Goal: Task Accomplishment & Management: Manage account settings

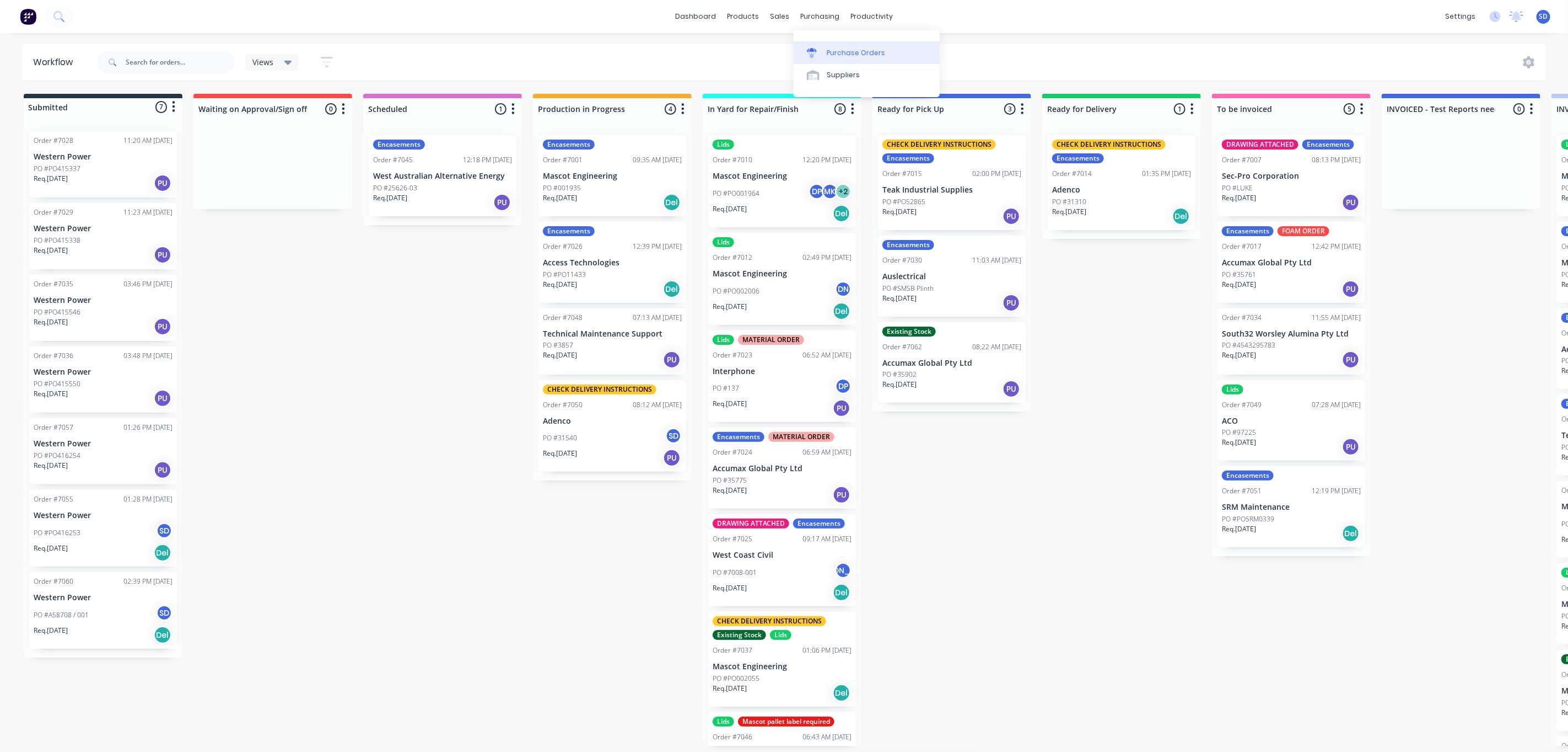
click at [837, 48] on div "Purchase Orders" at bounding box center [855, 53] width 58 height 10
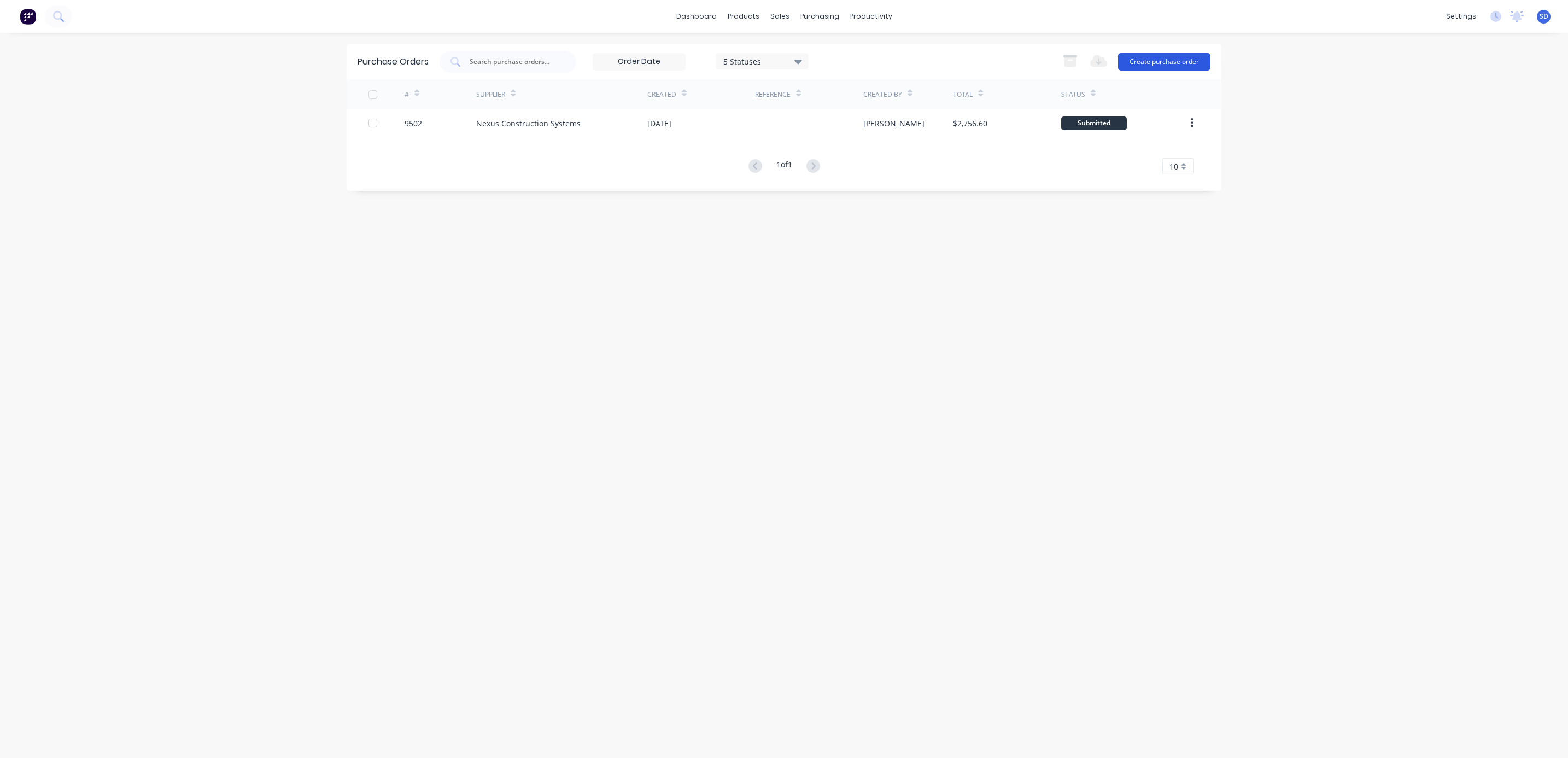
click at [1175, 63] on button "Create purchase order" at bounding box center [1164, 62] width 93 height 18
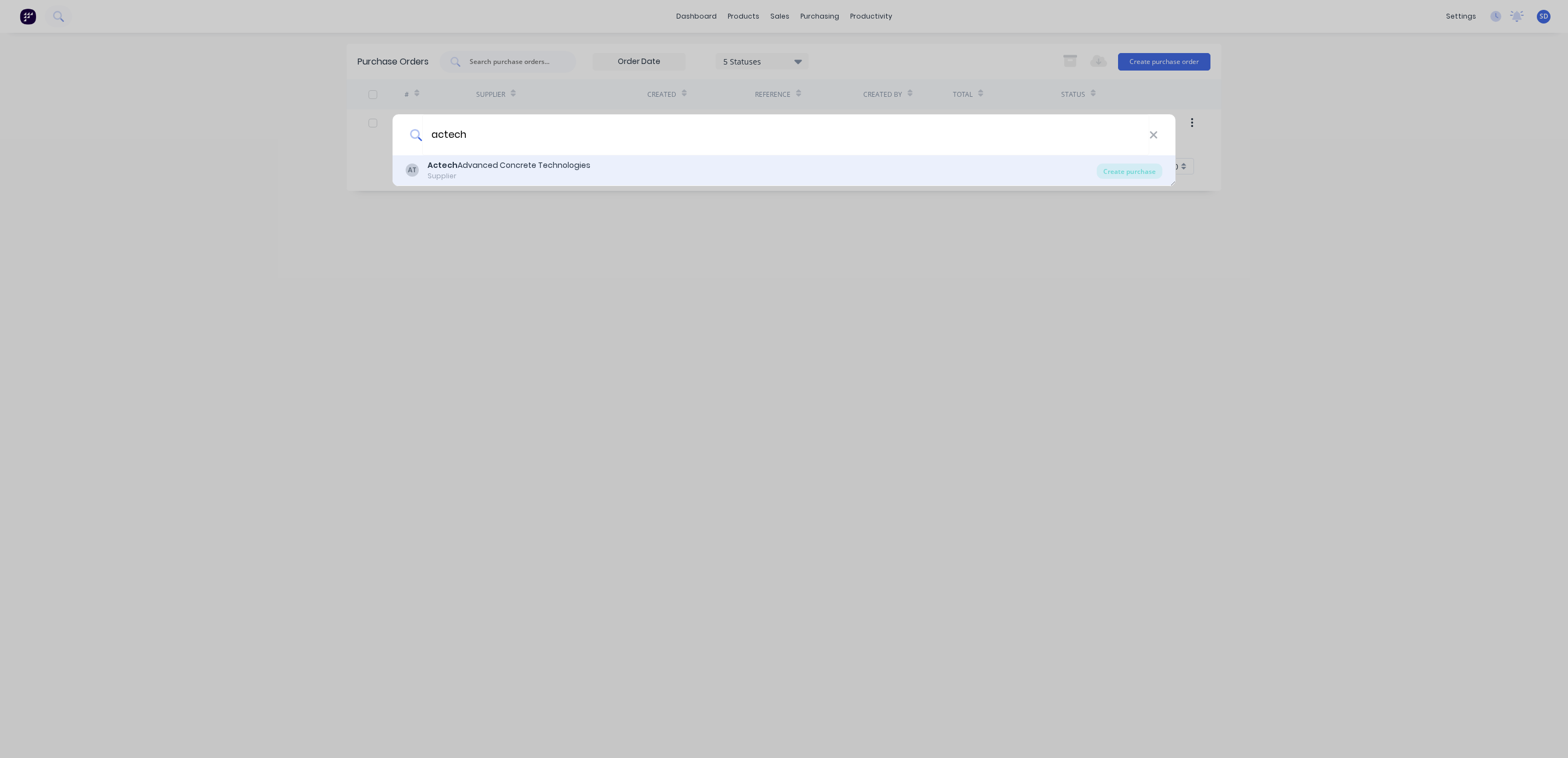
type input "actech"
click at [524, 171] on div "Supplier" at bounding box center [508, 176] width 163 height 10
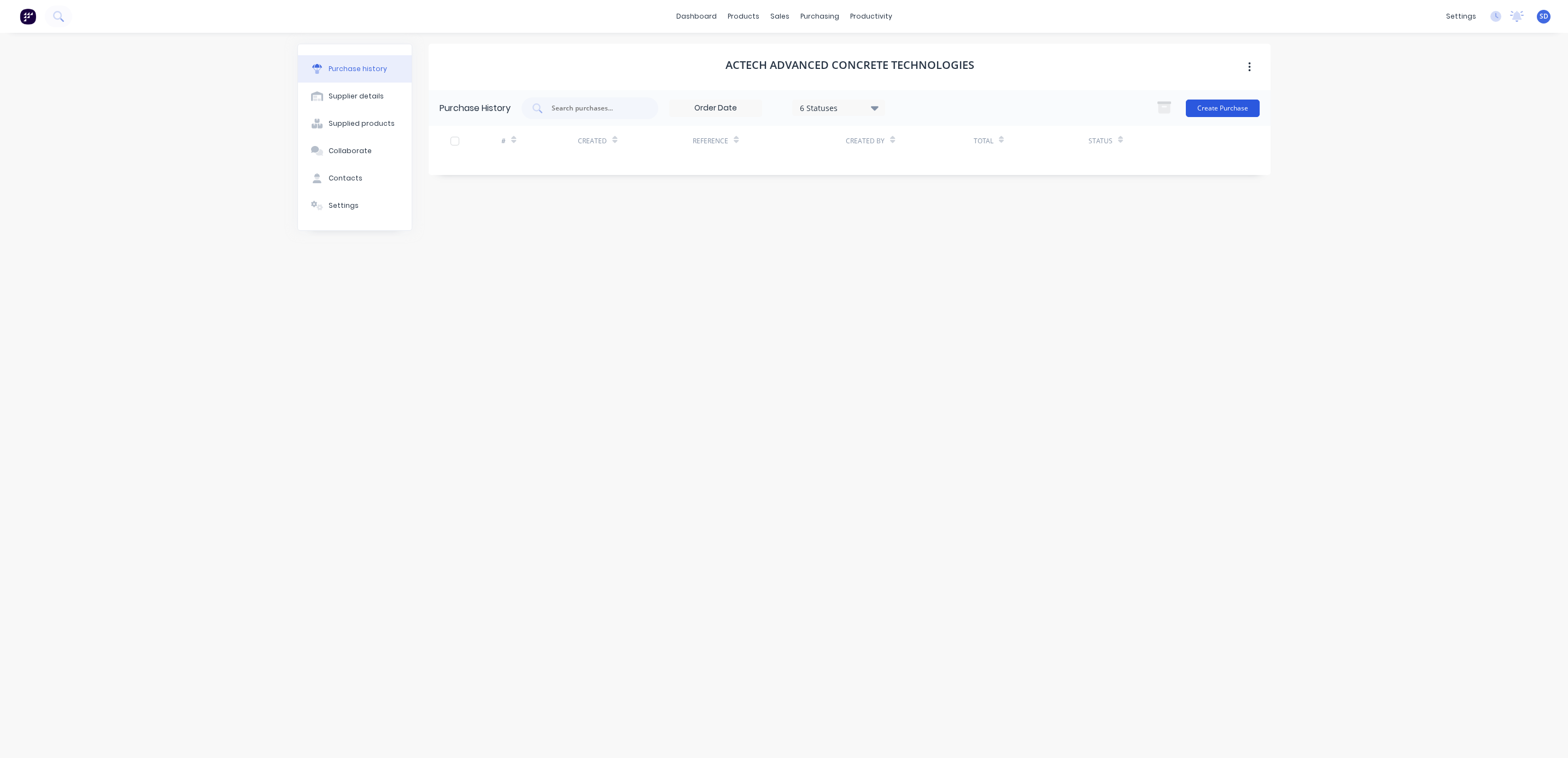
click at [1221, 109] on button "Create Purchase" at bounding box center [1222, 108] width 73 height 18
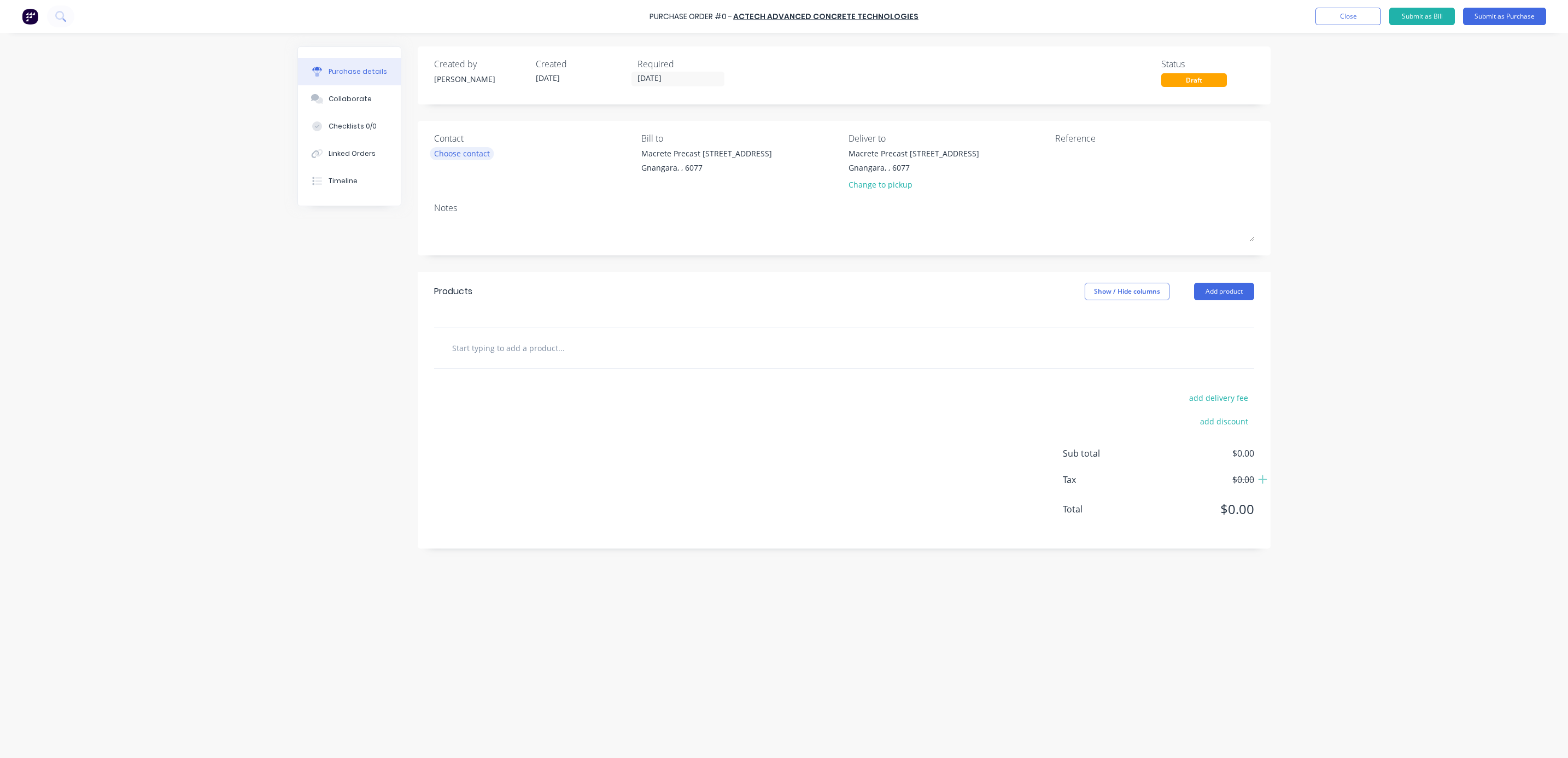
click at [476, 153] on div "Choose contact" at bounding box center [462, 154] width 56 height 12
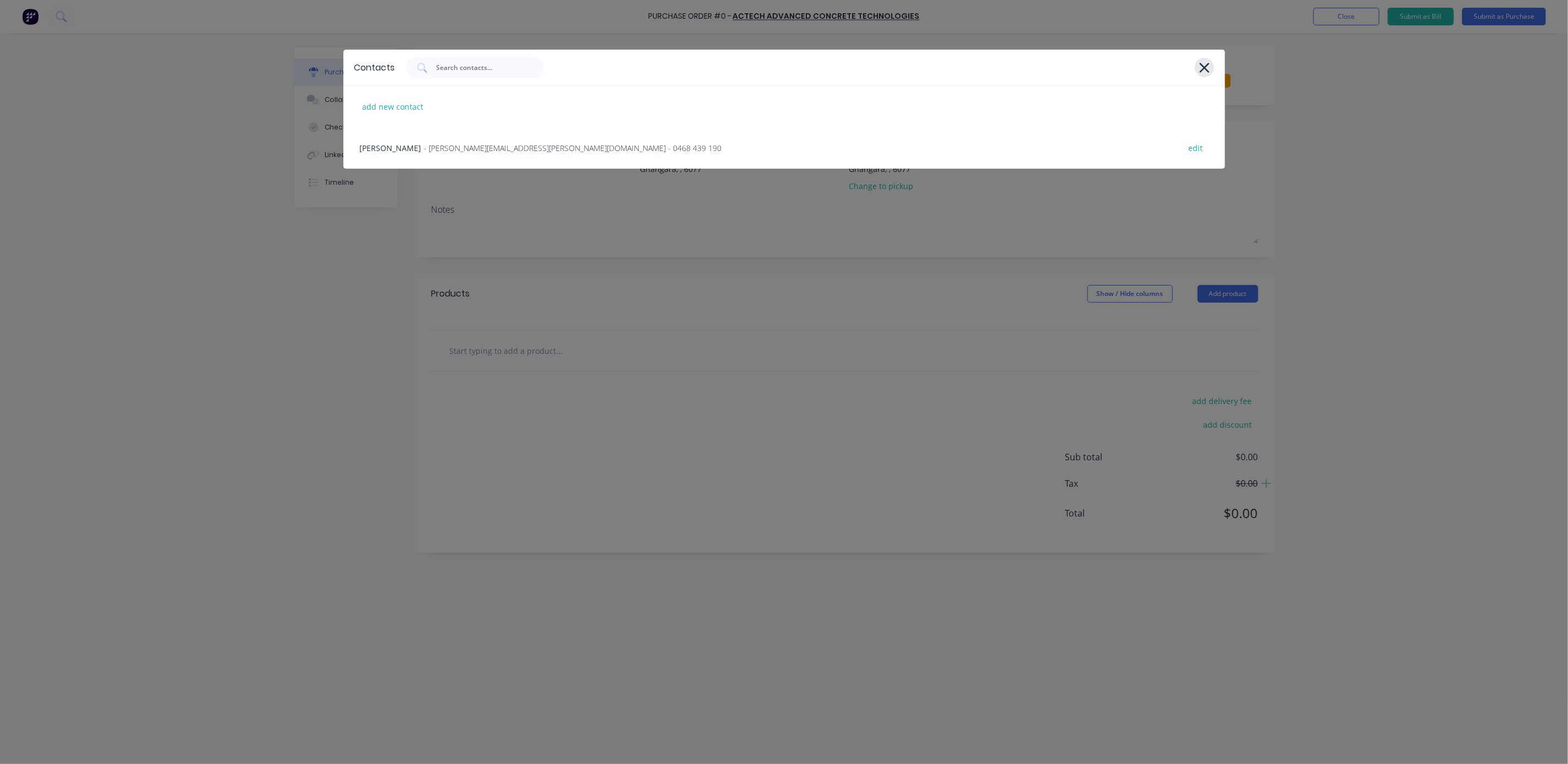
click at [1204, 70] on icon at bounding box center [1204, 67] width 12 height 15
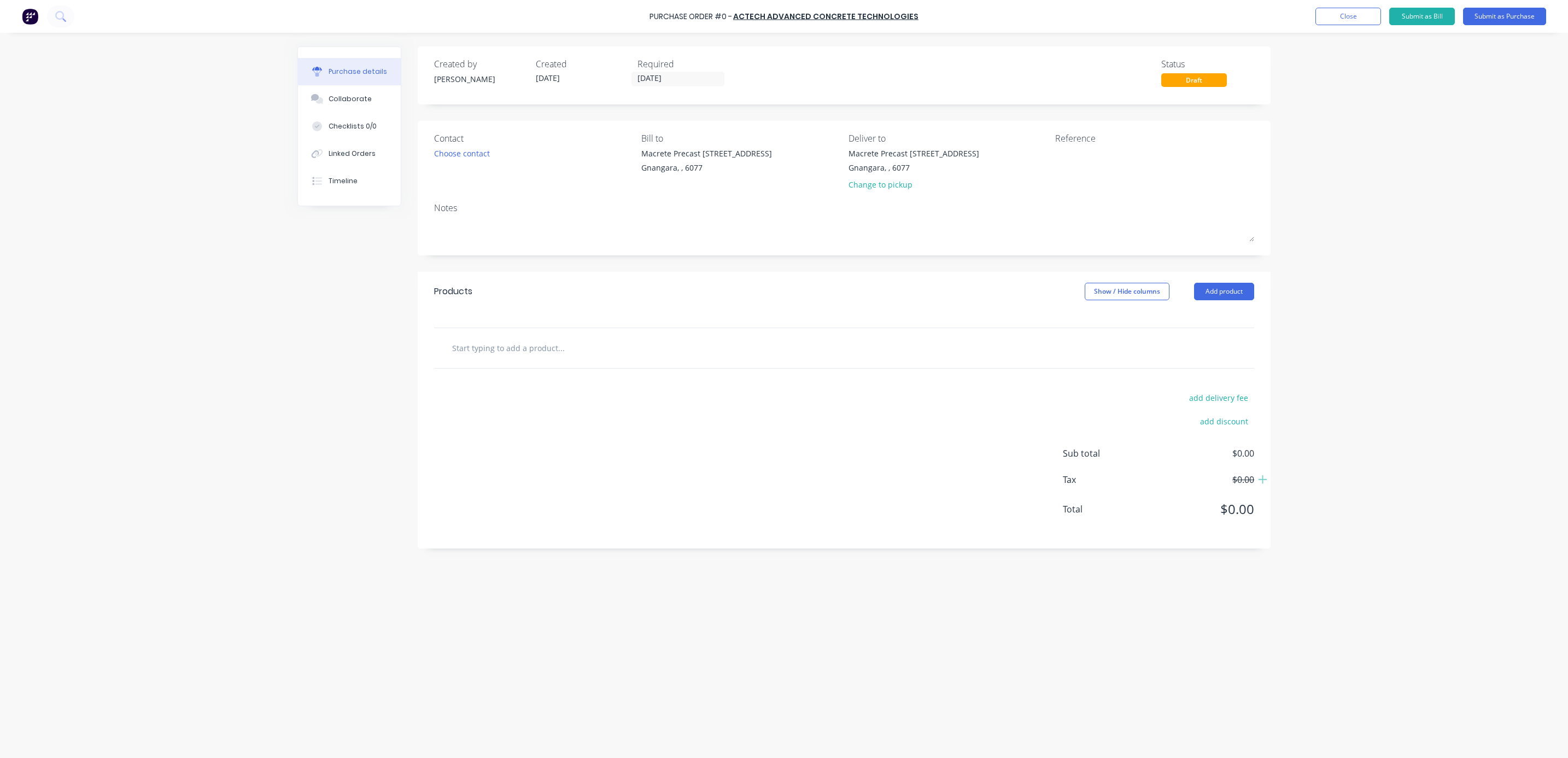
click at [1384, 235] on div "Purchase Order #0 - Actech Advanced Concrete Technologies Add product Close Sub…" at bounding box center [784, 379] width 1568 height 758
click at [549, 343] on input "text" at bounding box center [561, 347] width 219 height 22
click at [1337, 15] on button "Close" at bounding box center [1348, 16] width 66 height 18
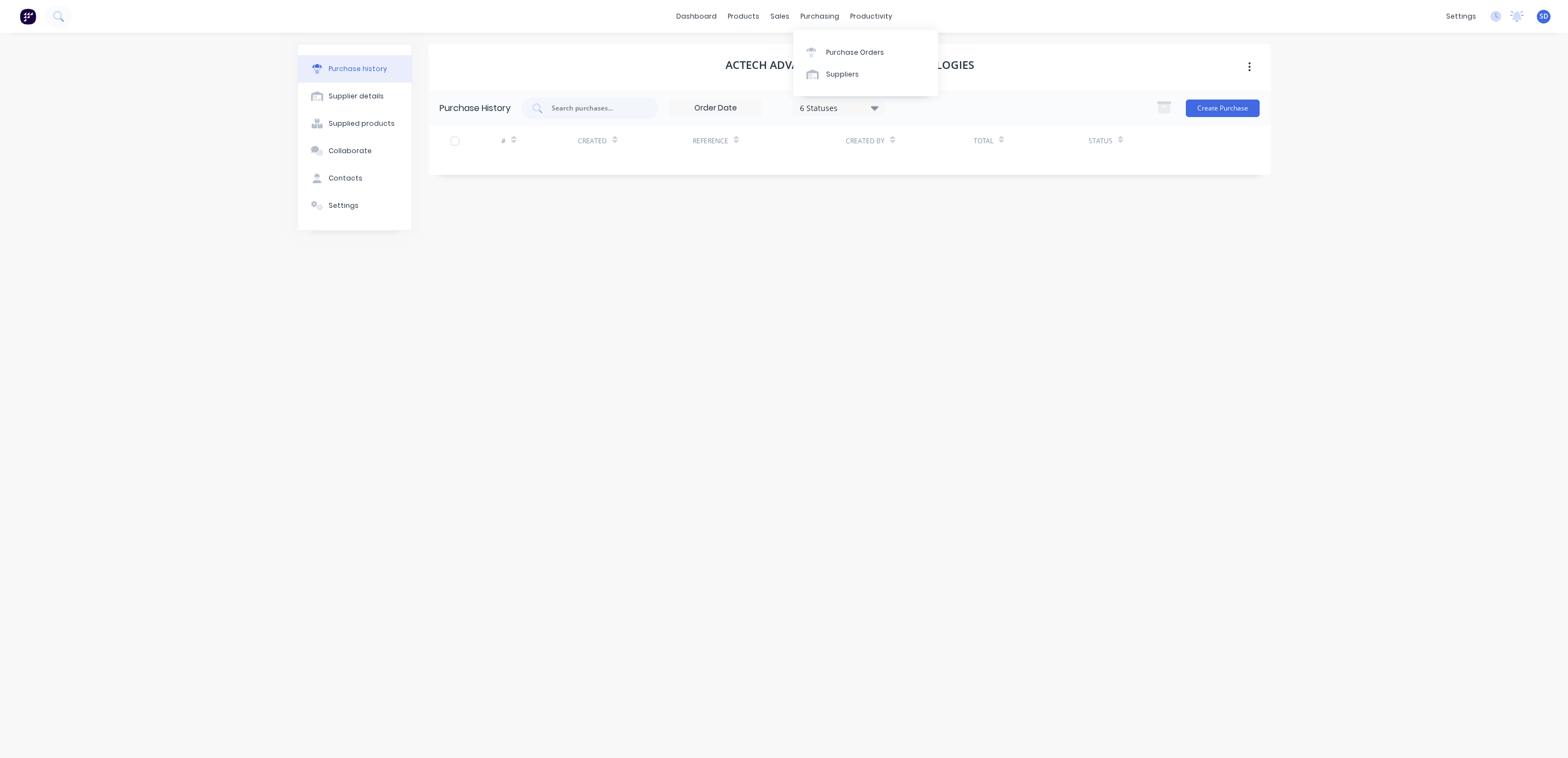
click at [827, 38] on div "Purchase Orders Suppliers" at bounding box center [866, 63] width 145 height 66
click at [837, 54] on div "Purchase Orders" at bounding box center [854, 53] width 58 height 10
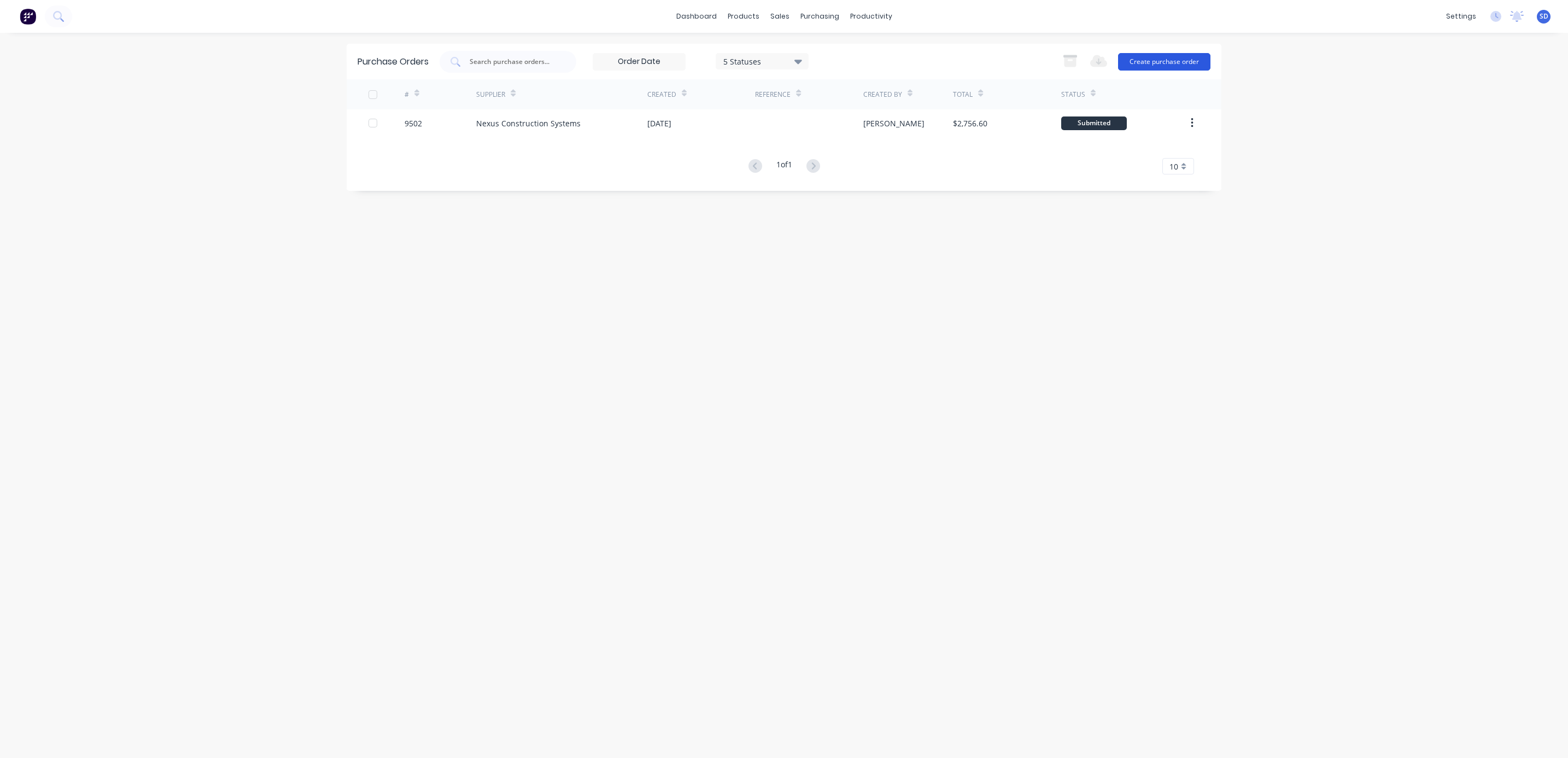
click at [1146, 61] on button "Create purchase order" at bounding box center [1164, 62] width 93 height 18
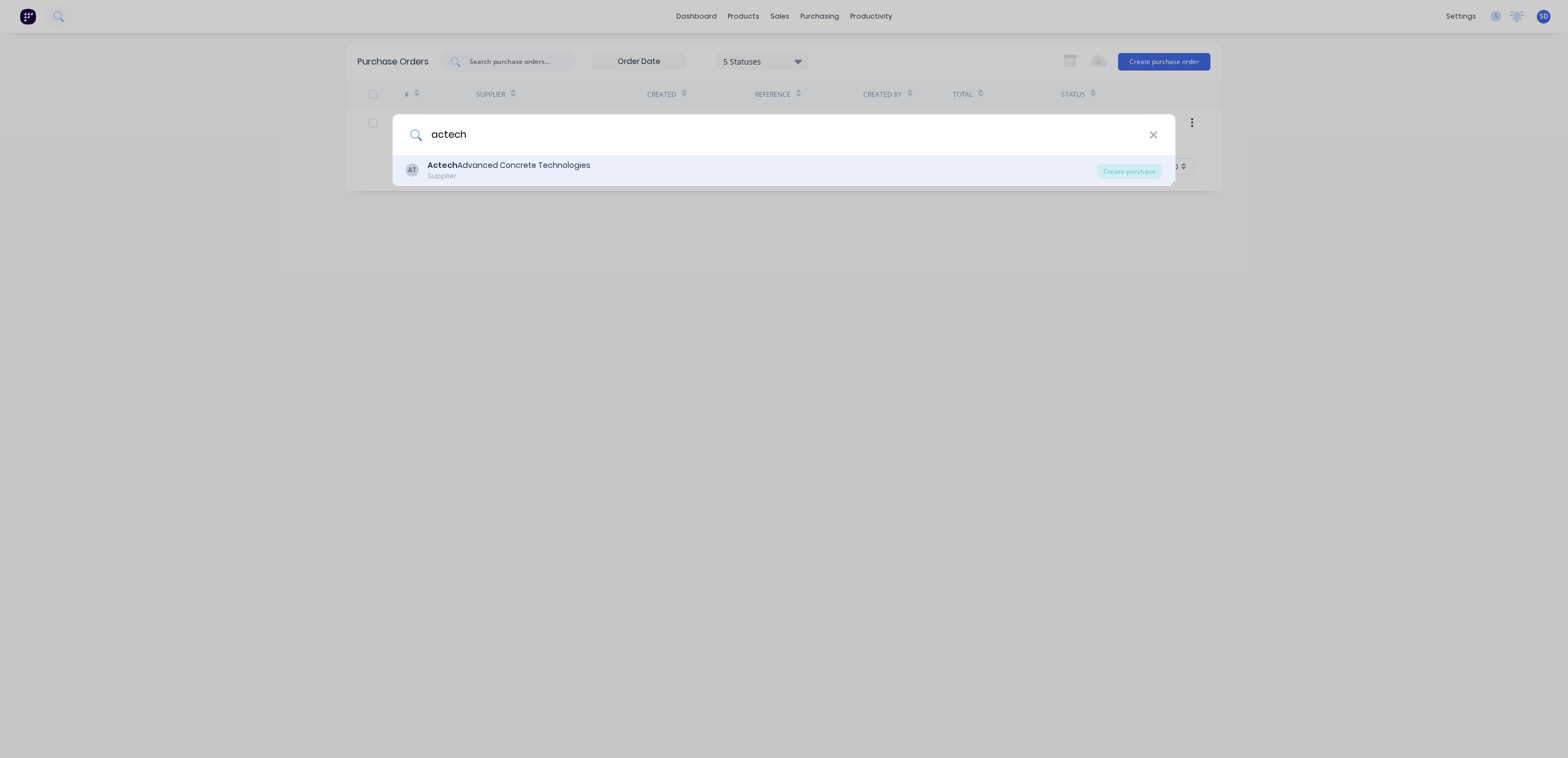
type input "actech"
click at [564, 175] on div "Supplier" at bounding box center [508, 176] width 163 height 10
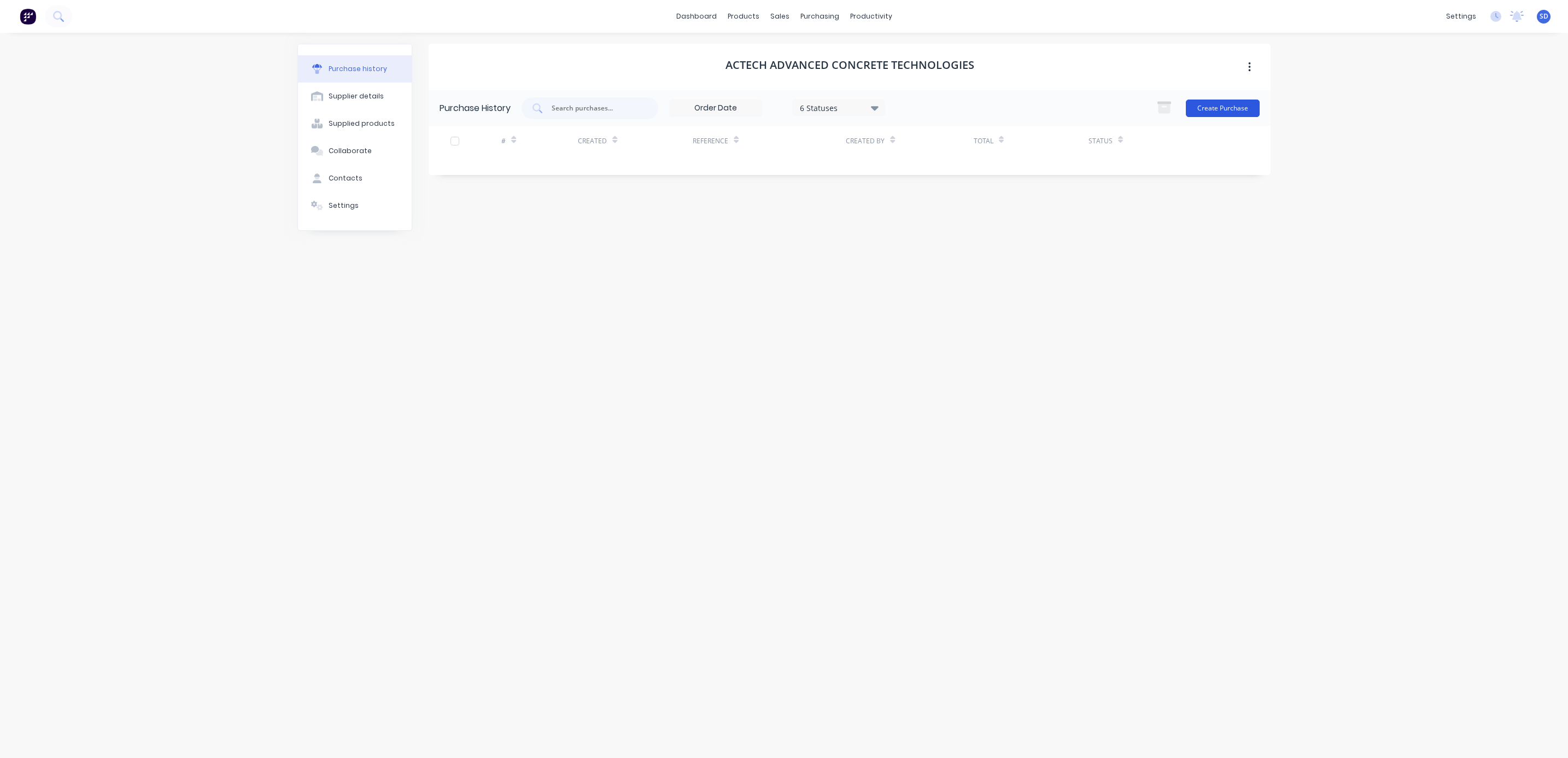
click at [1232, 104] on button "Create Purchase" at bounding box center [1222, 108] width 73 height 18
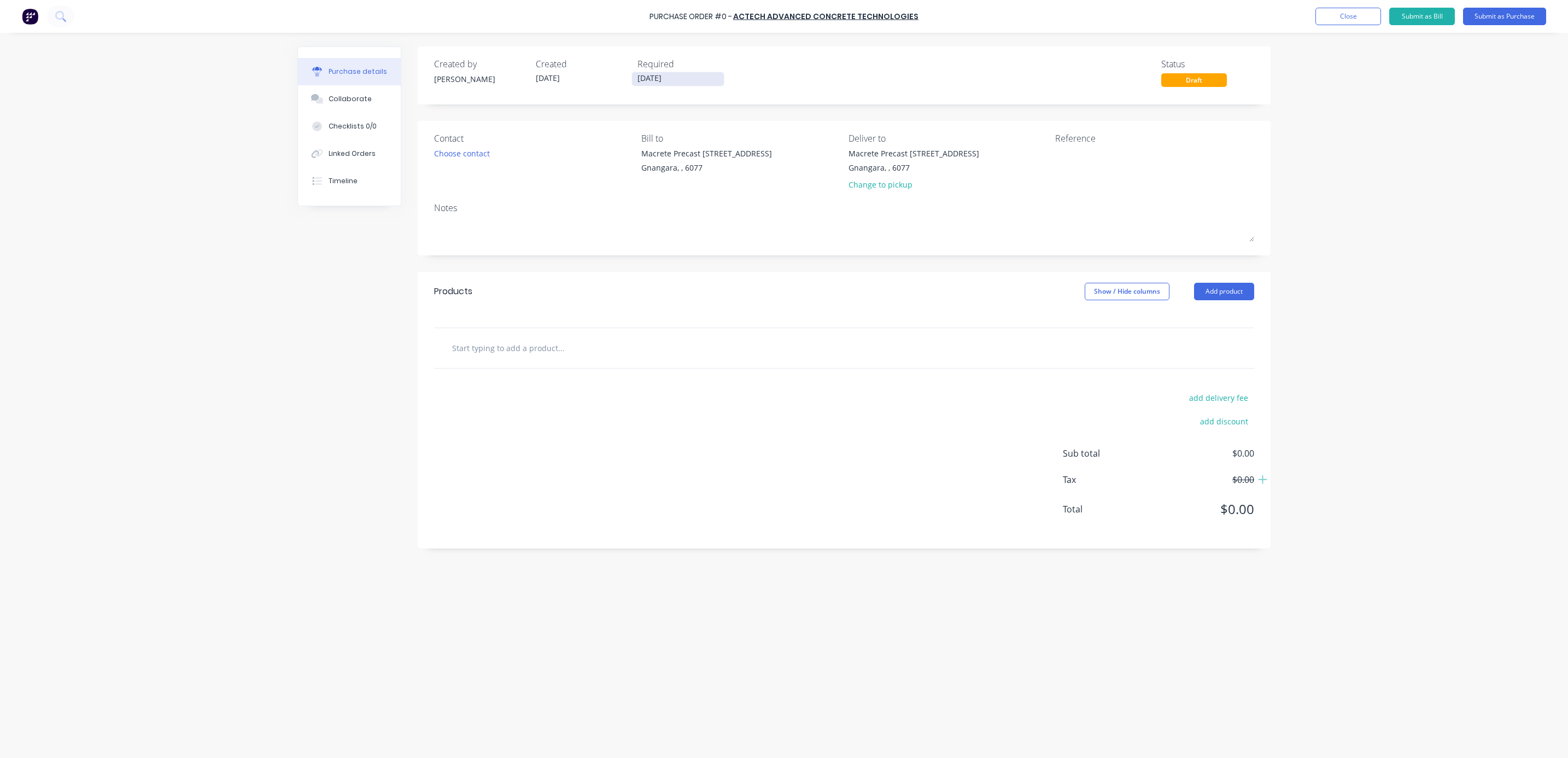
click at [645, 82] on input "[DATE]" at bounding box center [678, 78] width 92 height 13
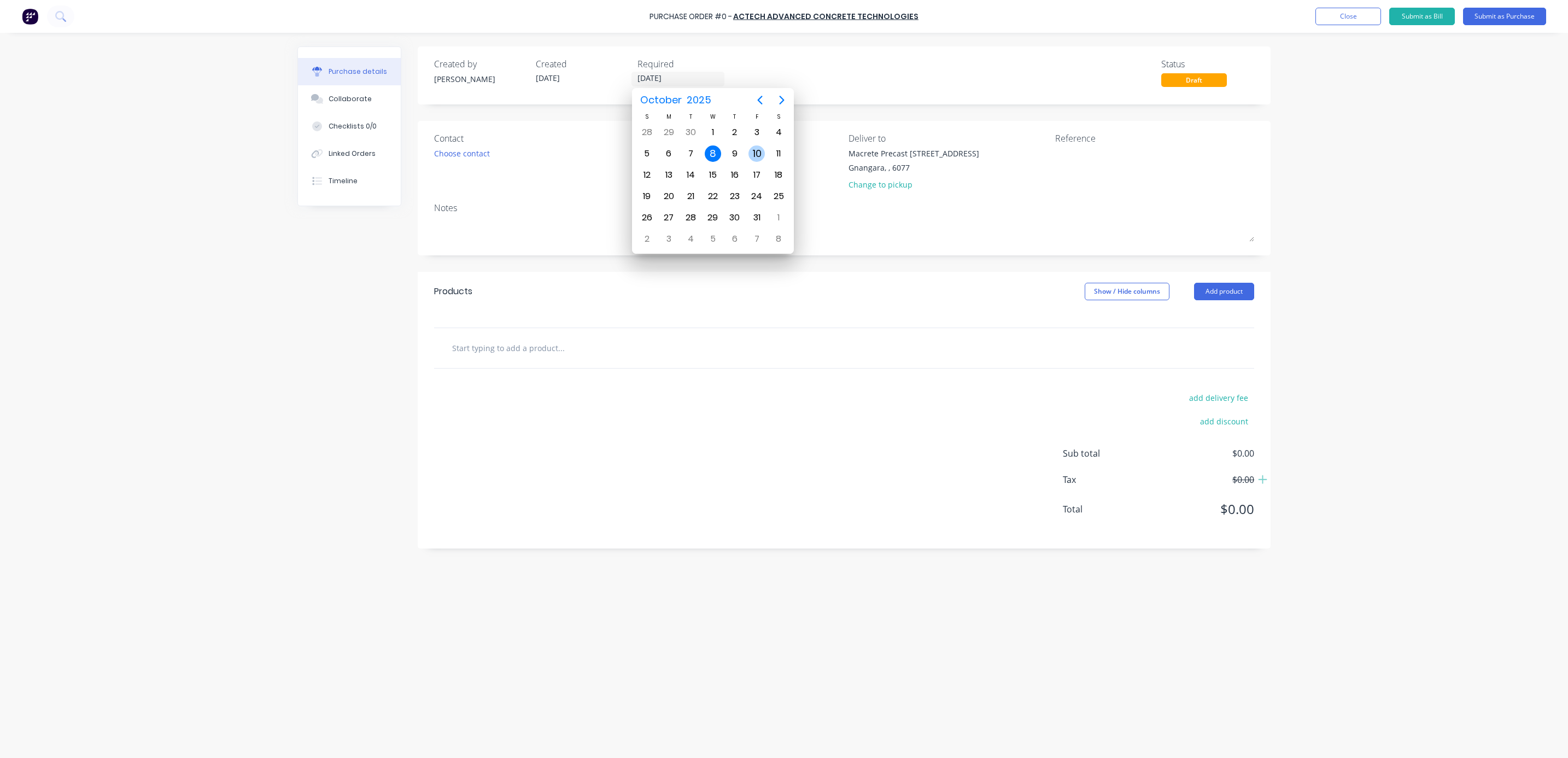
click at [756, 153] on div "10" at bounding box center [756, 154] width 17 height 17
type input "[DATE]"
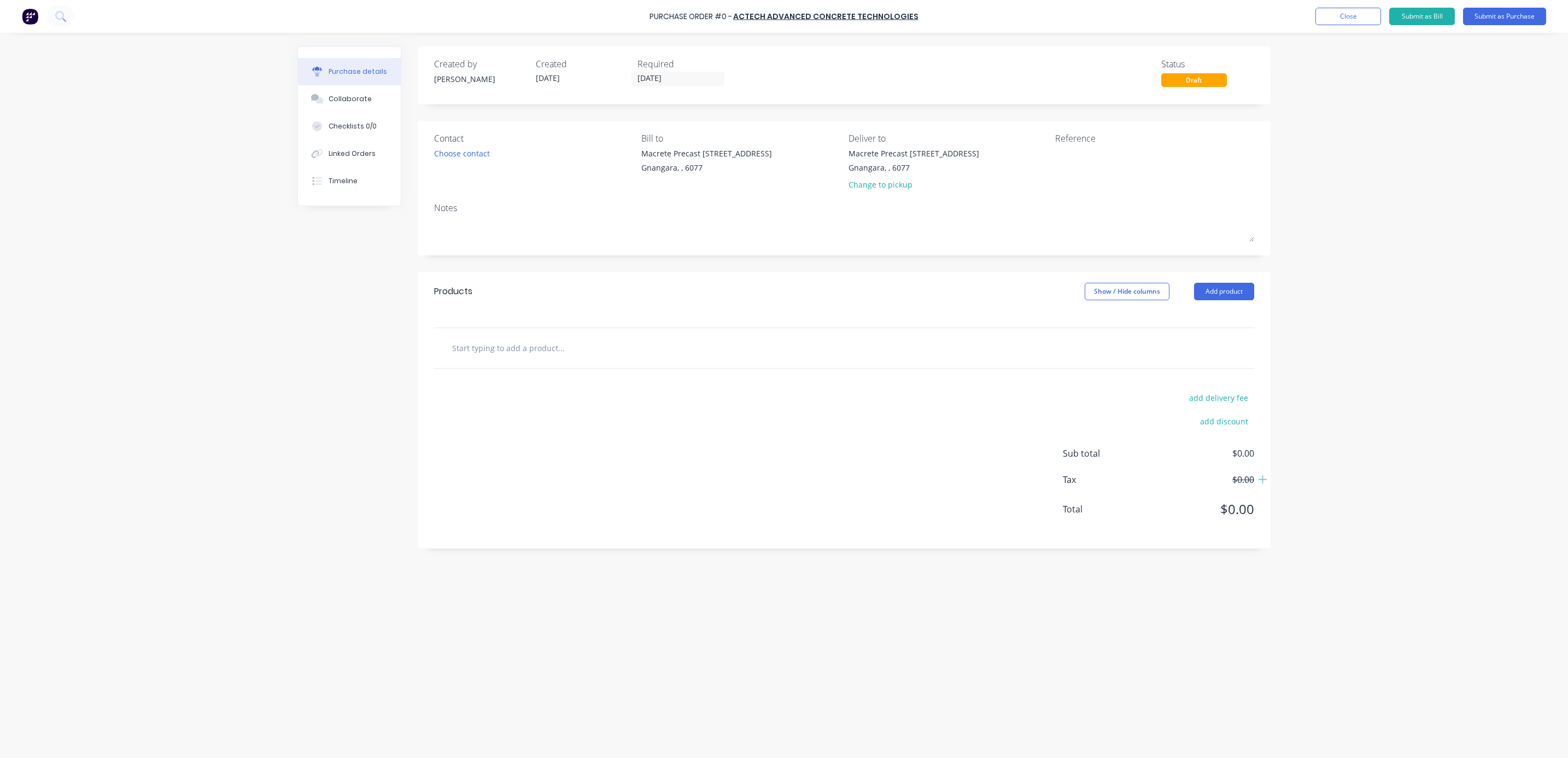
click at [509, 145] on div "Contact Choose contact" at bounding box center [534, 164] width 199 height 64
click at [726, 17] on div "Purchase Order #0 -" at bounding box center [690, 17] width 83 height 12
click at [492, 351] on input "text" at bounding box center [561, 347] width 219 height 22
type input "actech"
drag, startPoint x: 508, startPoint y: 346, endPoint x: 415, endPoint y: 341, distance: 93.1
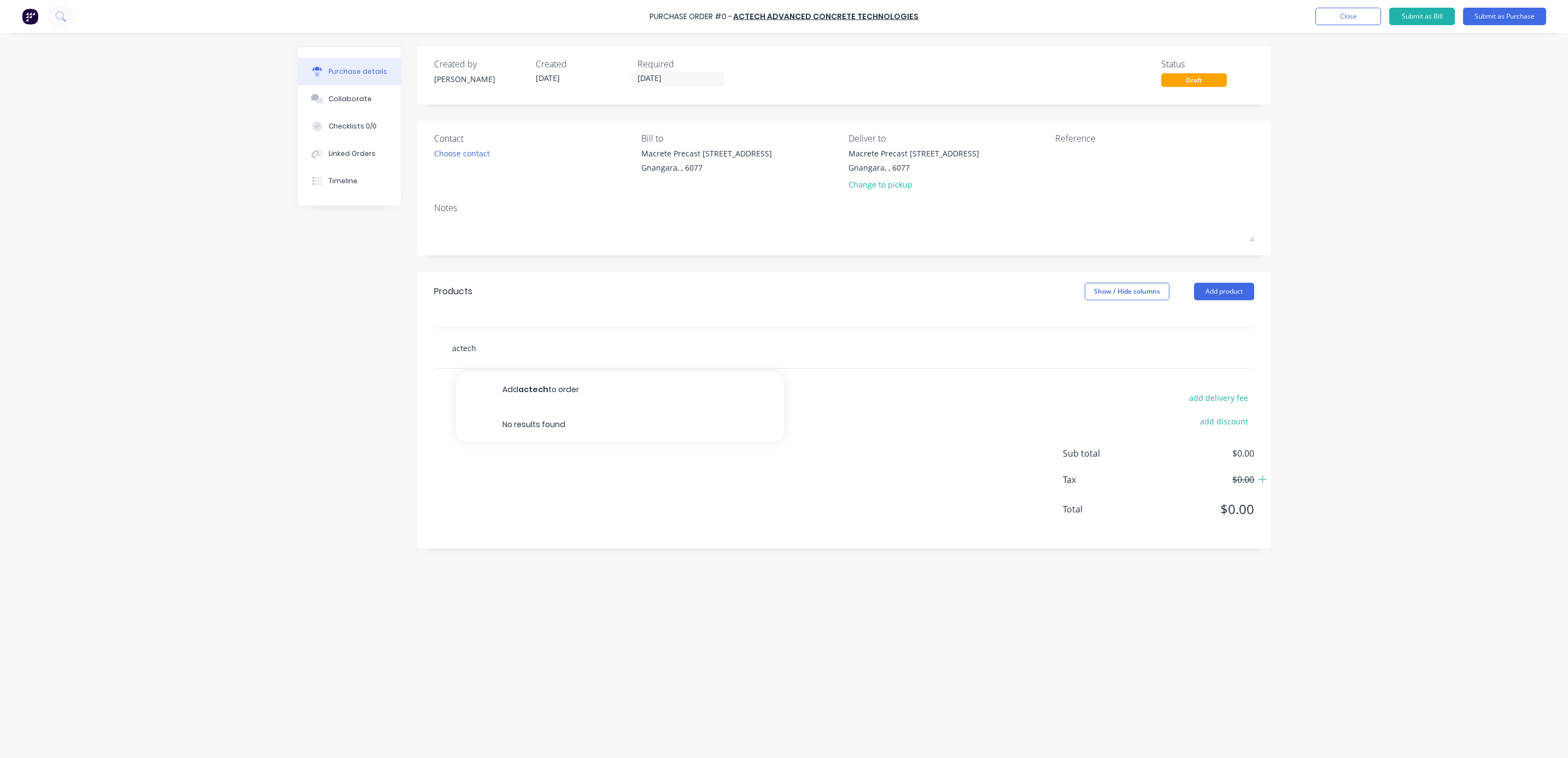
click at [415, 341] on div "Created by Sally Created 08/10/25 Required 10/10/25 Status Draft Contact Choose…" at bounding box center [784, 392] width 974 height 692
click at [1232, 296] on button "Add product" at bounding box center [1224, 291] width 60 height 18
click at [1211, 324] on div "Product catalogue" at bounding box center [1202, 319] width 84 height 16
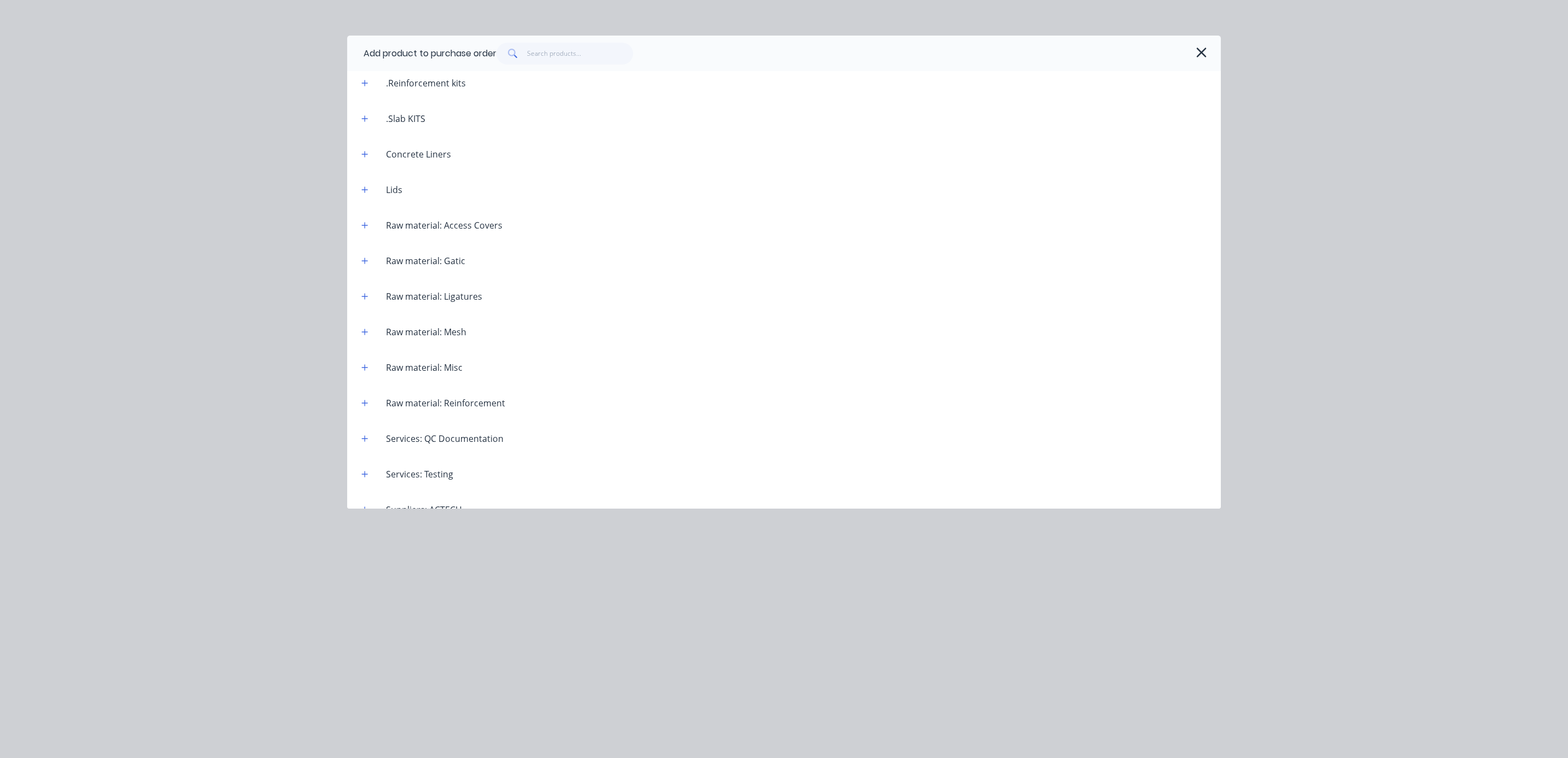
scroll to position [927, 0]
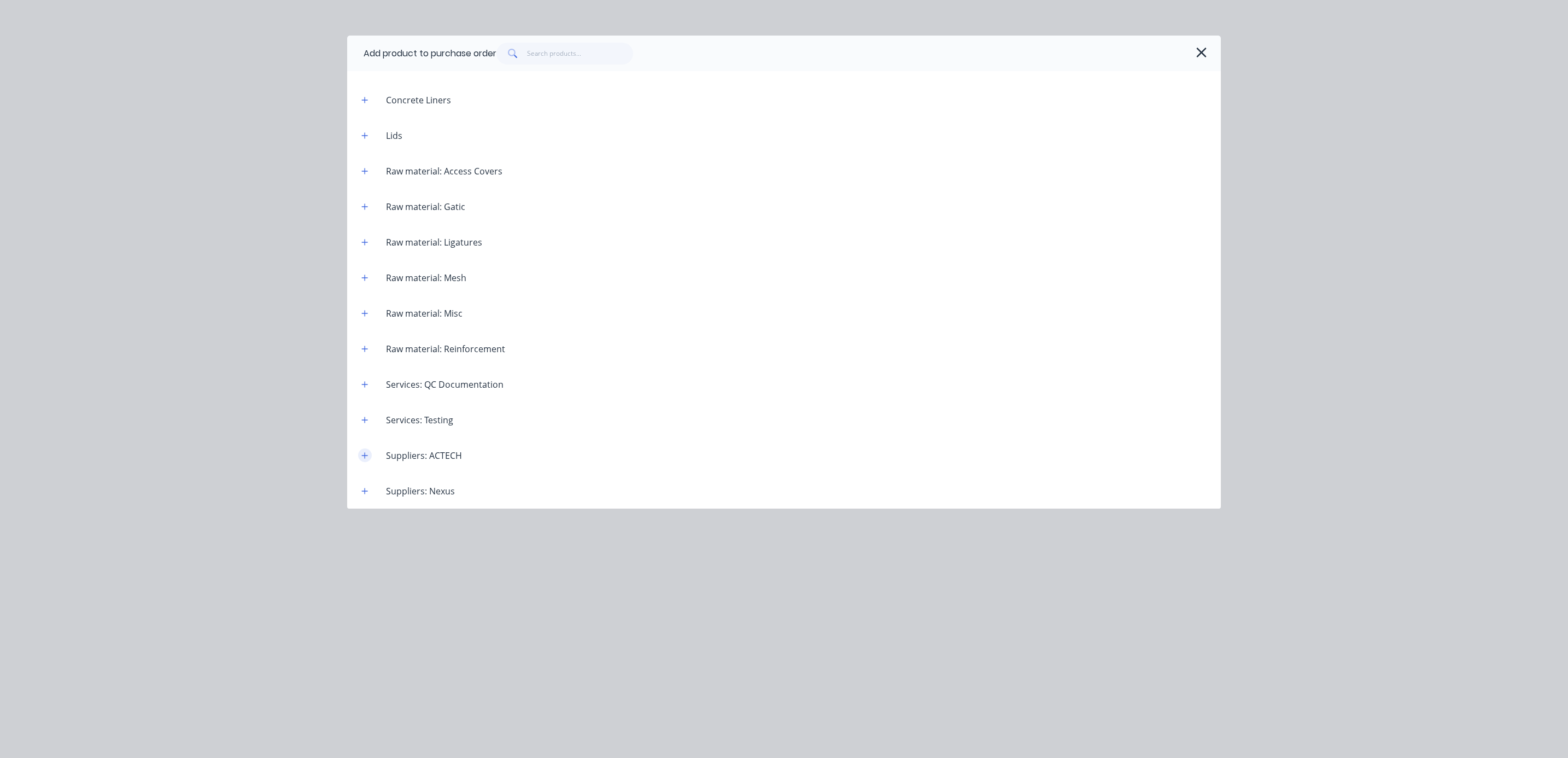
click at [365, 454] on icon "button" at bounding box center [364, 455] width 6 height 6
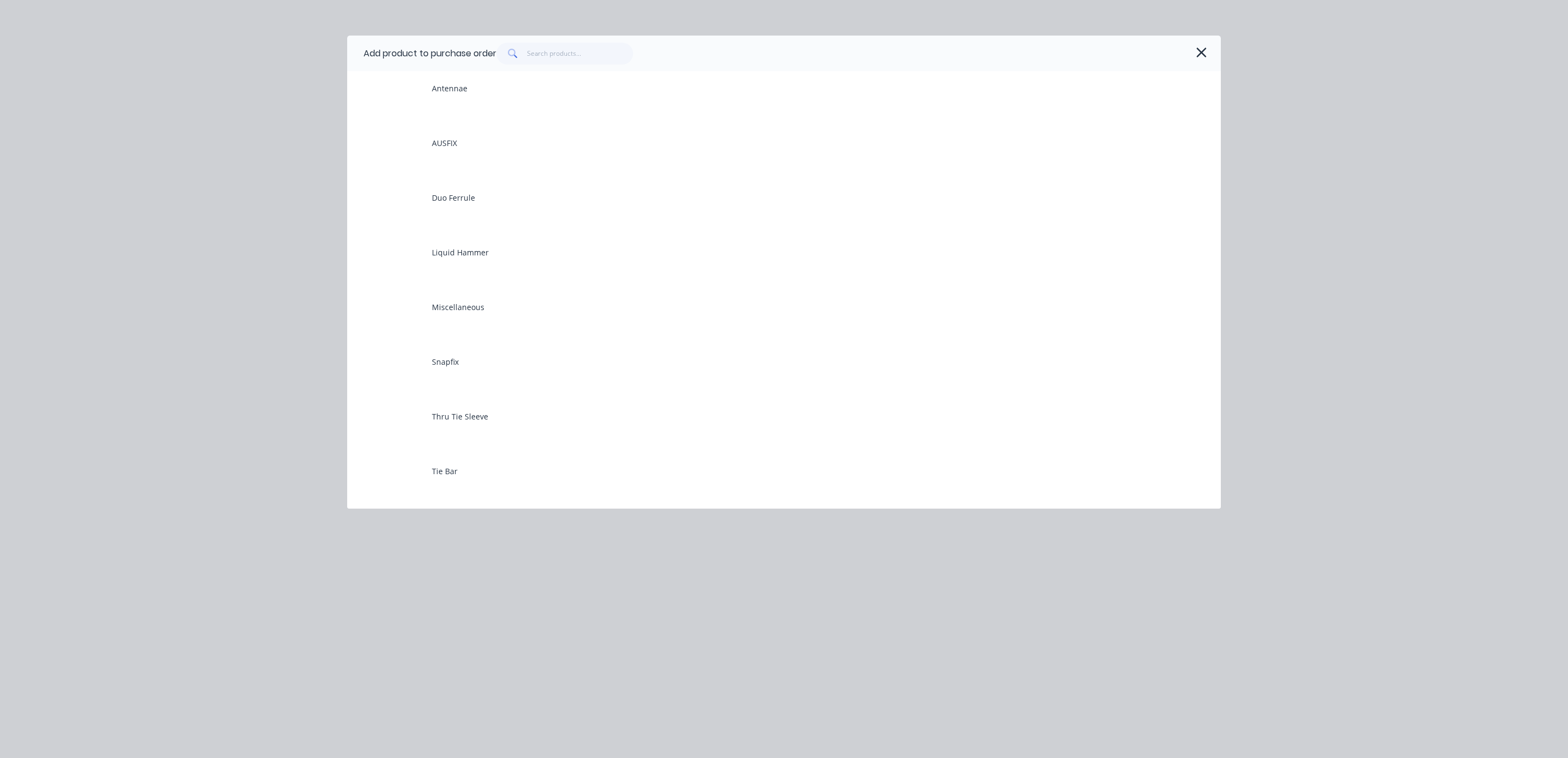
scroll to position [1391, 0]
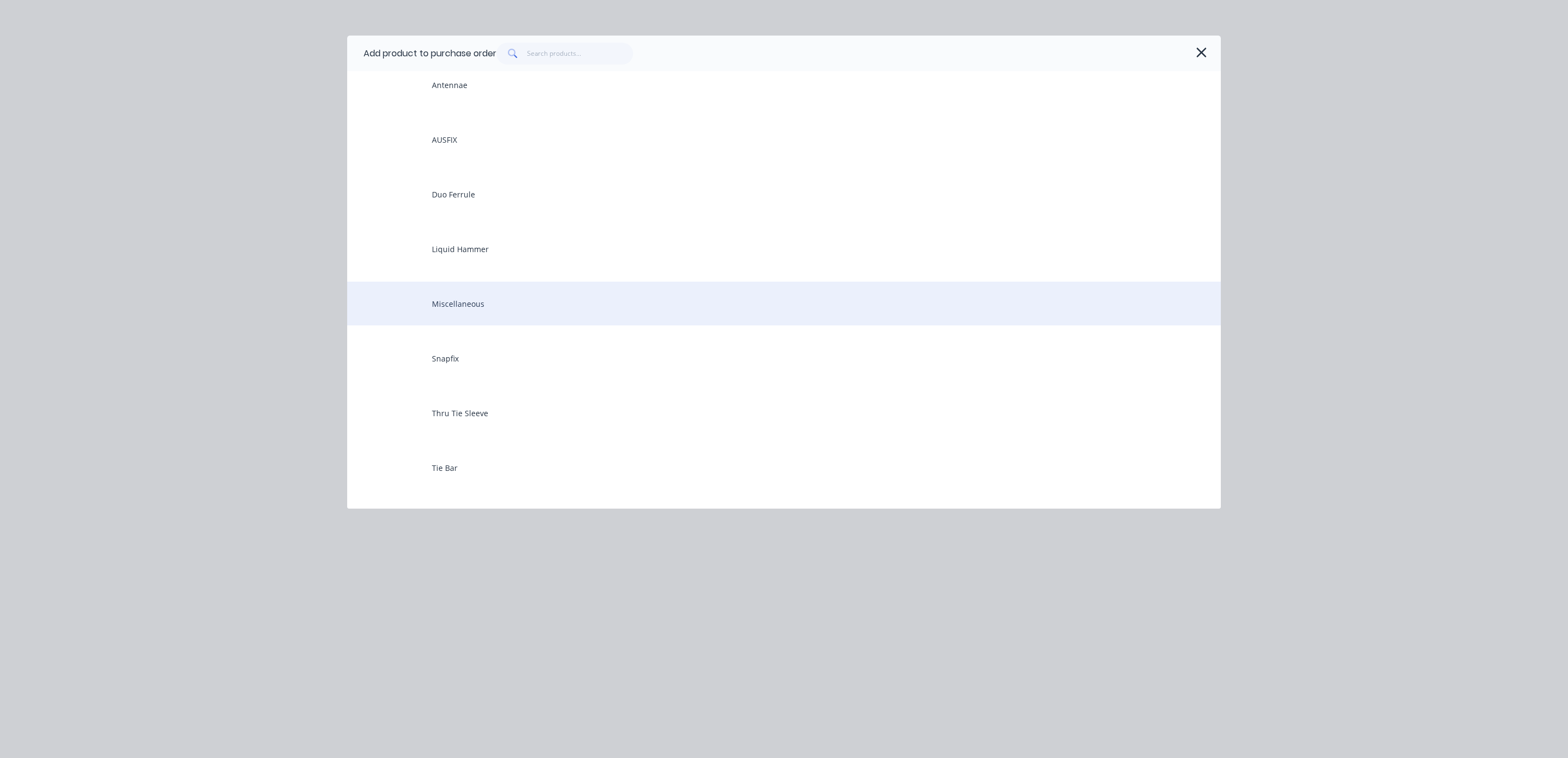
click at [515, 310] on div "Miscellaneous" at bounding box center [784, 303] width 873 height 43
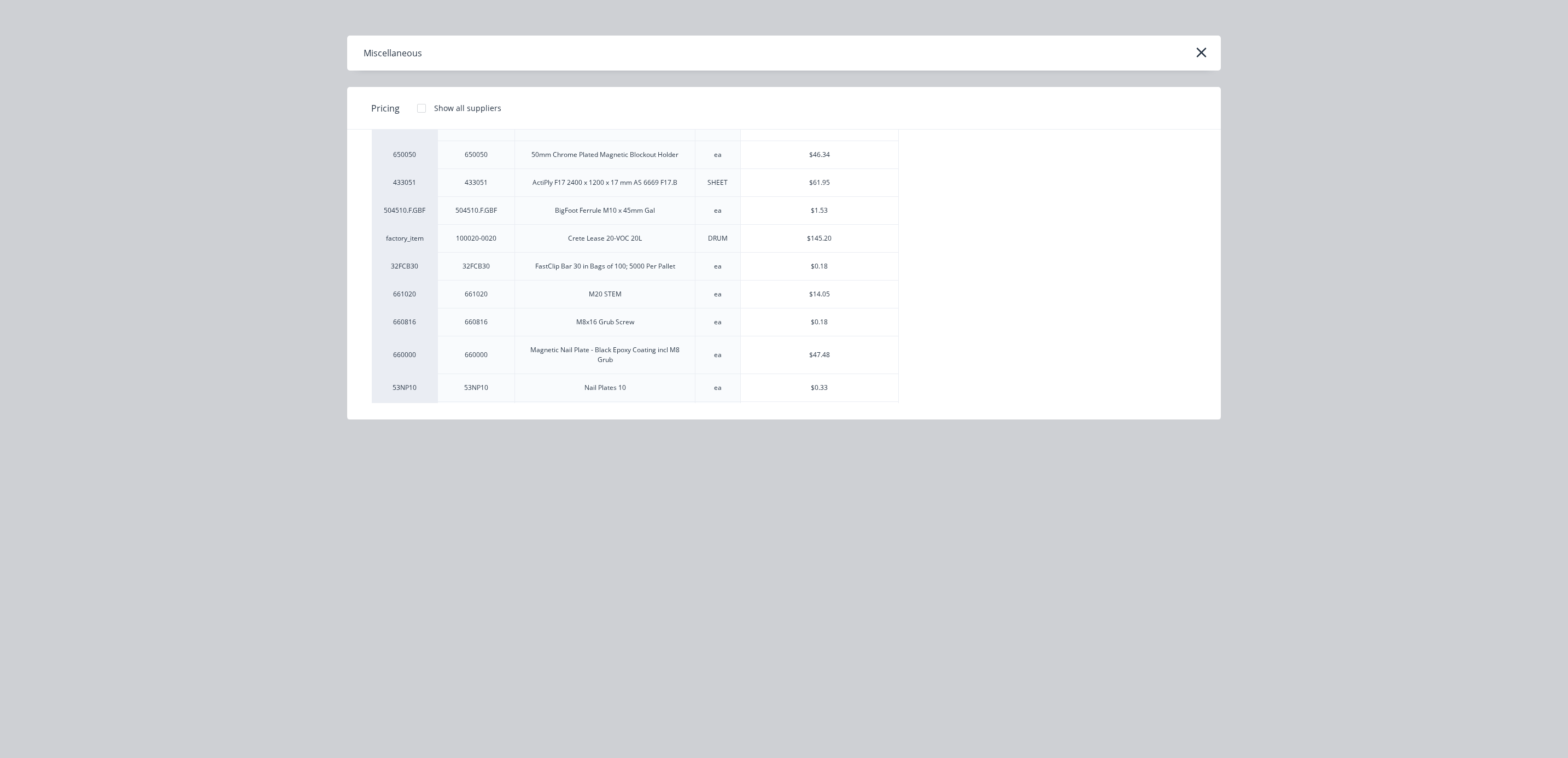
scroll to position [0, 0]
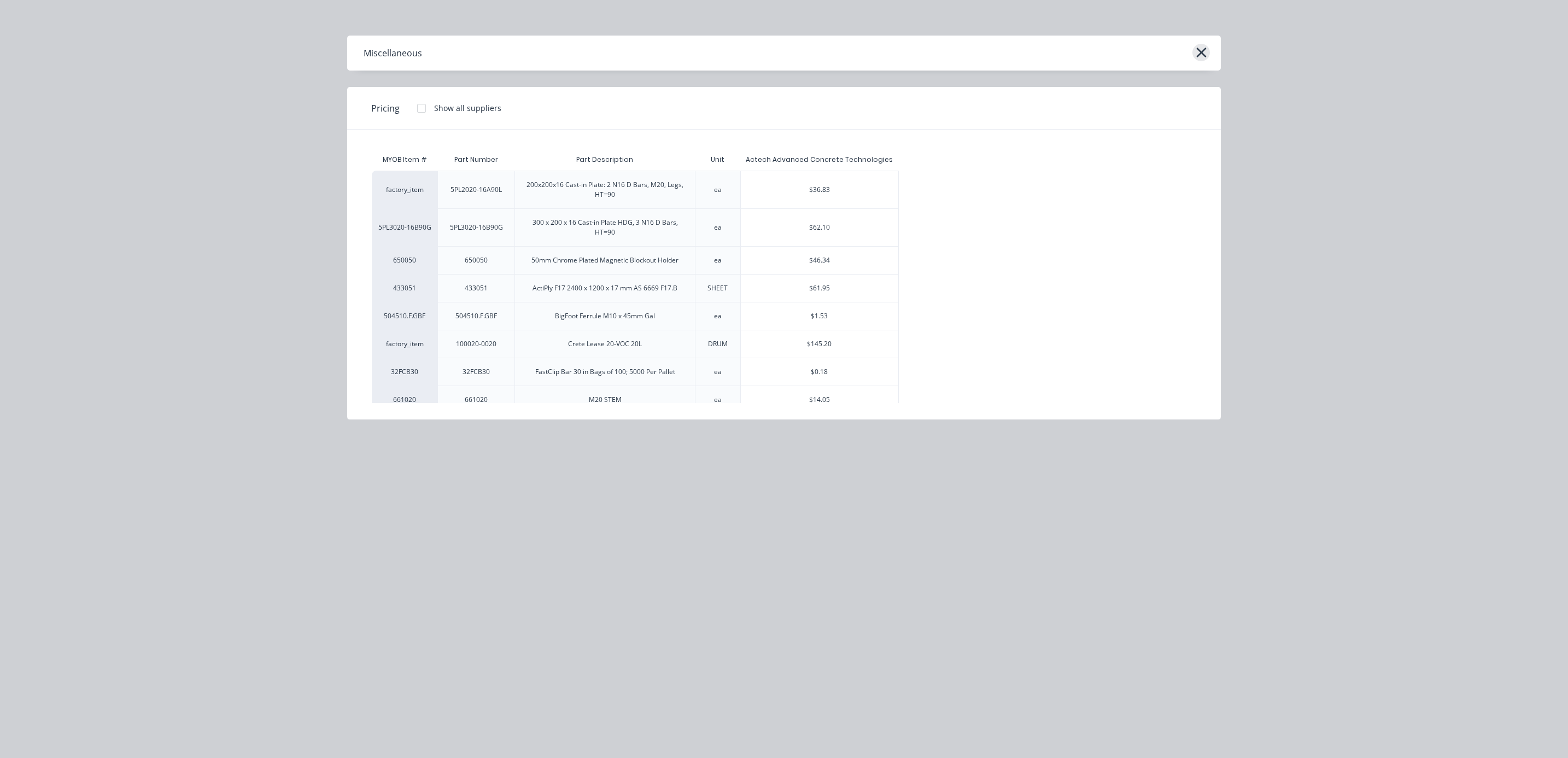
click at [1192, 53] on button "button" at bounding box center [1201, 52] width 18 height 18
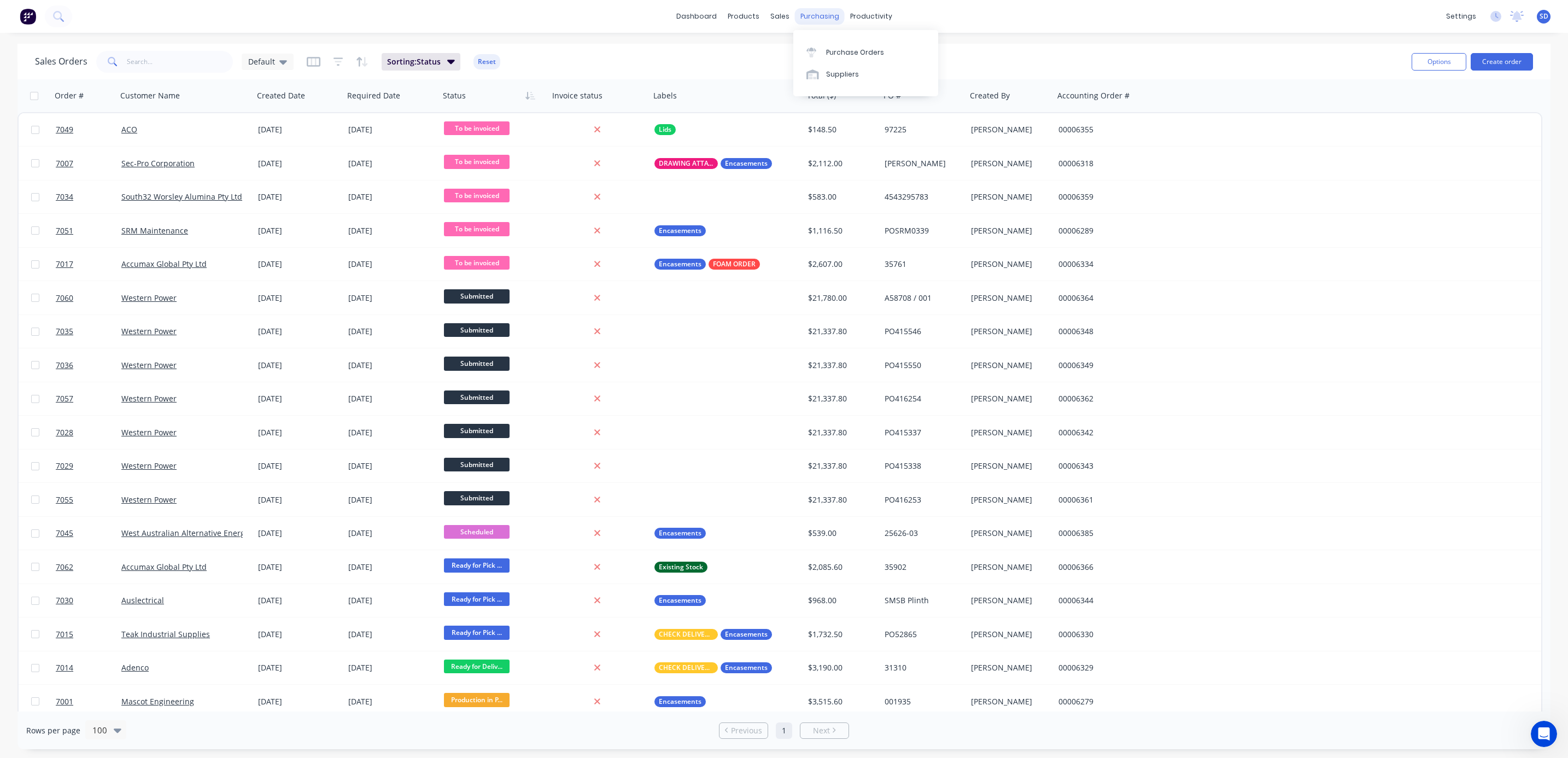
click at [812, 17] on div "purchasing" at bounding box center [820, 17] width 50 height 17
click at [840, 48] on div "Purchase Orders" at bounding box center [854, 53] width 58 height 10
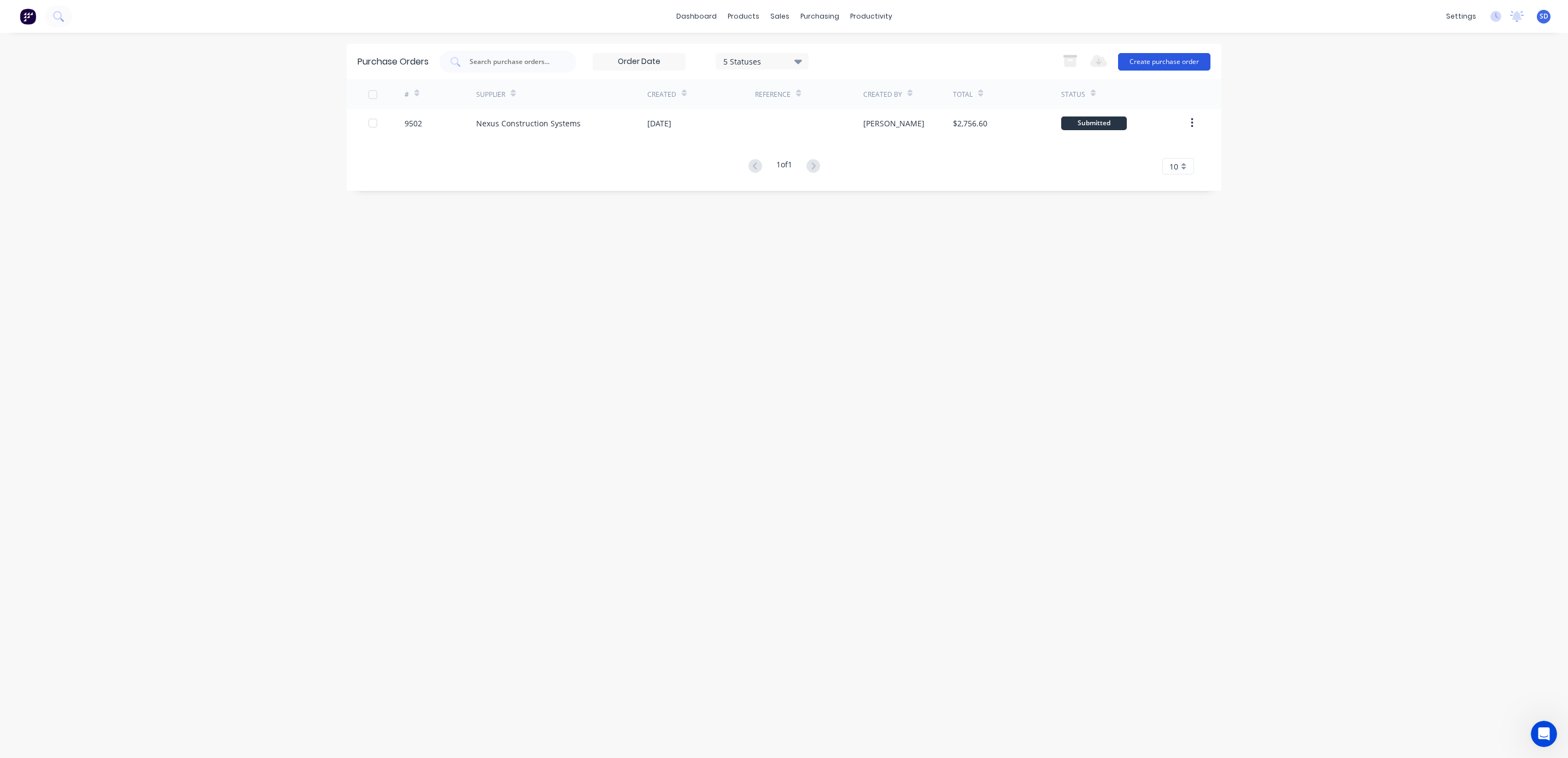
click at [1151, 58] on button "Create purchase order" at bounding box center [1164, 62] width 93 height 18
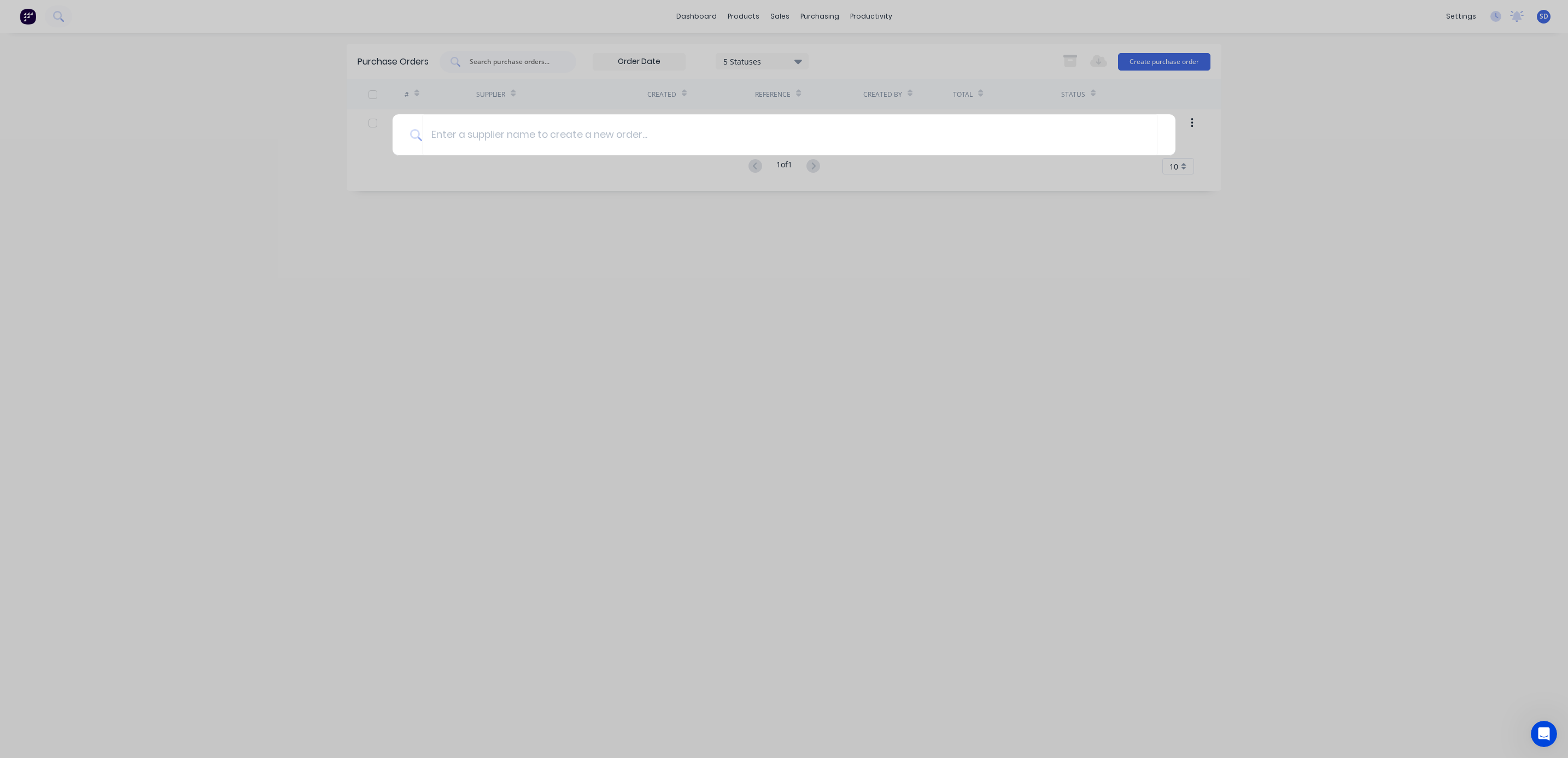
scroll to position [192, 0]
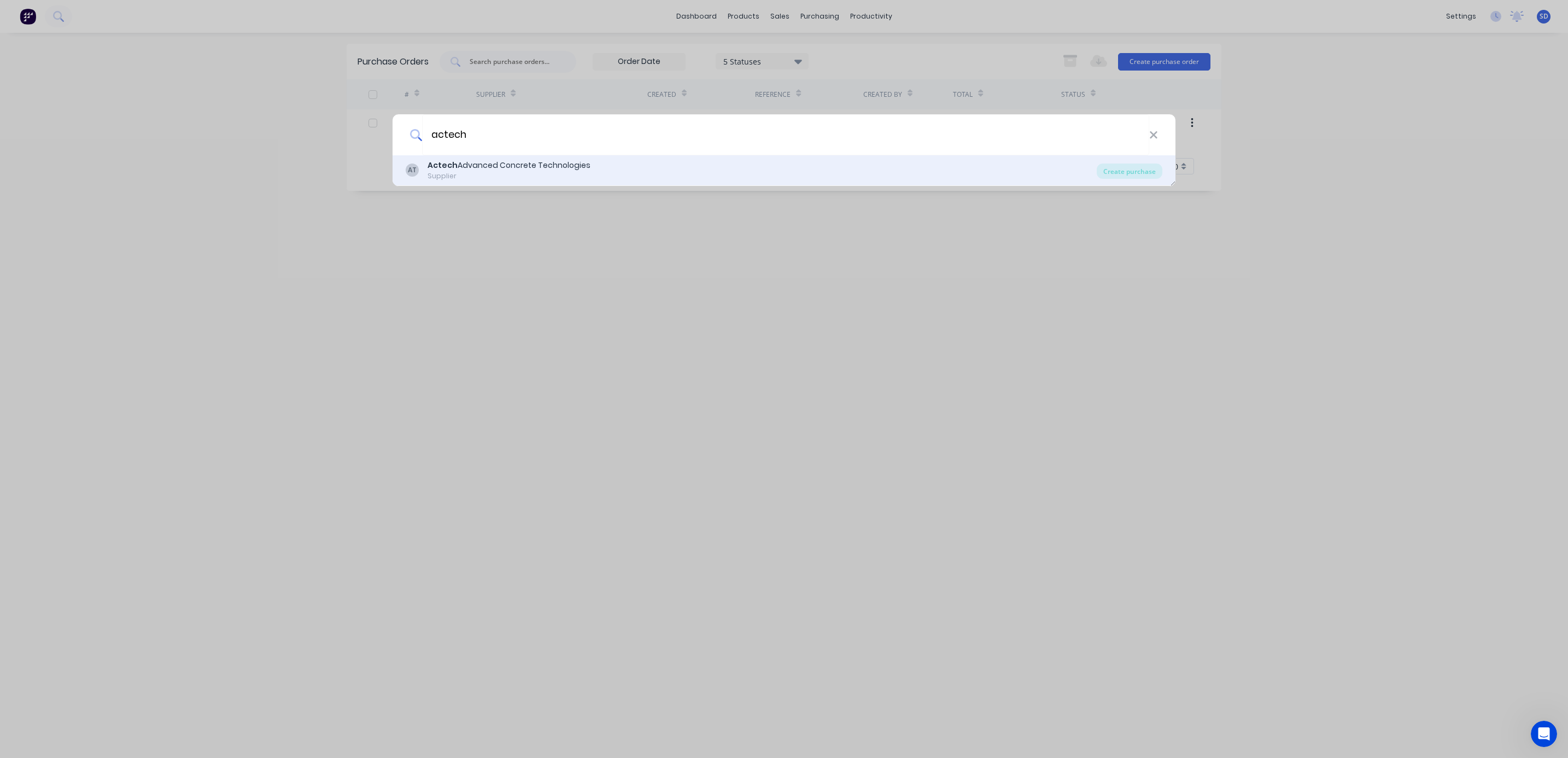
type input "actech"
click at [489, 169] on div "Actech Advanced Concrete Technologies" at bounding box center [508, 165] width 163 height 12
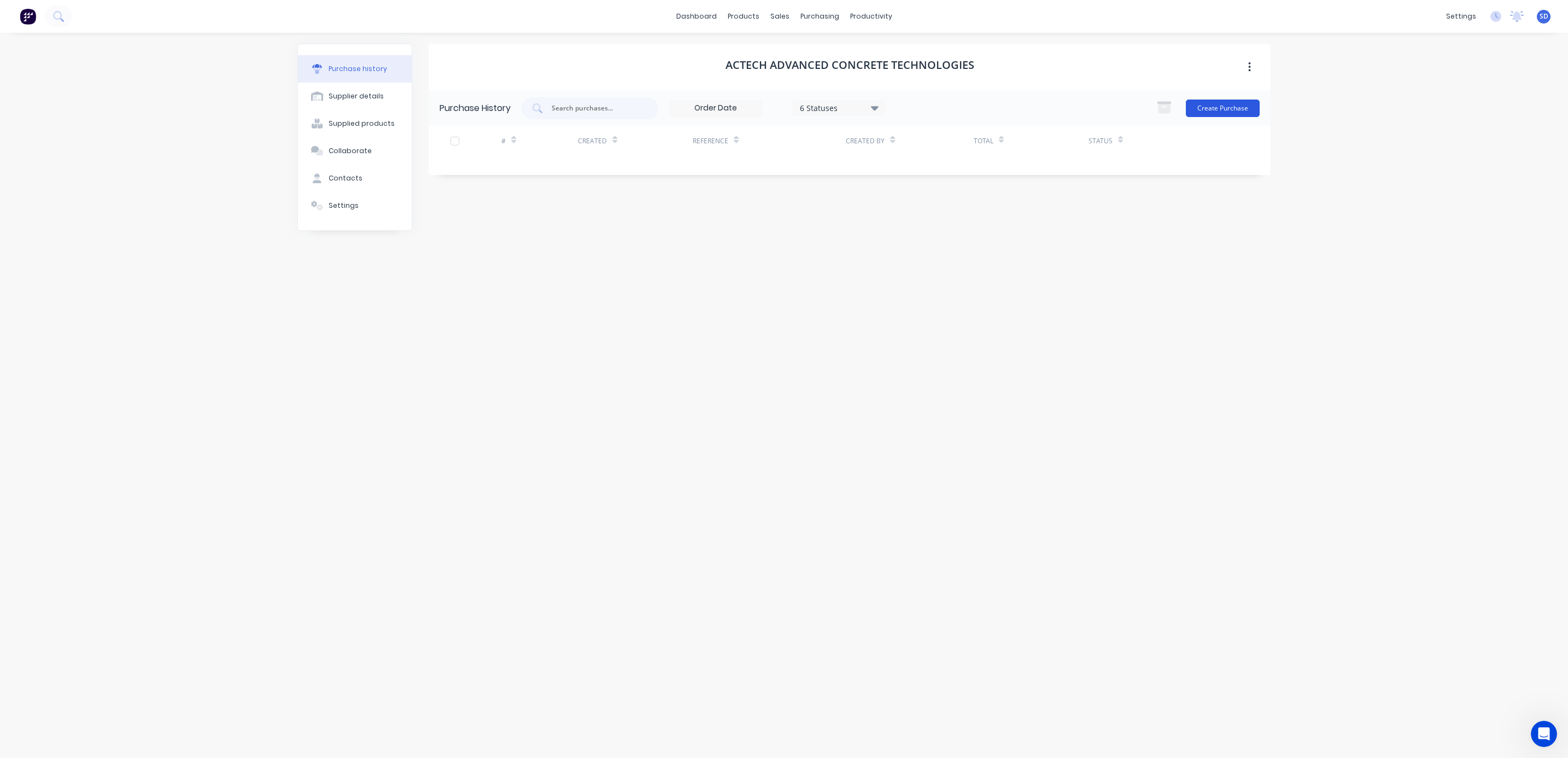
click at [1233, 107] on button "Create Purchase" at bounding box center [1222, 108] width 73 height 18
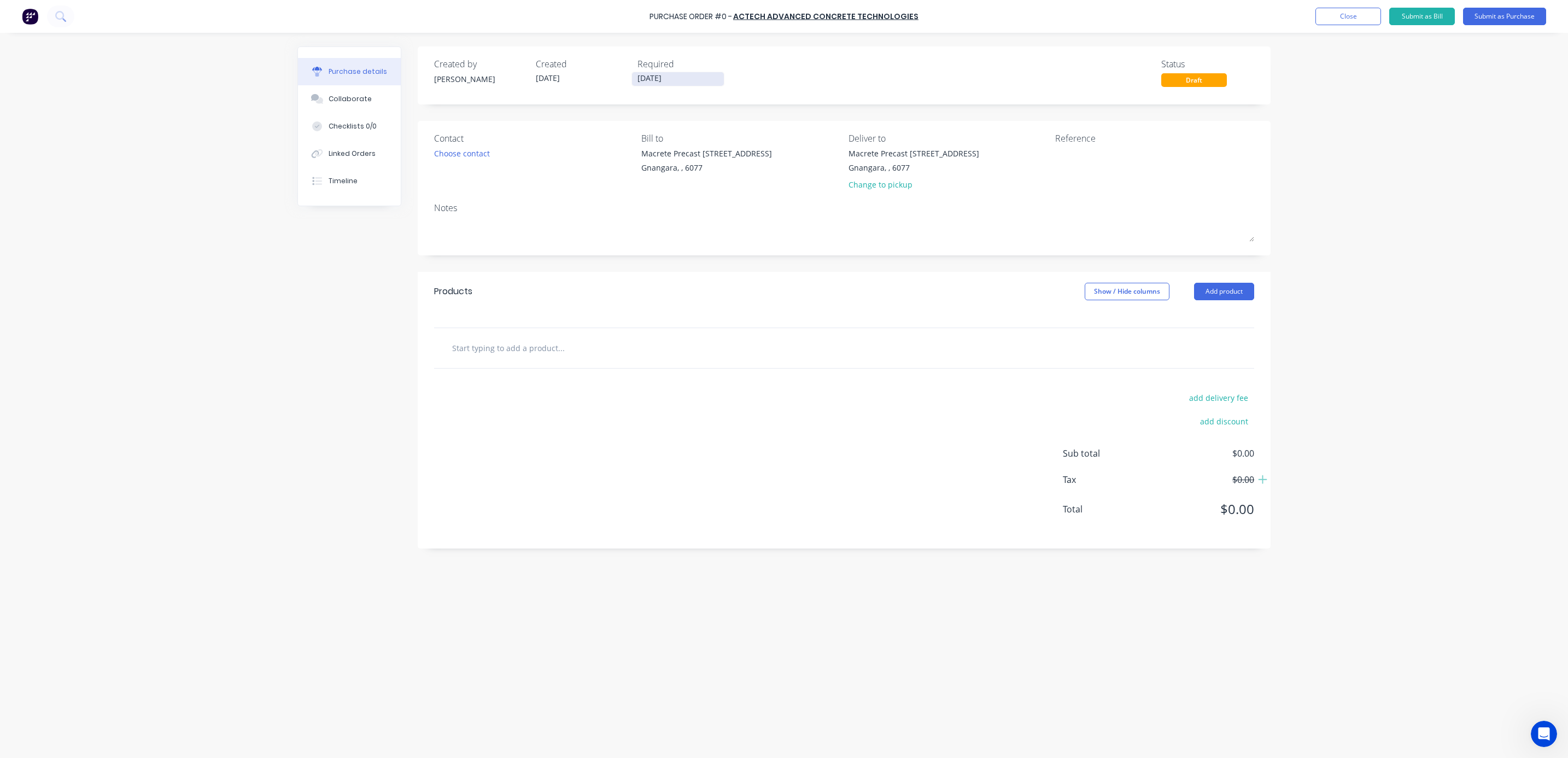
click at [645, 78] on input "[DATE]" at bounding box center [678, 78] width 92 height 13
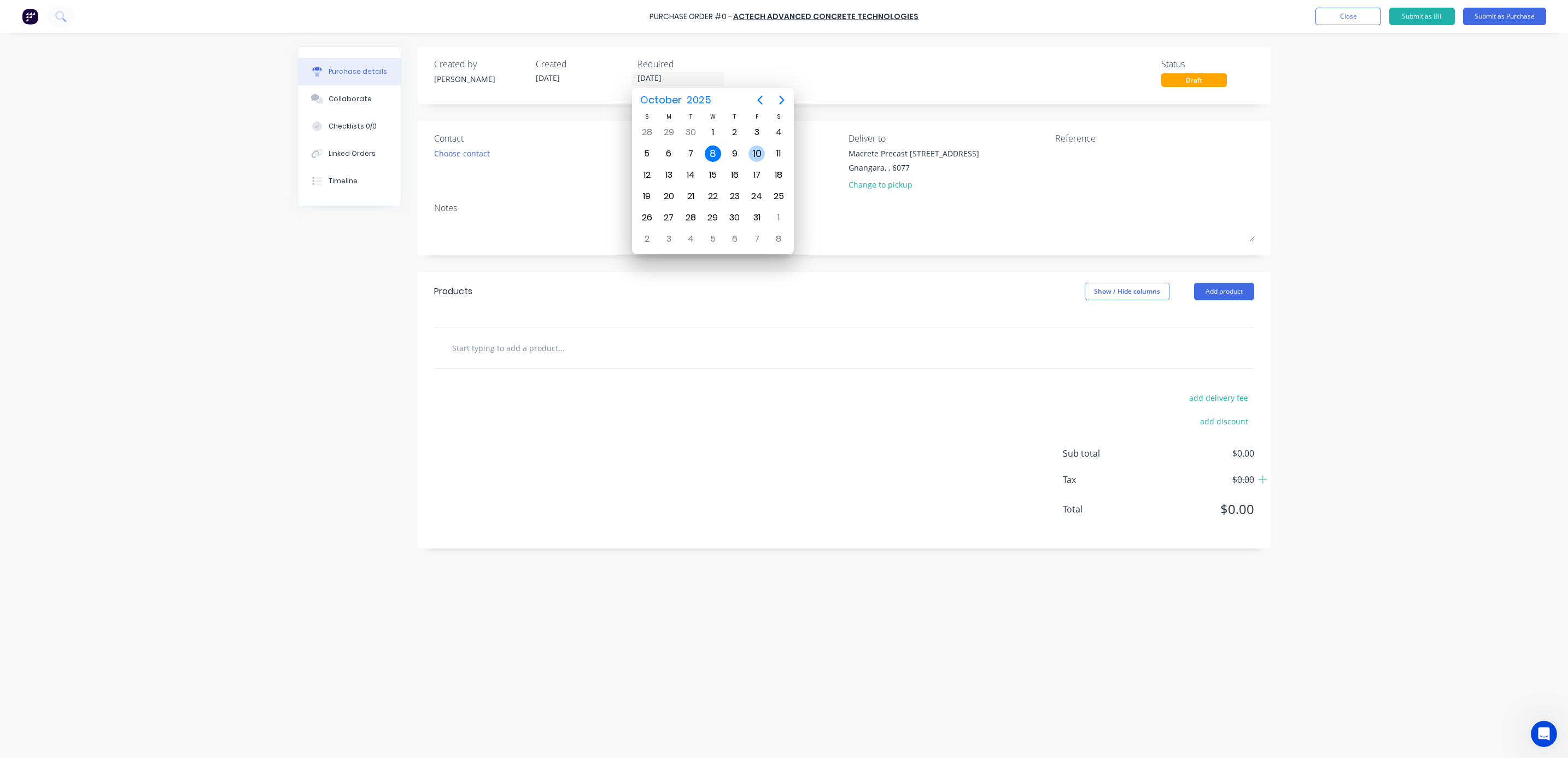
click at [751, 156] on div "10" at bounding box center [756, 154] width 17 height 17
type input "[DATE]"
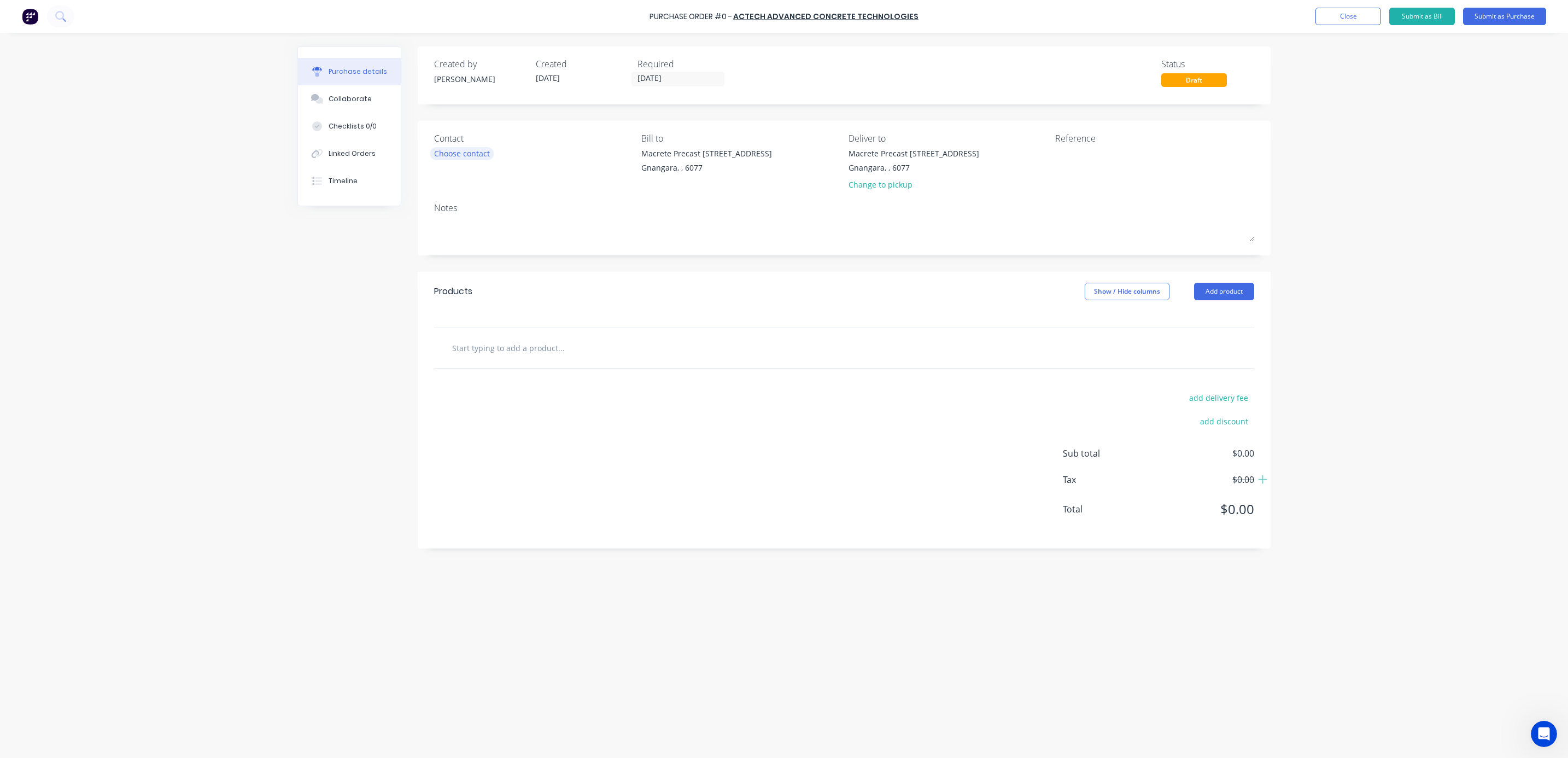
click at [471, 154] on div "Choose contact" at bounding box center [462, 154] width 56 height 12
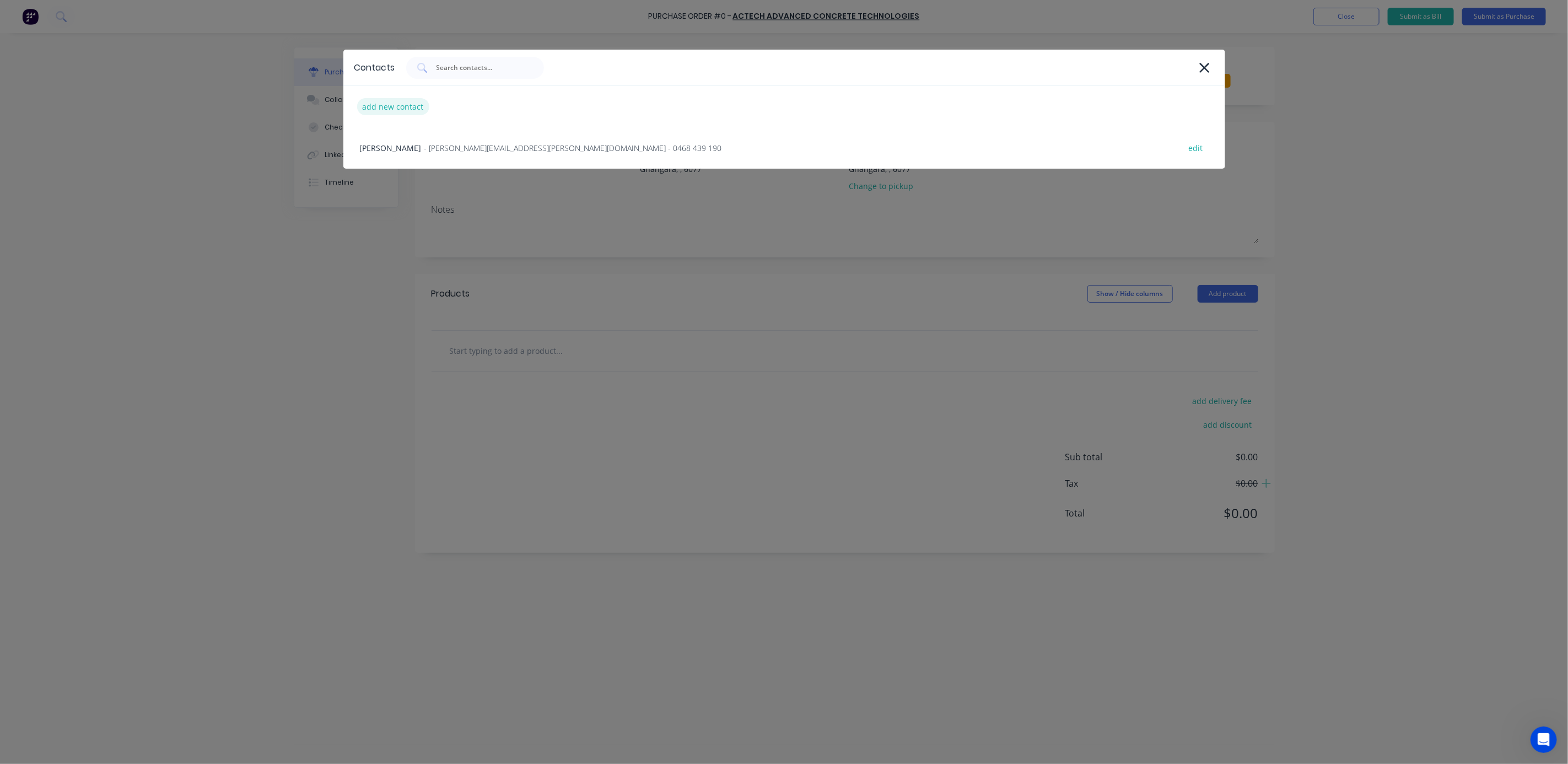
click at [423, 106] on div "add new contact" at bounding box center [393, 107] width 72 height 17
select select "AU"
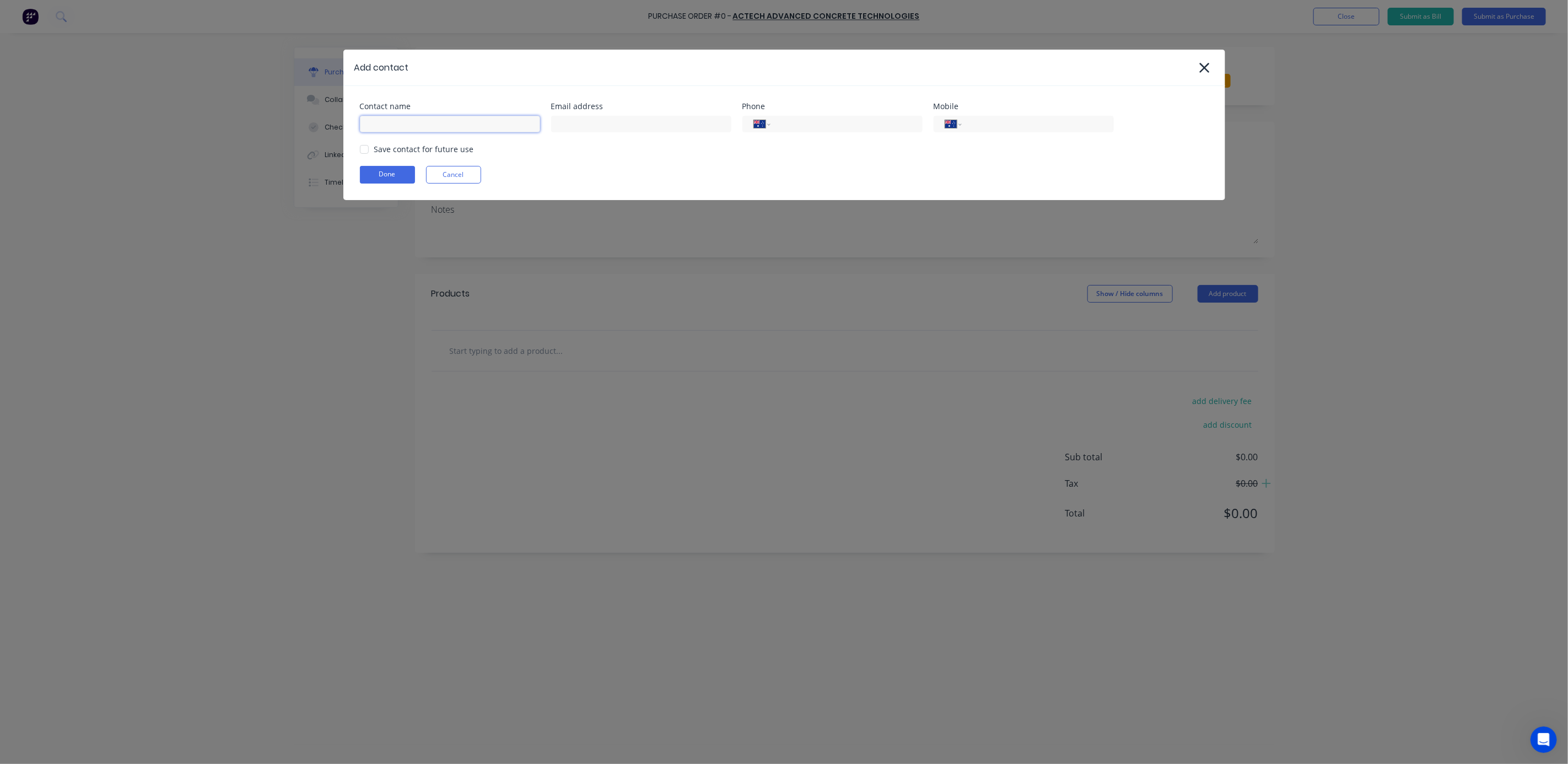
click at [428, 129] on input at bounding box center [450, 125] width 180 height 17
type input "d"
click at [365, 151] on div at bounding box center [364, 149] width 22 height 22
type input "Dale"
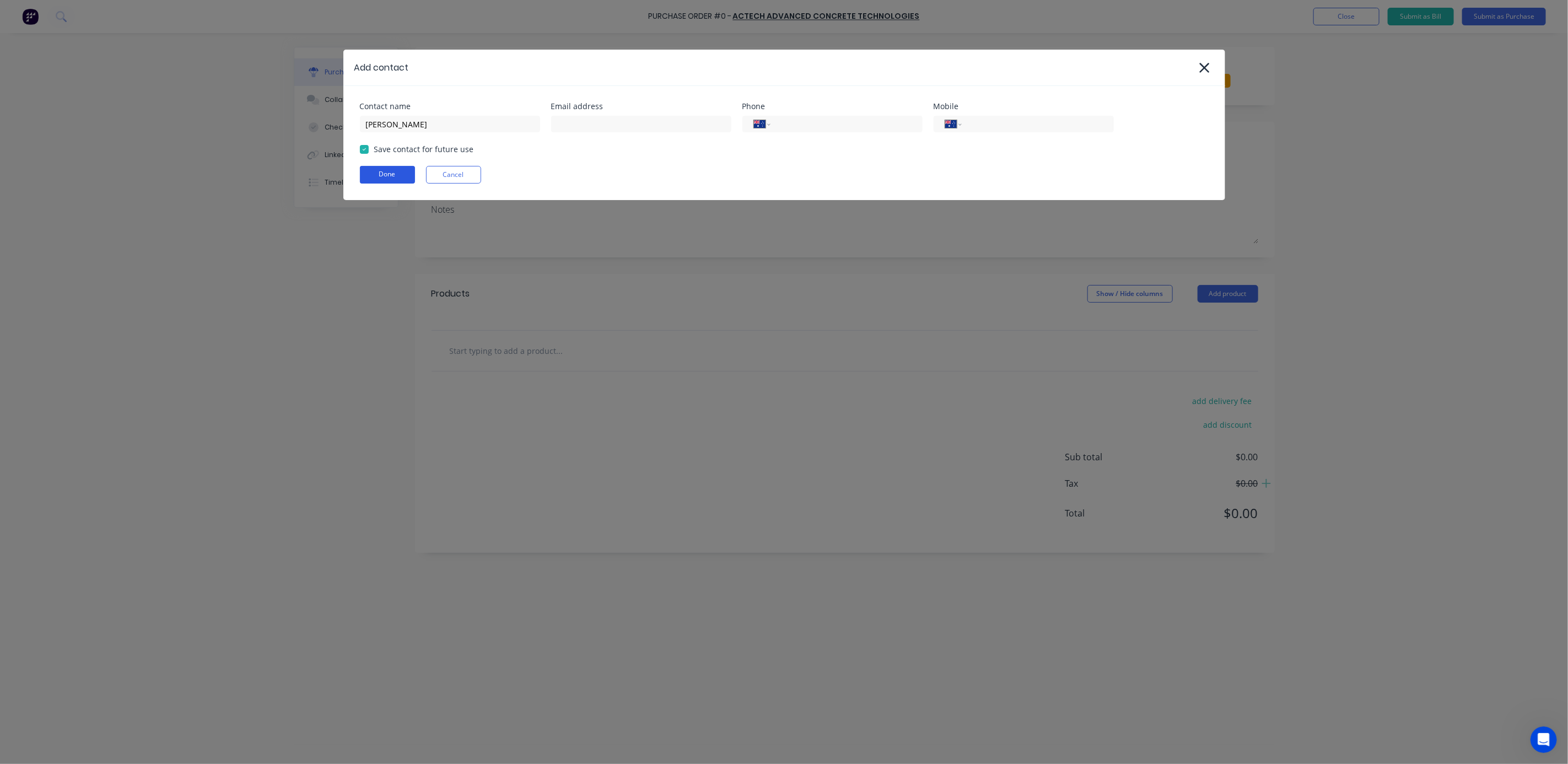
click at [389, 172] on button "Done" at bounding box center [387, 174] width 55 height 18
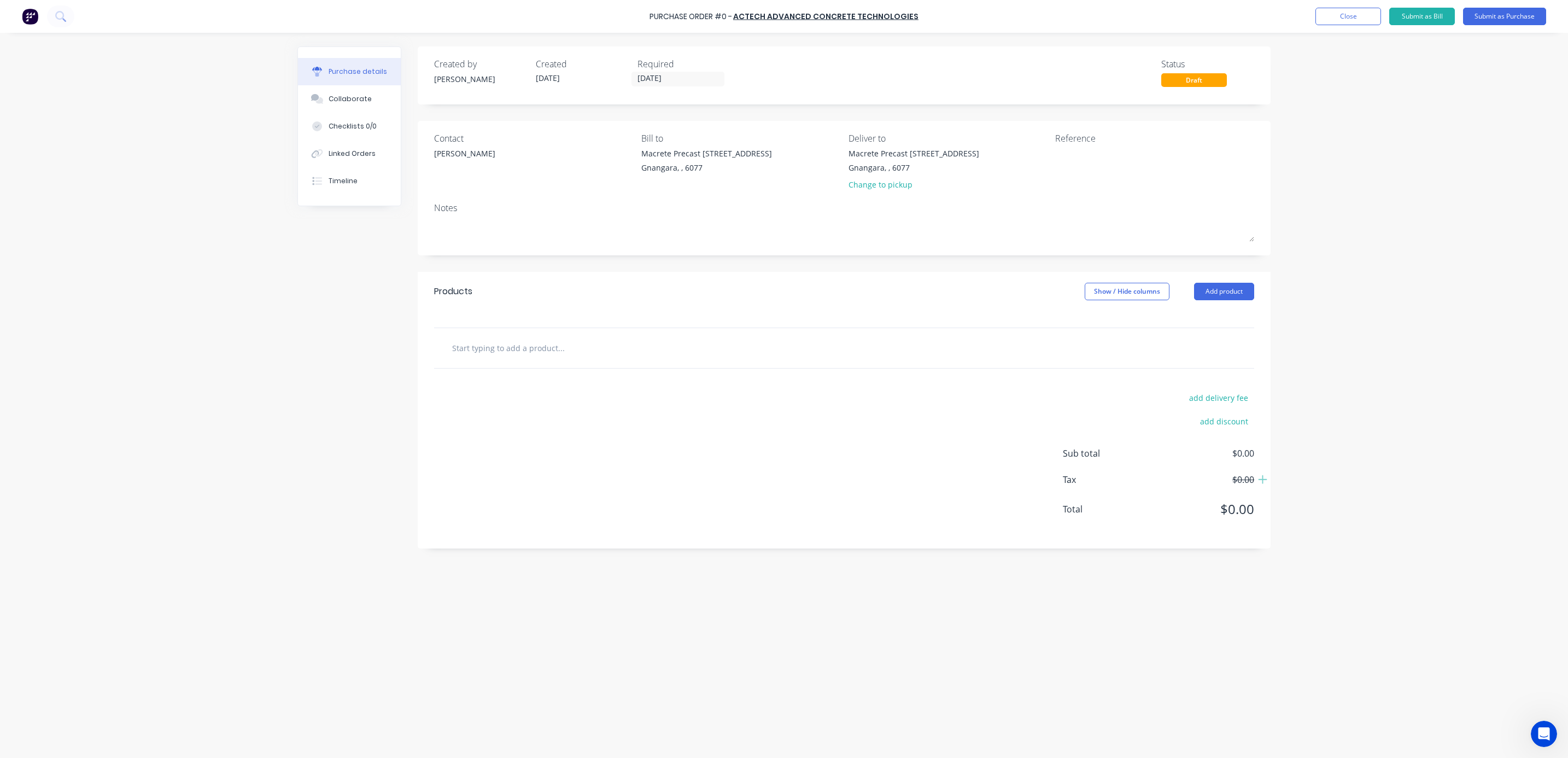
click at [508, 351] on input "text" at bounding box center [561, 347] width 219 height 22
type input "s"
click at [1223, 299] on button "Add product" at bounding box center [1224, 291] width 60 height 18
click at [1207, 324] on div "Product catalogue" at bounding box center [1202, 319] width 84 height 16
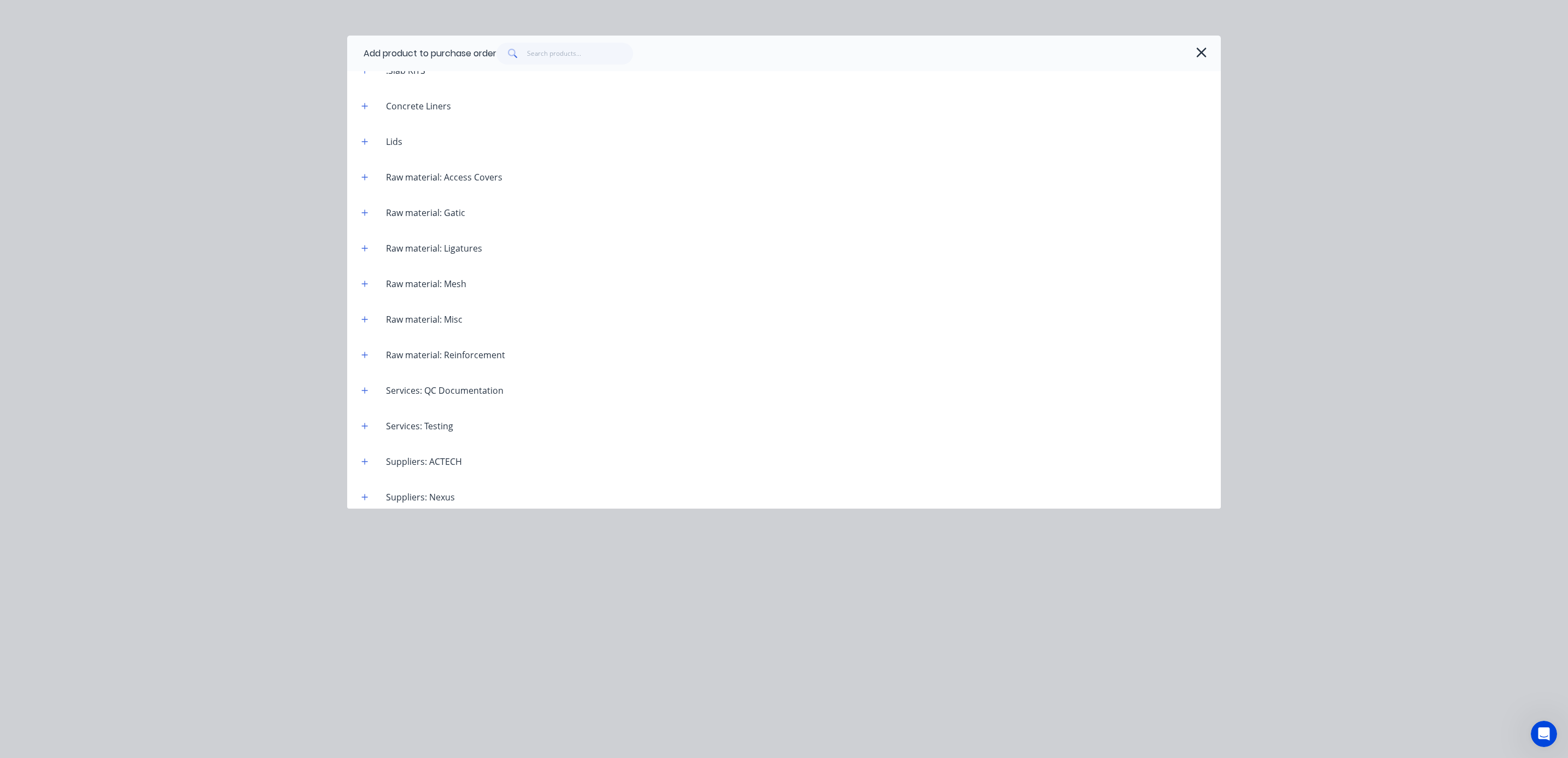
scroll to position [927, 0]
click at [368, 456] on button "button" at bounding box center [365, 455] width 13 height 13
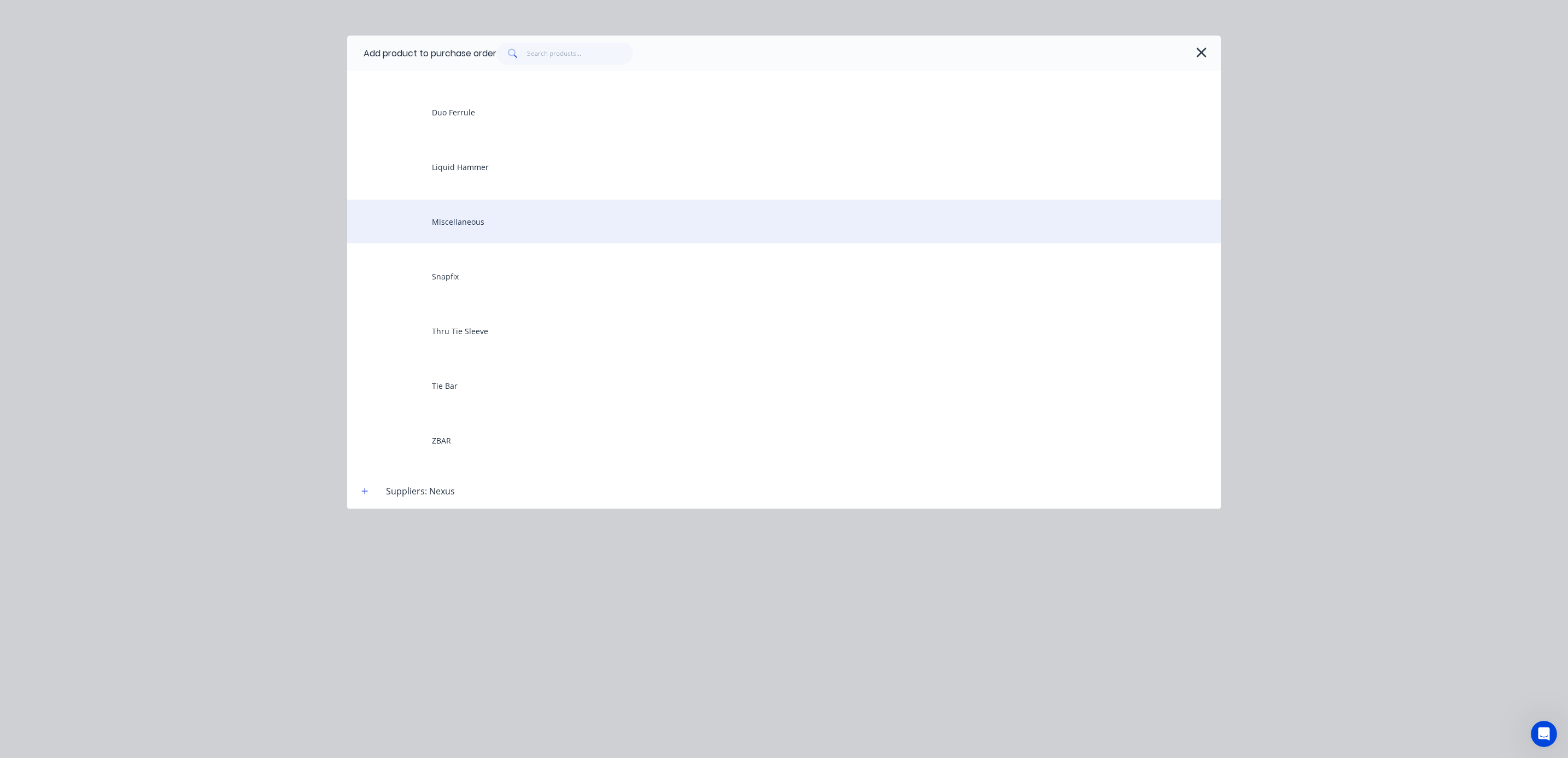
click at [496, 230] on div "Miscellaneous" at bounding box center [784, 221] width 873 height 43
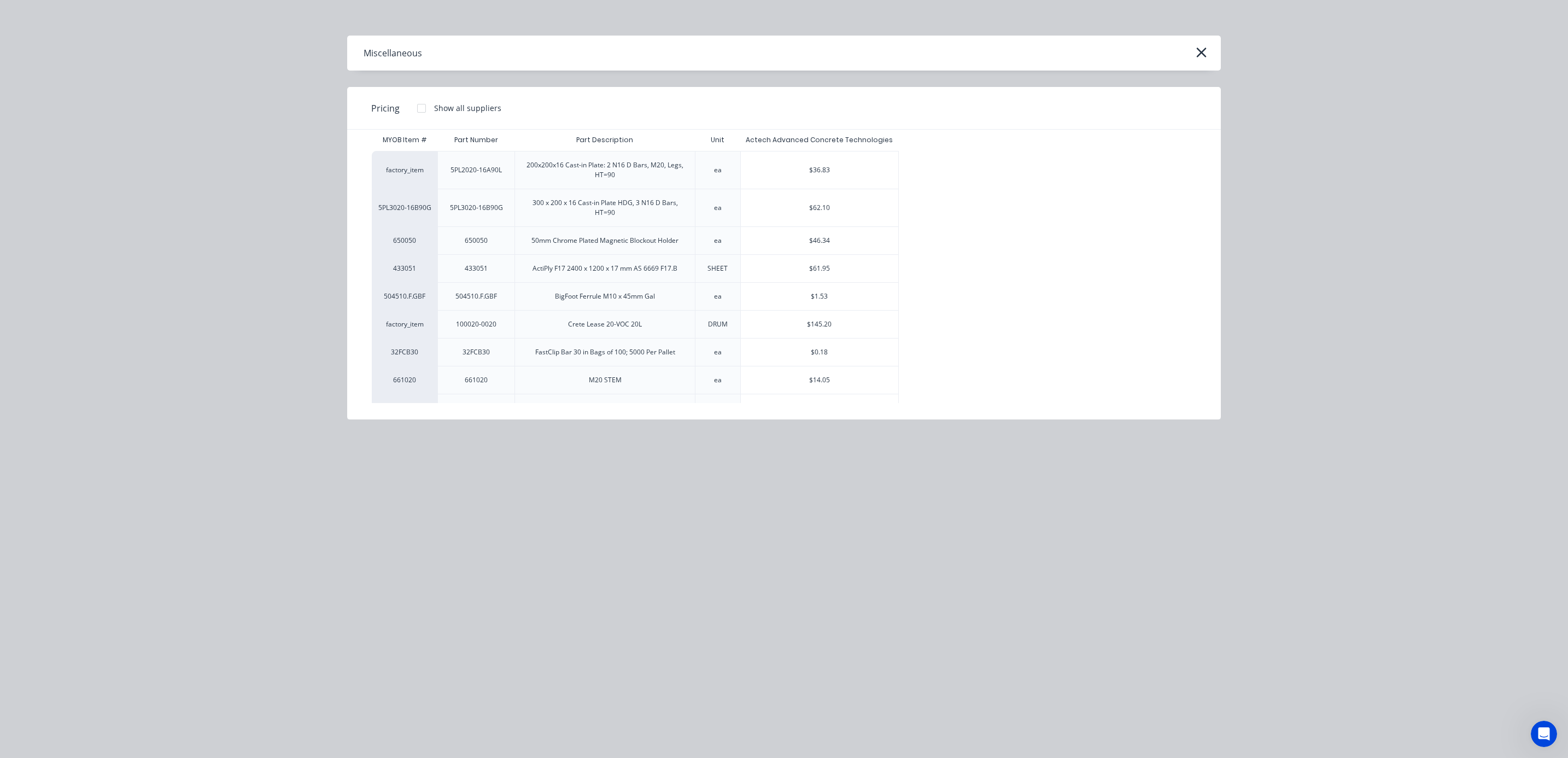
scroll to position [0, 0]
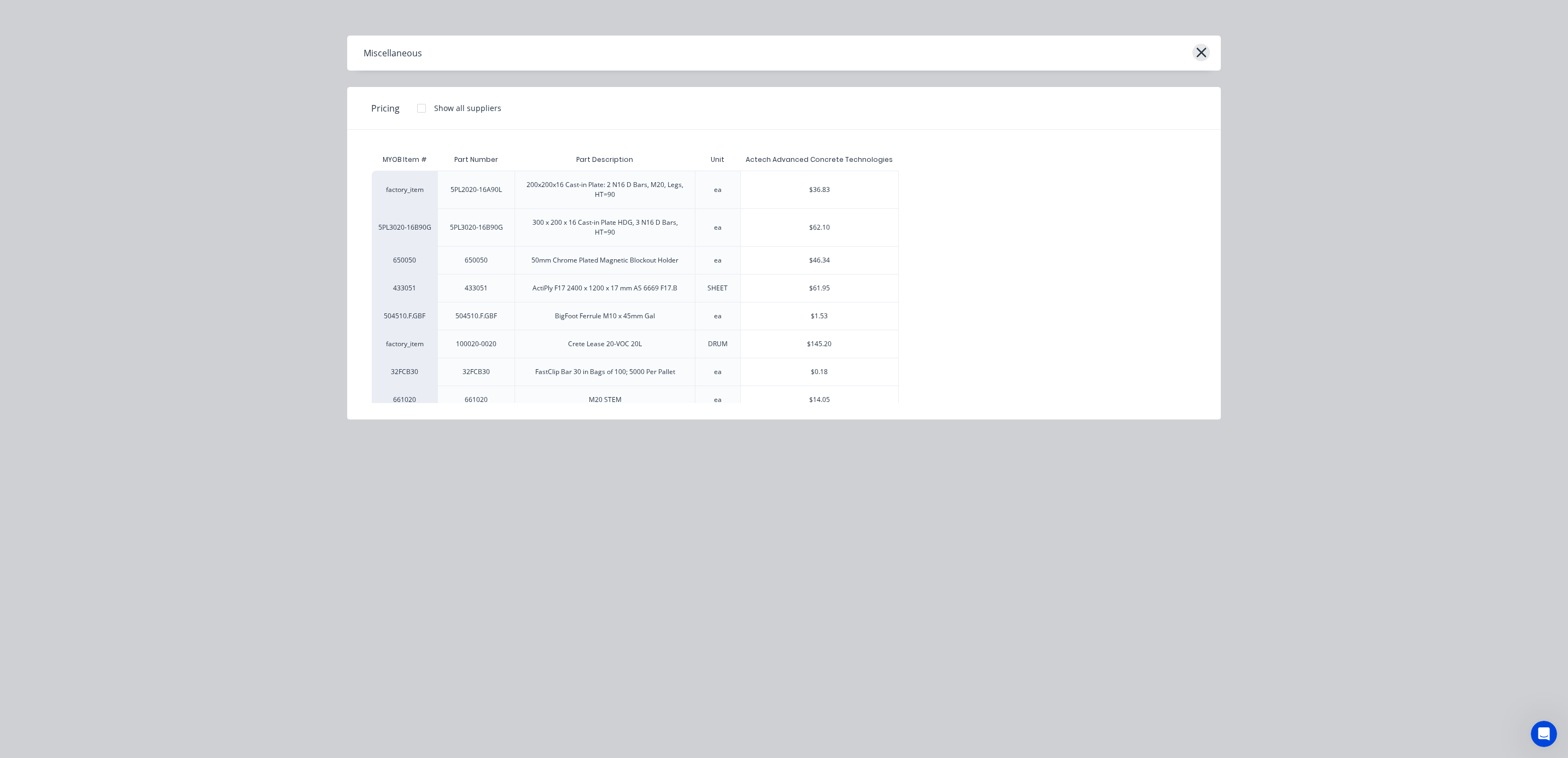
click at [1206, 51] on icon "button" at bounding box center [1201, 53] width 12 height 15
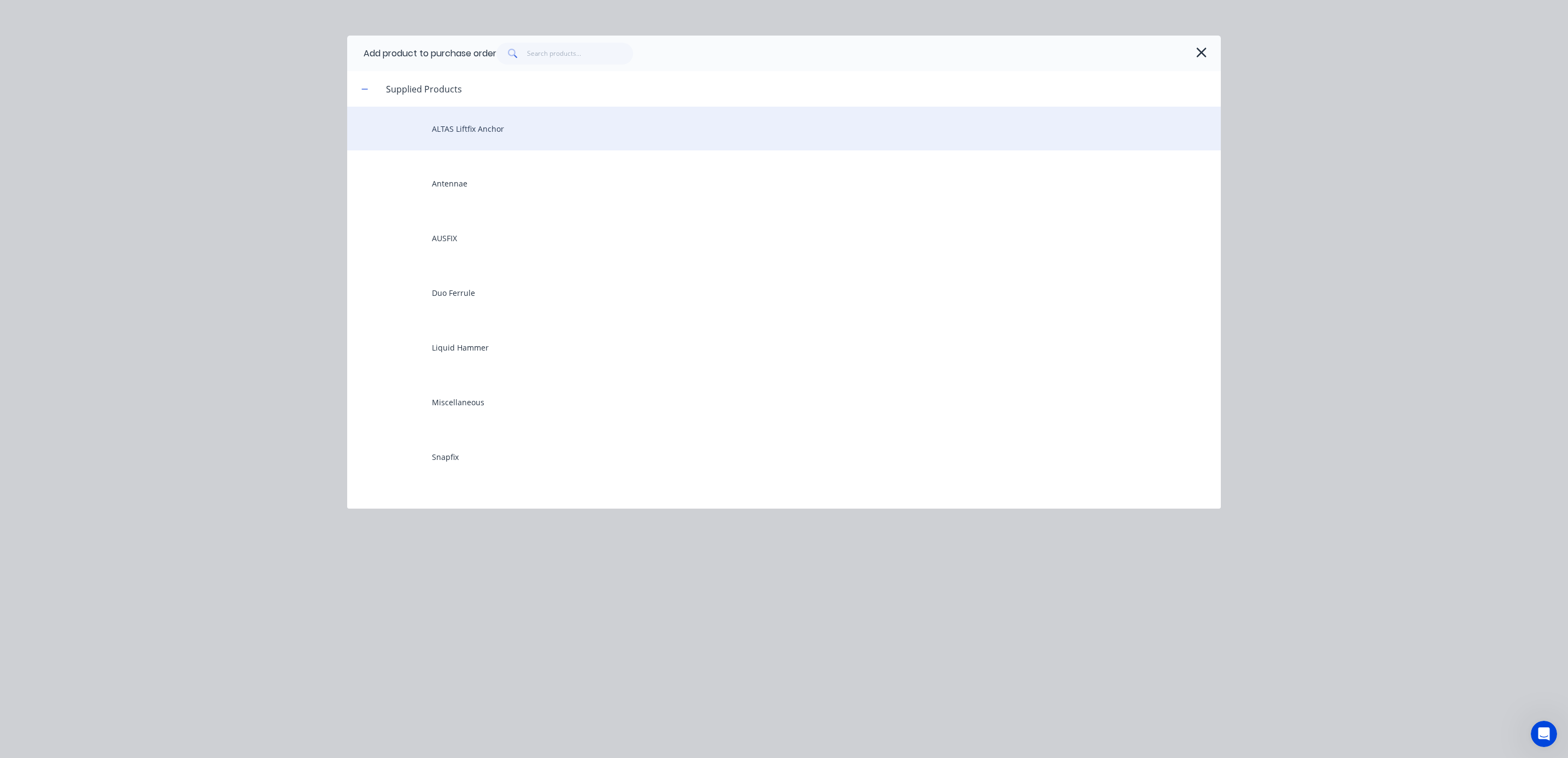
click at [499, 130] on div "ALTAS Liftfix Anchor" at bounding box center [784, 129] width 873 height 43
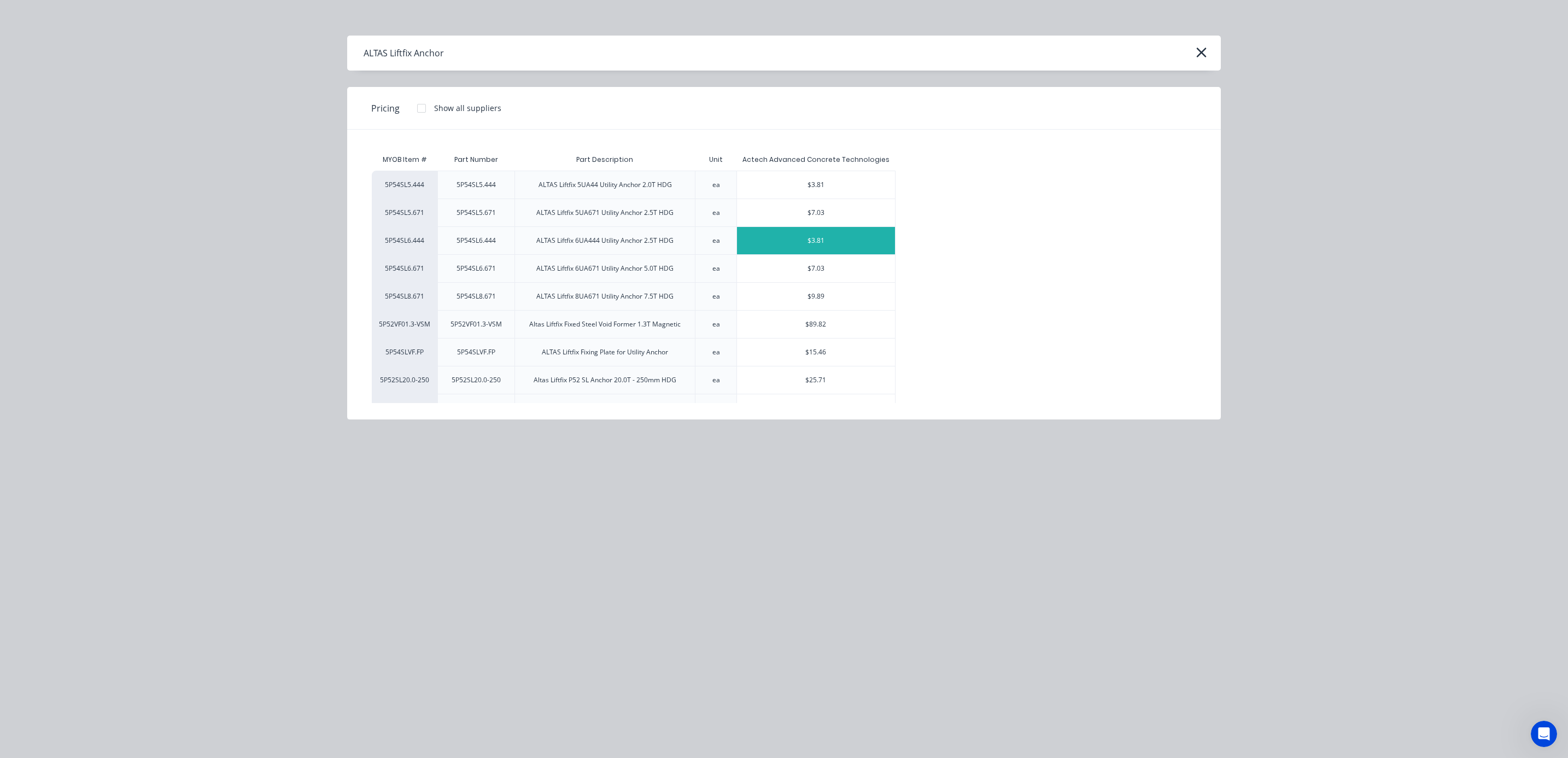
click at [808, 245] on div "$3.81" at bounding box center [816, 240] width 158 height 28
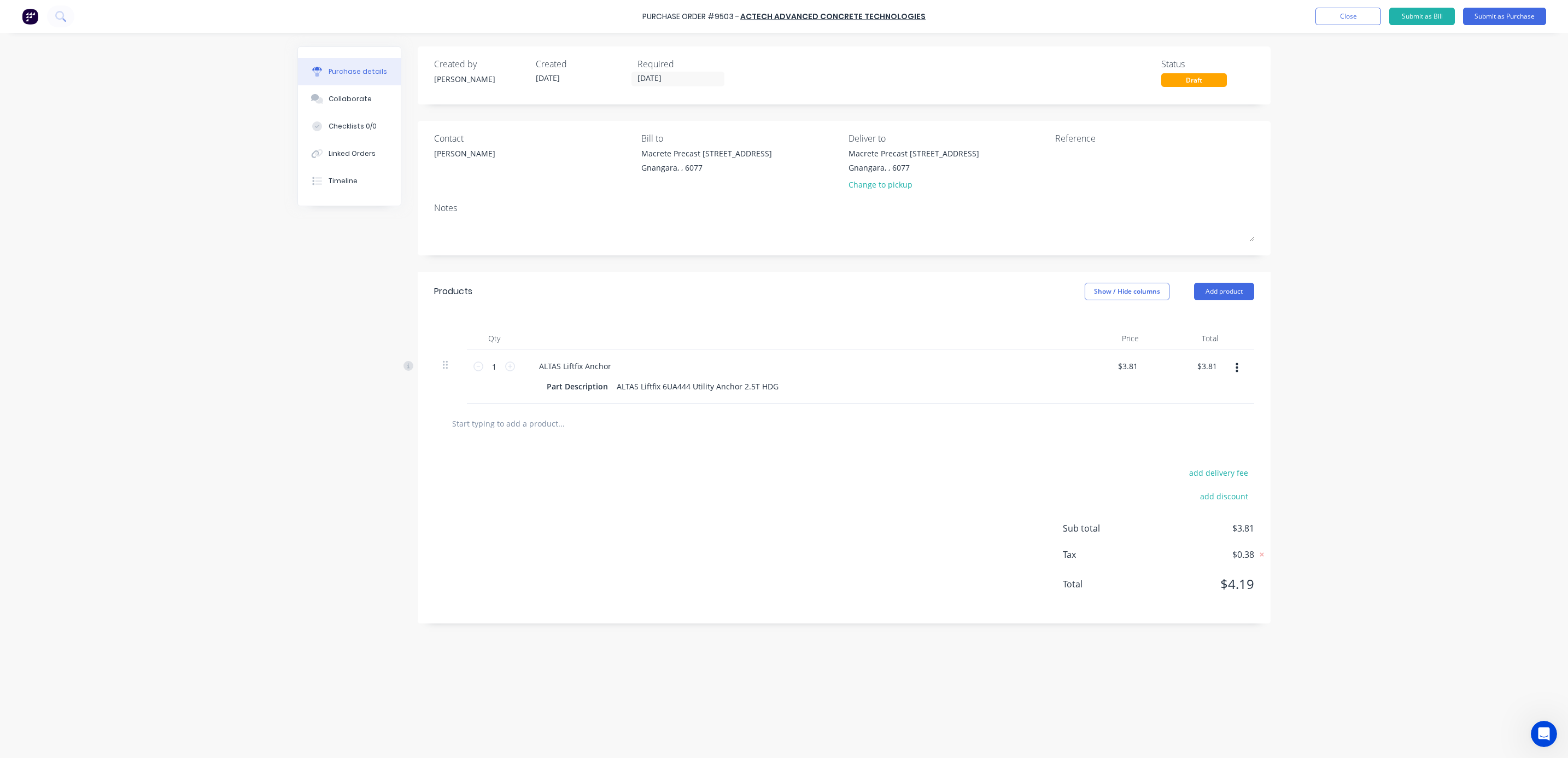
click at [1348, 166] on div "Purchase Order #9503 - Actech Advanced Concrete Technologies Add product Close …" at bounding box center [784, 379] width 1568 height 758
click at [1350, 12] on button "Close" at bounding box center [1348, 16] width 66 height 18
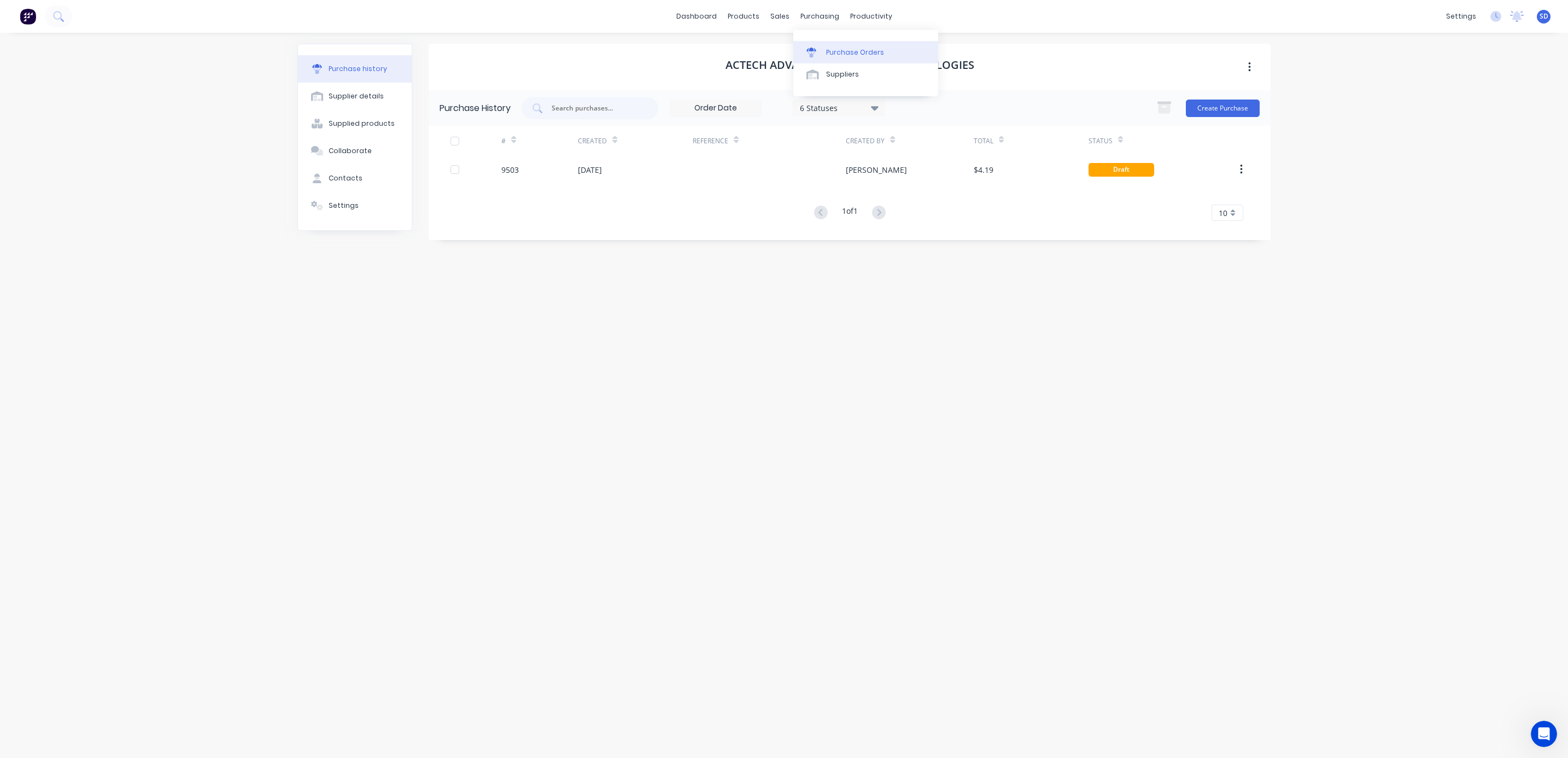
click at [856, 50] on div "Purchase Orders" at bounding box center [854, 53] width 58 height 10
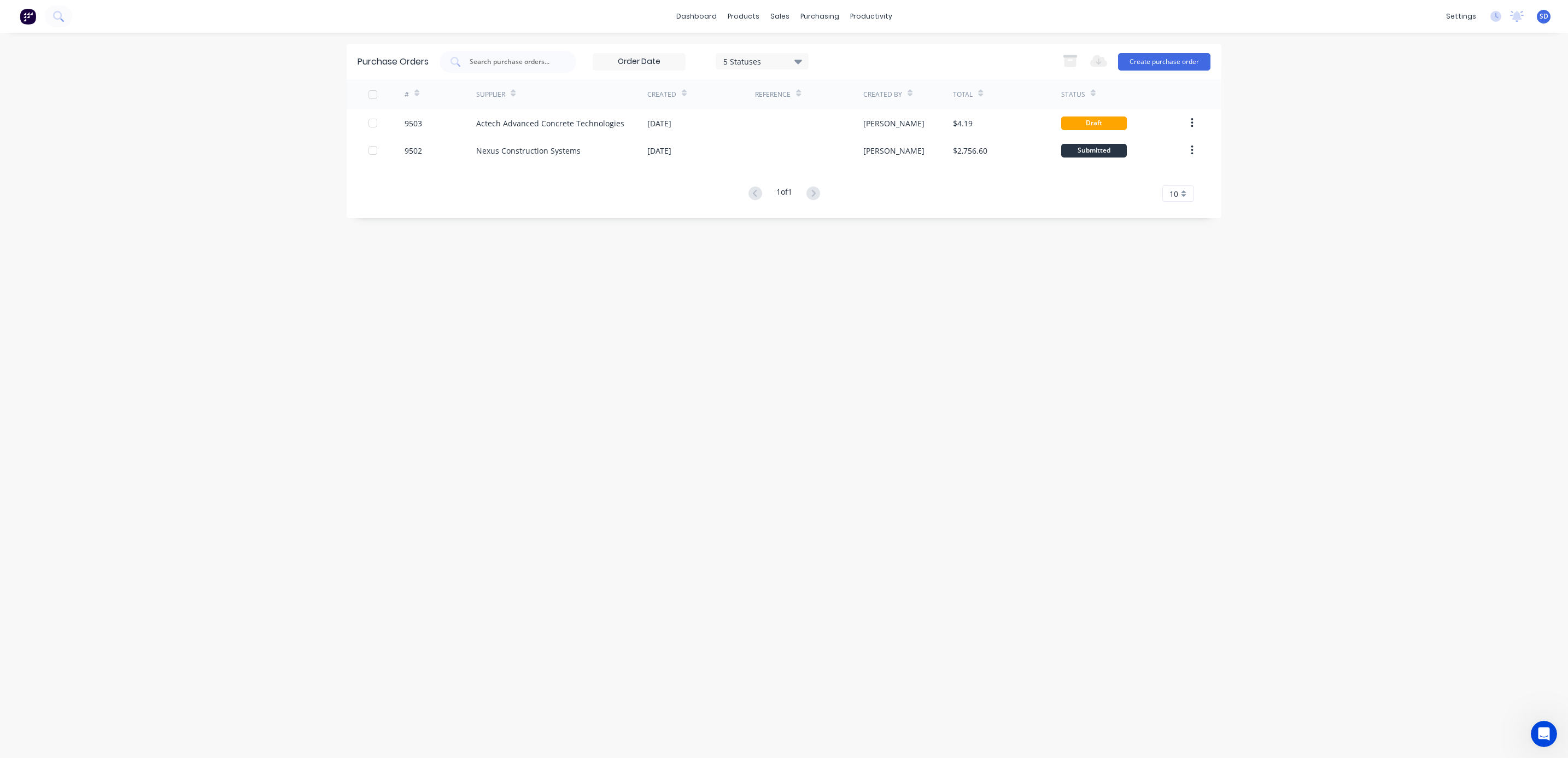
click at [1080, 398] on div "Purchase Orders 5 Statuses 5 Statuses Export to Excel (XLSX) Create purchase or…" at bounding box center [784, 395] width 875 height 703
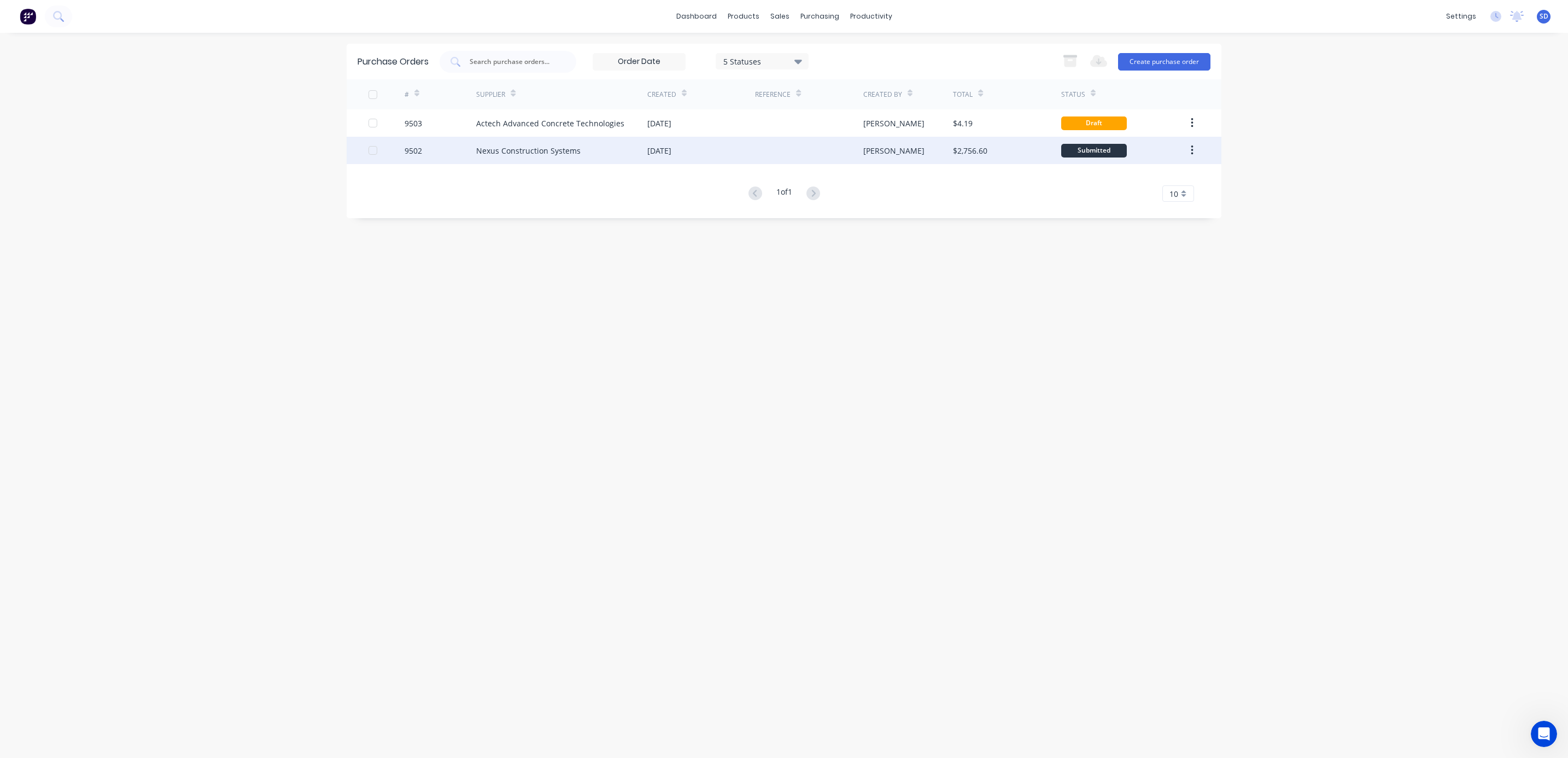
click at [781, 149] on div at bounding box center [808, 150] width 108 height 28
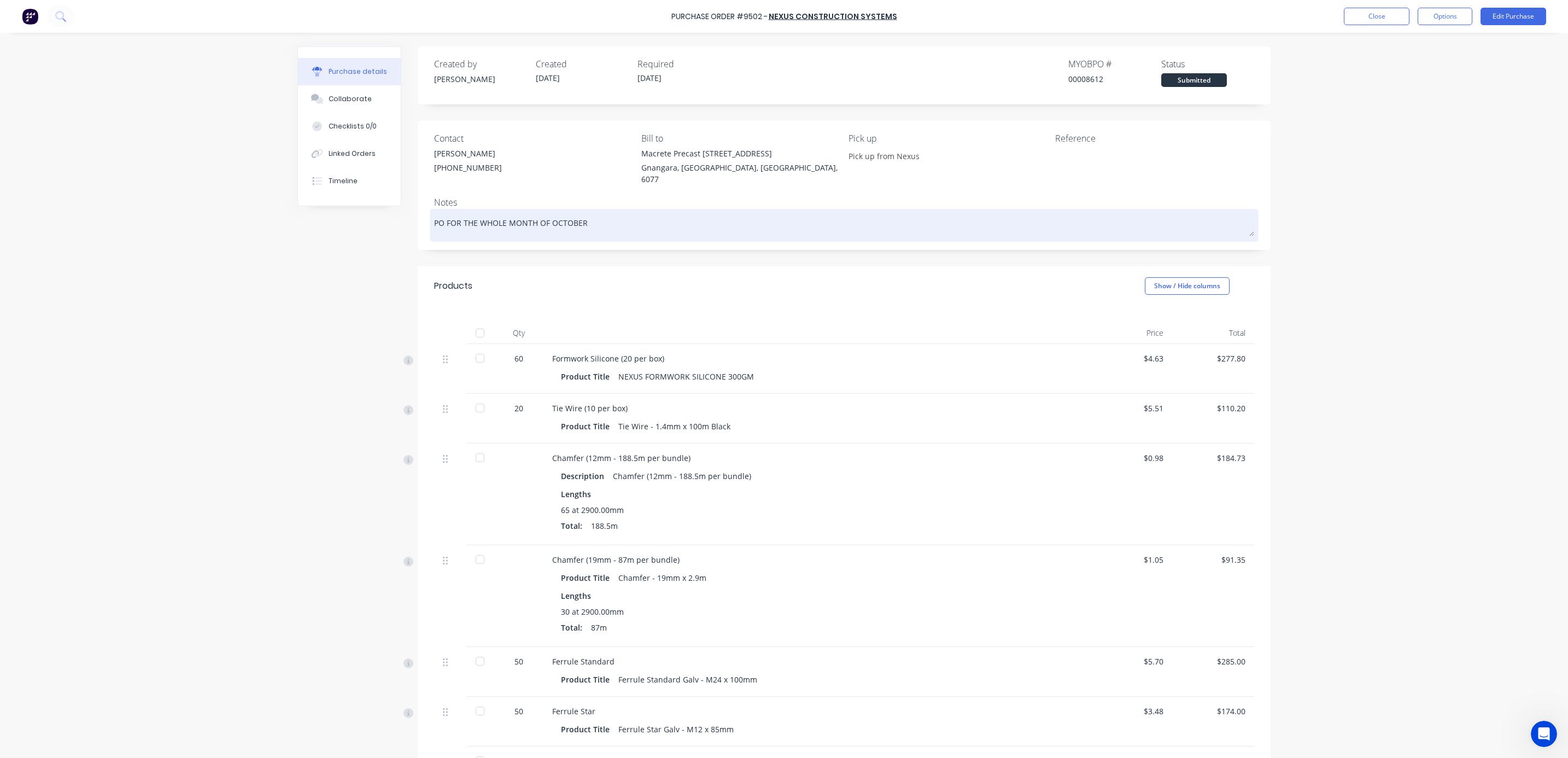
click at [597, 213] on textarea "PO FOR THE WHOLE MONTH OF OCTOBER" at bounding box center [844, 223] width 820 height 24
type textarea "x"
type textarea "PO FOR THE WHOLE MONTH OF OCTOBER"
type textarea "x"
type textarea "PO FOR THE WHOLE MONTH OF OCTOBER 2"
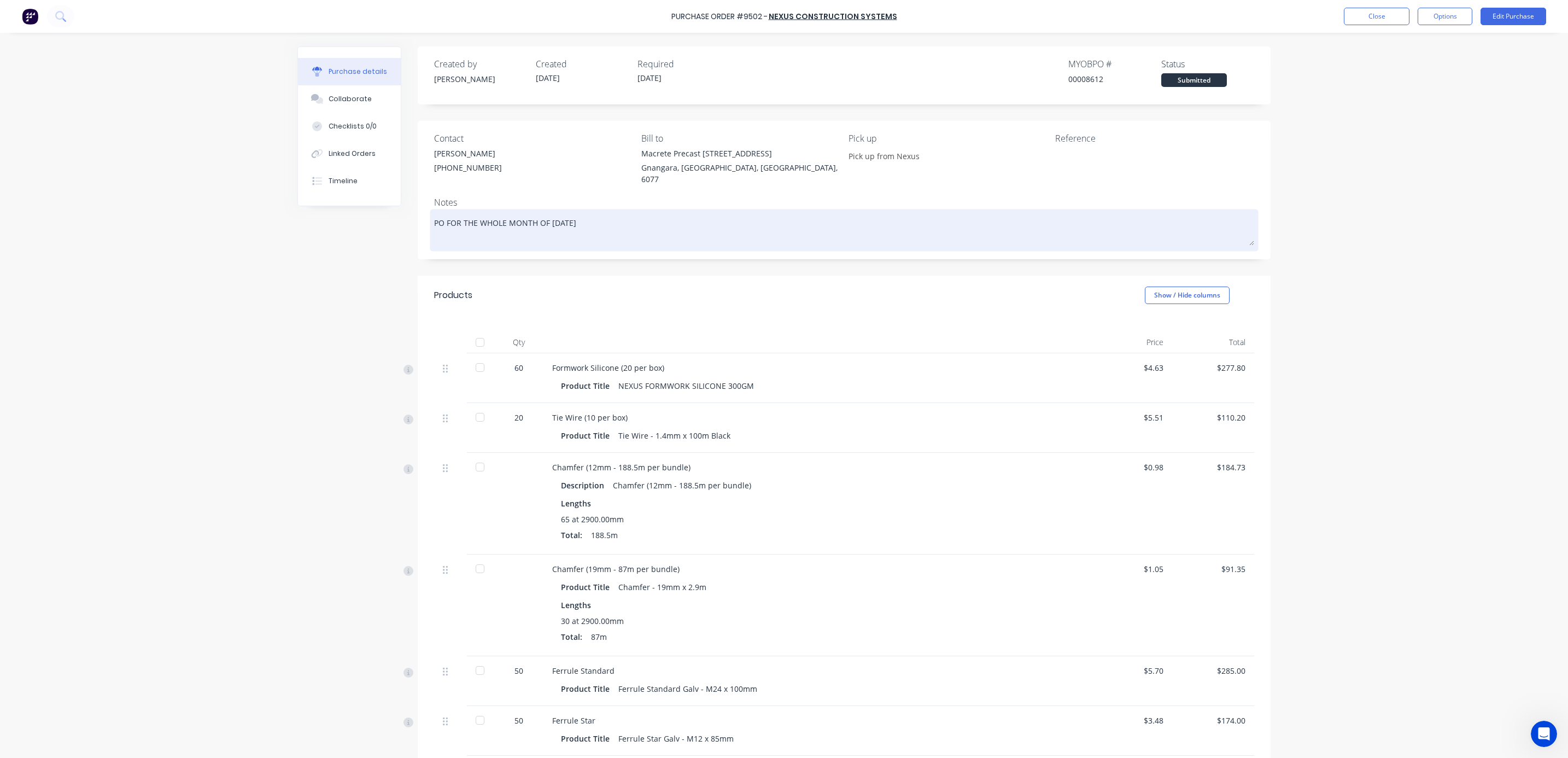
type textarea "x"
type textarea "PO FOR THE WHOLE MONTH OF OCTOBER 20"
type textarea "x"
type textarea "PO FOR THE WHOLE MONTH OF OCTOBER 20"
type textarea "x"
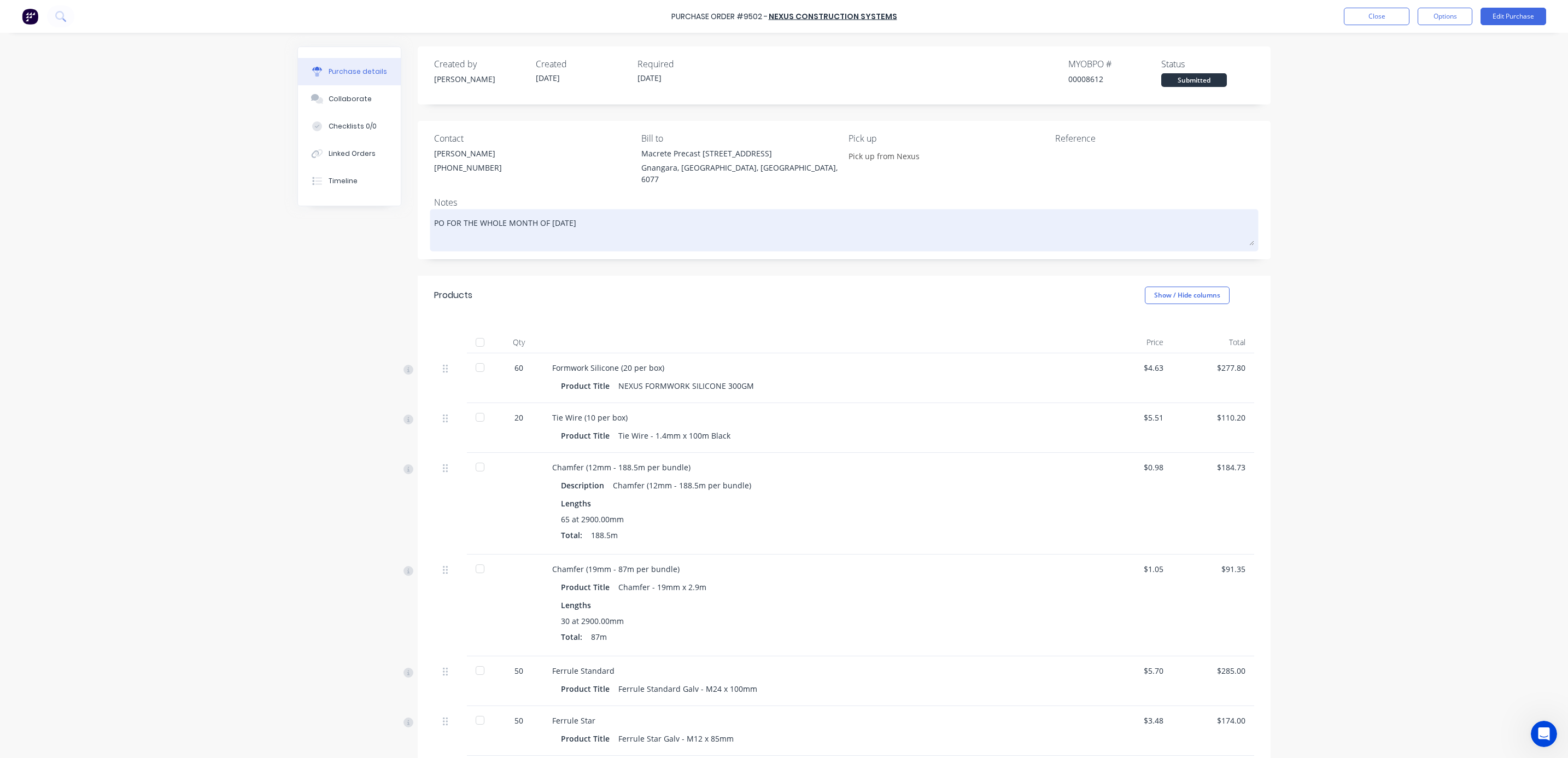
type textarea "PO FOR THE WHOLE MONTH OF OCTOBER 20 x"
type textarea "x"
type textarea "PO FOR THE WHOLE MONTH OF OCTOBER 20 x"
type textarea "x"
type textarea "PO FOR THE WHOLE MONTH OF OCTOBER 20 x r"
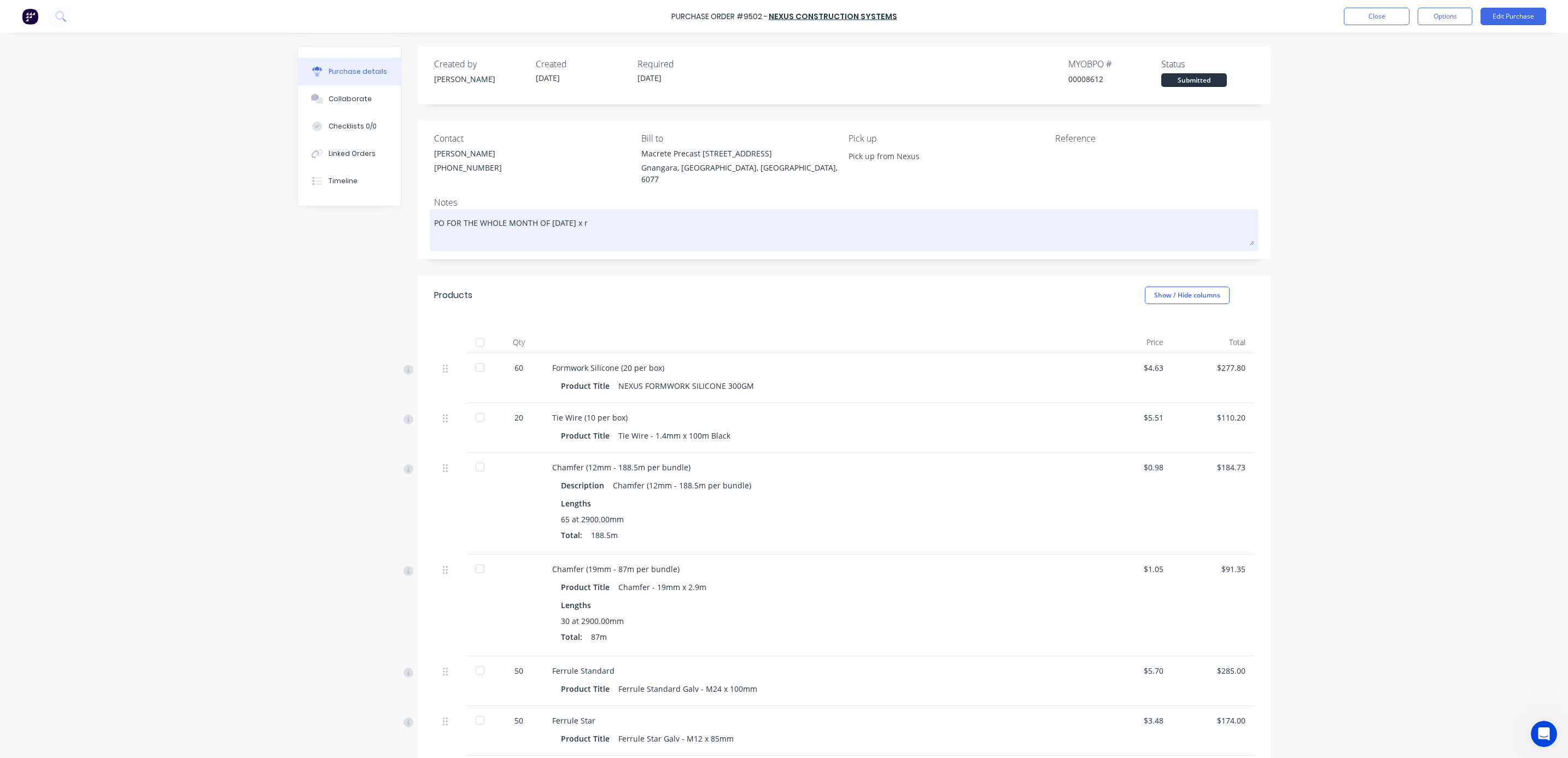
type textarea "x"
type textarea "PO FOR THE WHOLE MONTH OF OCTOBER 20 x ru"
type textarea "x"
type textarea "PO FOR THE WHOLE MONTH OF OCTOBER 20 x rub"
type textarea "x"
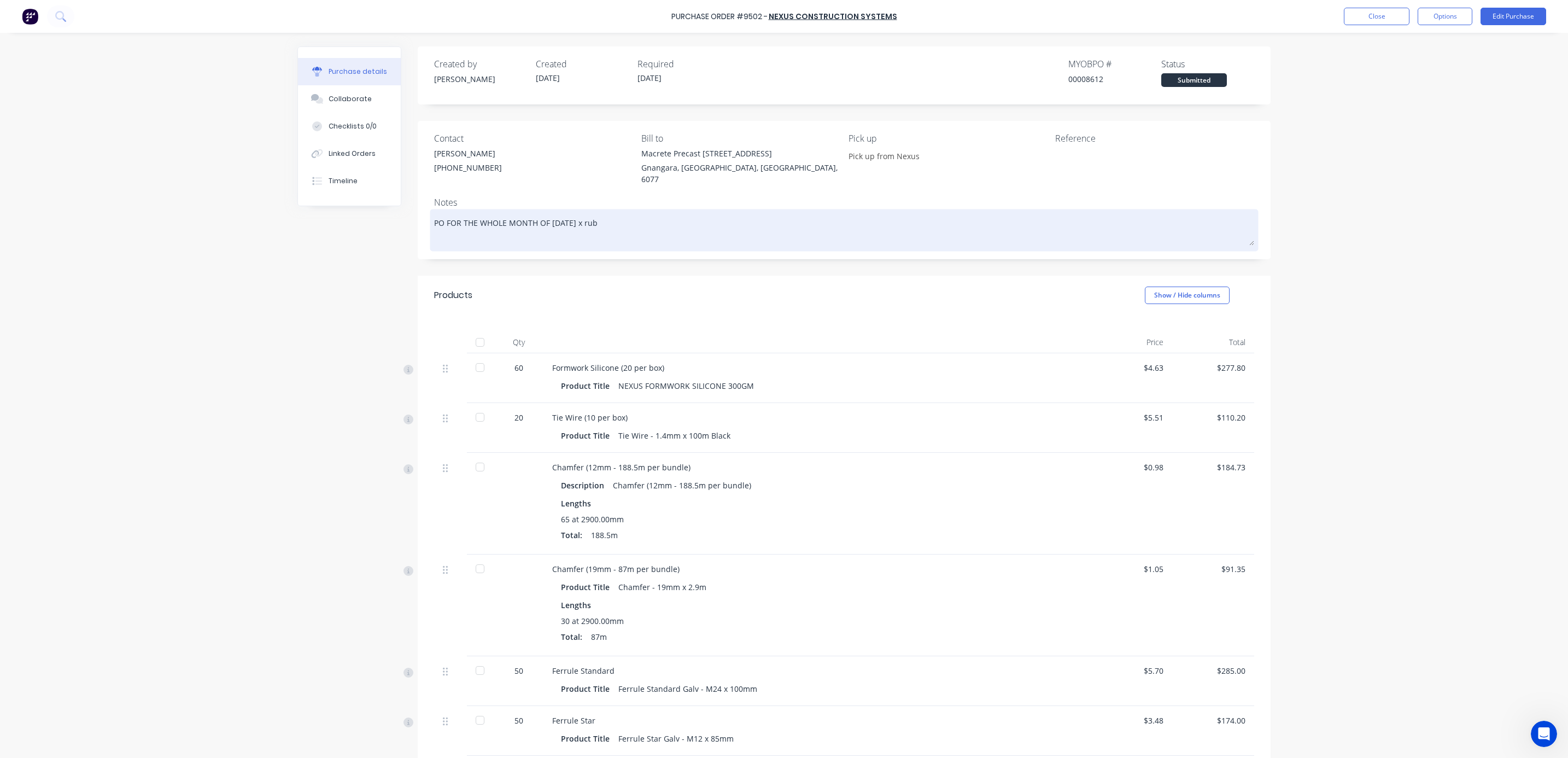
type textarea "PO FOR THE WHOLE MONTH OF OCTOBER 20 x rubb"
type textarea "x"
type textarea "PO FOR THE WHOLE MONTH OF OCTOBER 20 x rubbe"
type textarea "x"
type textarea "PO FOR THE WHOLE MONTH OF OCTOBER 20 x rubber"
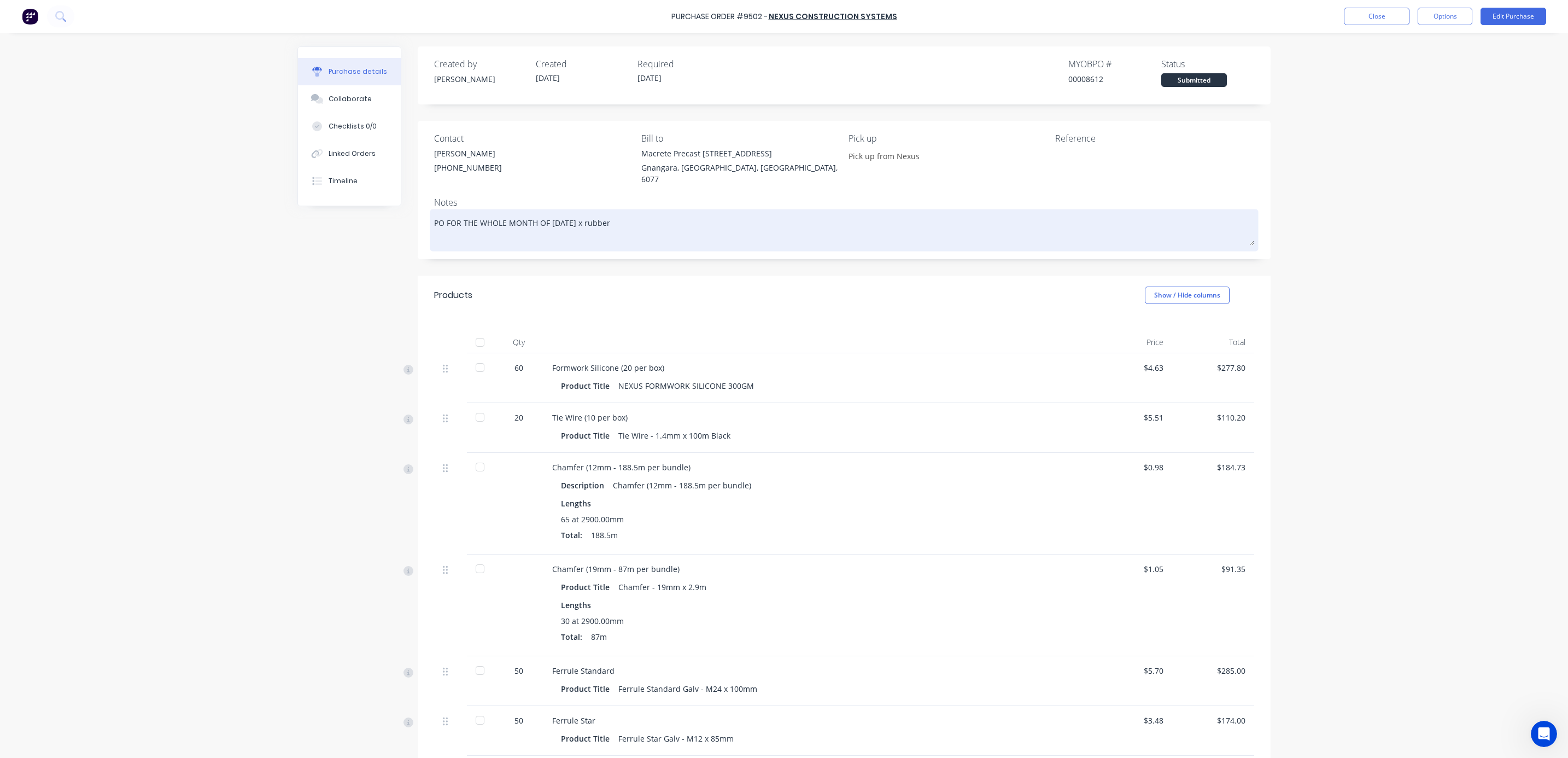
type textarea "x"
type textarea "PO FOR THE WHOLE MONTH OF OCTOBER 20 x rubber"
type textarea "x"
type textarea "PO FOR THE WHOLE MONTH OF OCTOBER 20 x rubber r"
type textarea "x"
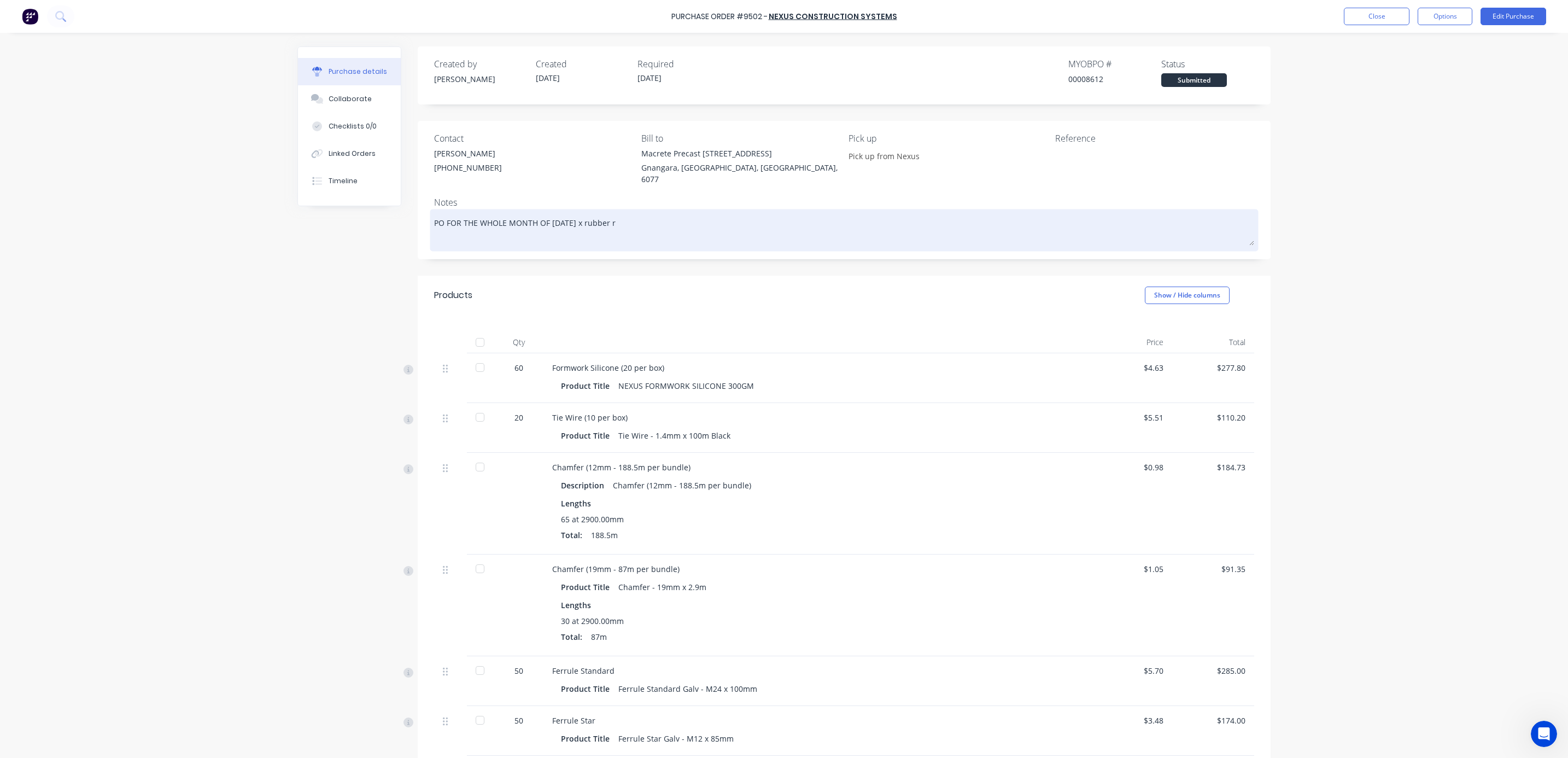
type textarea "PO FOR THE WHOLE MONTH OF OCTOBER 20 x rubber ri"
type textarea "x"
type textarea "PO FOR THE WHOLE MONTH OF OCTOBER 20 x rubber rin"
type textarea "x"
type textarea "PO FOR THE WHOLE MONTH OF OCTOBER 20 x rubber rind"
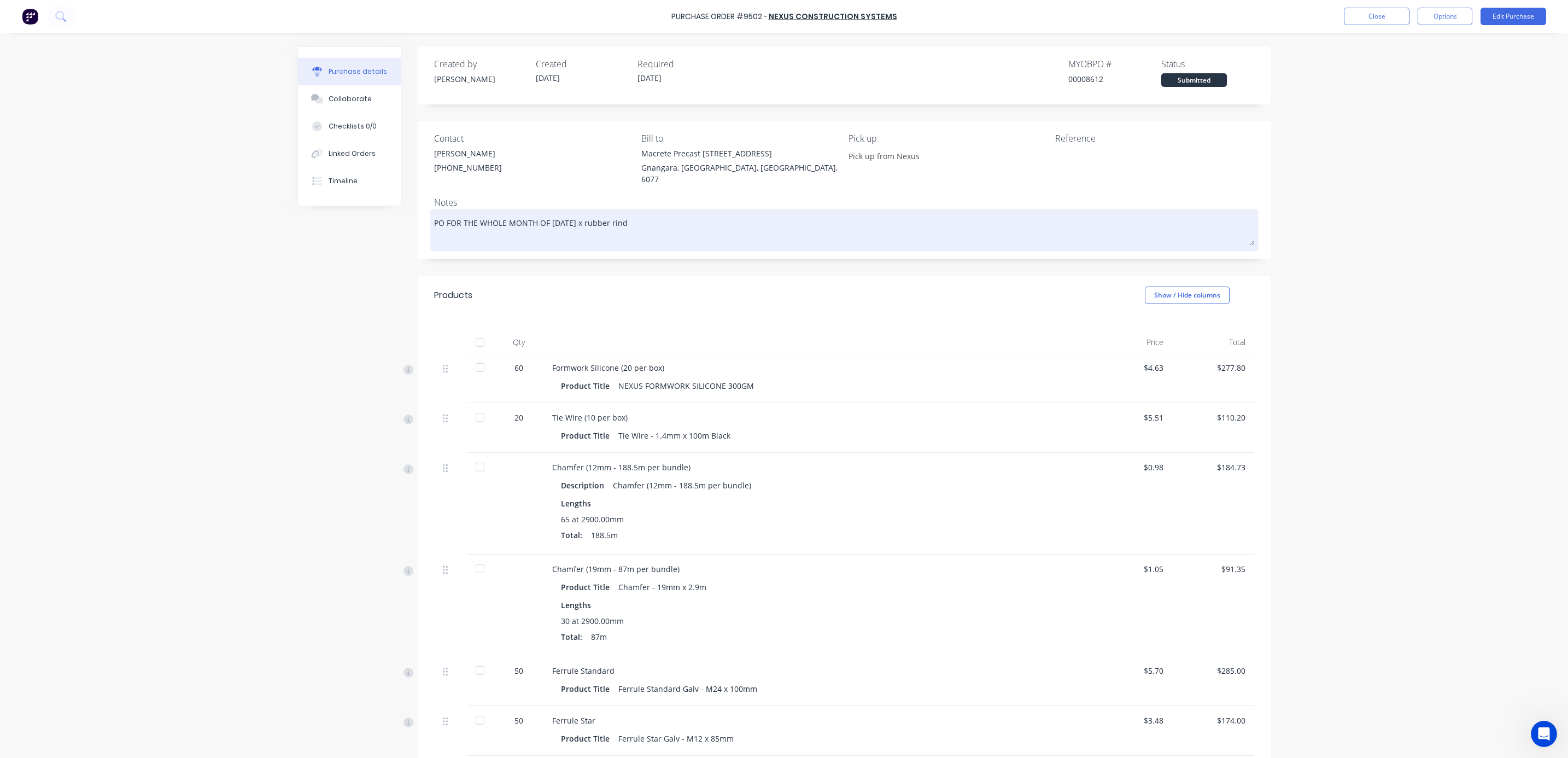
type textarea "x"
type textarea "PO FOR THE WHOLE MONTH OF OCTOBER 20 x rubber rinds"
type textarea "x"
type textarea "PO FOR THE WHOLE MONTH OF OCTOBER 20 x rubber rind"
type textarea "x"
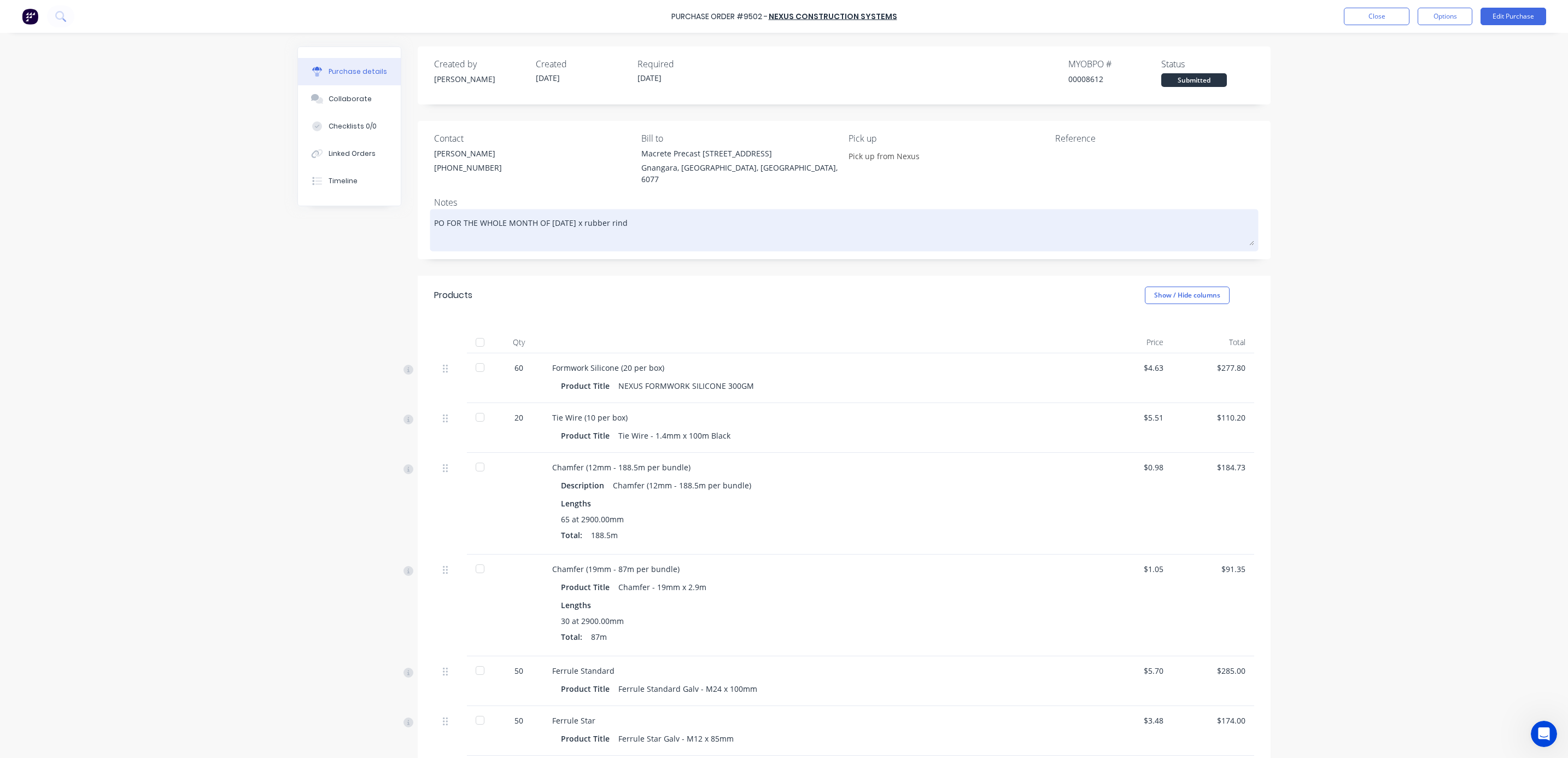
type textarea "PO FOR THE WHOLE MONTH OF OCTOBER 20 x rubber rin"
type textarea "x"
type textarea "PO FOR THE WHOLE MONTH OF OCTOBER 20 x rubber ring"
type textarea "x"
type textarea "PO FOR THE WHOLE MONTH OF OCTOBER 20 x rubber rings"
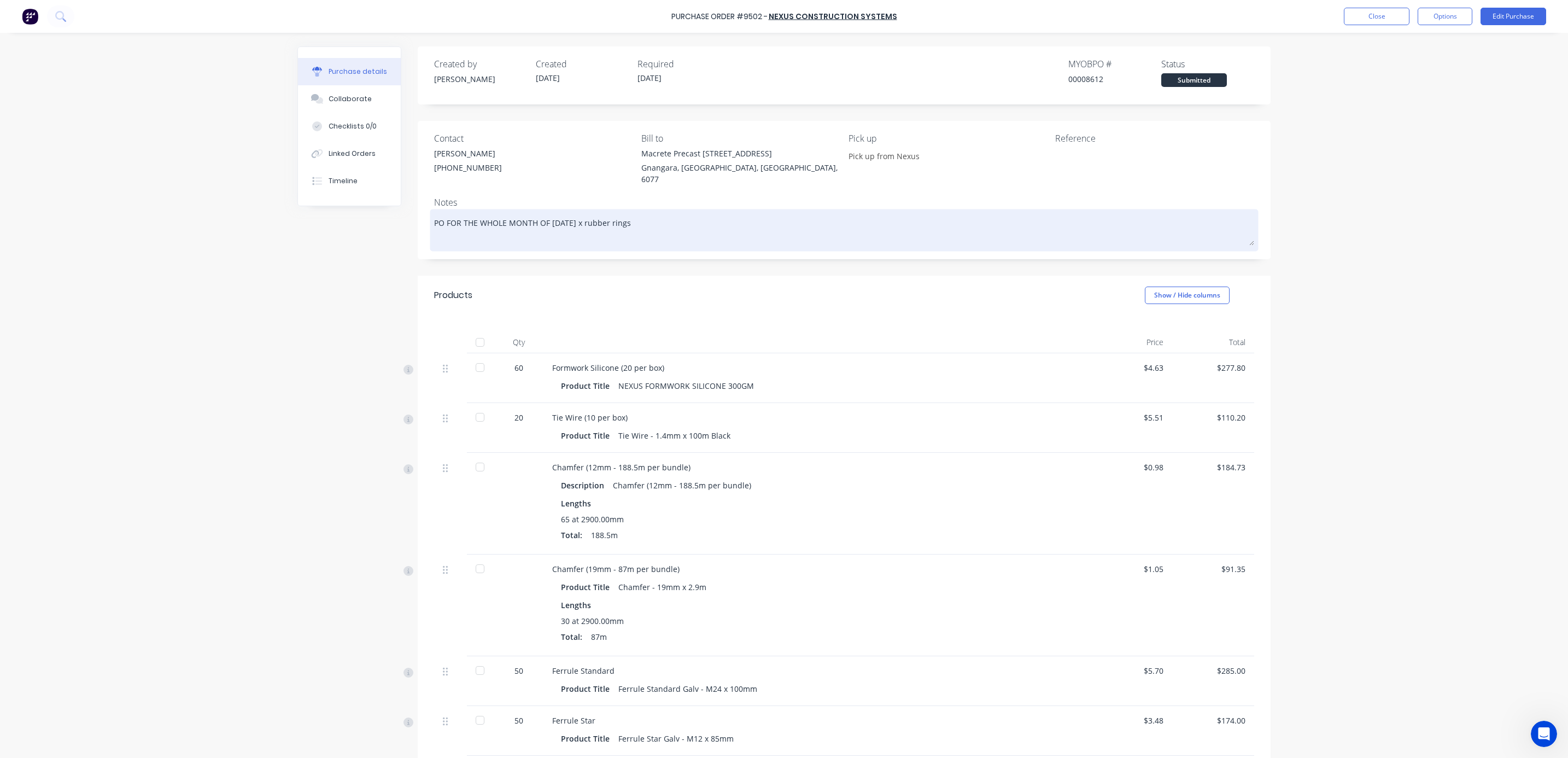
type textarea "x"
type textarea "PO FOR THE WHOLE MONTH OF OCTOBER 20 x rubber rings"
type textarea "x"
type textarea "PO FOR THE WHOLE MONTH OF OCTOBER 20 x rubber rings n"
type textarea "x"
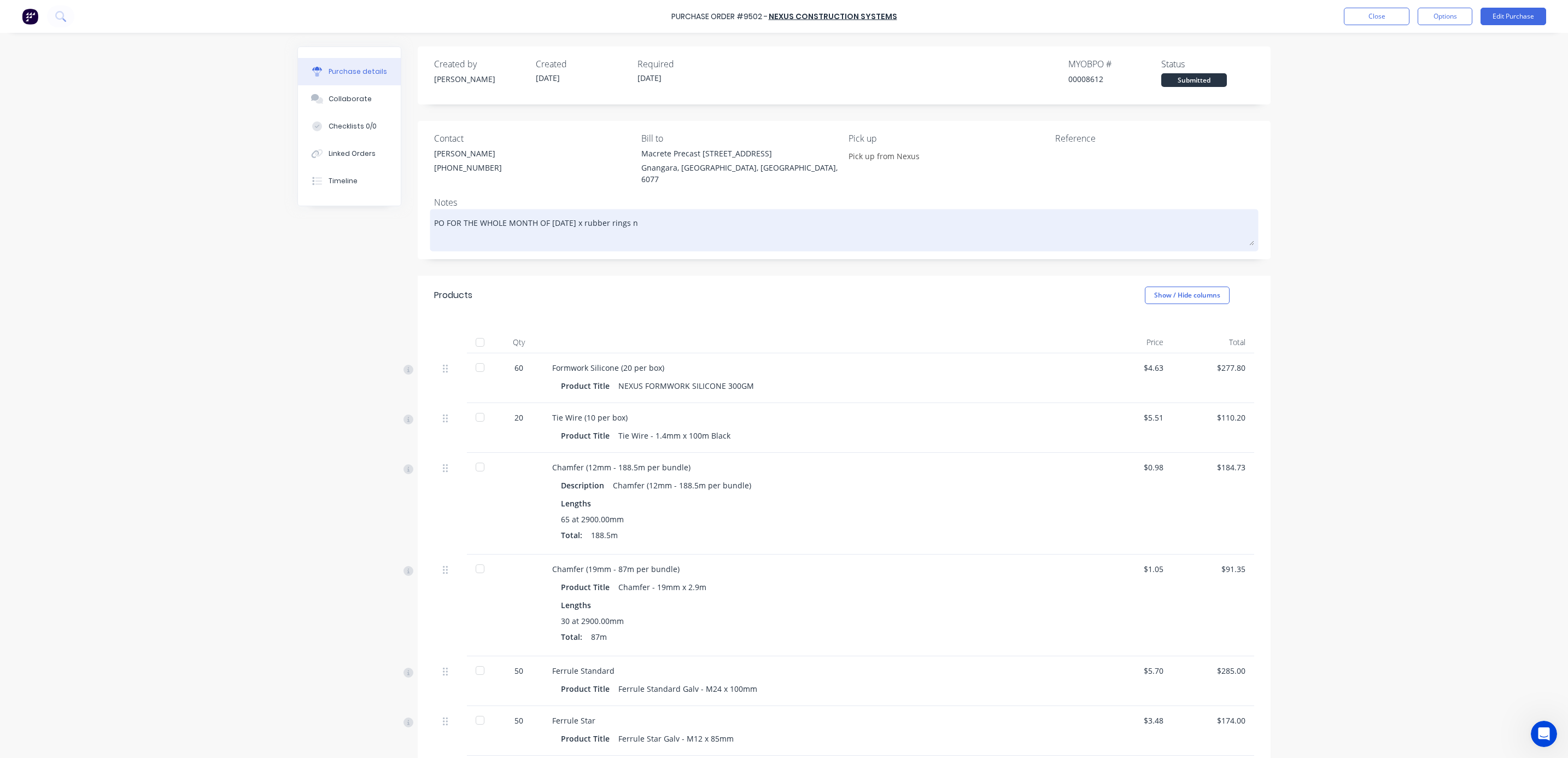
type textarea "PO FOR THE WHOLE MONTH OF OCTOBER 20 x rubber rings no"
type textarea "x"
type textarea "PO FOR THE WHOLE MONTH OF OCTOBER 20 x rubber rings not"
type textarea "x"
type textarea "PO FOR THE WHOLE MONTH OF OCTOBER 20 x rubber rings not"
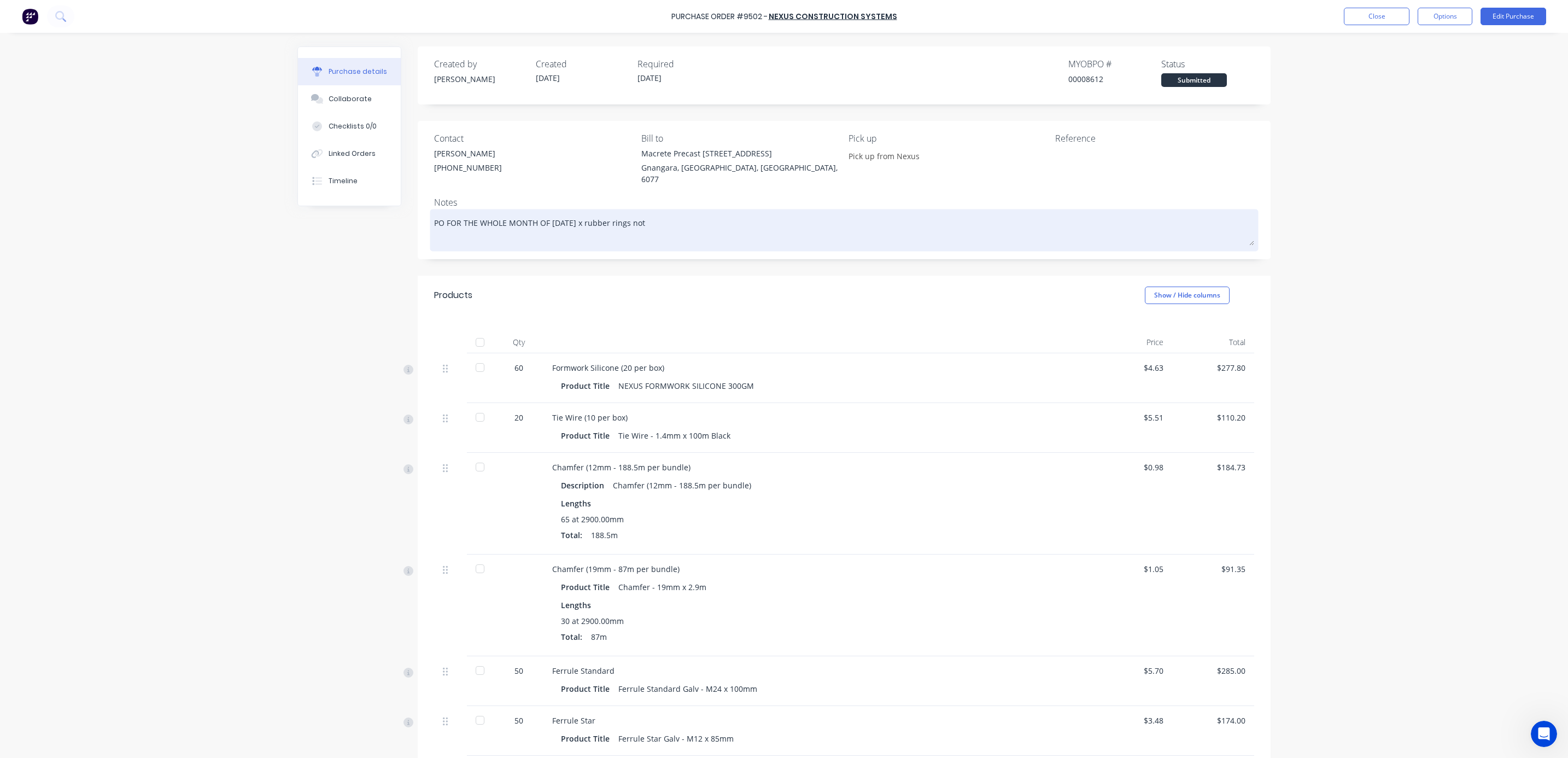
type textarea "x"
type textarea "PO FOR THE WHOLE MONTH OF OCTOBER 20 x rubber rings not y"
type textarea "x"
type textarea "PO FOR THE WHOLE MONTH OF OCTOBER 20 x rubber rings not ye"
type textarea "x"
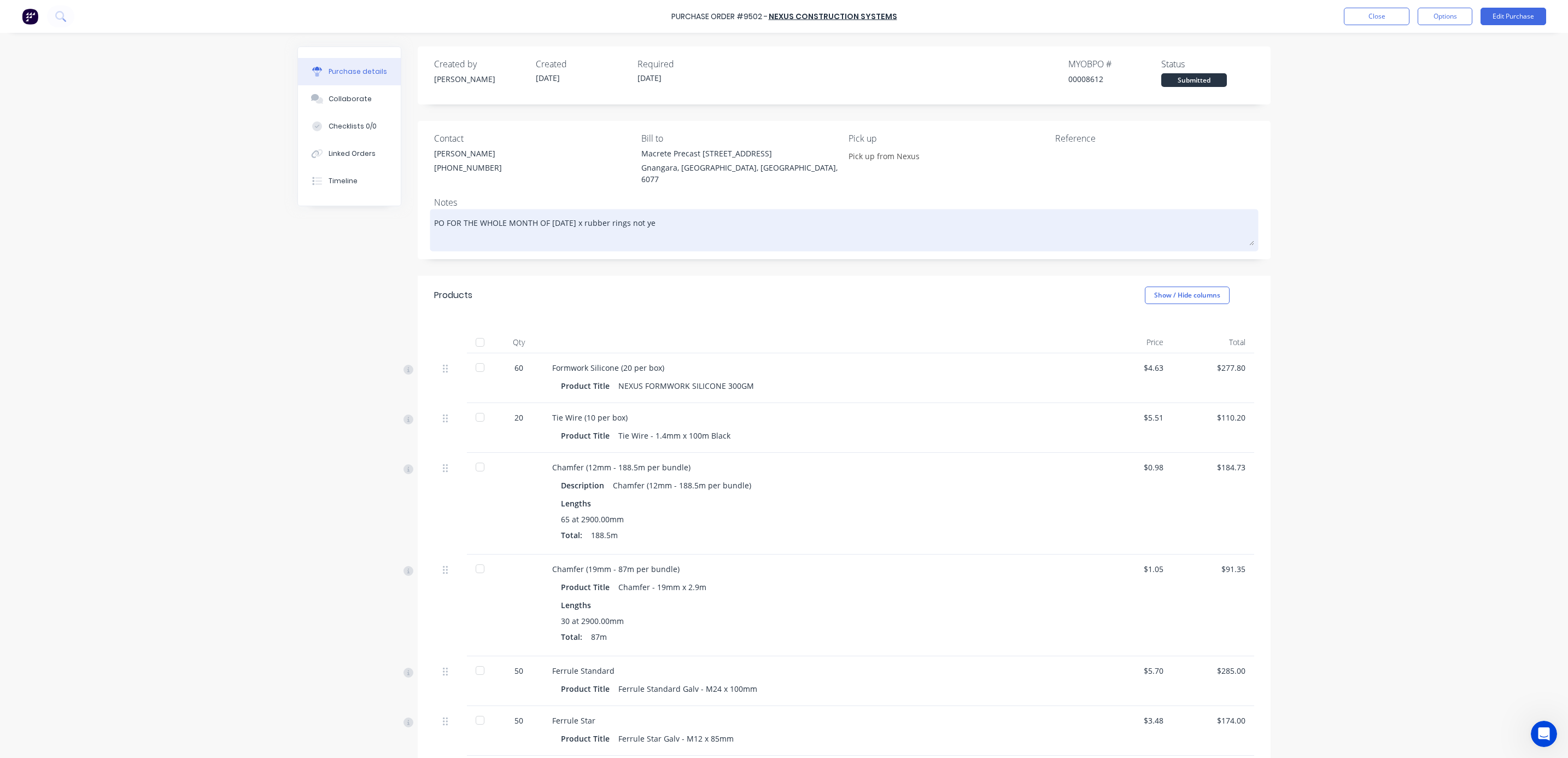
type textarea "PO FOR THE WHOLE MONTH OF OCTOBER 20 x rubber rings not yet"
type textarea "x"
type textarea "PO FOR THE WHOLE MONTH OF OCTOBER 20 x rubber rings not yet"
type textarea "x"
type textarea "PO FOR THE WHOLE MONTH OF OCTOBER 20 x rubber rings not yet a"
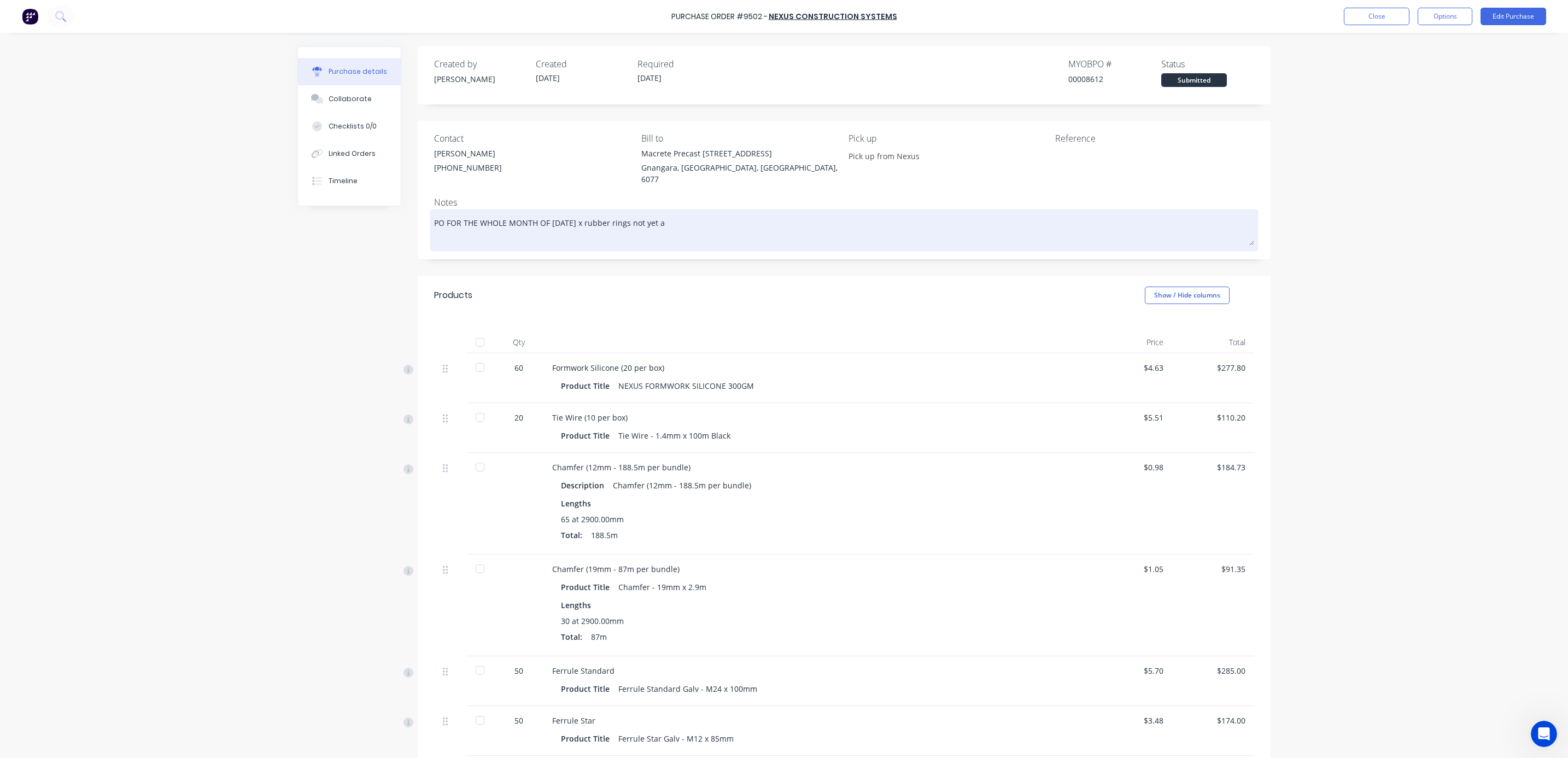
type textarea "x"
type textarea "PO FOR THE WHOLE MONTH OF OCTOBER 20 x rubber rings not yet av"
type textarea "x"
type textarea "PO FOR THE WHOLE MONTH OF OCTOBER 20 x rubber rings not yet ava"
type textarea "x"
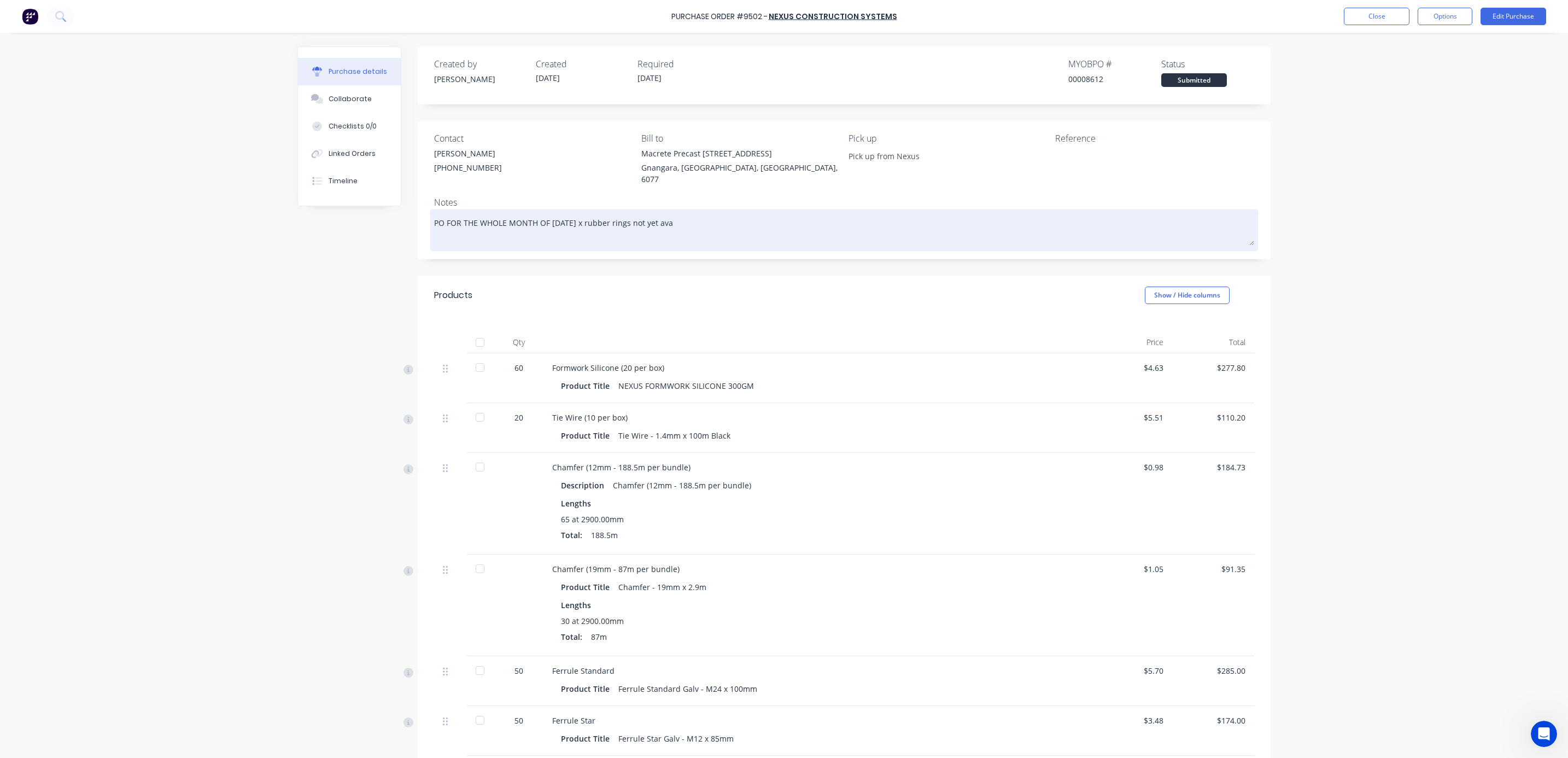
type textarea "PO FOR THE WHOLE MONTH OF OCTOBER 20 x rubber rings not yet avai"
type textarea "x"
type textarea "PO FOR THE WHOLE MONTH OF OCTOBER 20 x rubber rings not yet avail"
type textarea "x"
type textarea "PO FOR THE WHOLE MONTH OF OCTOBER 20 x rubber rings not yet availa"
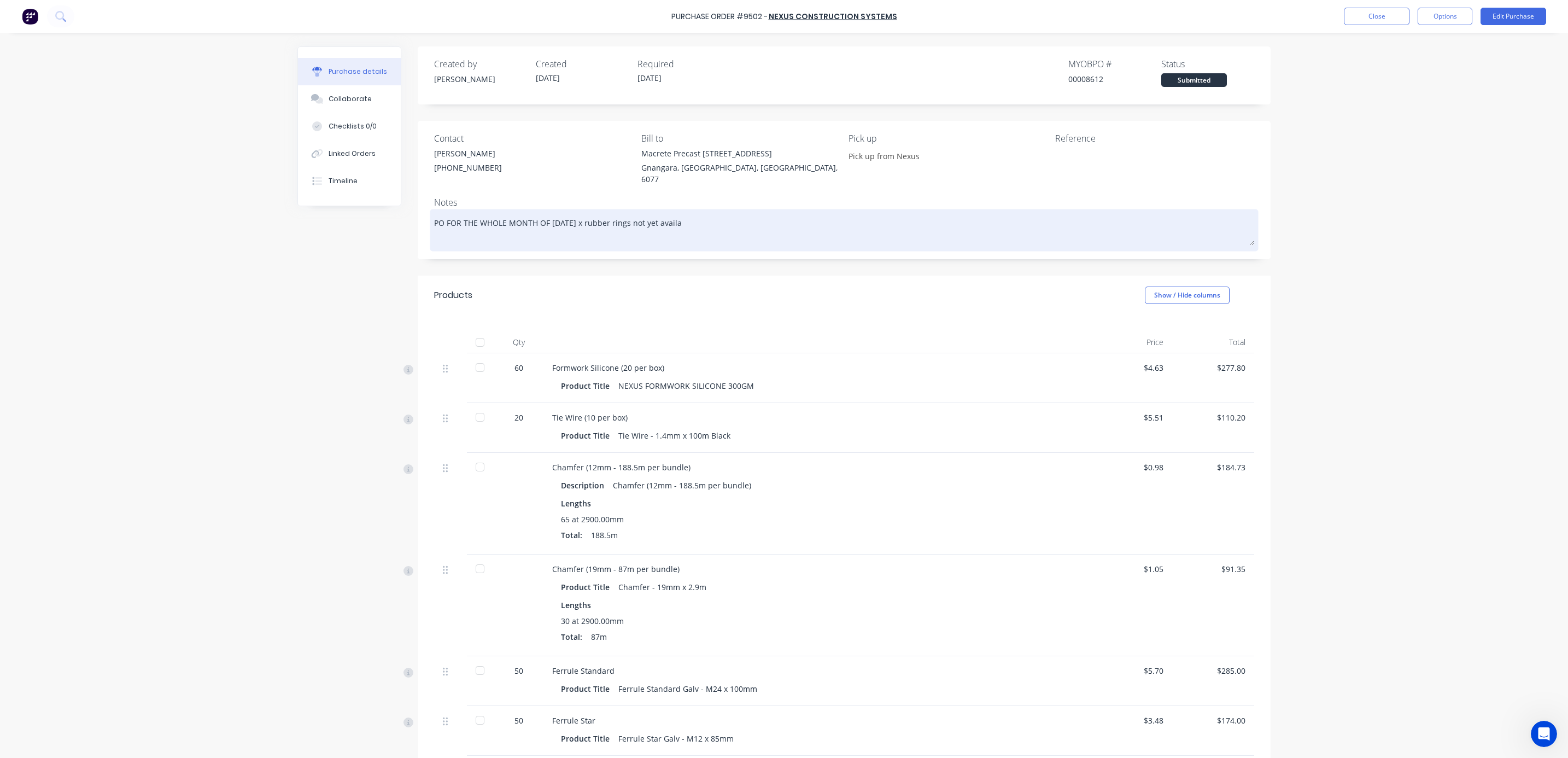
type textarea "x"
type textarea "PO FOR THE WHOLE MONTH OF OCTOBER 20 x rubber rings not yet availab"
type textarea "x"
type textarea "PO FOR THE WHOLE MONTH OF OCTOBER 20 x rubber rings not yet availabl"
type textarea "x"
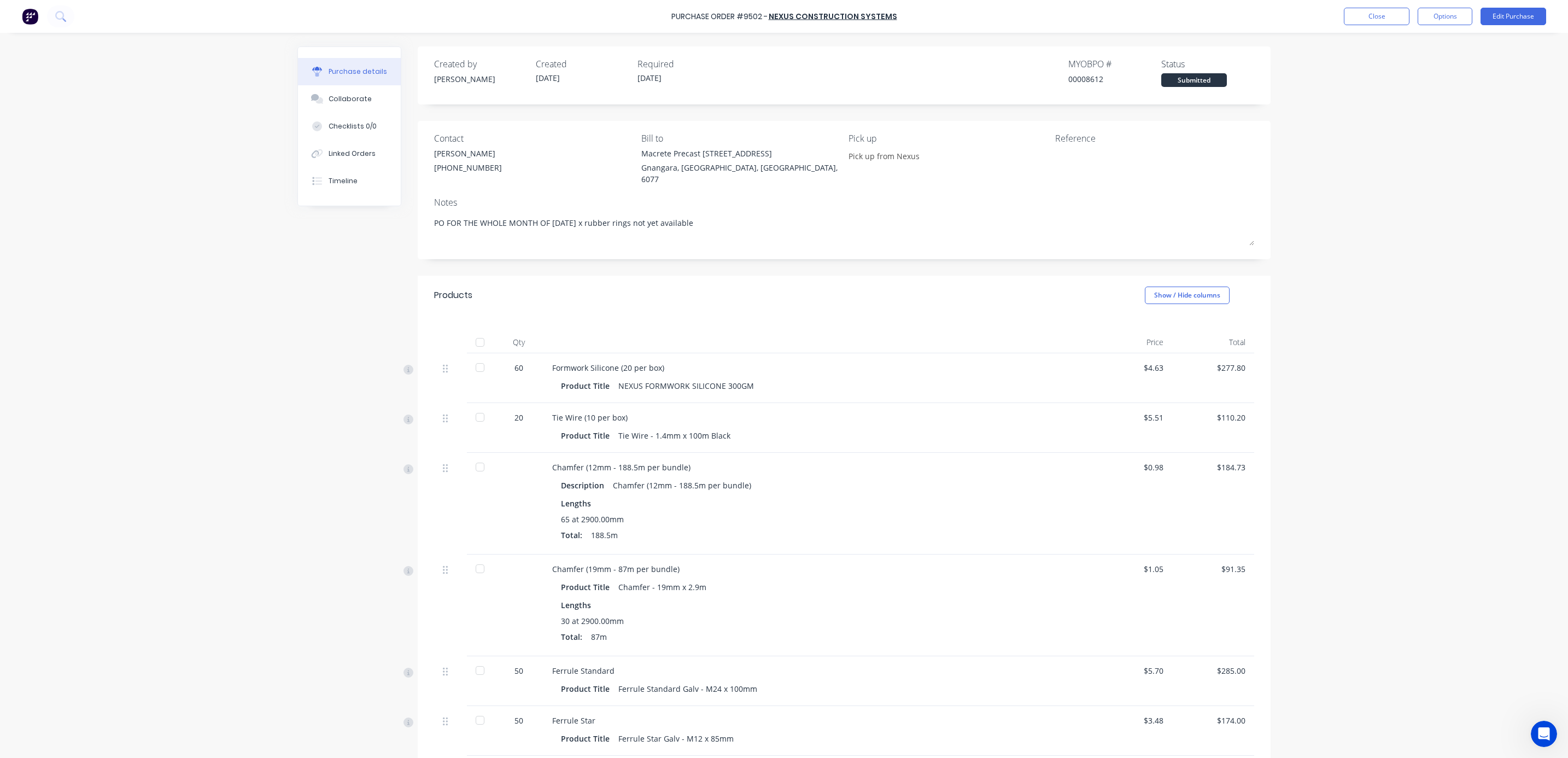
type textarea "PO FOR THE WHOLE MONTH OF OCTOBER 20 x rubber rings not yet available"
type textarea "x"
type textarea "PO FOR THE WHOLE MONTH OF OCTOBER 20 x rubber rings not yet available"
click at [1358, 158] on div "Purchase Order #9502 - Nexus Construction Systems Close Options Edit Purchase P…" at bounding box center [784, 379] width 1568 height 758
click at [1373, 17] on button "Close" at bounding box center [1377, 16] width 66 height 18
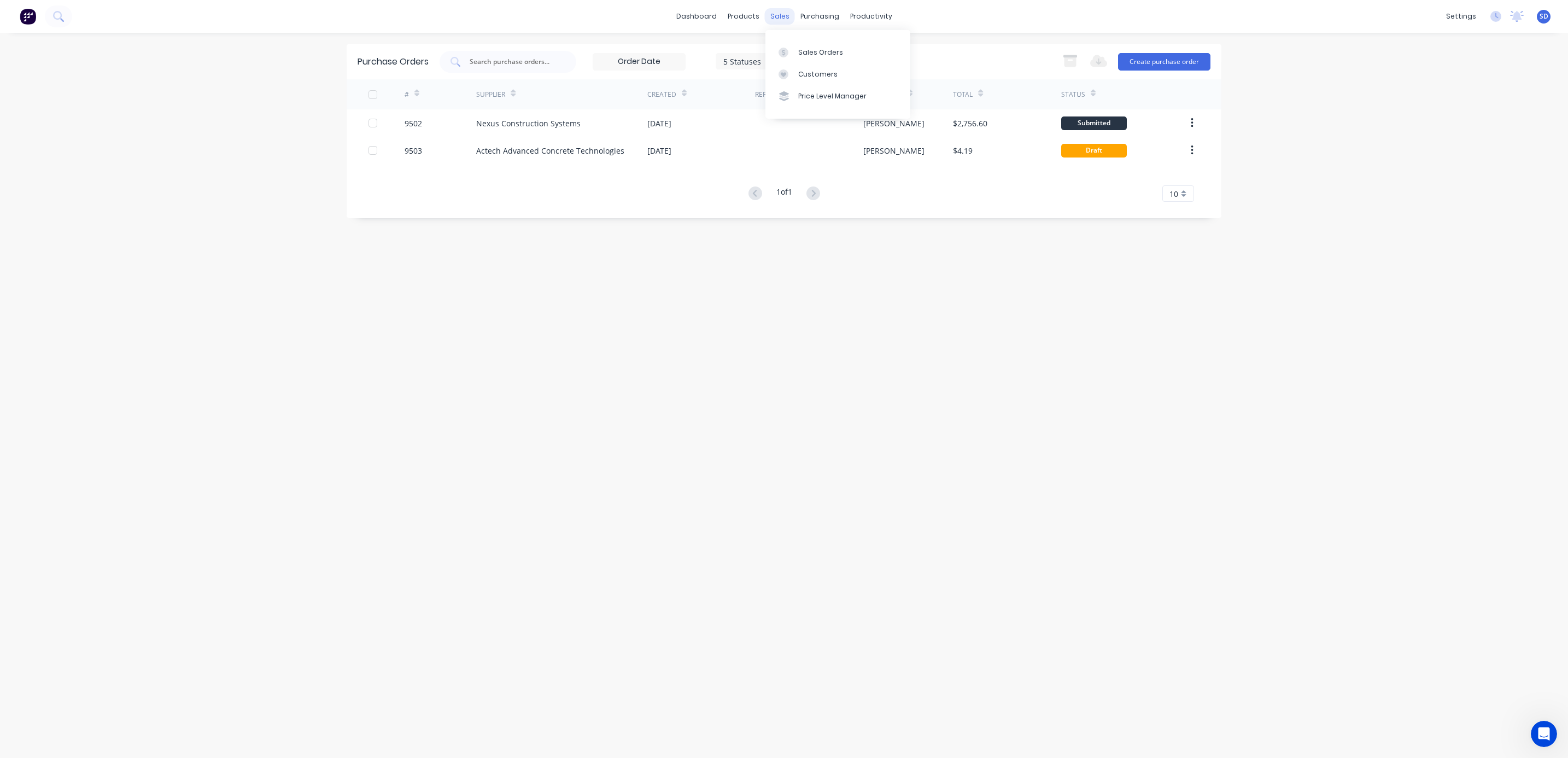
click at [780, 15] on div "sales" at bounding box center [780, 17] width 30 height 17
click at [821, 63] on link "Customers" at bounding box center [838, 74] width 145 height 22
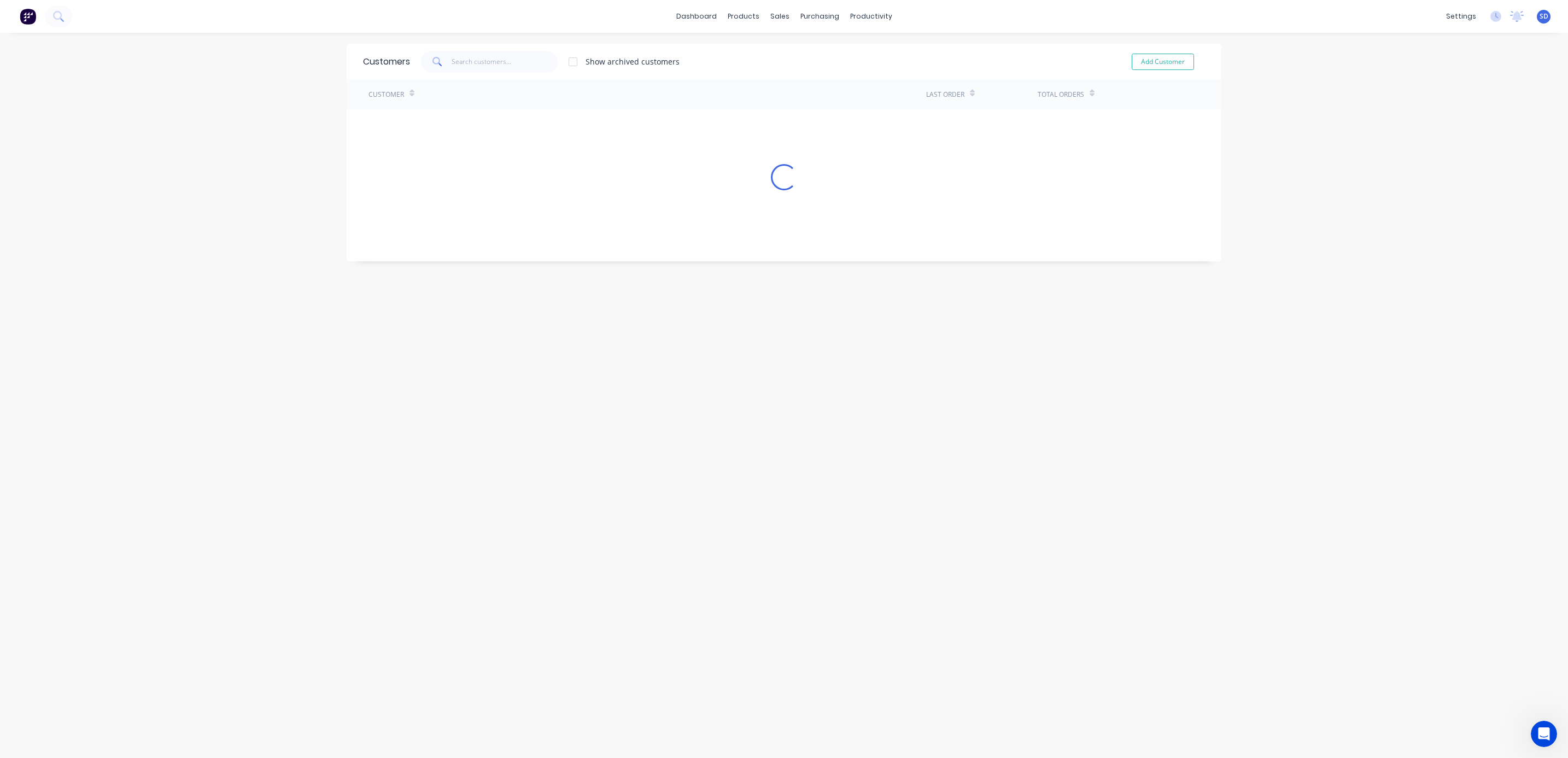
click at [810, 51] on div "Show archived customers Add Customer" at bounding box center [807, 62] width 795 height 22
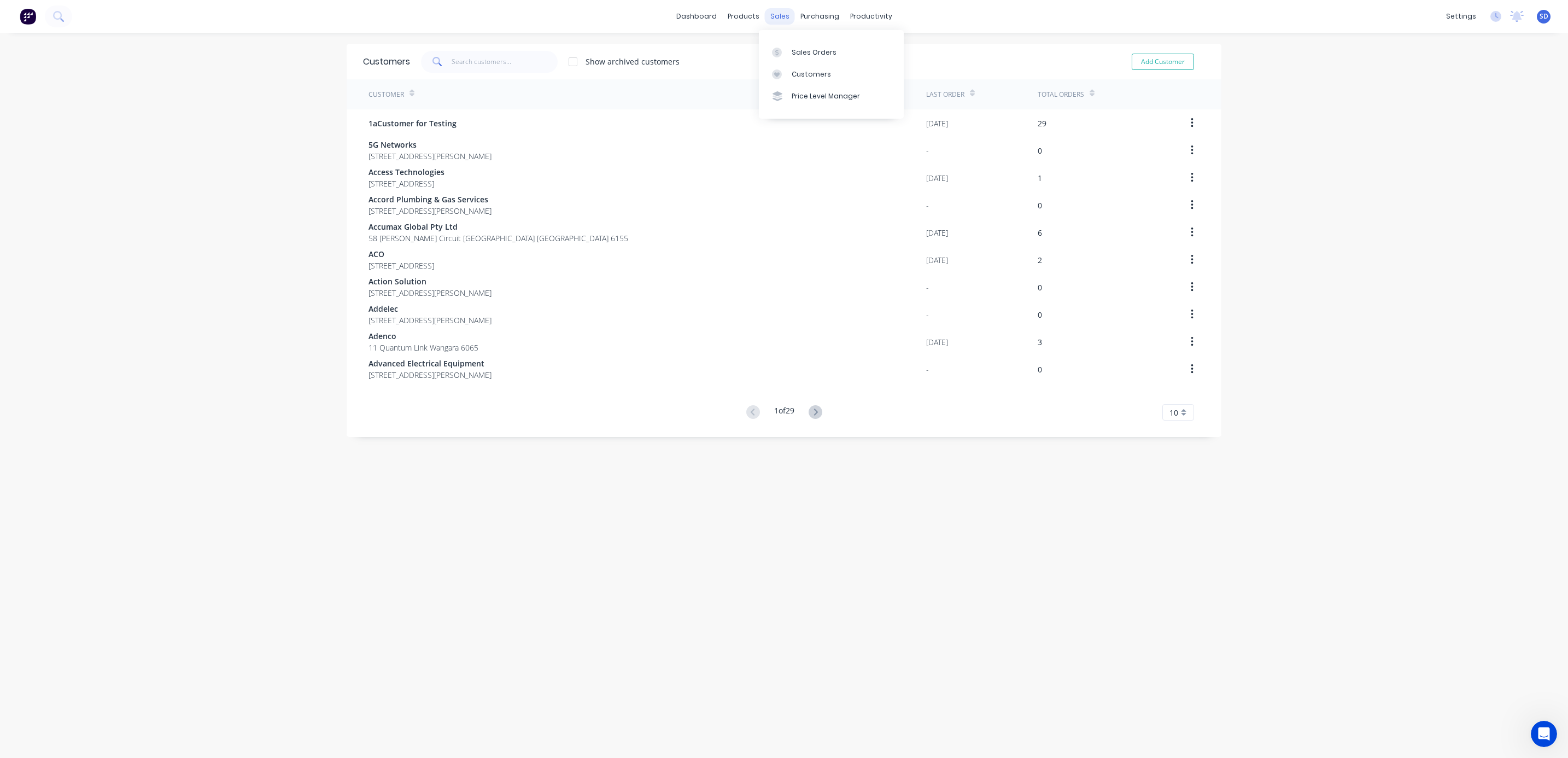
click at [765, 15] on div "sales" at bounding box center [780, 17] width 30 height 17
click at [796, 50] on div "Sales Orders" at bounding box center [814, 53] width 45 height 10
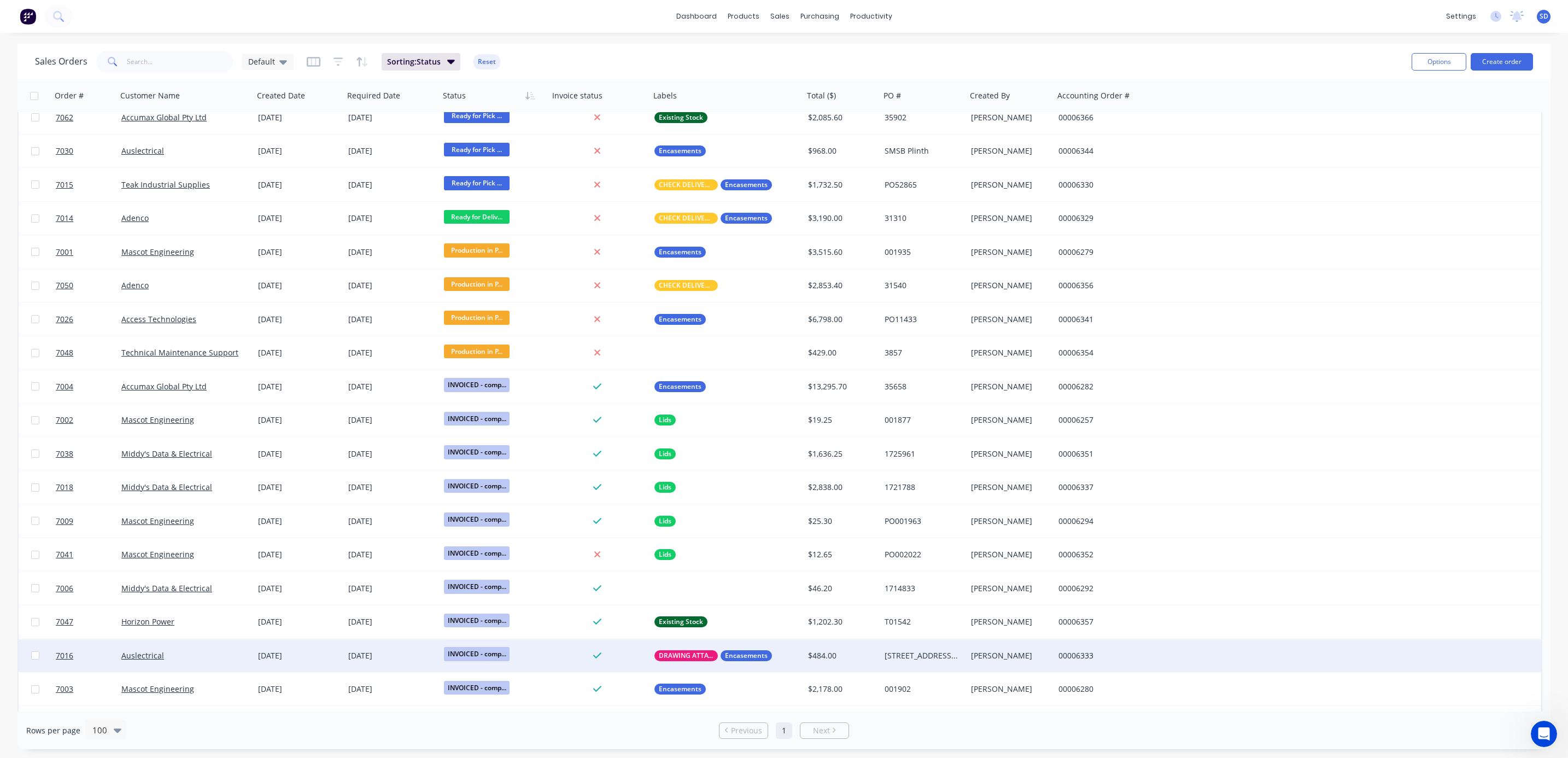
scroll to position [286, 0]
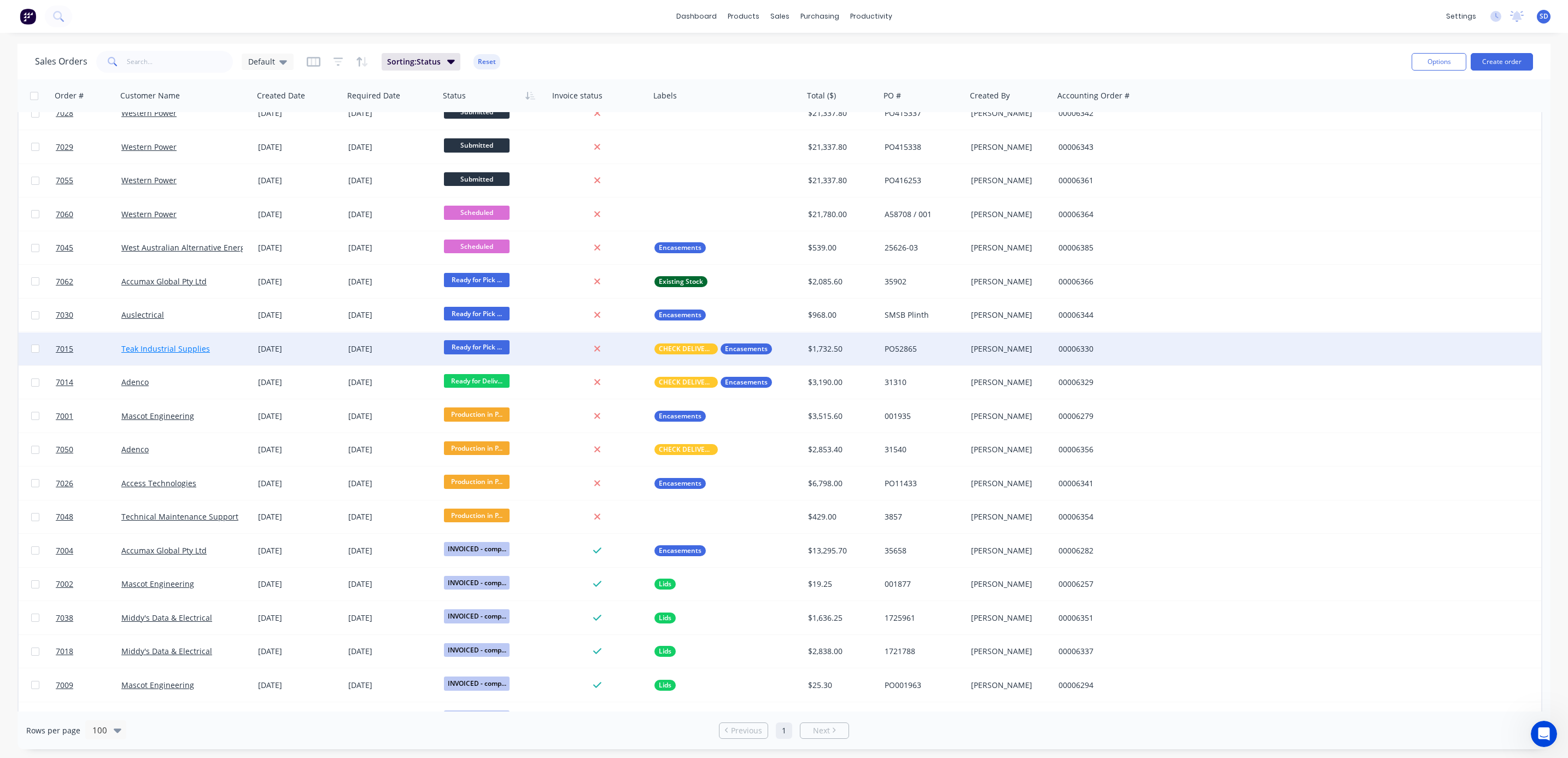
click at [176, 346] on link "Teak Industrial Supplies" at bounding box center [165, 348] width 89 height 10
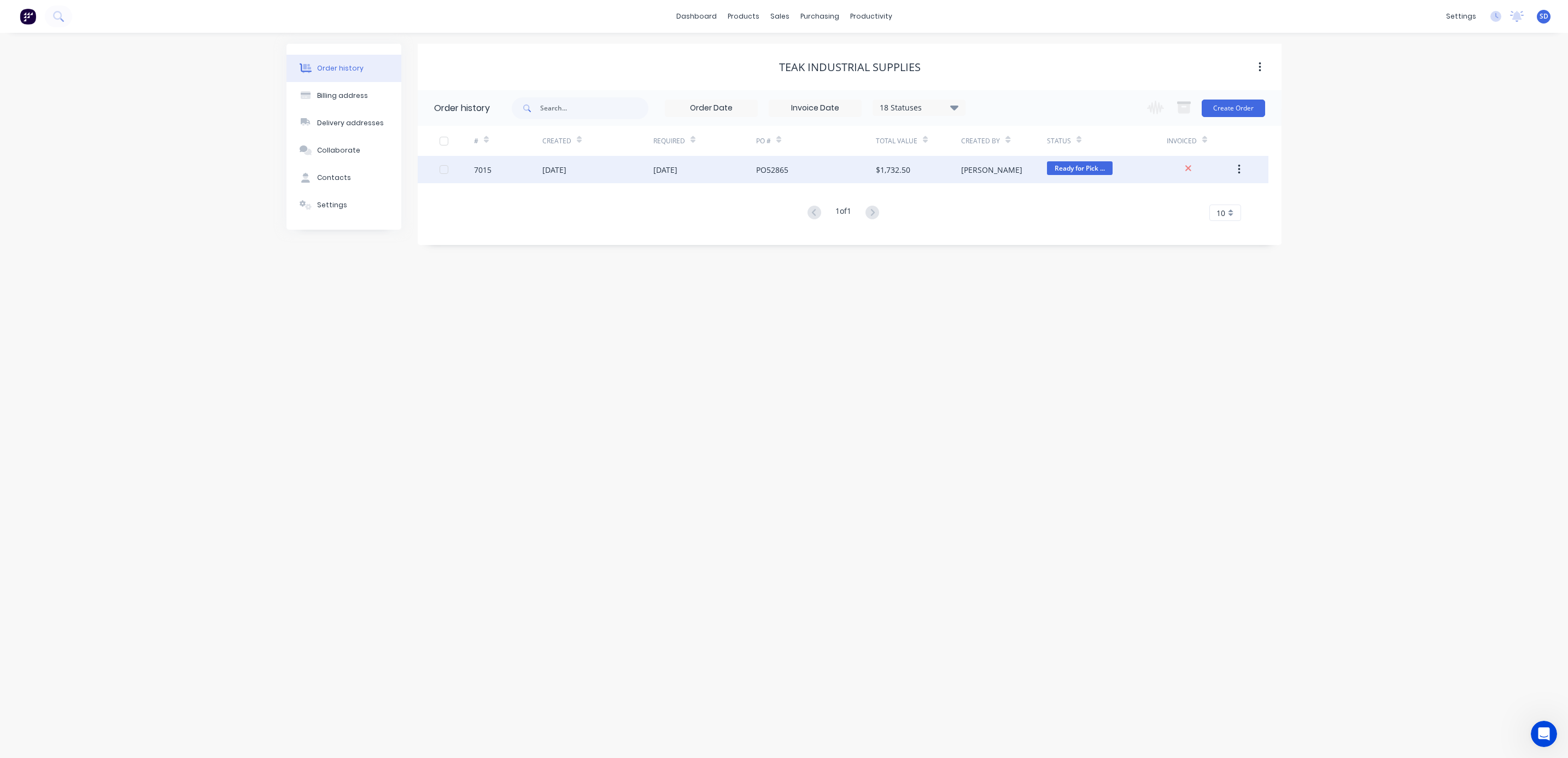
click at [810, 164] on div "PO52865" at bounding box center [816, 169] width 119 height 28
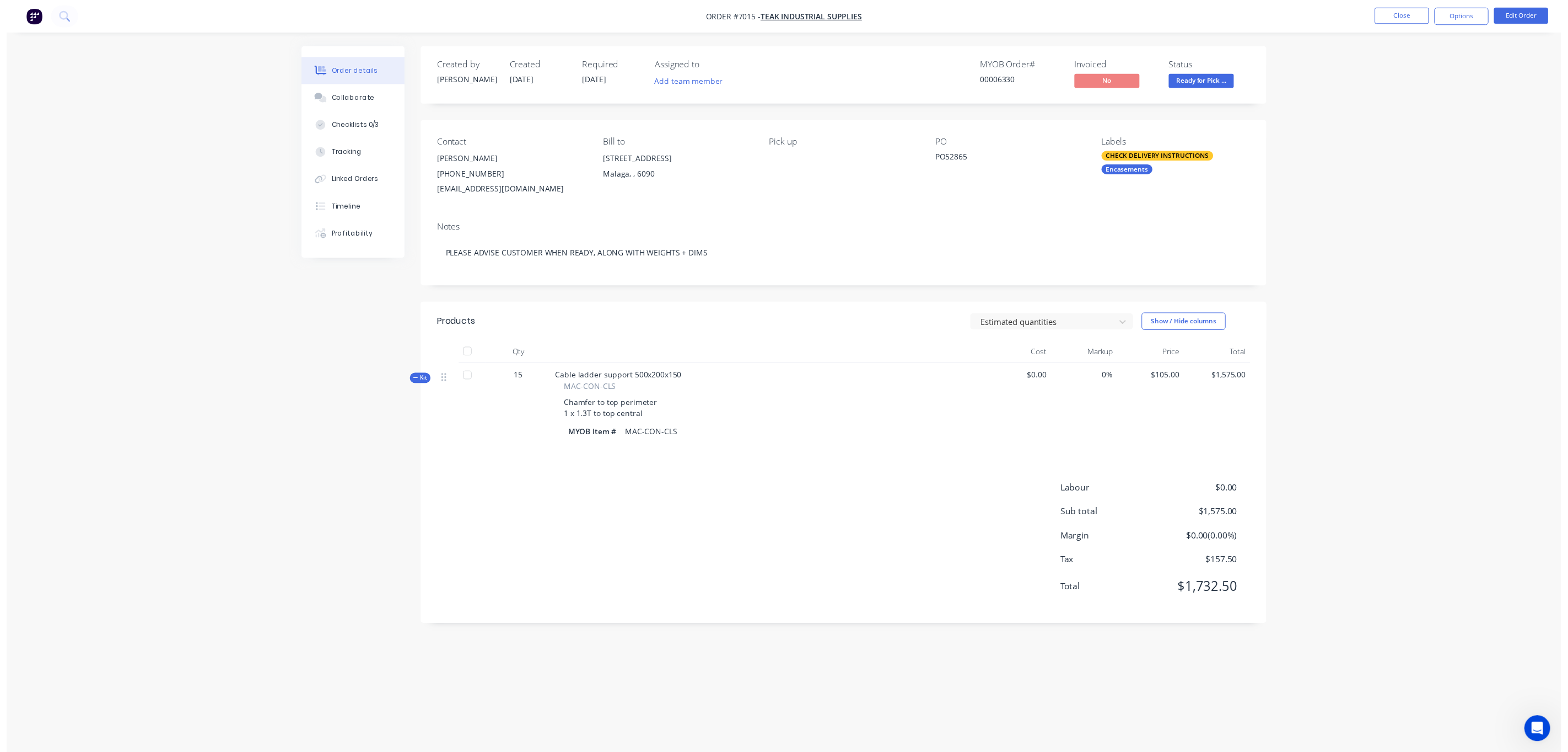
scroll to position [194, 0]
click at [1358, 402] on div "Order details Collaborate Checklists 0/3 Tracking Linked Orders Timeline Profit…" at bounding box center [790, 382] width 1581 height 765
click at [1204, 76] on span "Ready for Pick ..." at bounding box center [1215, 82] width 66 height 13
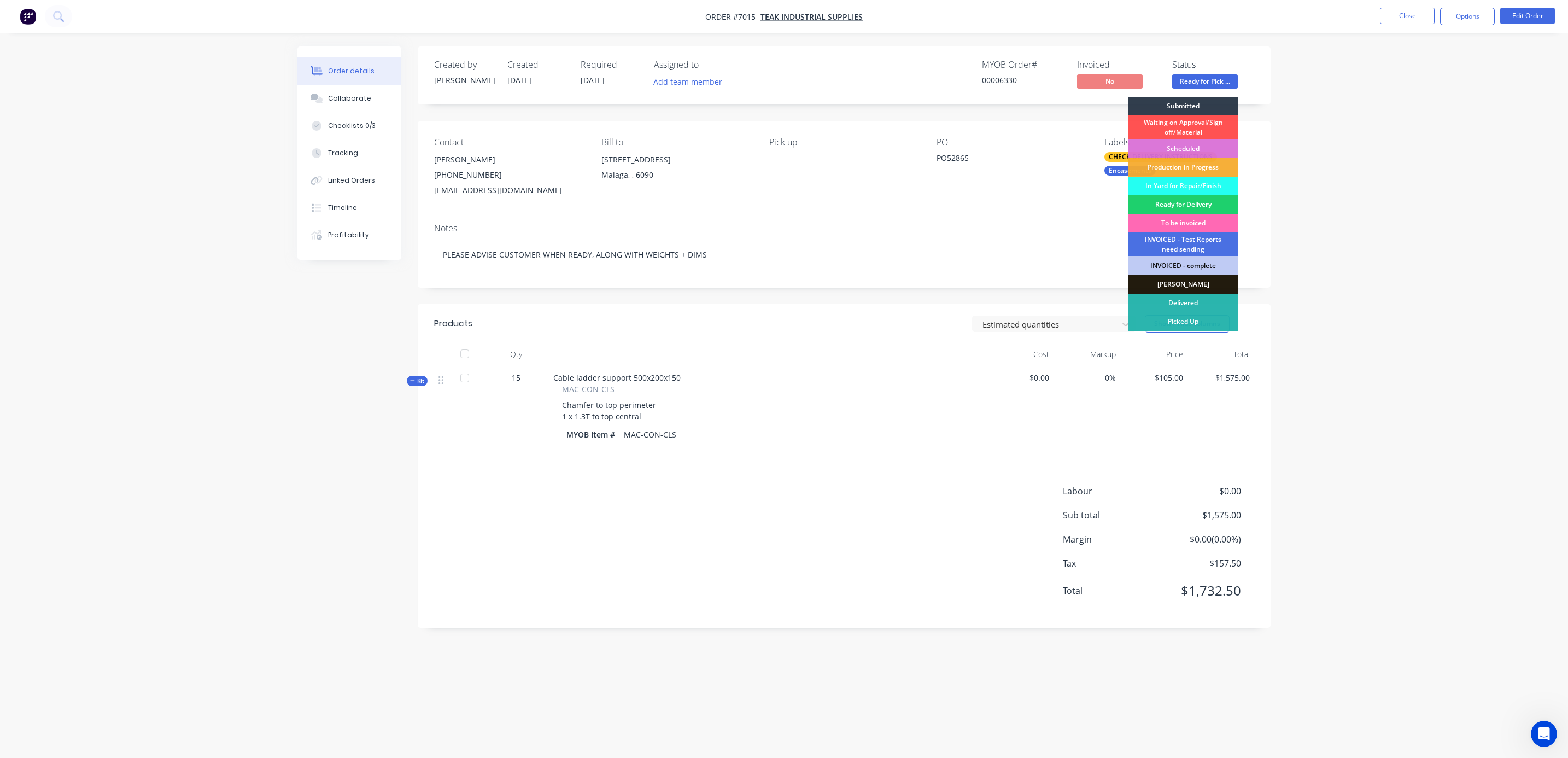
click at [1195, 220] on div "To be invoiced" at bounding box center [1183, 223] width 109 height 18
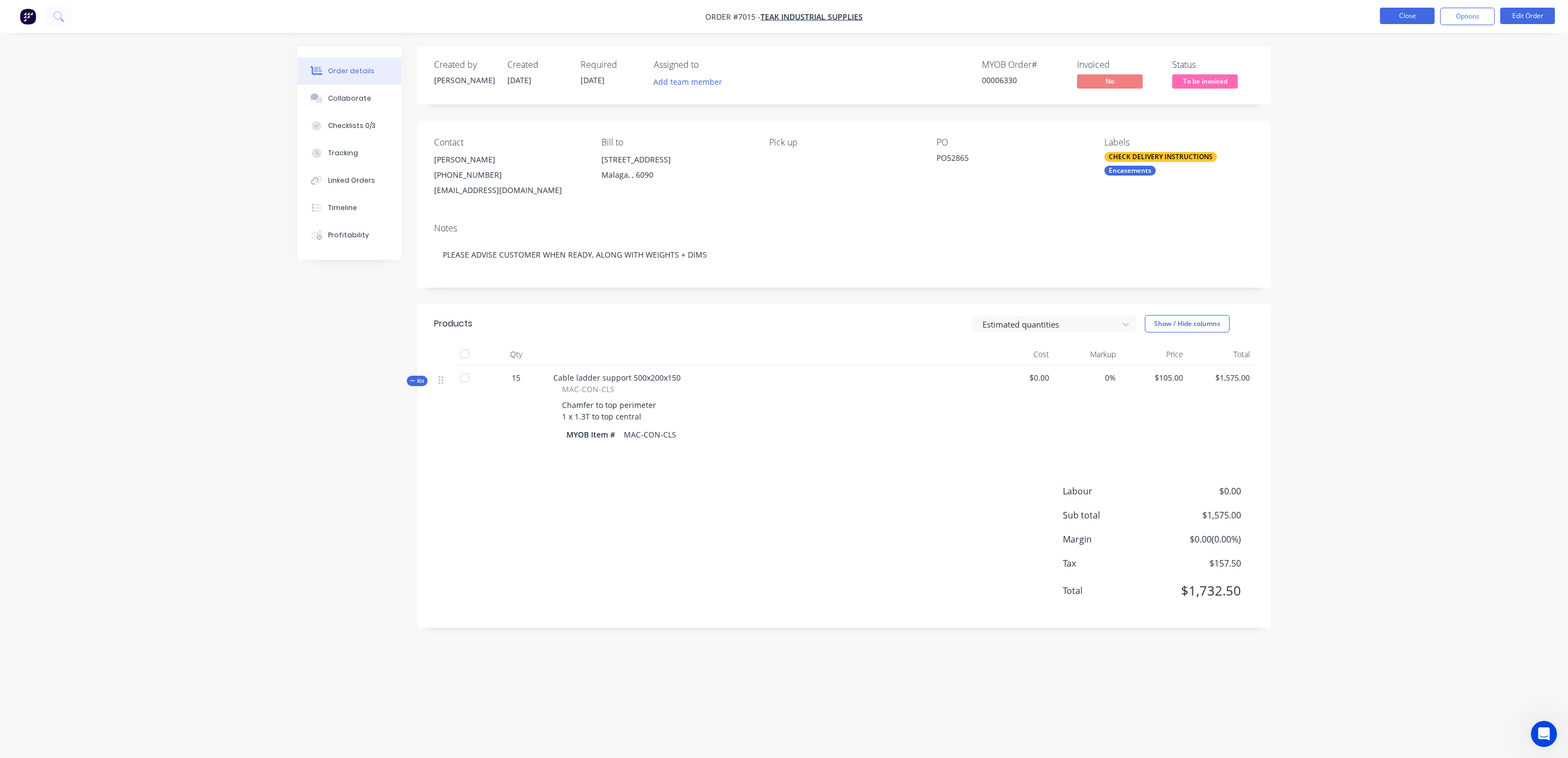
click at [1410, 17] on button "Close" at bounding box center [1407, 16] width 54 height 17
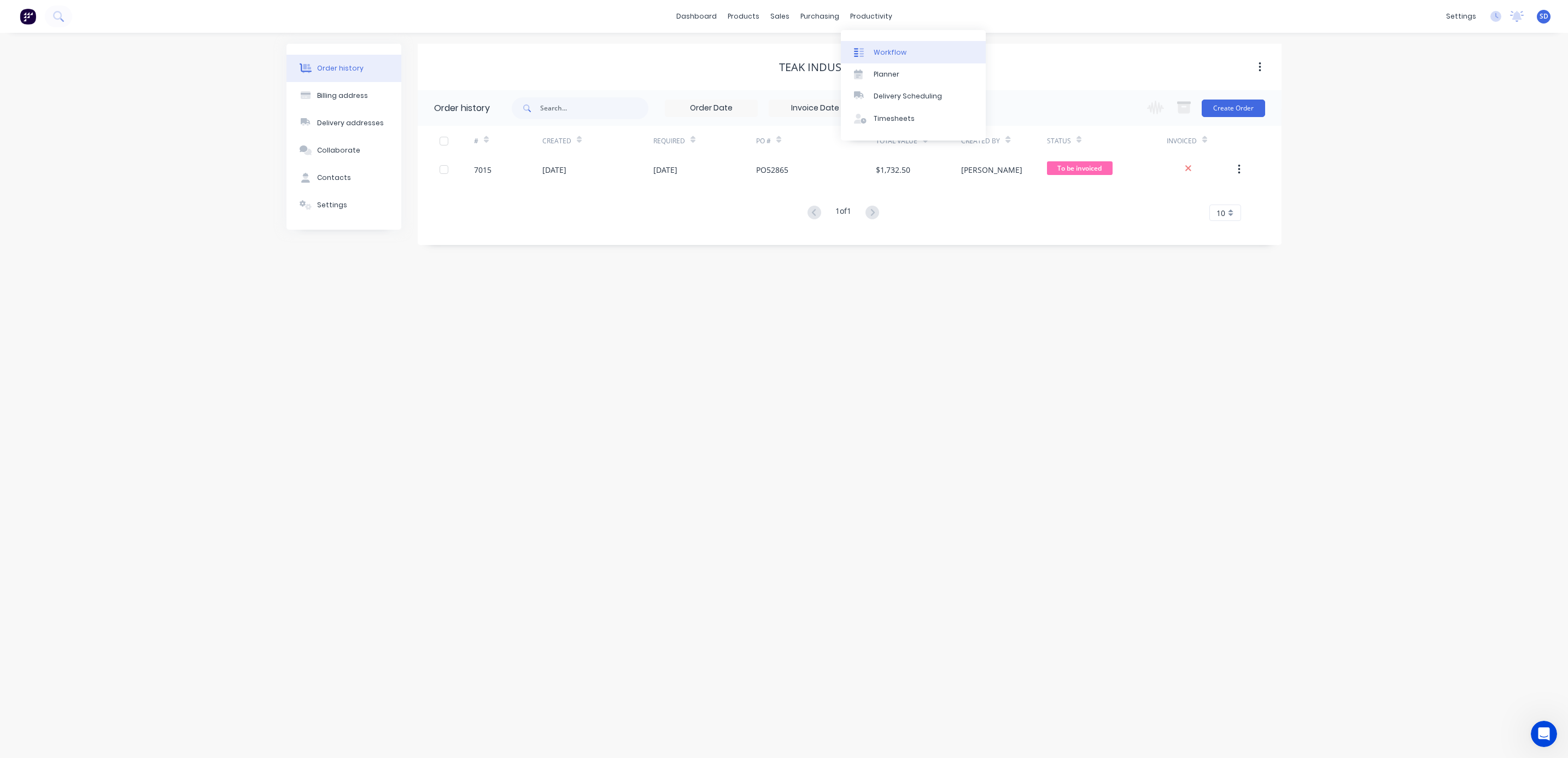
click at [886, 46] on link "Workflow" at bounding box center [913, 52] width 145 height 22
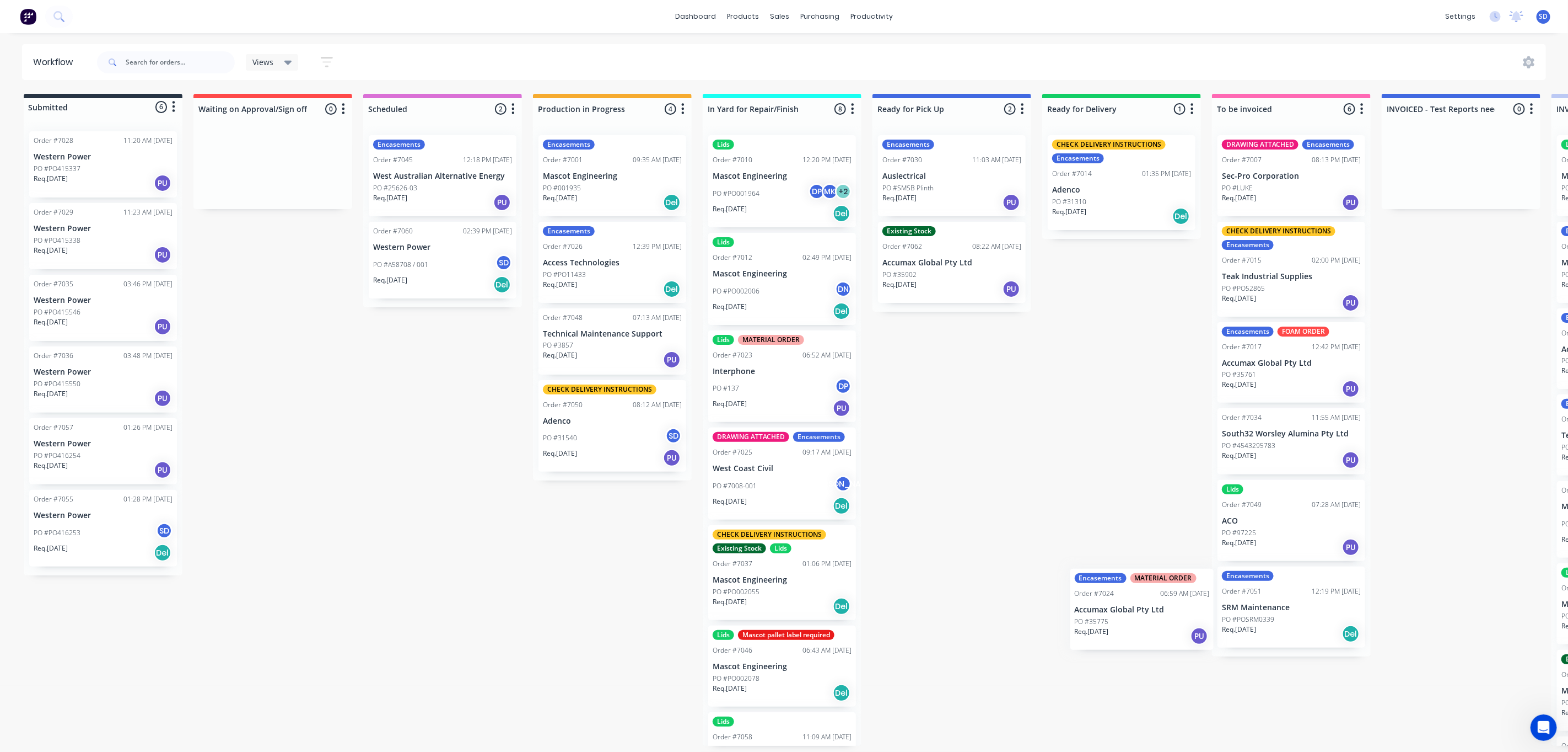
scroll to position [7, 0]
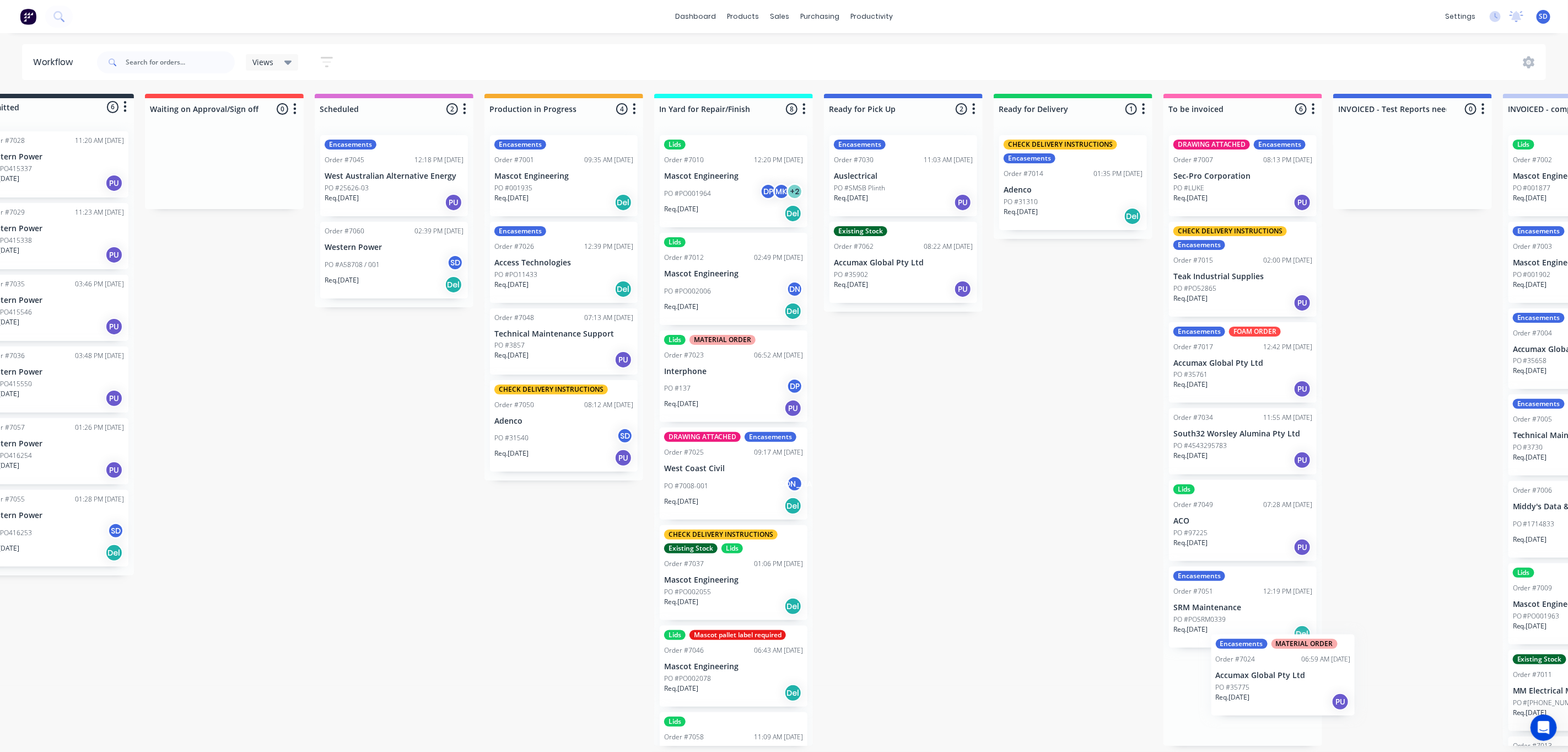
drag, startPoint x: 783, startPoint y: 487, endPoint x: 1290, endPoint y: 693, distance: 547.3
click at [1290, 693] on div "Submitted 6 Status colour #273444 hex #273444 Save Cancel Summaries Total order…" at bounding box center [1023, 419] width 2158 height 652
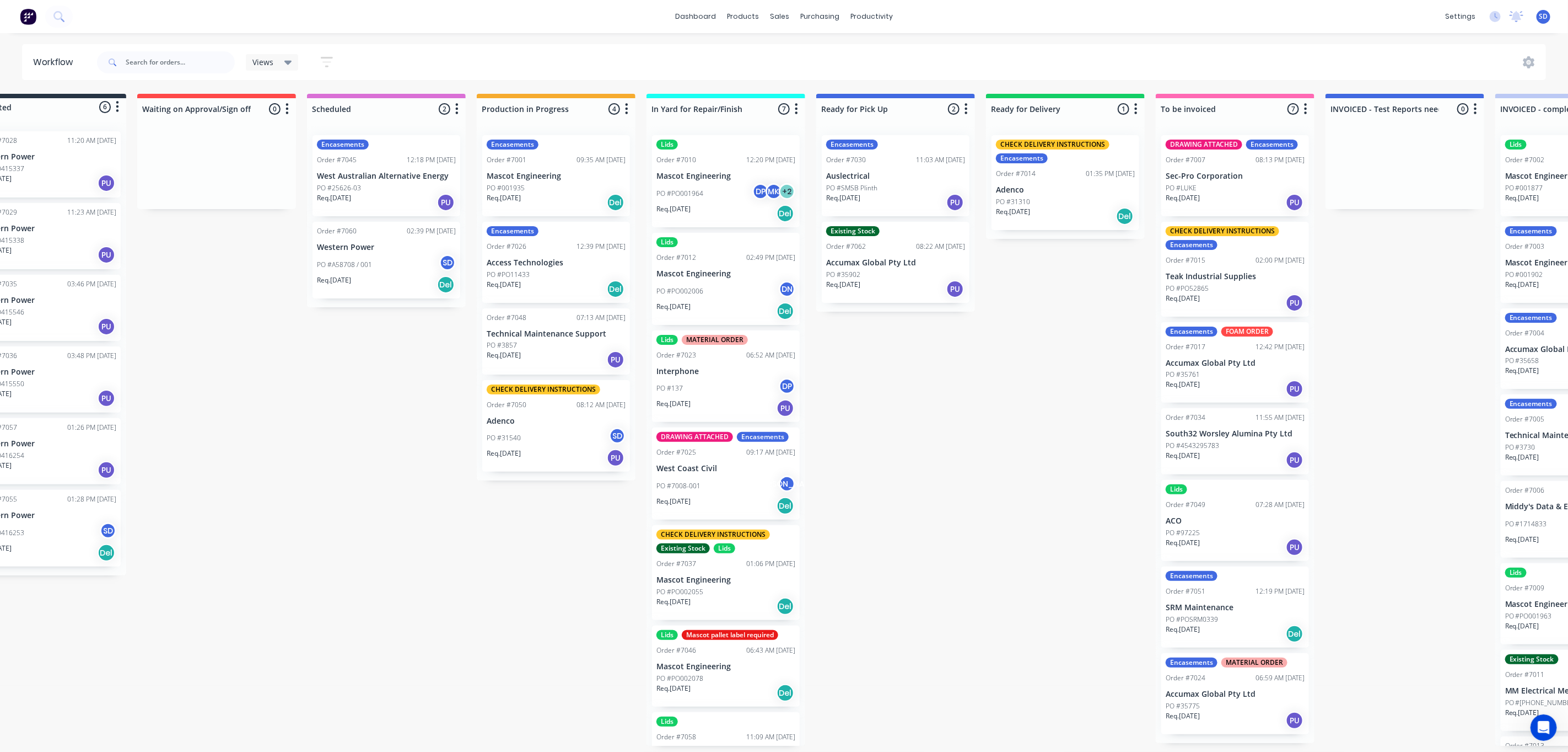
click at [1230, 711] on div "Req. 09/10/25 PU" at bounding box center [1235, 720] width 139 height 19
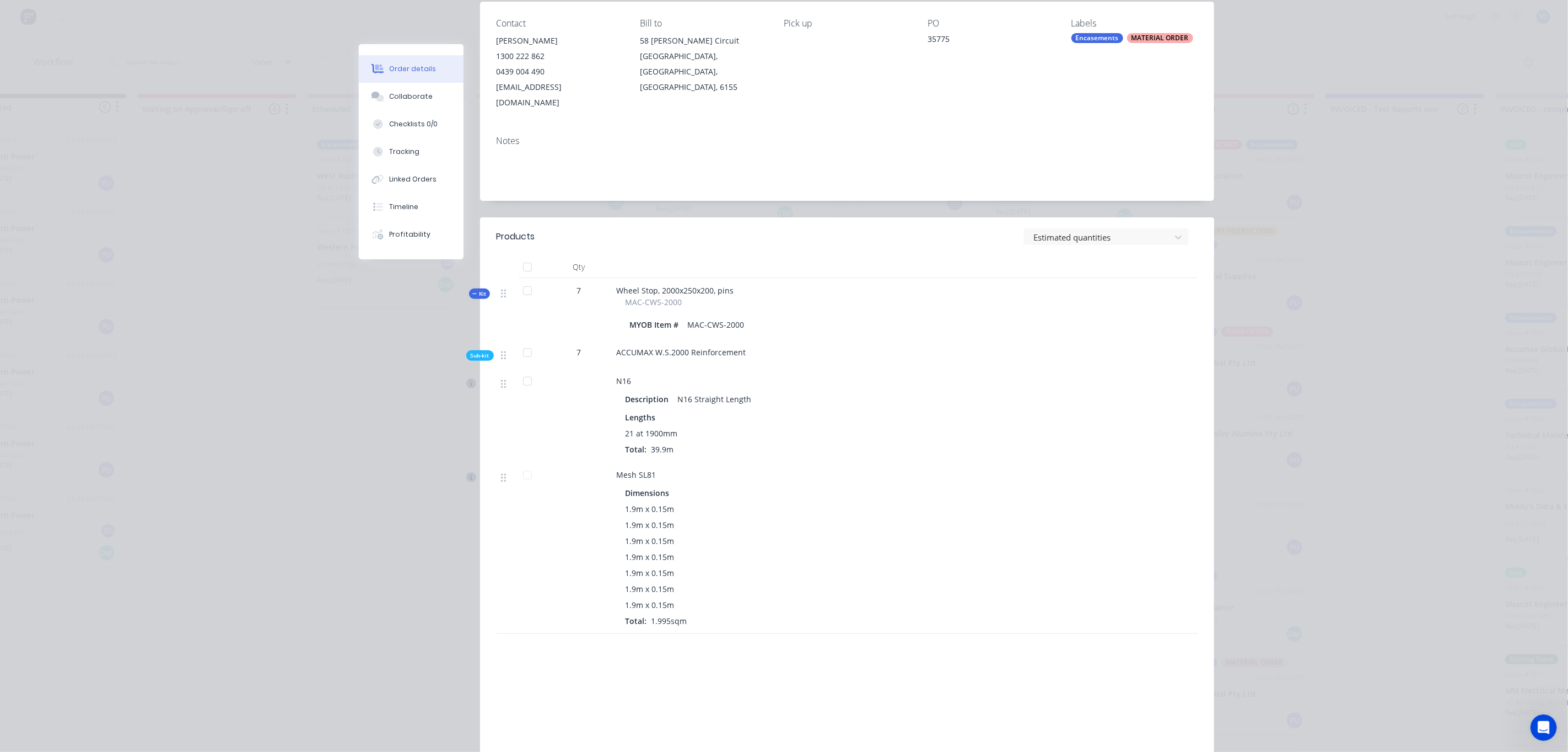
scroll to position [0, 0]
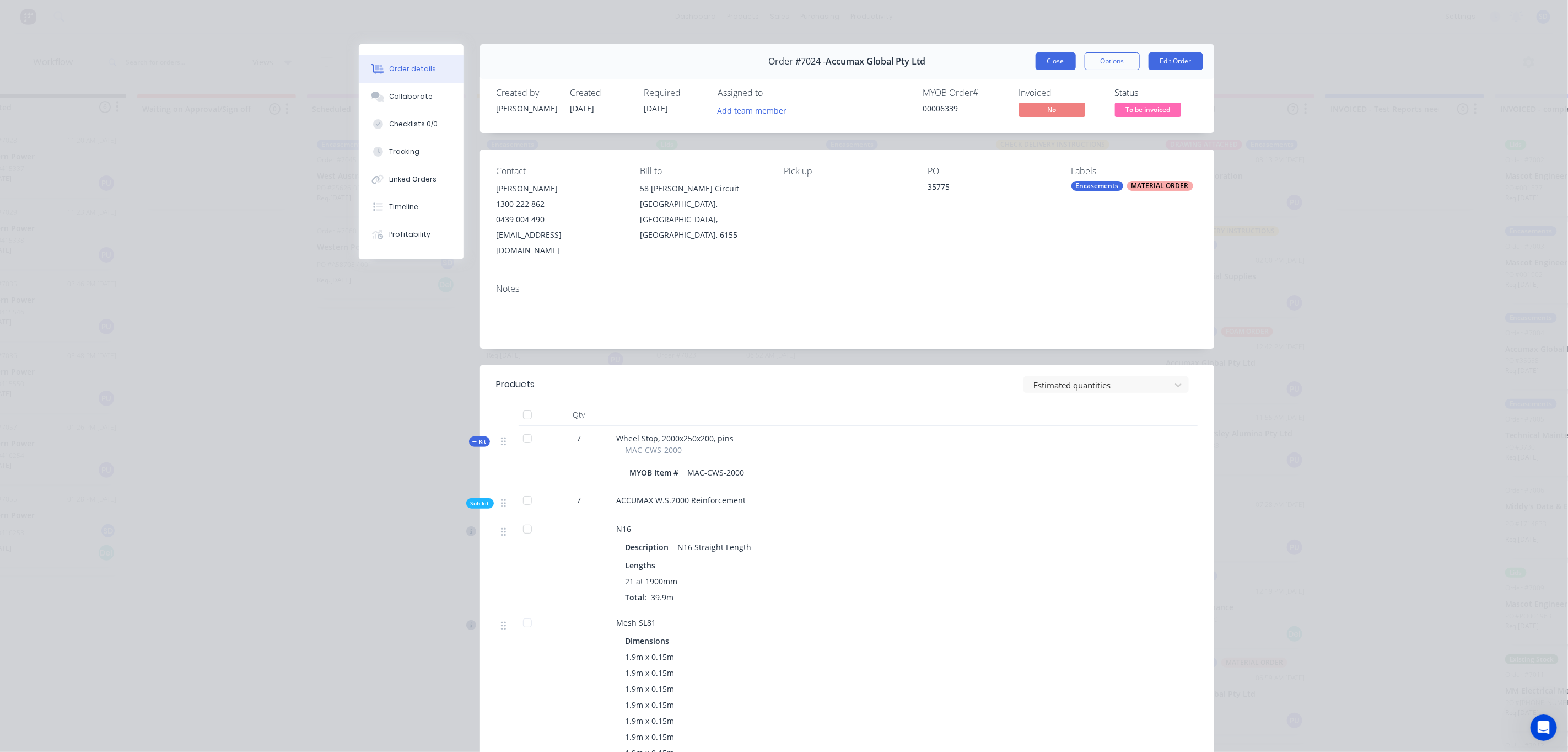
click at [1050, 58] on button "Close" at bounding box center [1055, 61] width 40 height 18
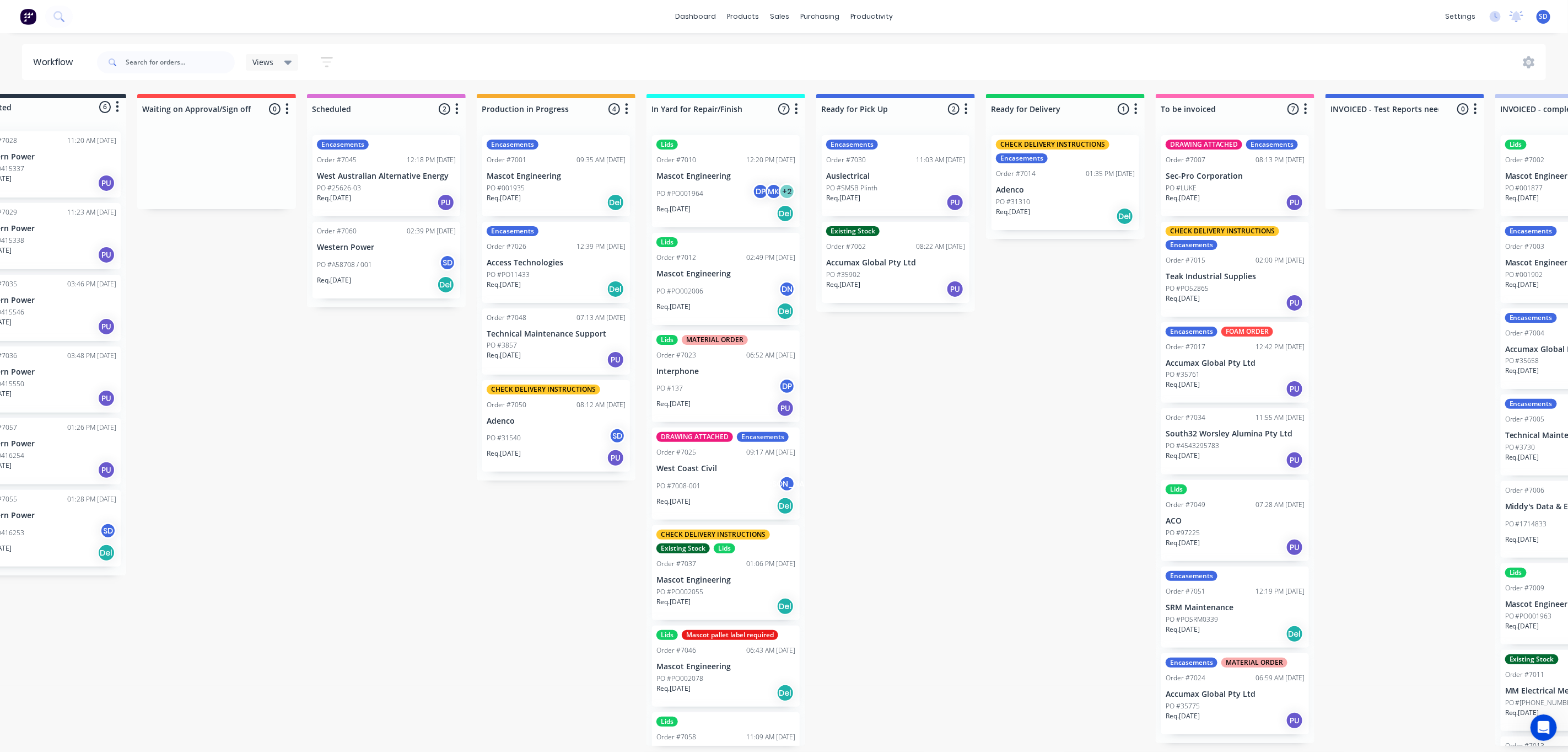
click at [1224, 370] on div "PO #35761" at bounding box center [1235, 375] width 139 height 10
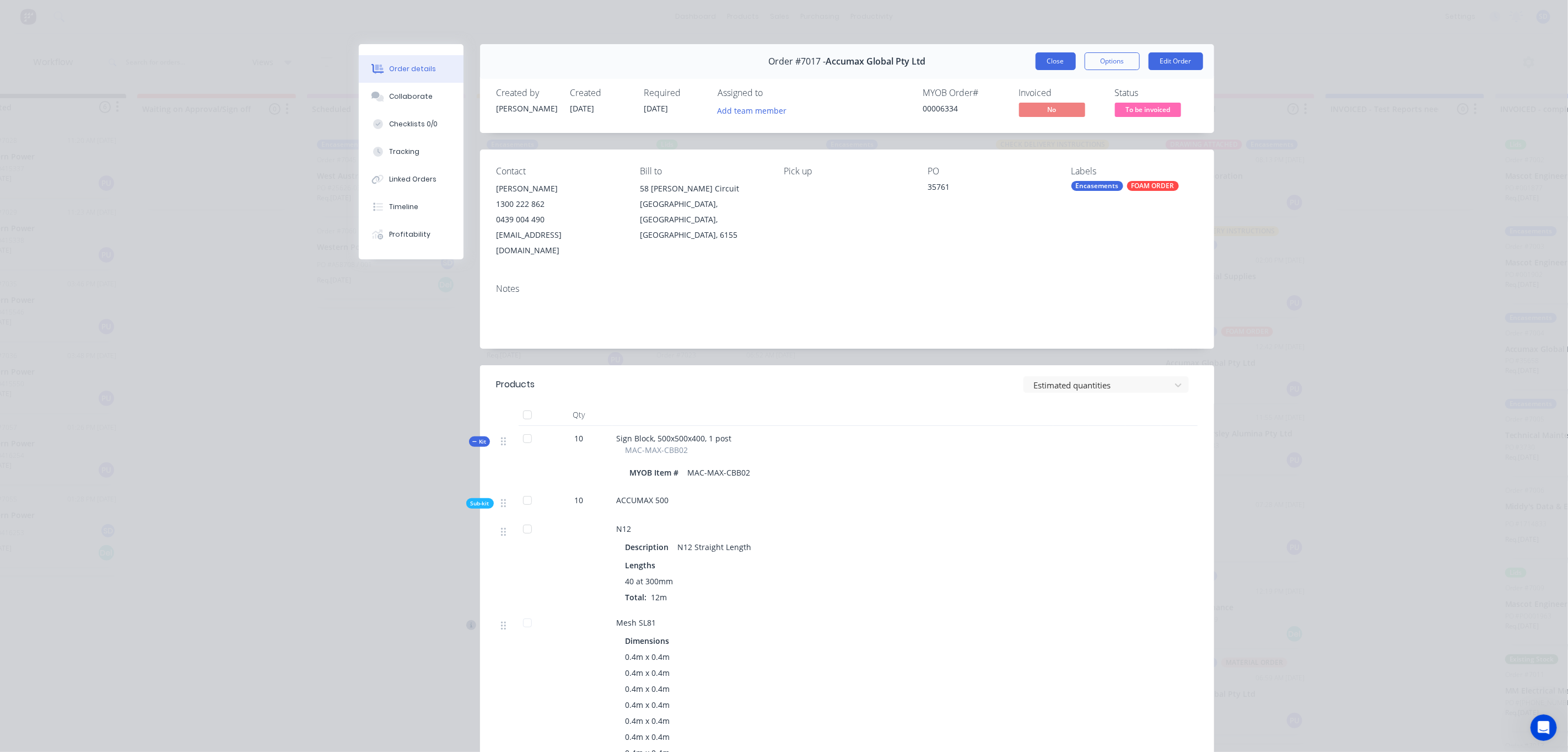
click at [1035, 61] on button "Close" at bounding box center [1055, 61] width 40 height 18
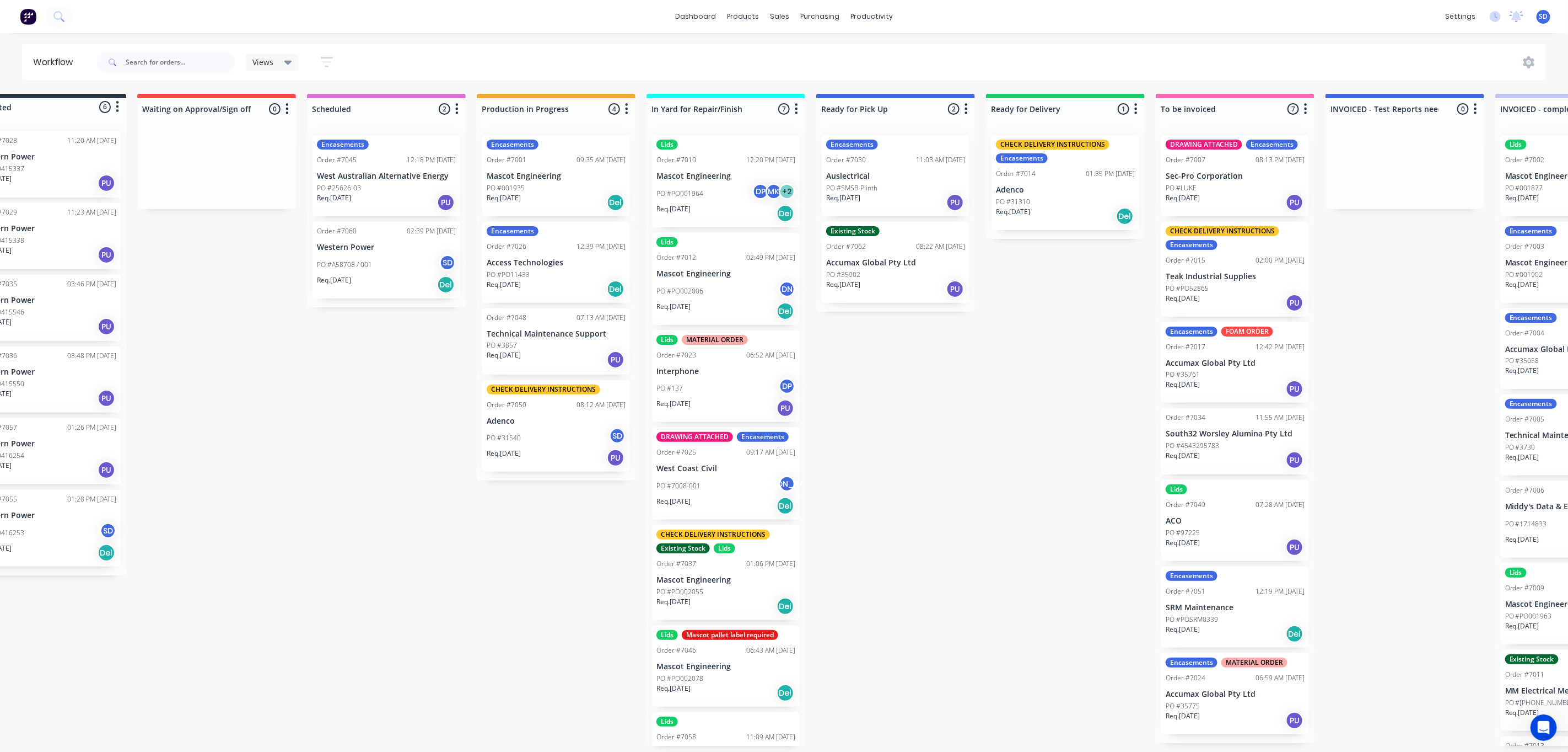
click at [865, 269] on div "PO #35902" at bounding box center [896, 275] width 139 height 10
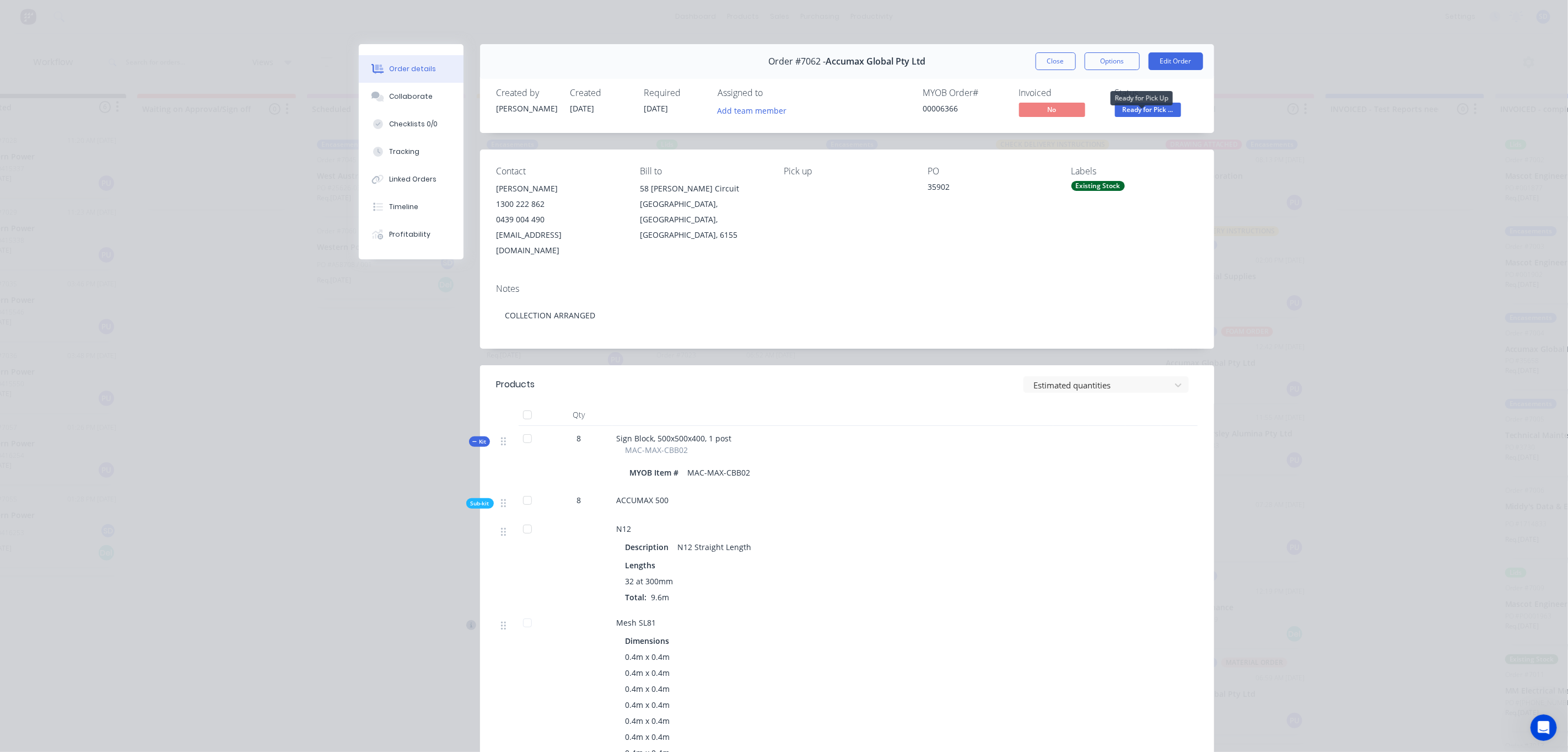
click at [1131, 111] on span "Ready for Pick ..." at bounding box center [1148, 109] width 66 height 13
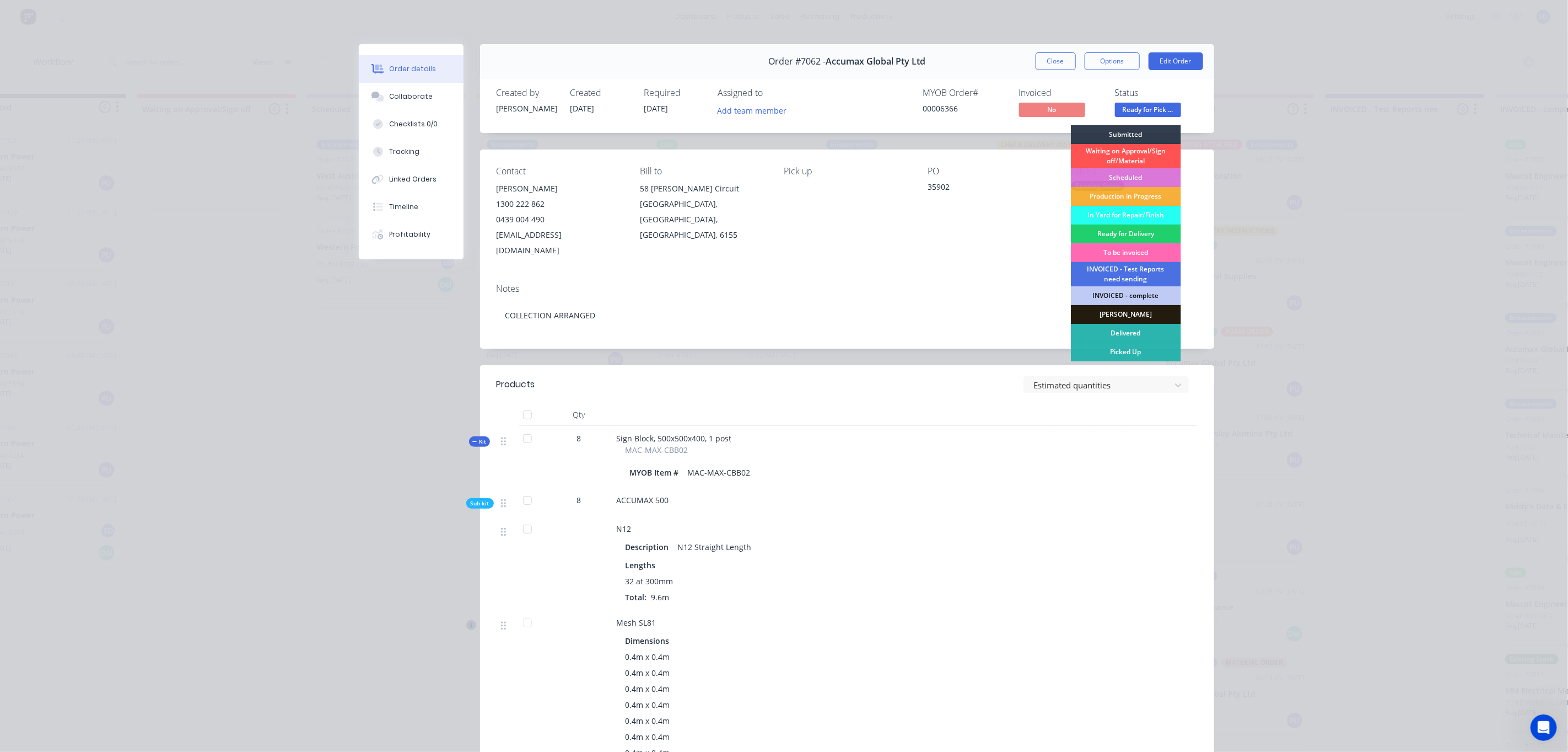
click at [1117, 252] on div "To be invoiced" at bounding box center [1125, 253] width 110 height 19
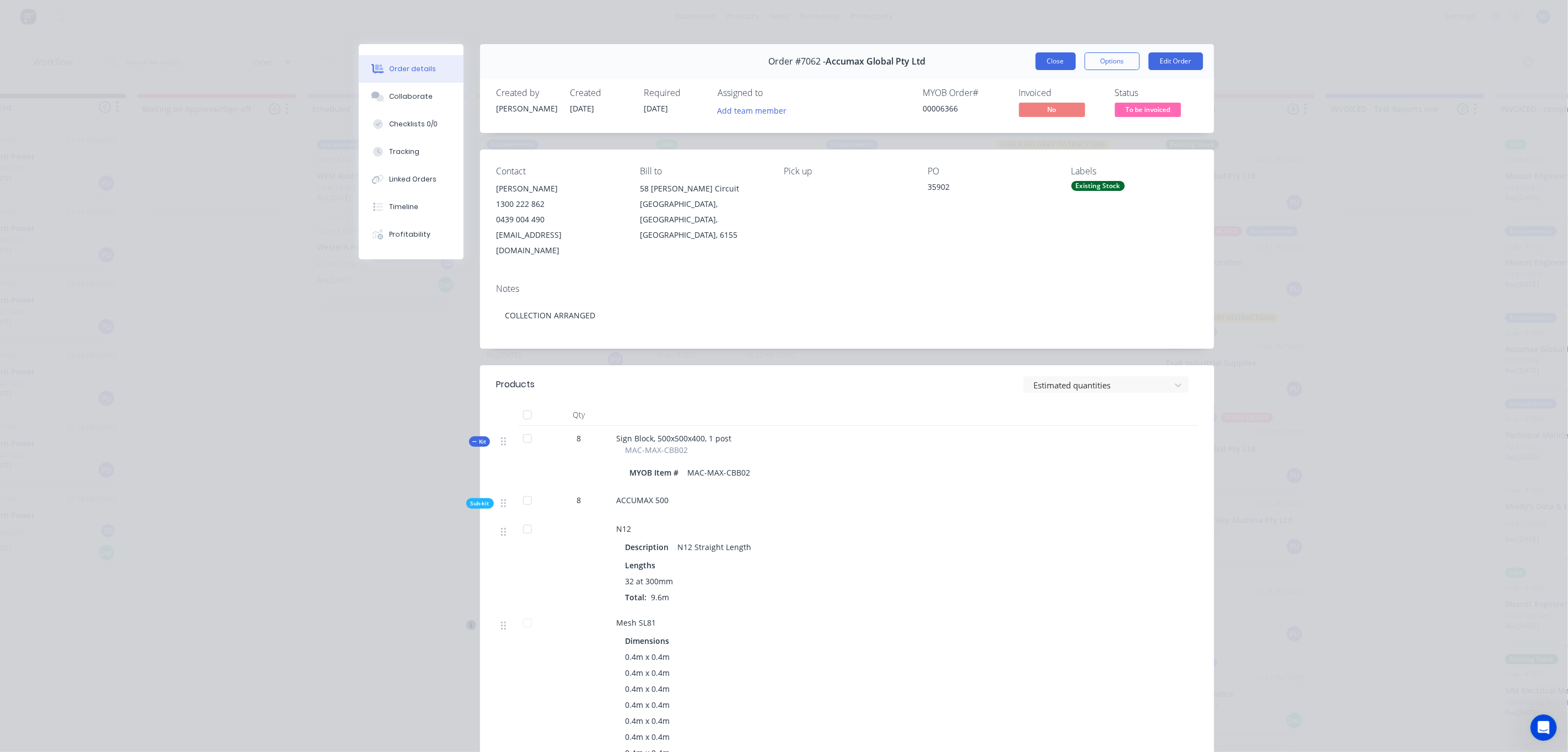
click at [1050, 63] on button "Close" at bounding box center [1055, 61] width 40 height 18
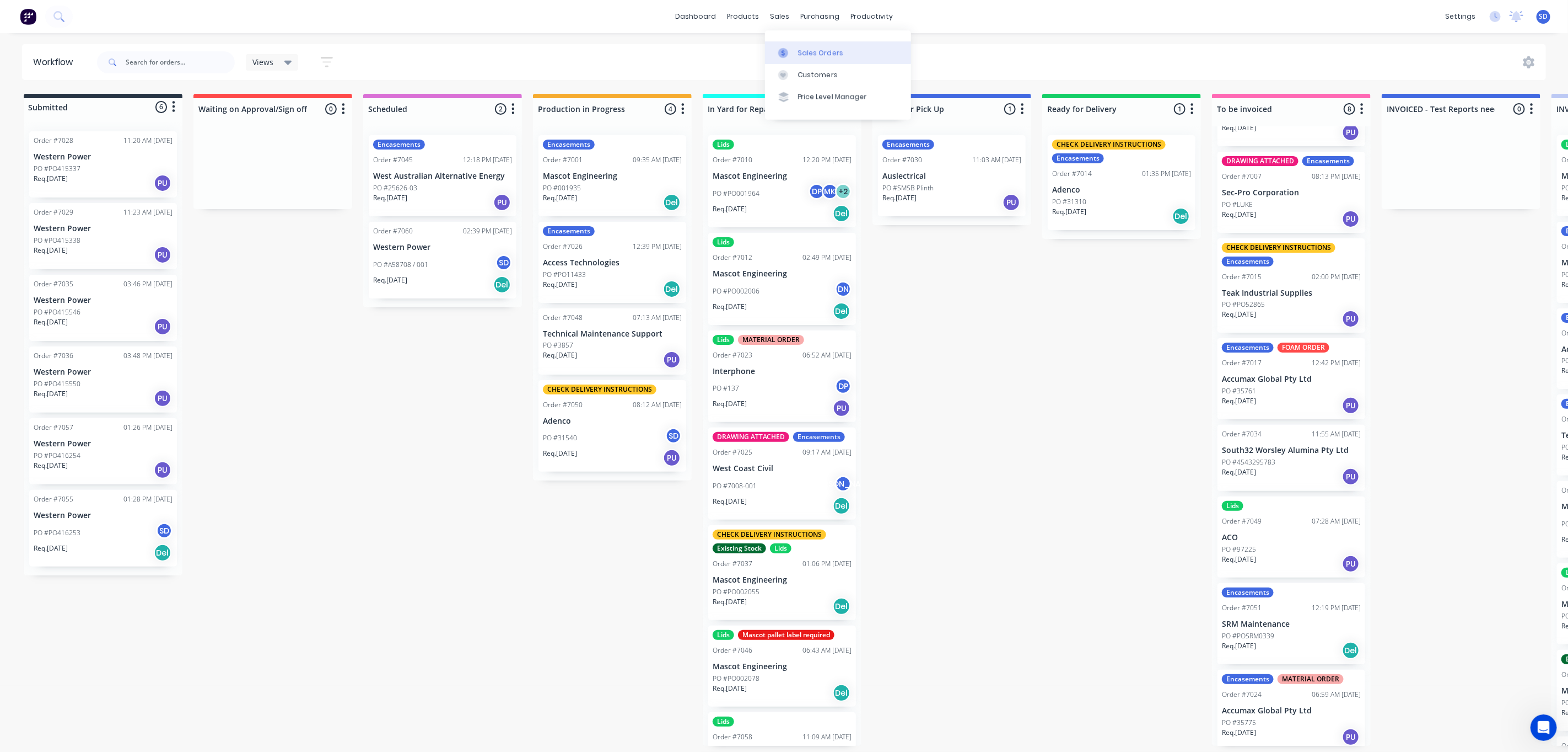
click at [800, 50] on div "Sales Orders" at bounding box center [821, 53] width 45 height 10
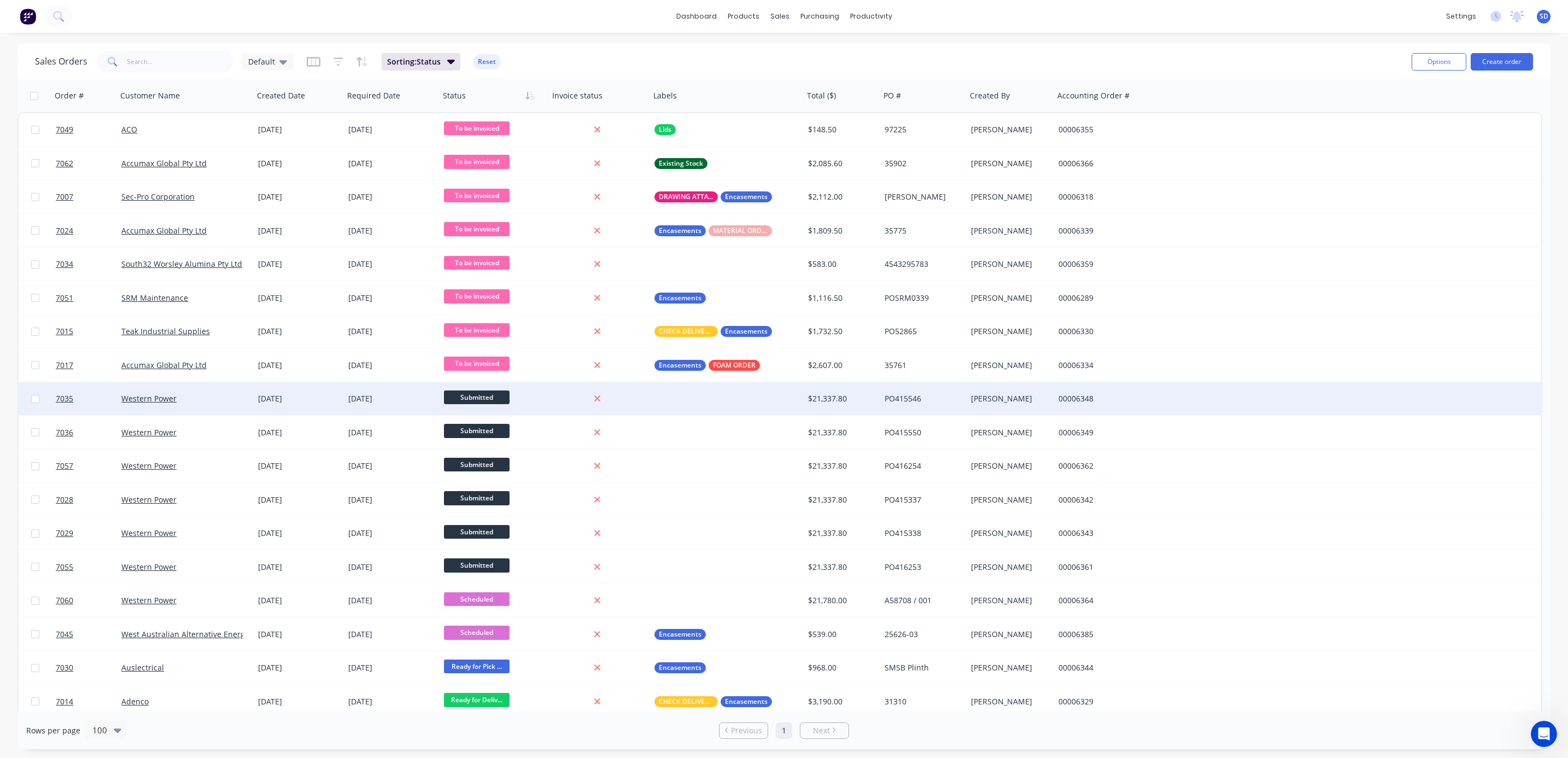
click at [200, 402] on div "Western Power" at bounding box center [181, 398] width 121 height 11
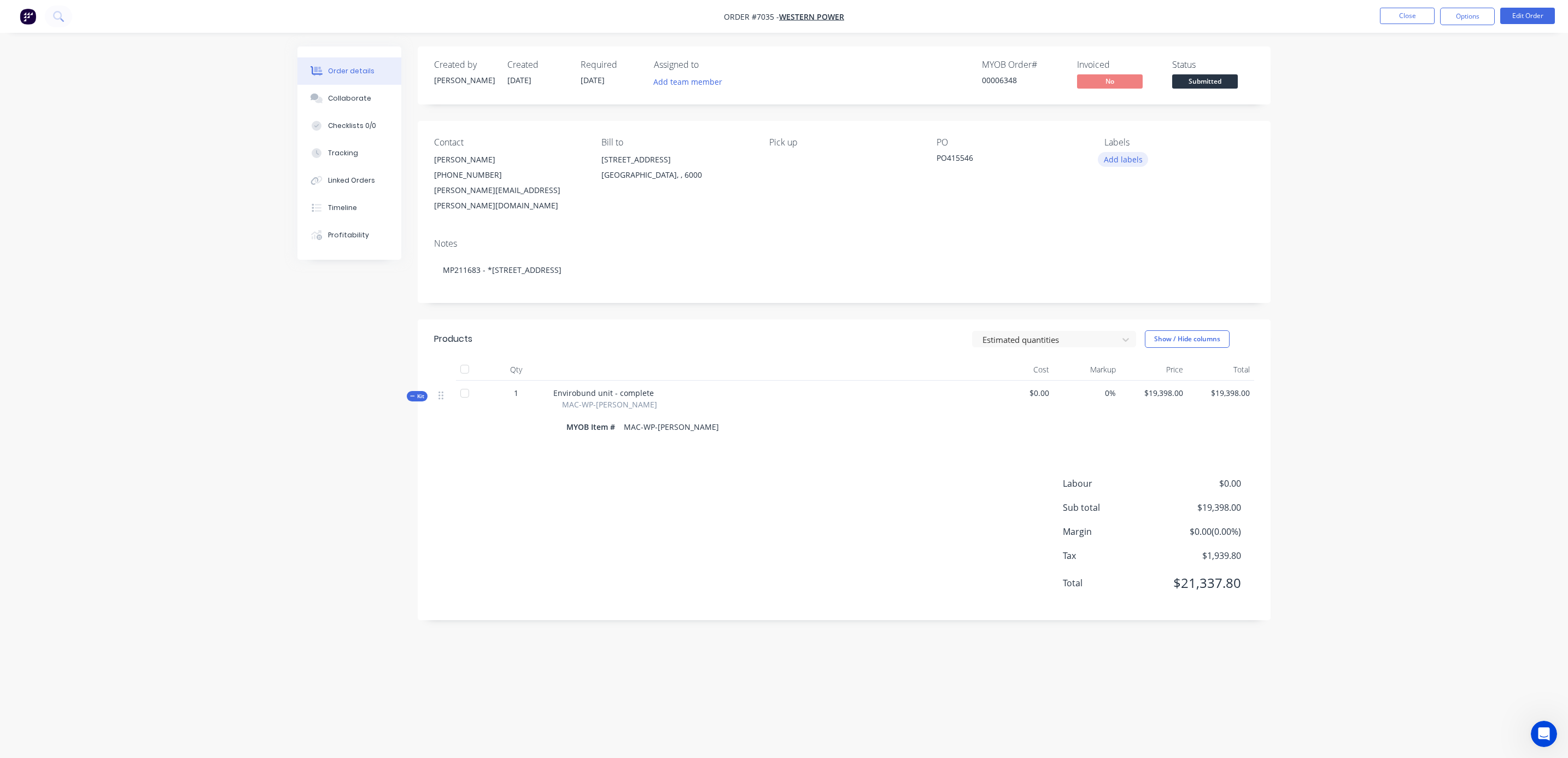
click at [1127, 162] on button "Add labels" at bounding box center [1123, 159] width 50 height 15
click at [1124, 255] on div at bounding box center [1124, 257] width 22 height 22
click at [1364, 183] on div "Order details Collaborate Checklists 0/0 Tracking Linked Orders Timeline Profit…" at bounding box center [784, 379] width 1568 height 758
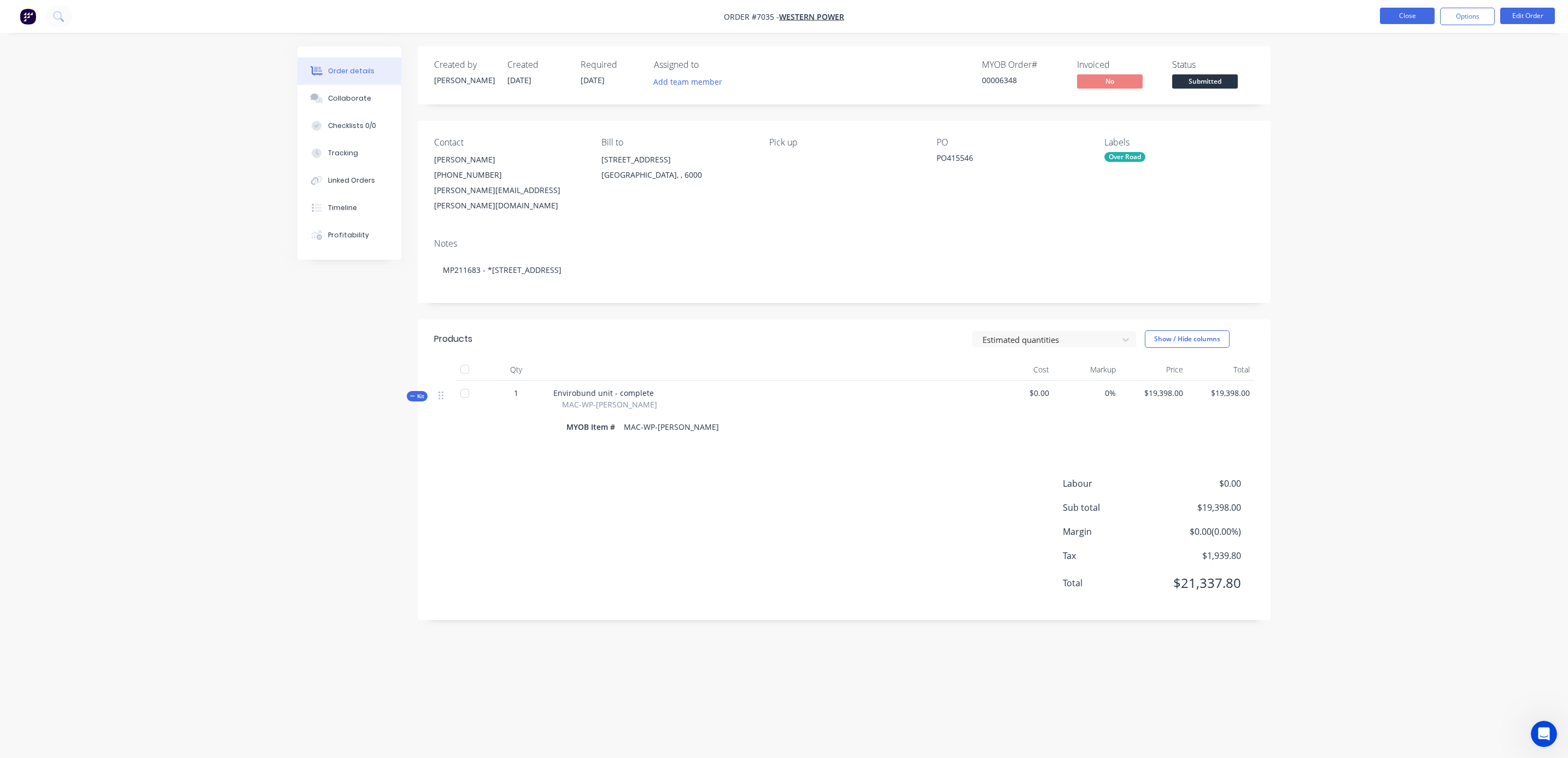
click at [1404, 18] on button "Close" at bounding box center [1407, 16] width 54 height 17
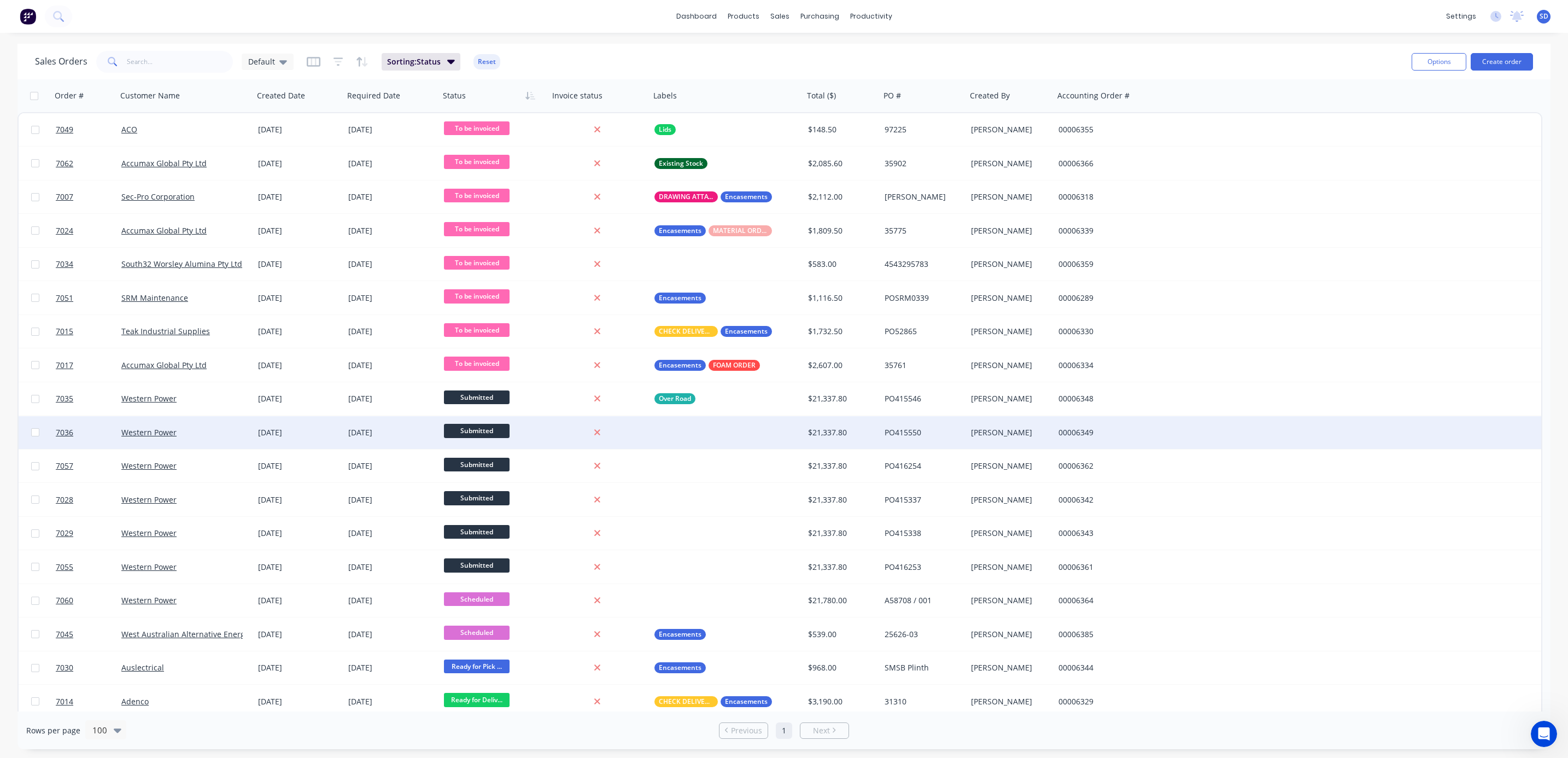
click at [200, 430] on div "Western Power" at bounding box center [181, 432] width 121 height 11
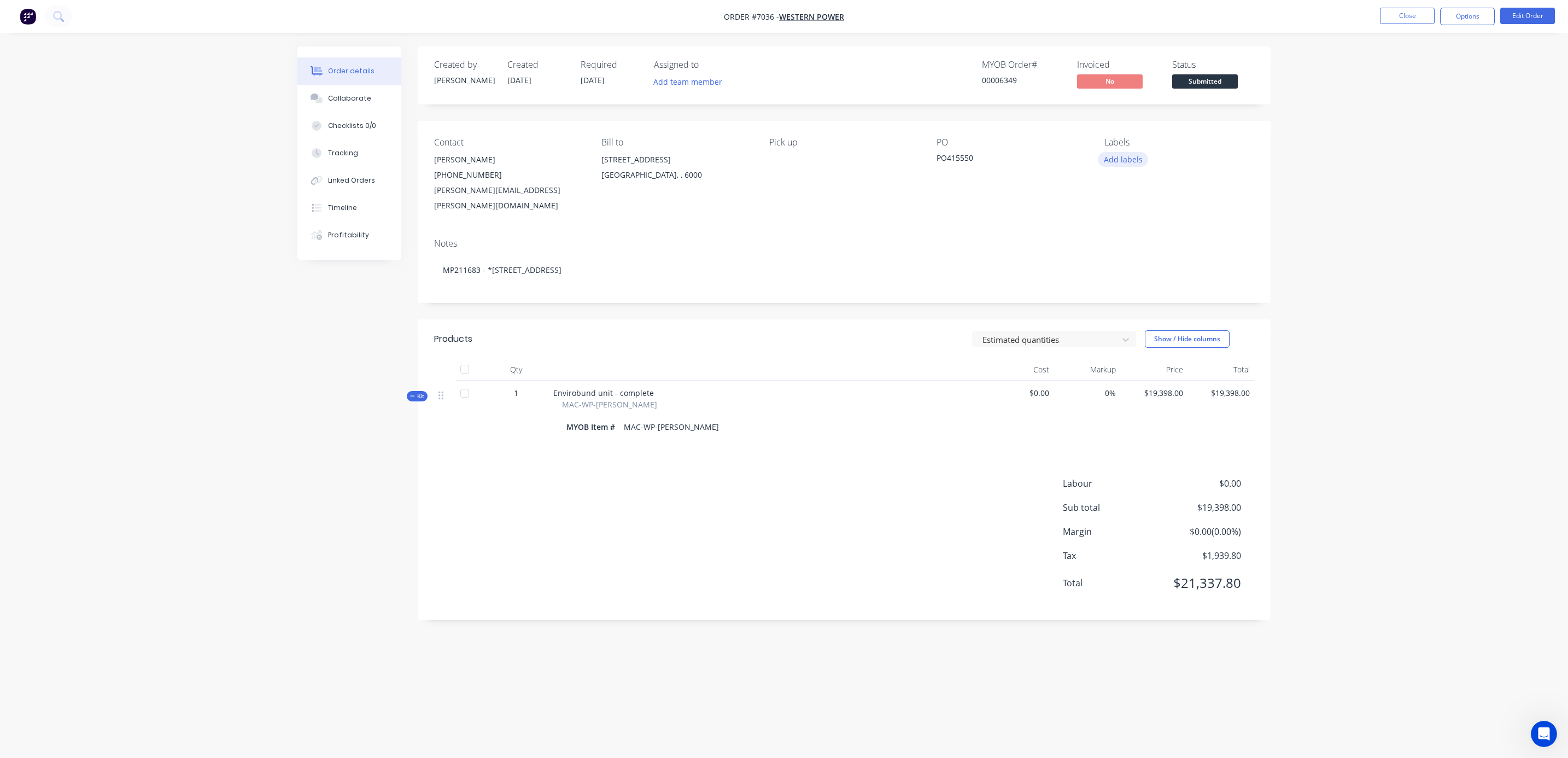
click at [1125, 161] on button "Add labels" at bounding box center [1123, 159] width 50 height 15
click at [1125, 333] on div at bounding box center [1124, 334] width 22 height 22
click at [1373, 241] on div "Order details Collaborate Checklists 0/0 Tracking Linked Orders Timeline Profit…" at bounding box center [784, 379] width 1568 height 758
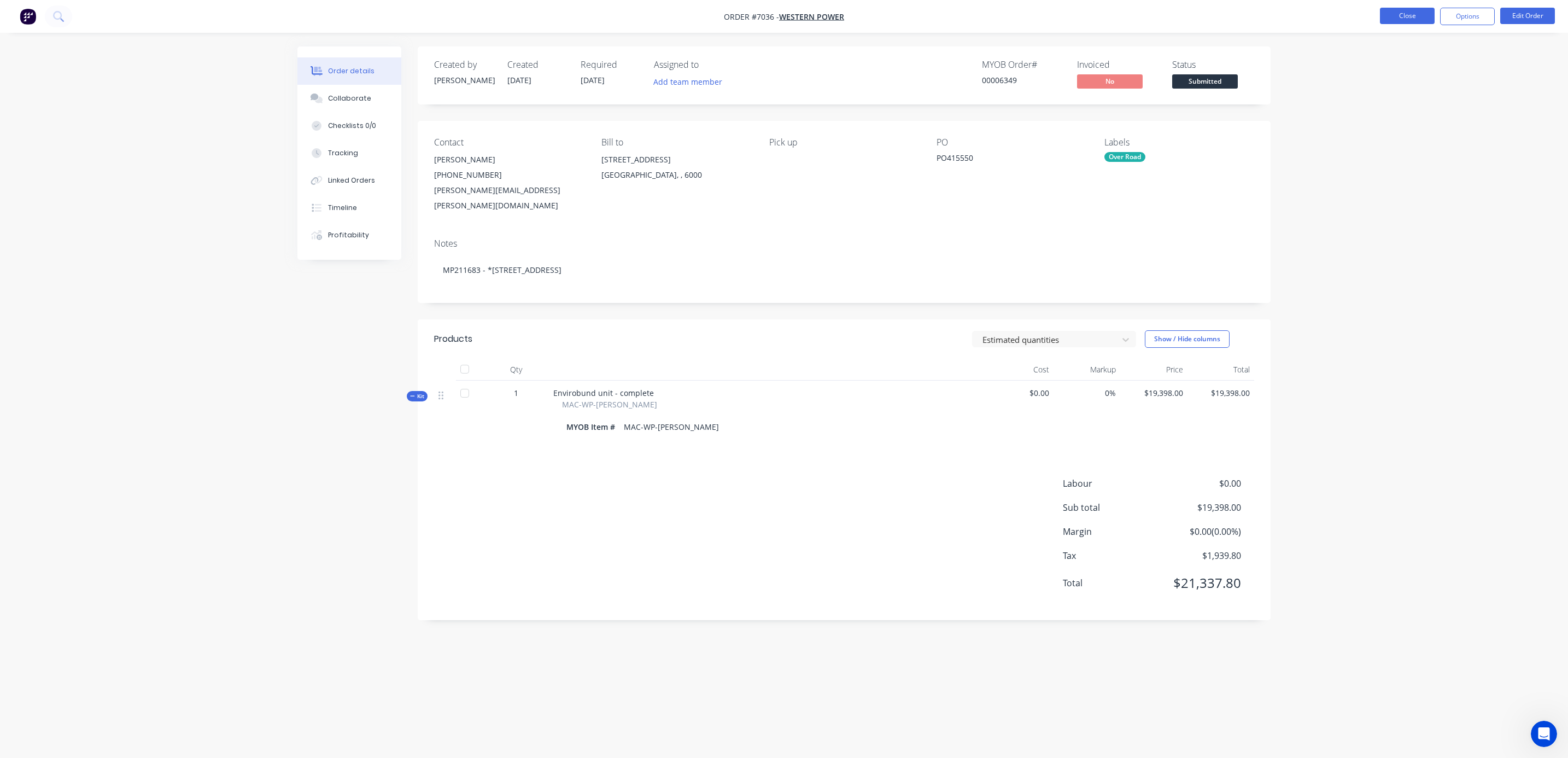
click at [1415, 13] on button "Close" at bounding box center [1407, 16] width 54 height 17
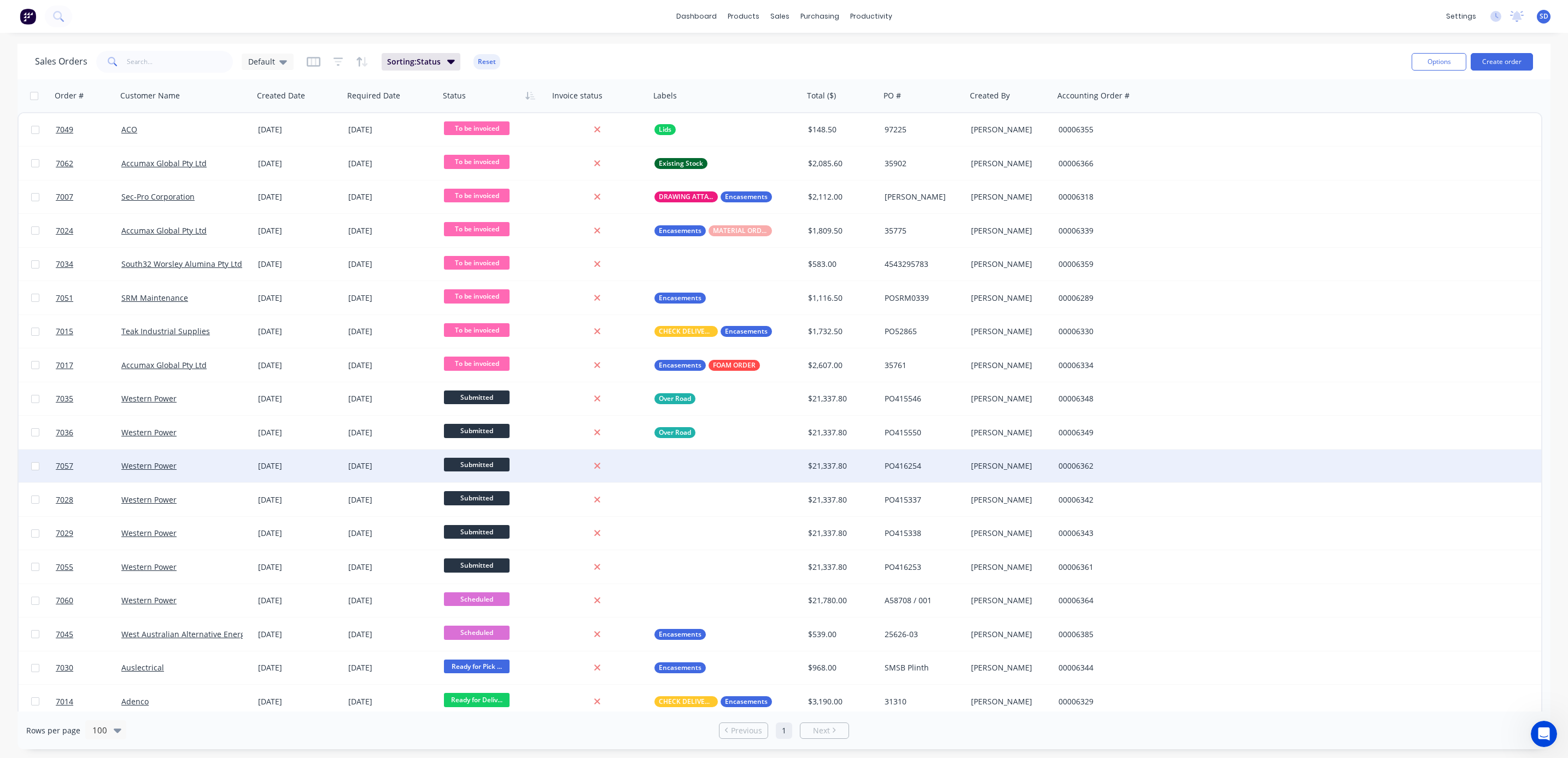
click at [213, 471] on div "Western Power" at bounding box center [185, 465] width 137 height 33
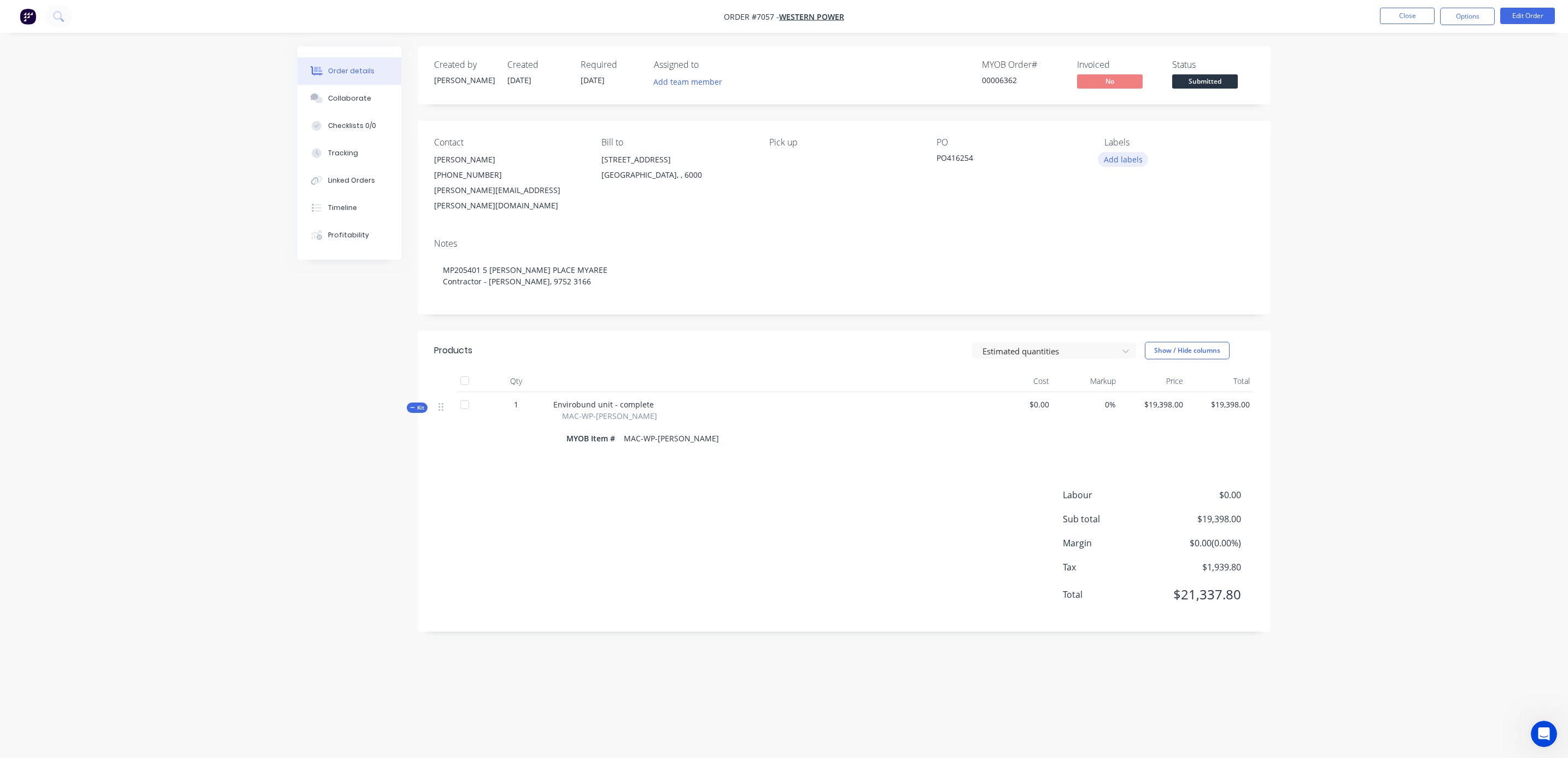
click at [1136, 162] on button "Add labels" at bounding box center [1123, 159] width 50 height 15
click at [1122, 333] on div at bounding box center [1124, 334] width 22 height 22
click at [1404, 257] on div "Order details Collaborate Checklists 0/0 Tracking Linked Orders Timeline Profit…" at bounding box center [784, 379] width 1568 height 758
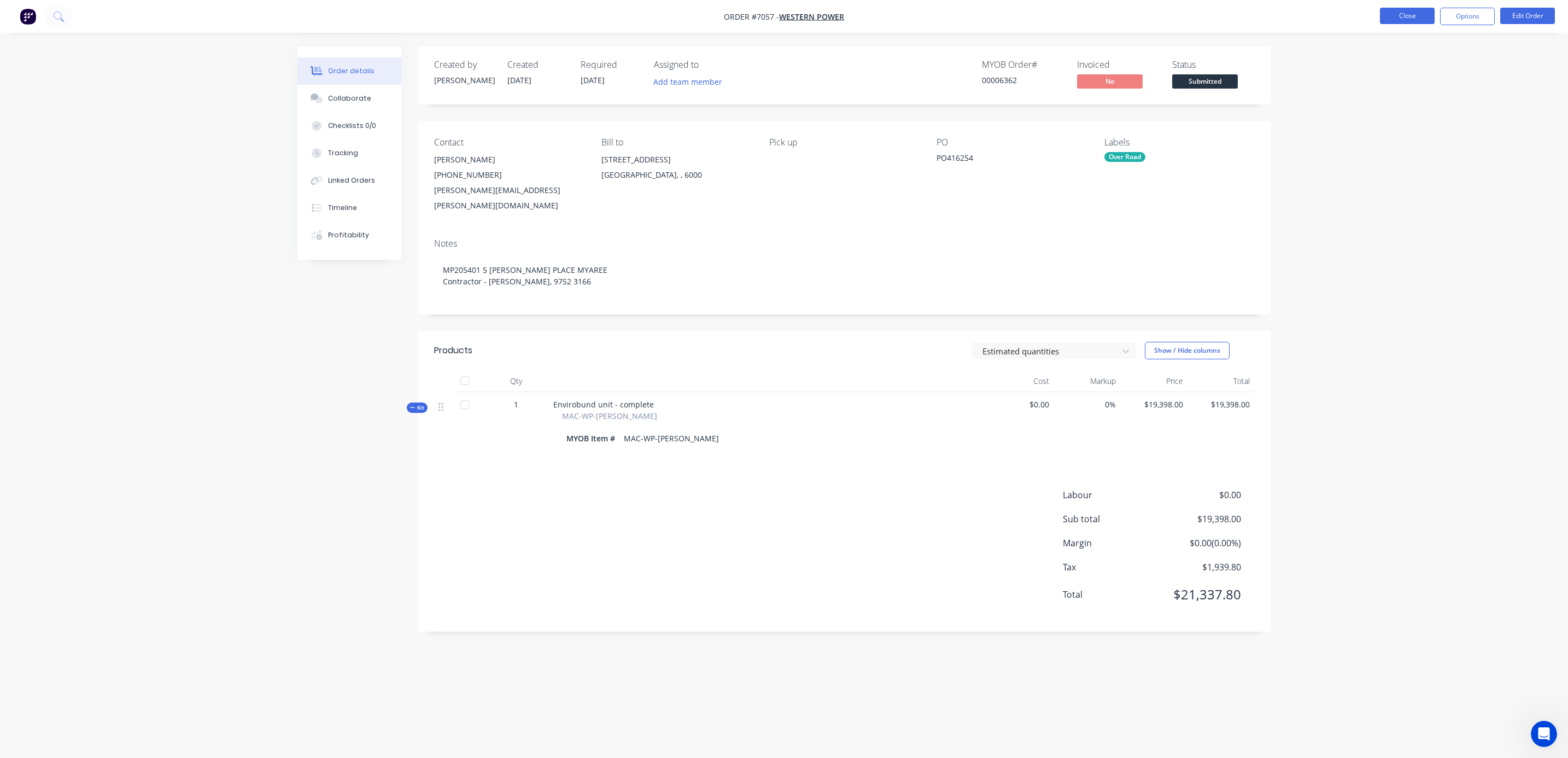
click at [1414, 13] on button "Close" at bounding box center [1407, 16] width 54 height 17
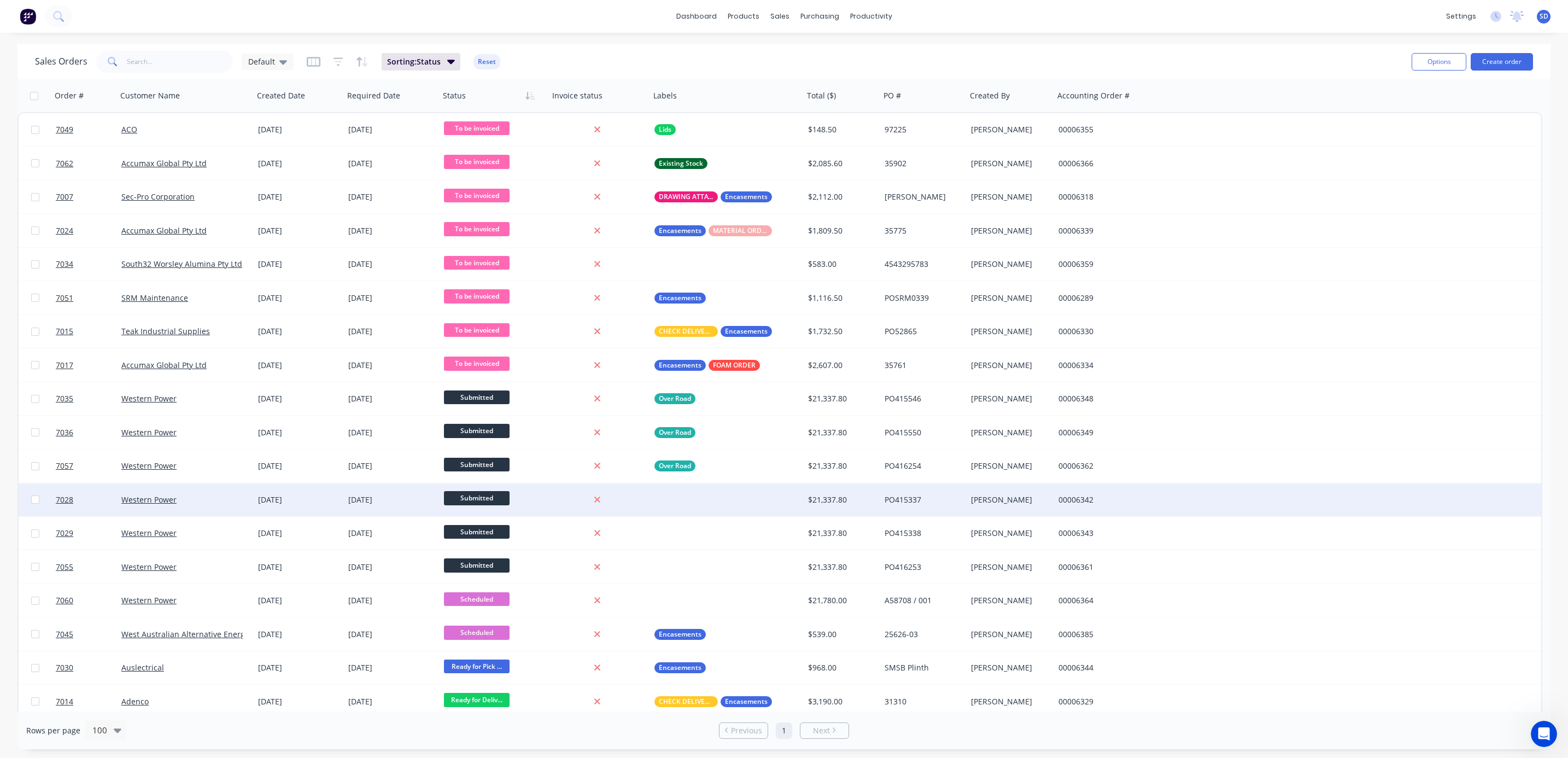
click at [660, 498] on div at bounding box center [727, 499] width 154 height 33
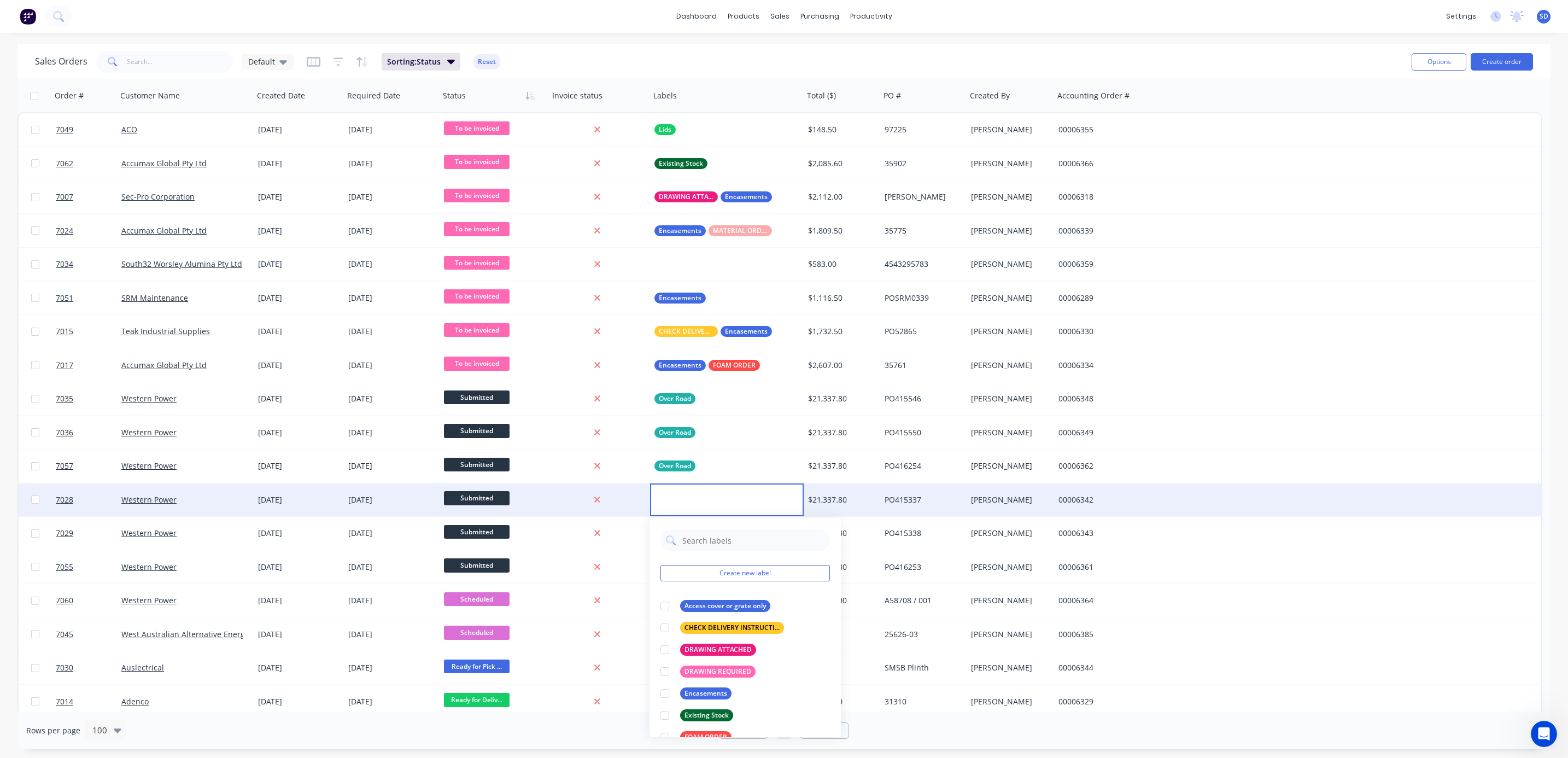
click at [220, 498] on div "Western Power" at bounding box center [181, 499] width 121 height 11
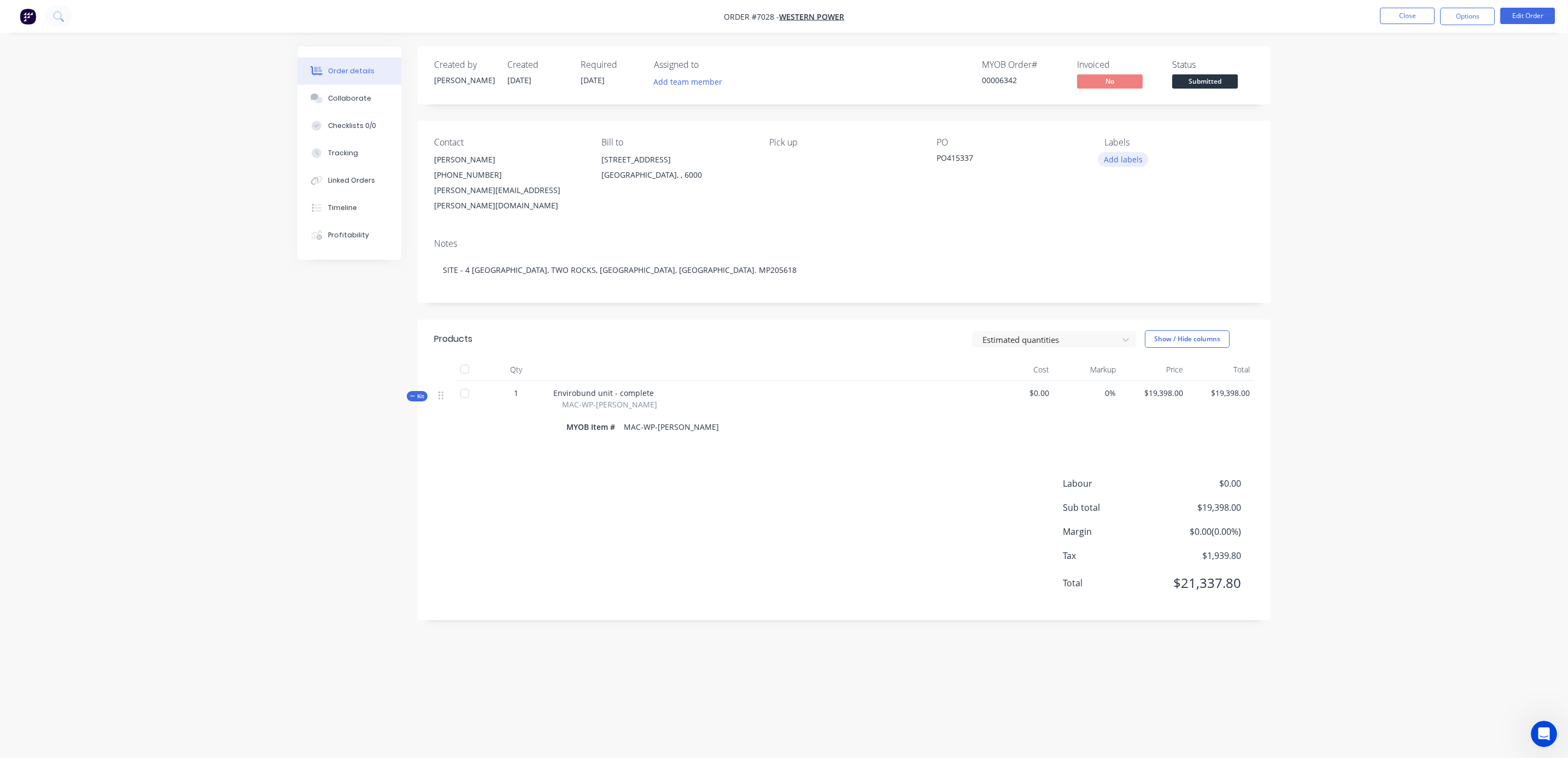
click at [1122, 159] on button "Add labels" at bounding box center [1123, 159] width 50 height 15
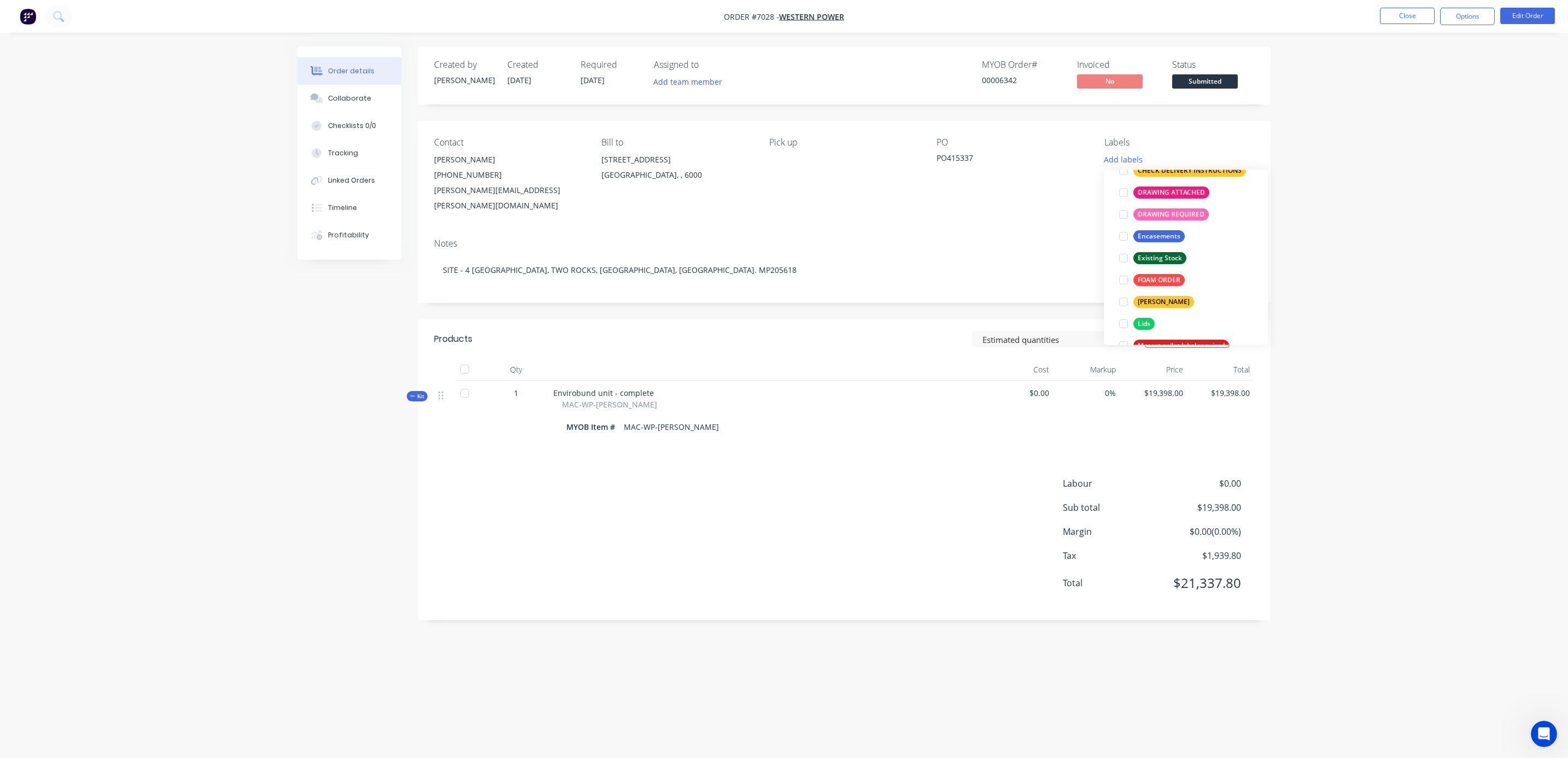
scroll to position [164, 0]
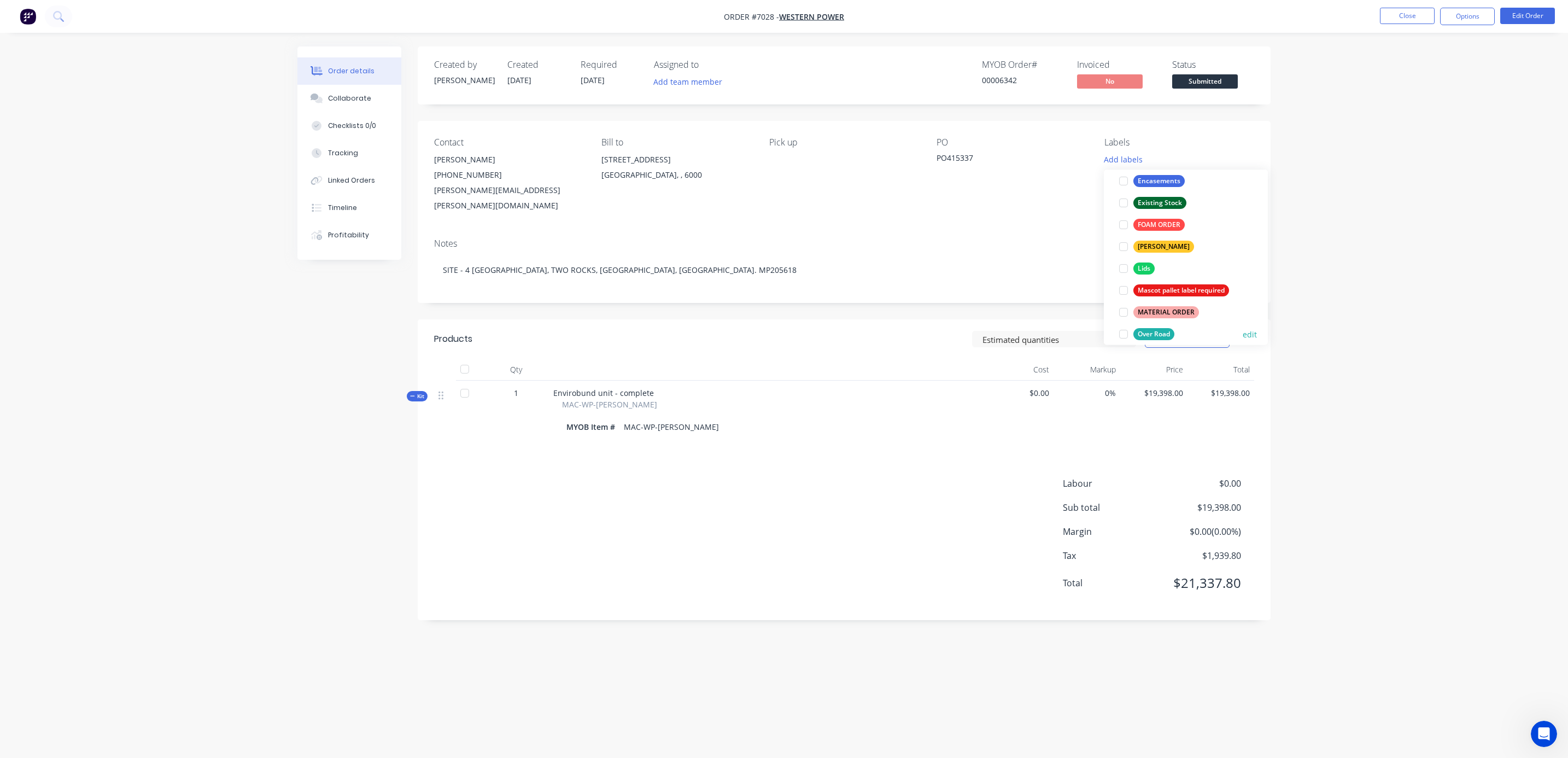
click at [1124, 333] on div at bounding box center [1124, 334] width 22 height 22
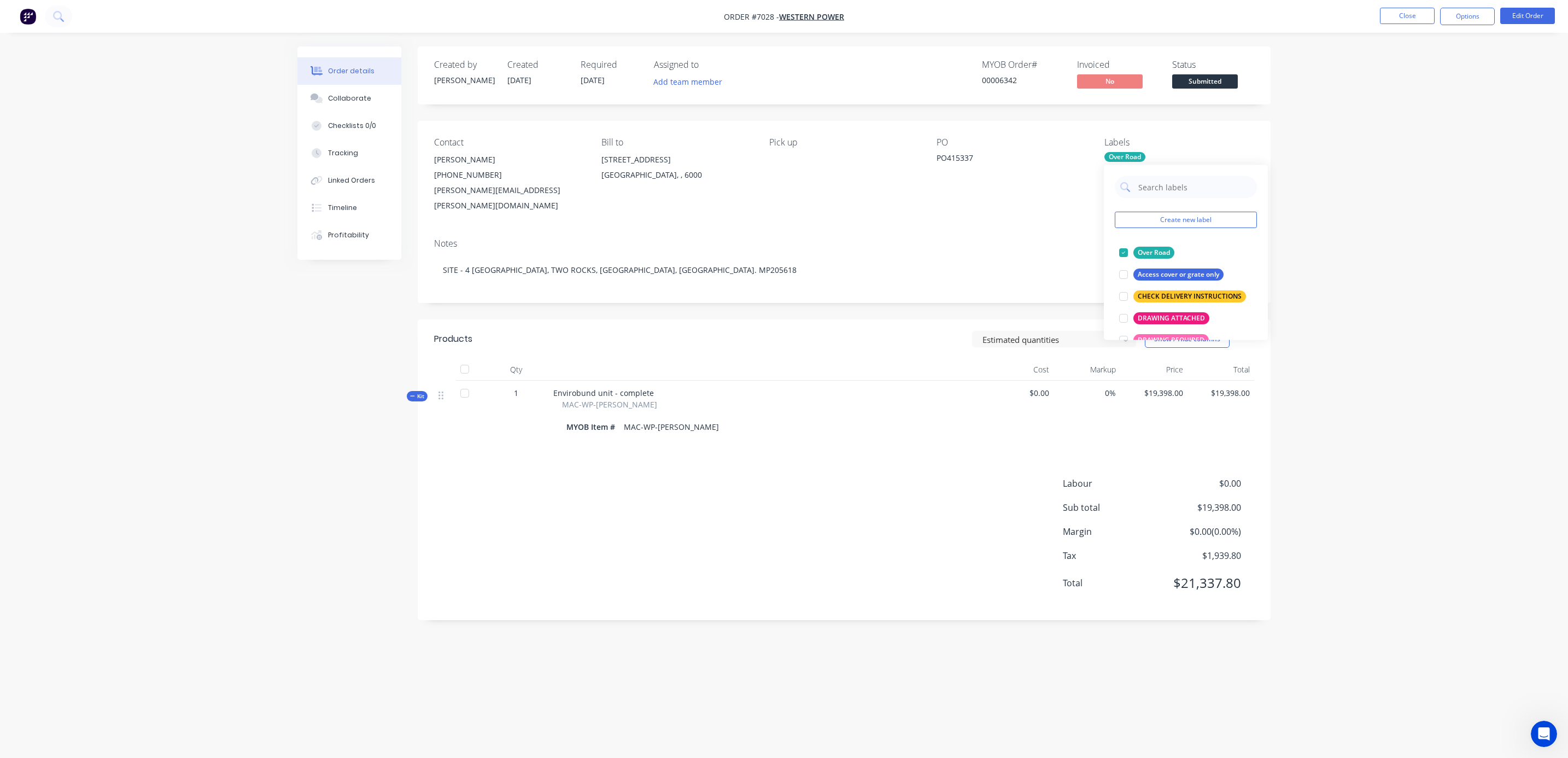
click at [1350, 405] on div "Order details Collaborate Checklists 0/0 Tracking Linked Orders Timeline Profit…" at bounding box center [784, 379] width 1568 height 758
click at [1419, 8] on button "Close" at bounding box center [1407, 16] width 54 height 17
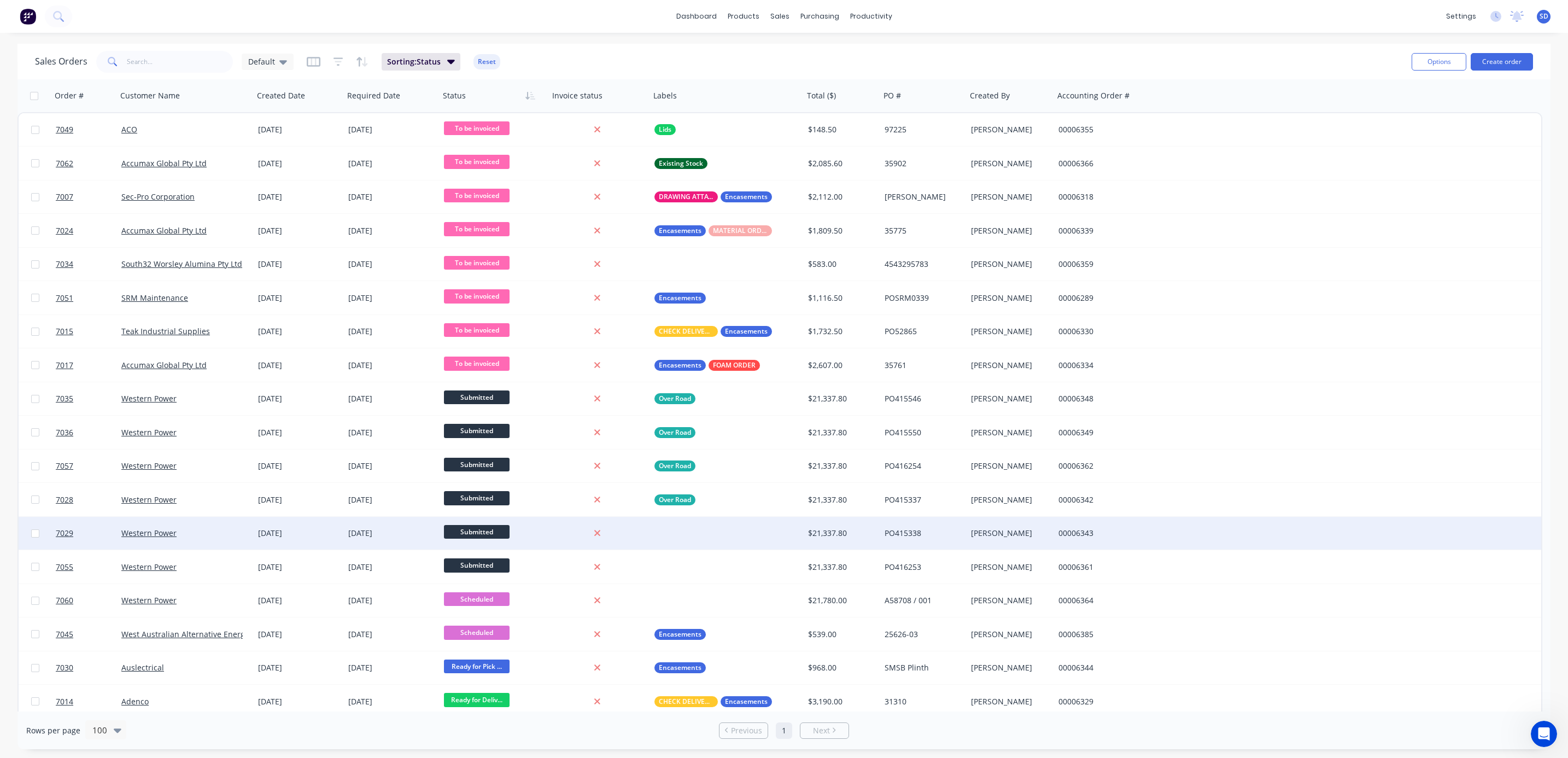
click at [205, 542] on div "Western Power" at bounding box center [185, 533] width 137 height 33
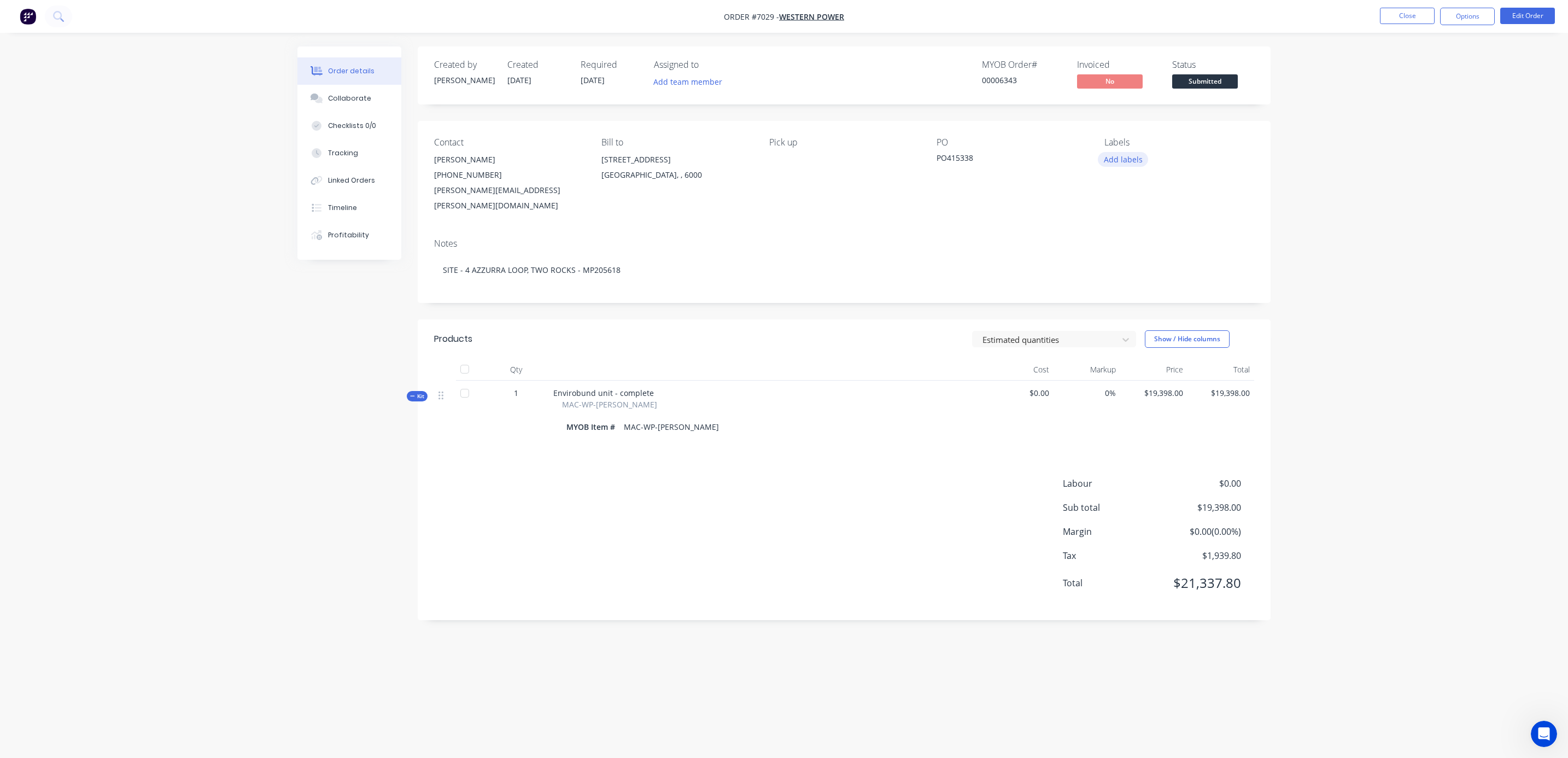
click at [1122, 159] on button "Add labels" at bounding box center [1123, 159] width 50 height 15
click at [1125, 333] on div at bounding box center [1124, 334] width 22 height 22
click at [1365, 413] on div "Order details Collaborate Checklists 0/0 Tracking Linked Orders Timeline Profit…" at bounding box center [784, 379] width 1568 height 758
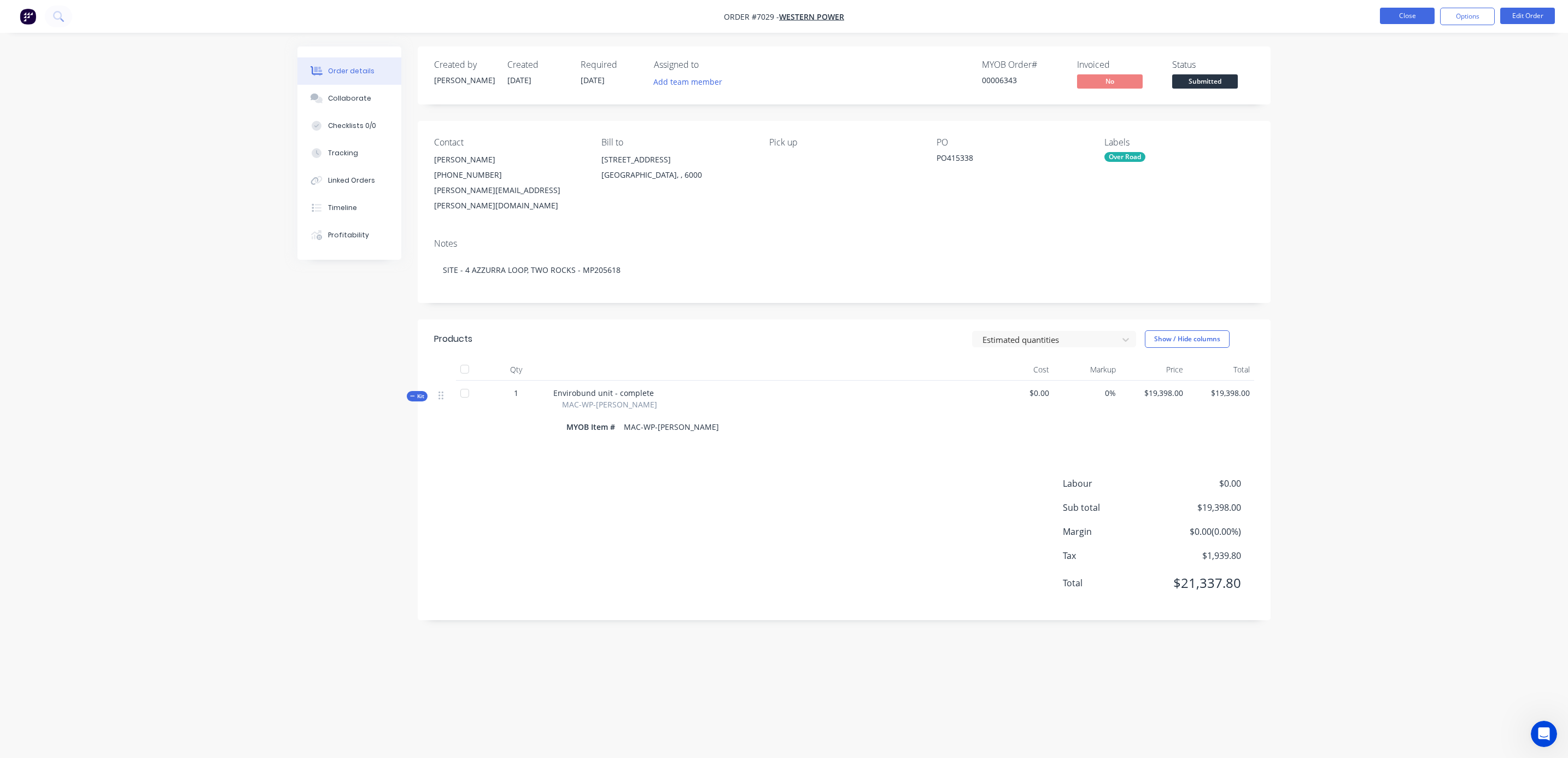
click at [1399, 17] on button "Close" at bounding box center [1407, 16] width 54 height 17
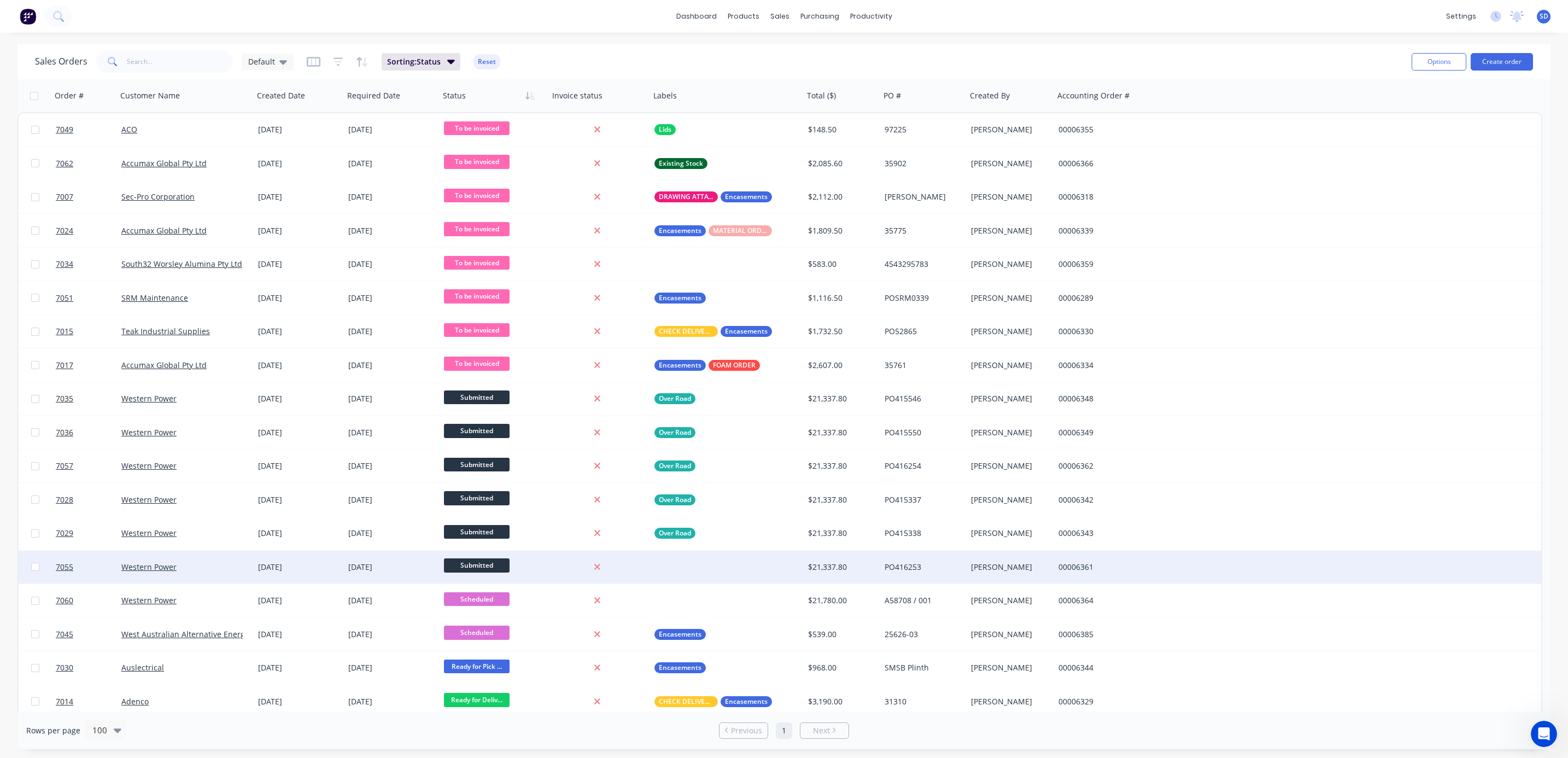
click at [215, 568] on div "Western Power" at bounding box center [181, 566] width 121 height 11
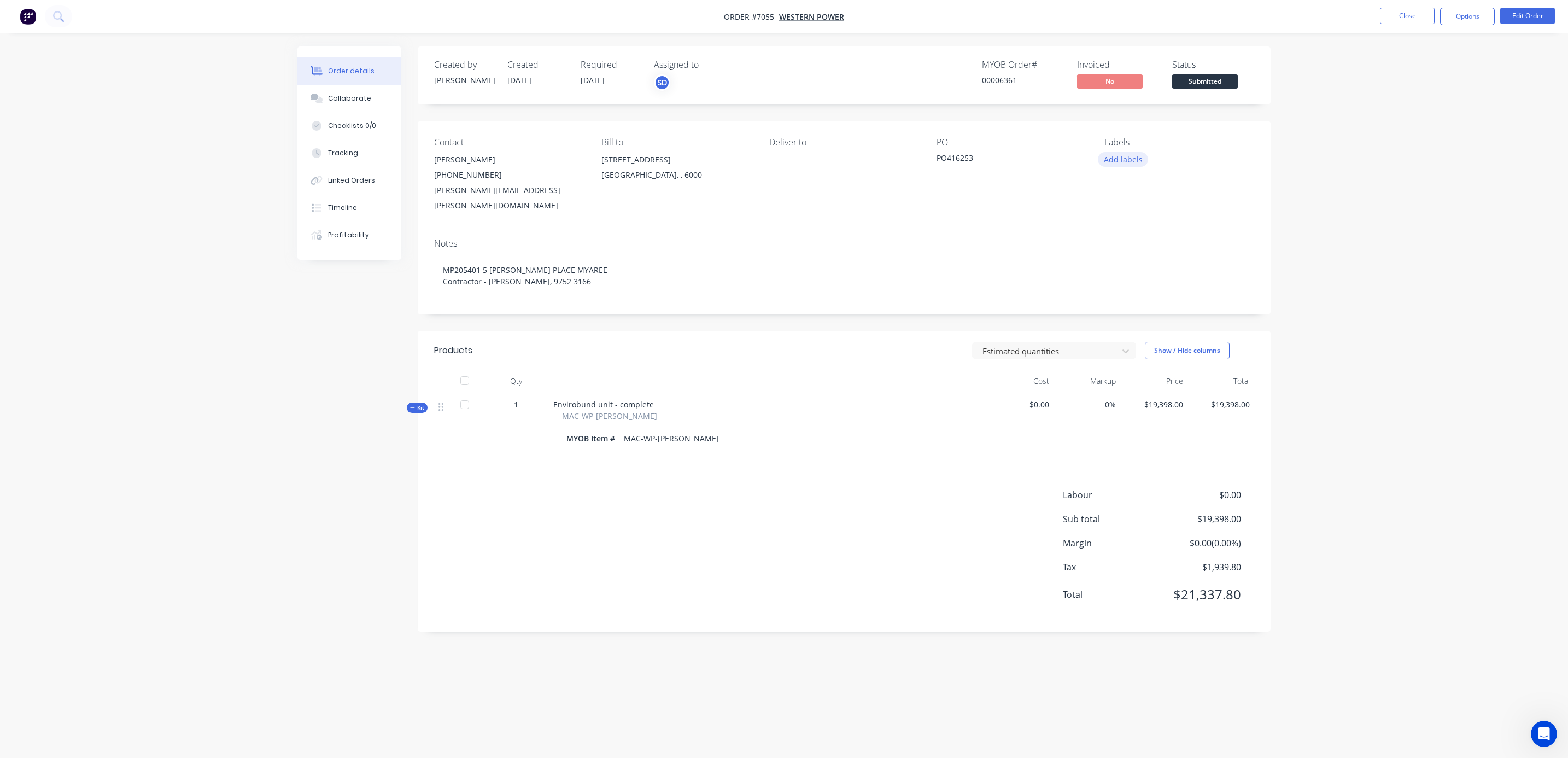
click at [1117, 156] on button "Add labels" at bounding box center [1123, 159] width 50 height 15
click at [1120, 333] on div at bounding box center [1124, 334] width 22 height 22
click at [1355, 313] on div "Order details Collaborate Checklists 0/0 Tracking Linked Orders Timeline Profit…" at bounding box center [784, 379] width 1568 height 758
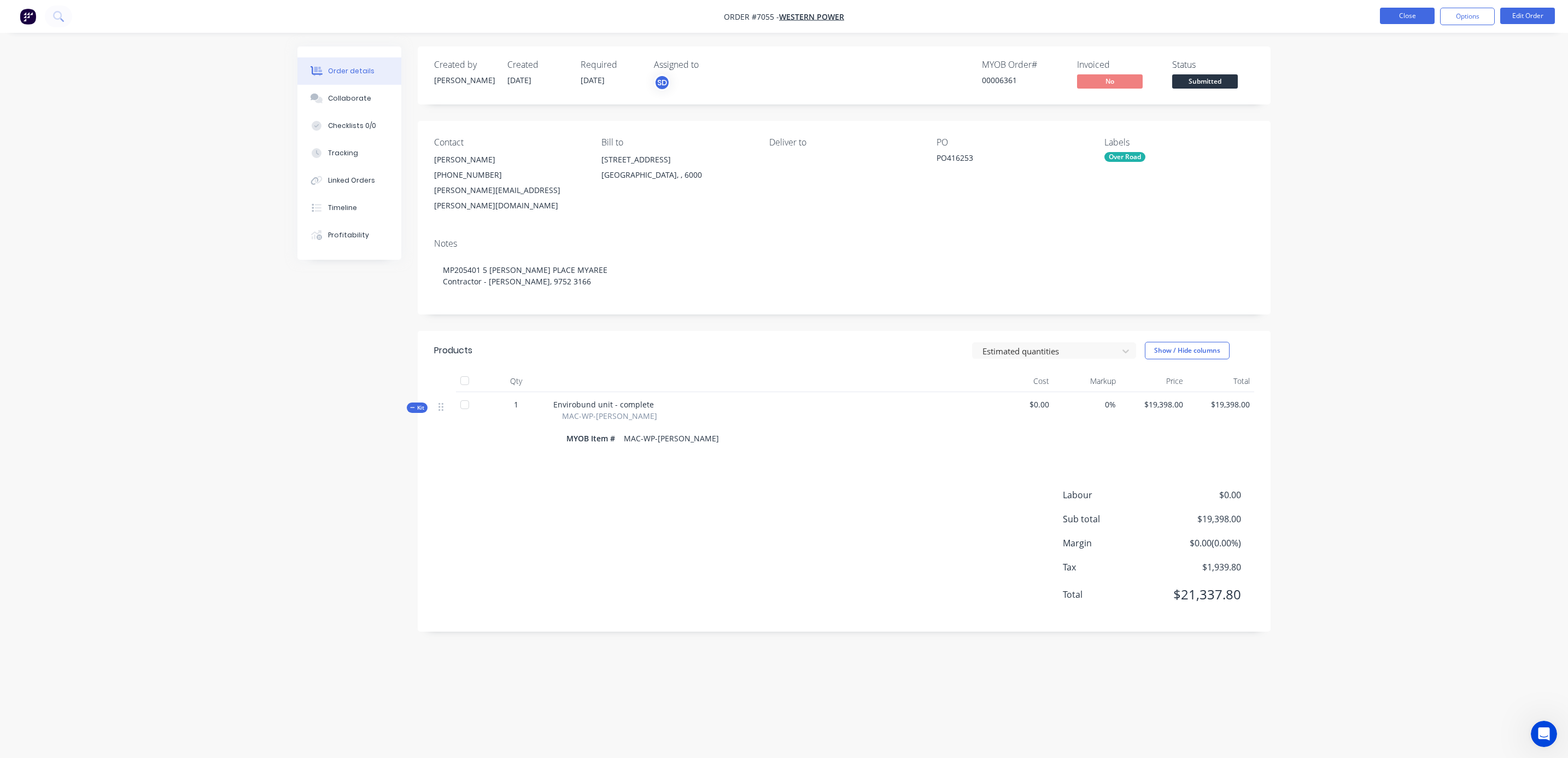
click at [1401, 13] on button "Close" at bounding box center [1407, 16] width 54 height 17
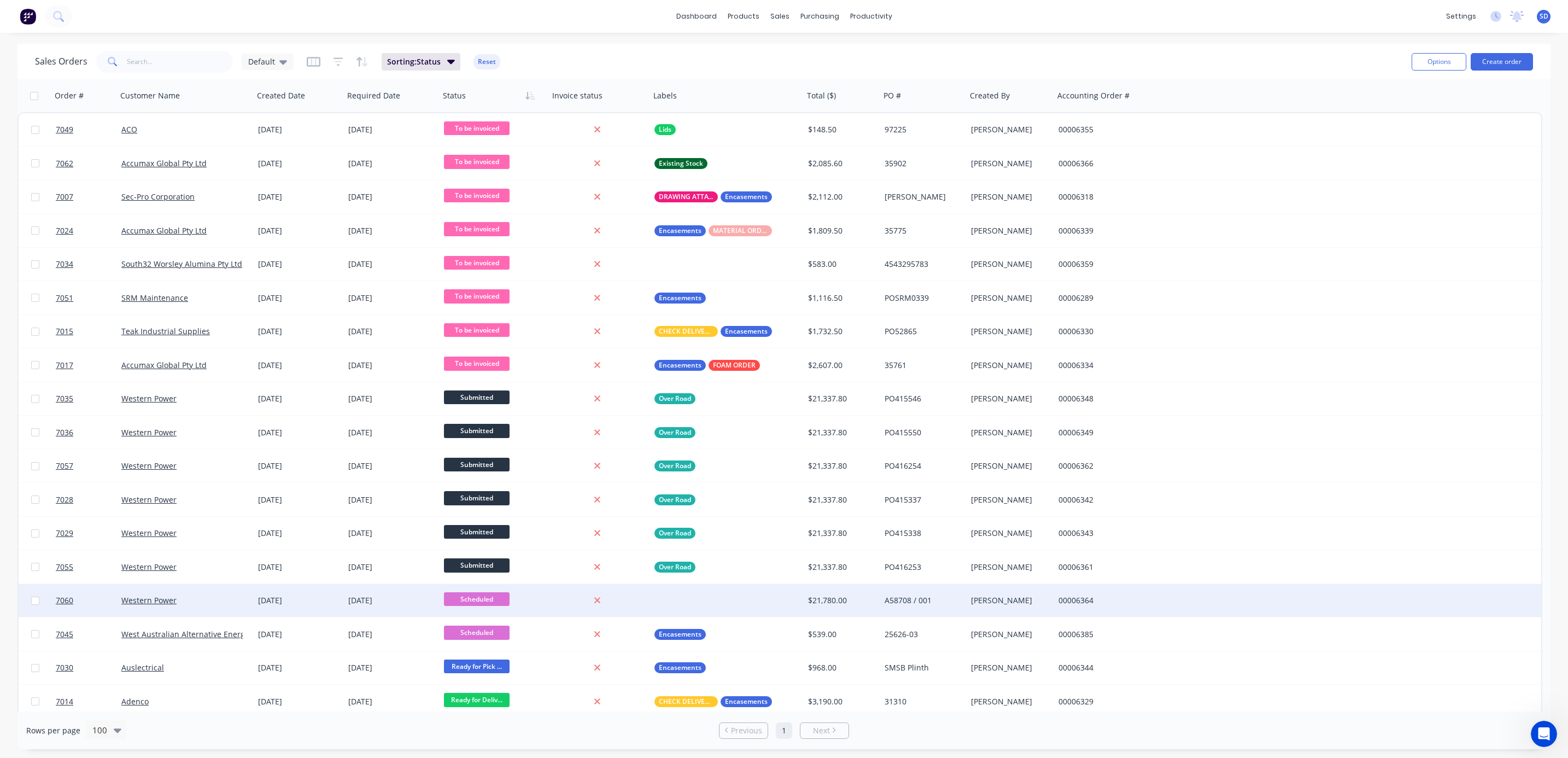
click at [224, 604] on div "Western Power" at bounding box center [181, 599] width 121 height 11
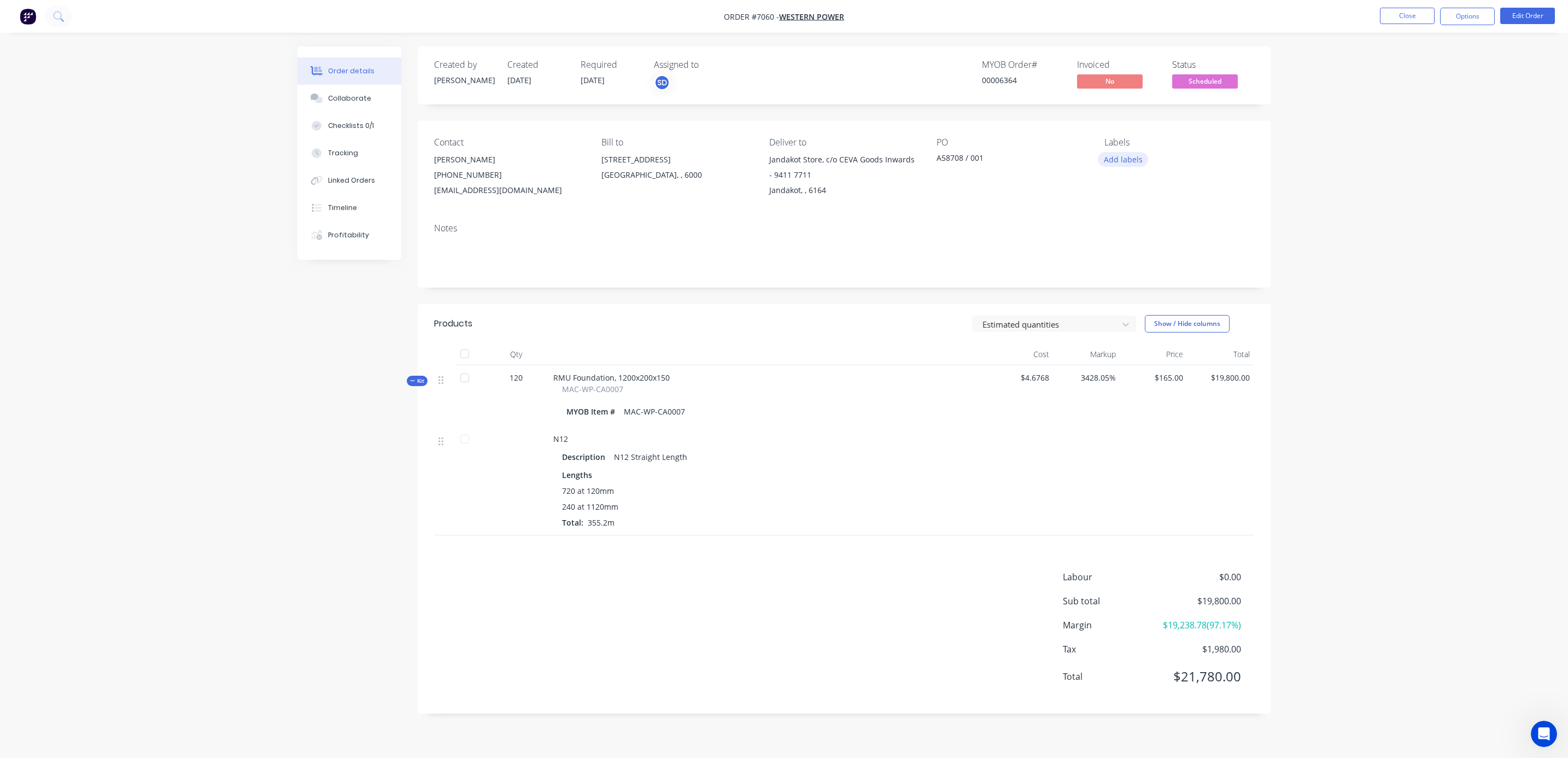
click at [1122, 167] on div "Labels Add labels" at bounding box center [1179, 167] width 149 height 61
click at [1122, 164] on button "Add labels" at bounding box center [1123, 159] width 50 height 15
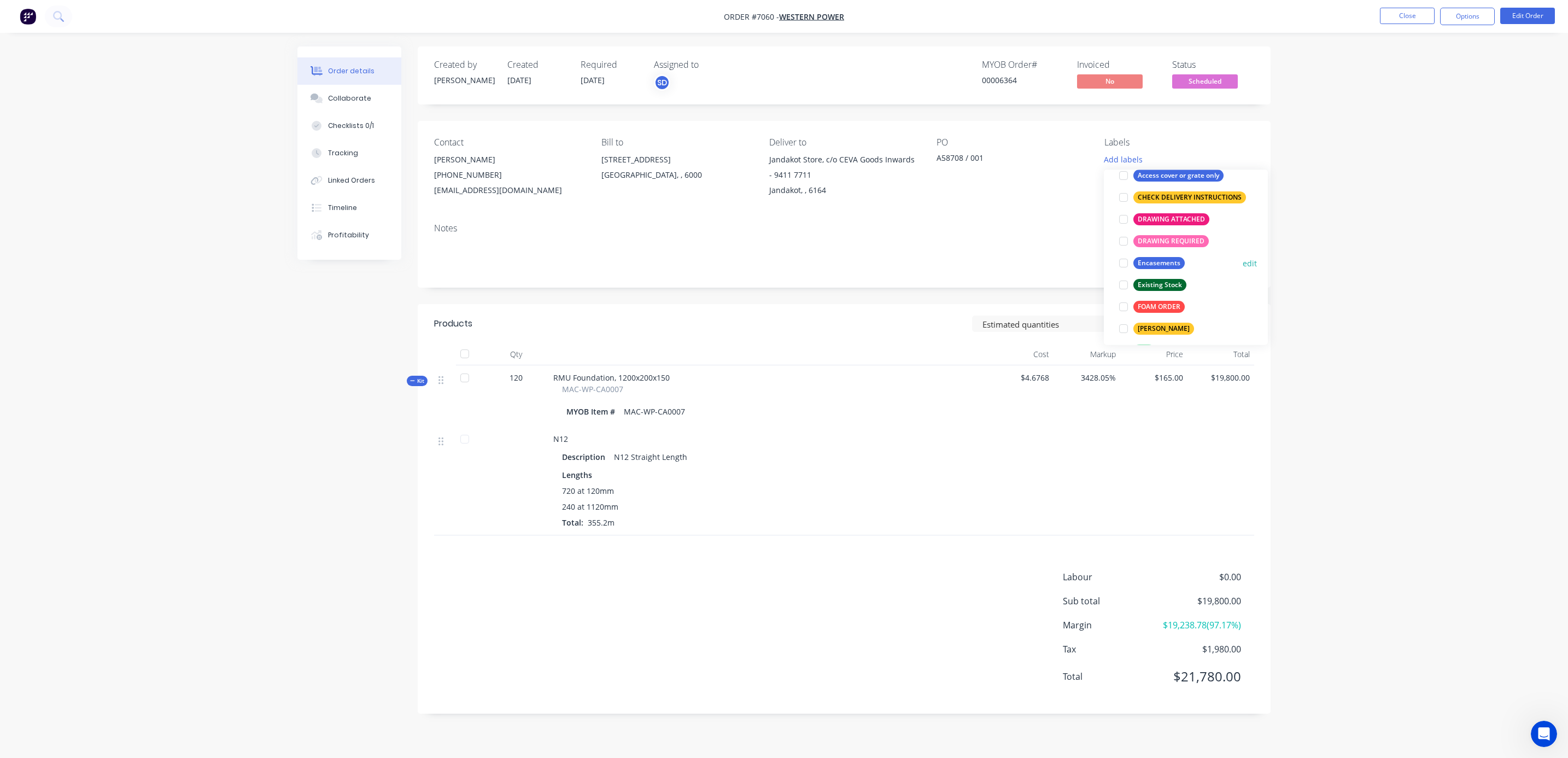
click at [1122, 261] on div at bounding box center [1124, 263] width 22 height 22
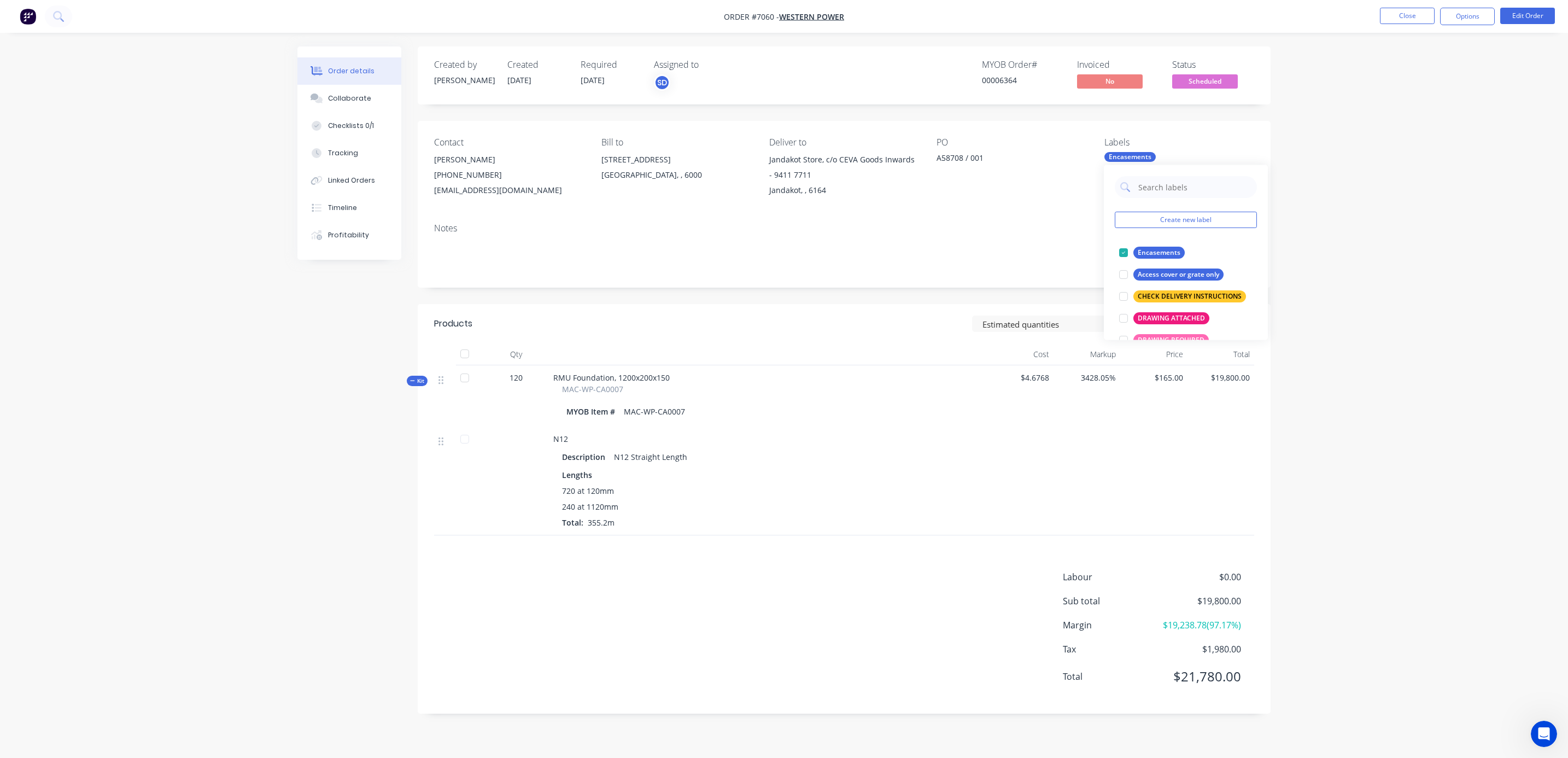
click at [1352, 263] on div "Order details Collaborate Checklists 0/1 Tracking Linked Orders Timeline Profit…" at bounding box center [784, 379] width 1568 height 758
click at [1417, 17] on button "Close" at bounding box center [1407, 16] width 54 height 17
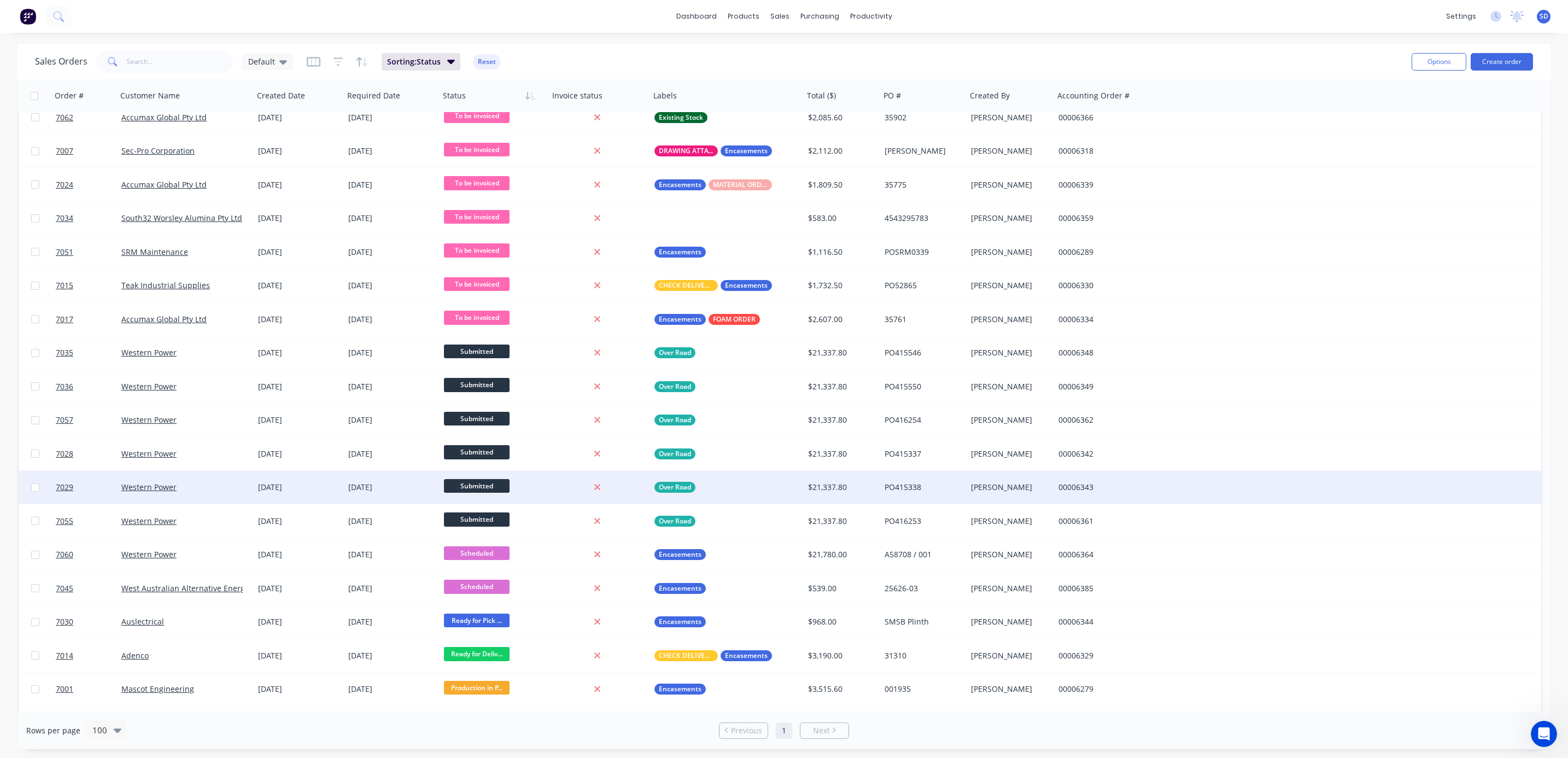
scroll to position [164, 0]
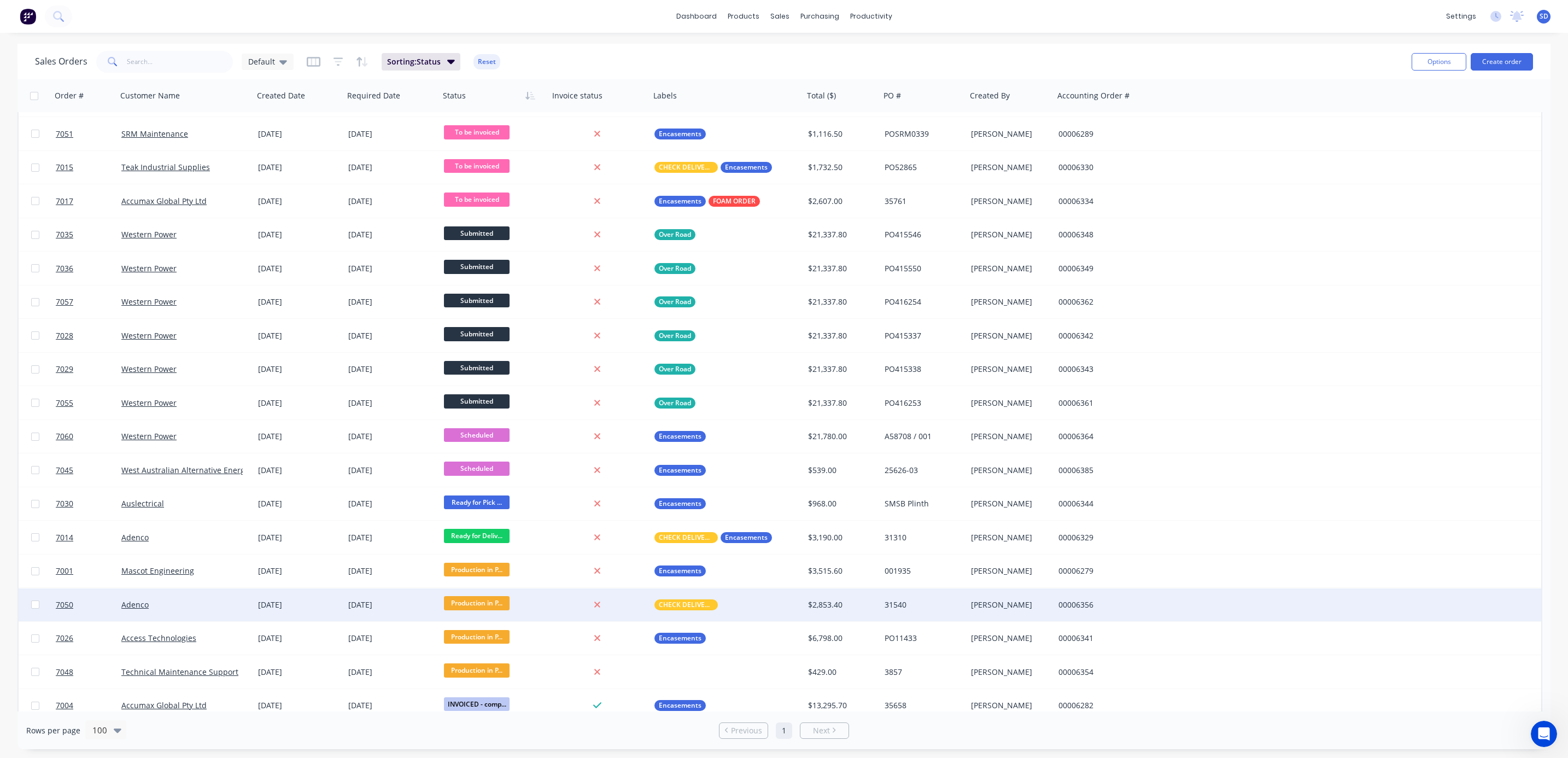
click at [739, 600] on div "CHECK DELIVERY INSTRUCTIONS" at bounding box center [723, 604] width 138 height 11
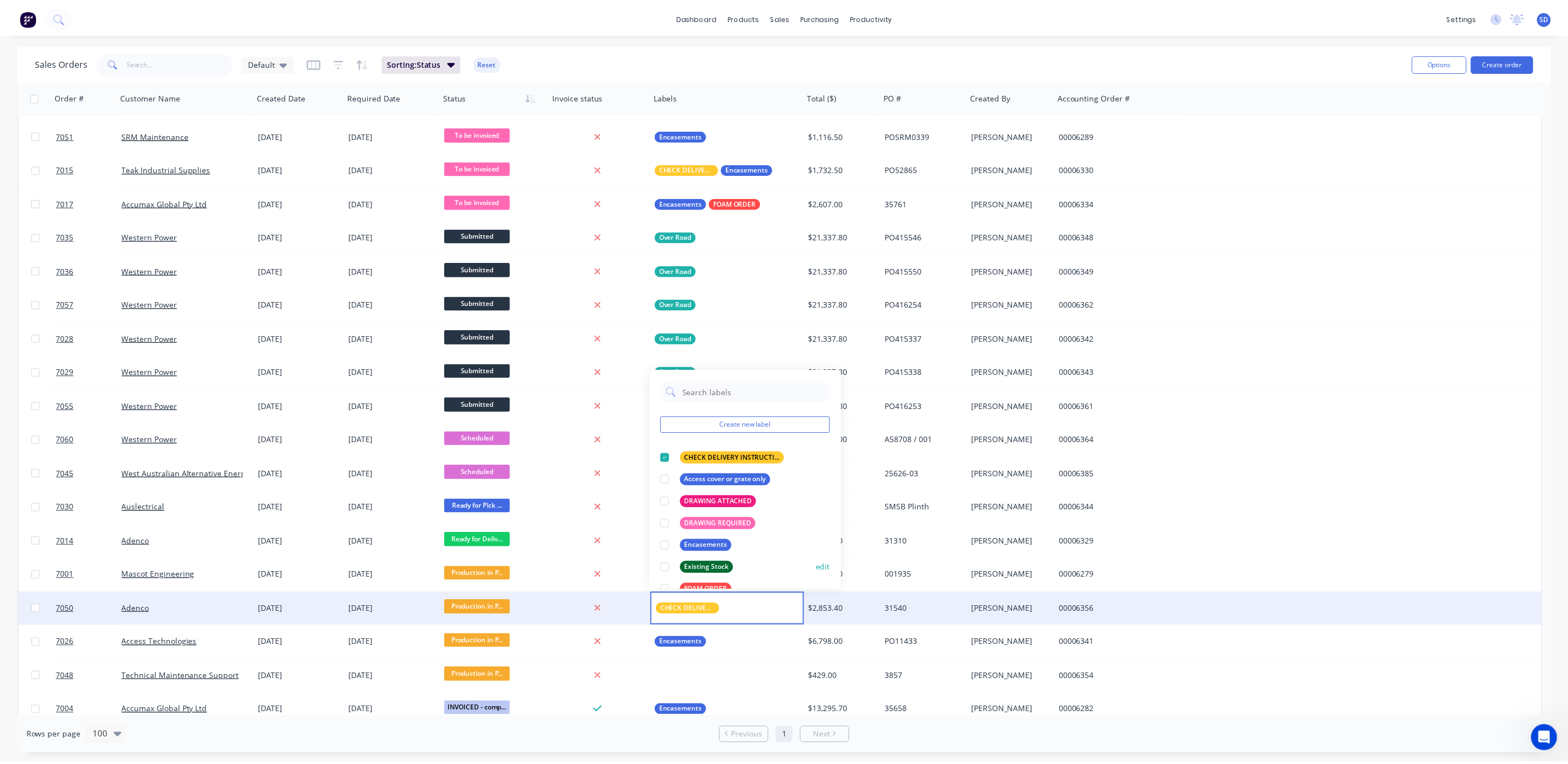
scroll to position [82, 0]
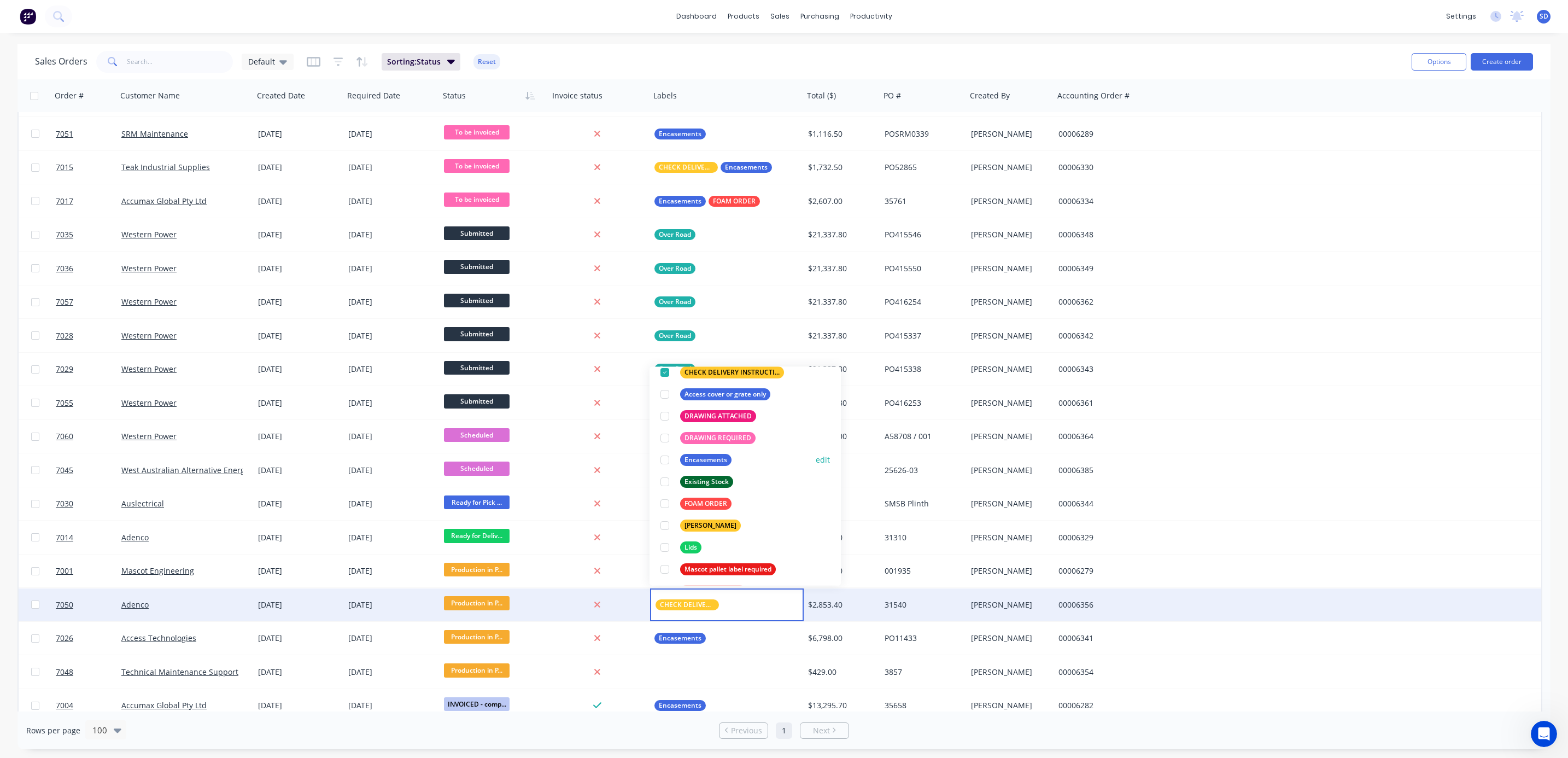
click at [665, 457] on div at bounding box center [665, 460] width 22 height 22
click at [197, 610] on div "Adenco" at bounding box center [185, 604] width 137 height 33
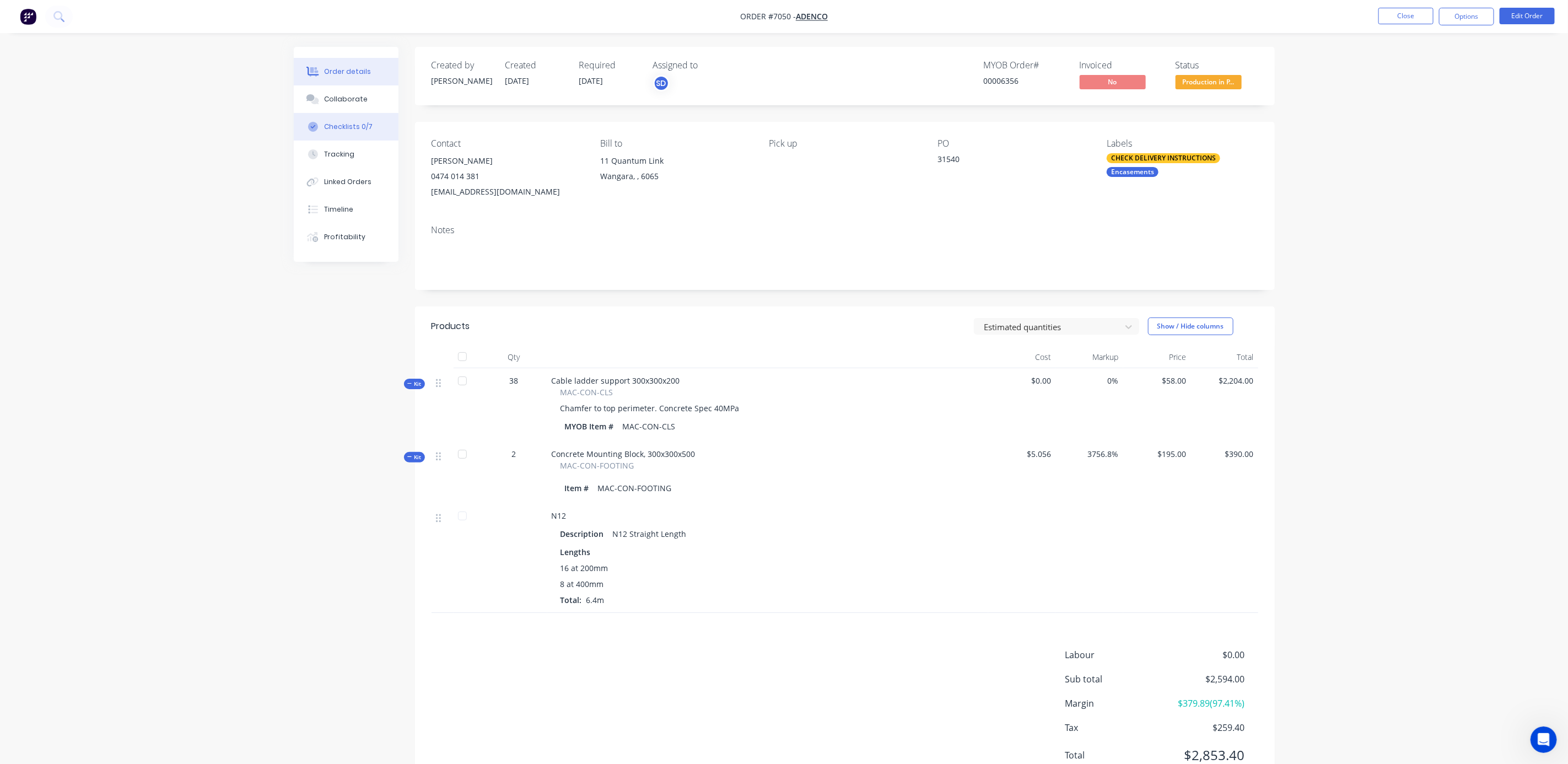
click at [333, 125] on div "Checklists 0/7" at bounding box center [348, 127] width 49 height 10
type textarea "x"
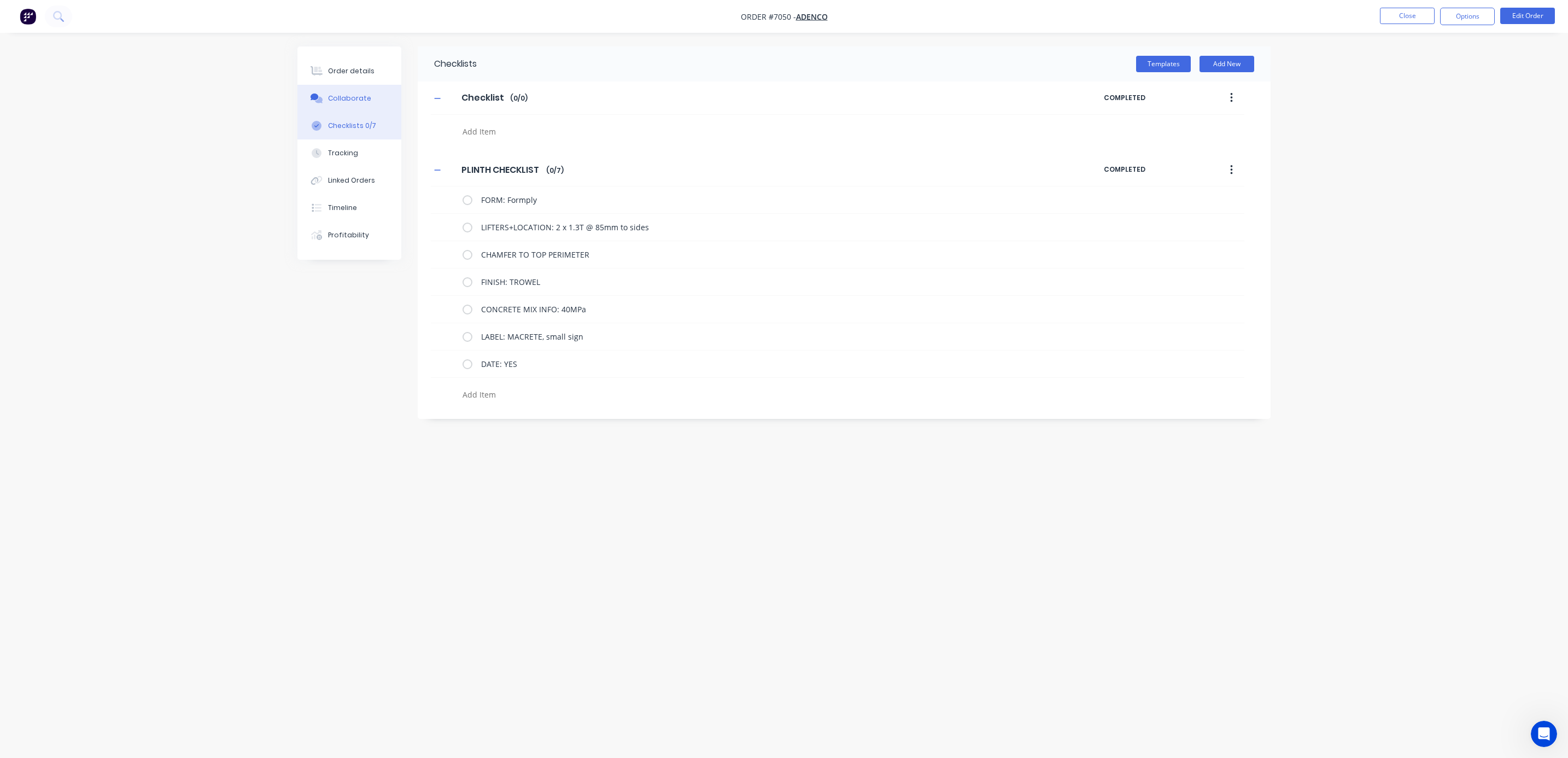
click at [350, 97] on div "Collaborate" at bounding box center [350, 99] width 43 height 10
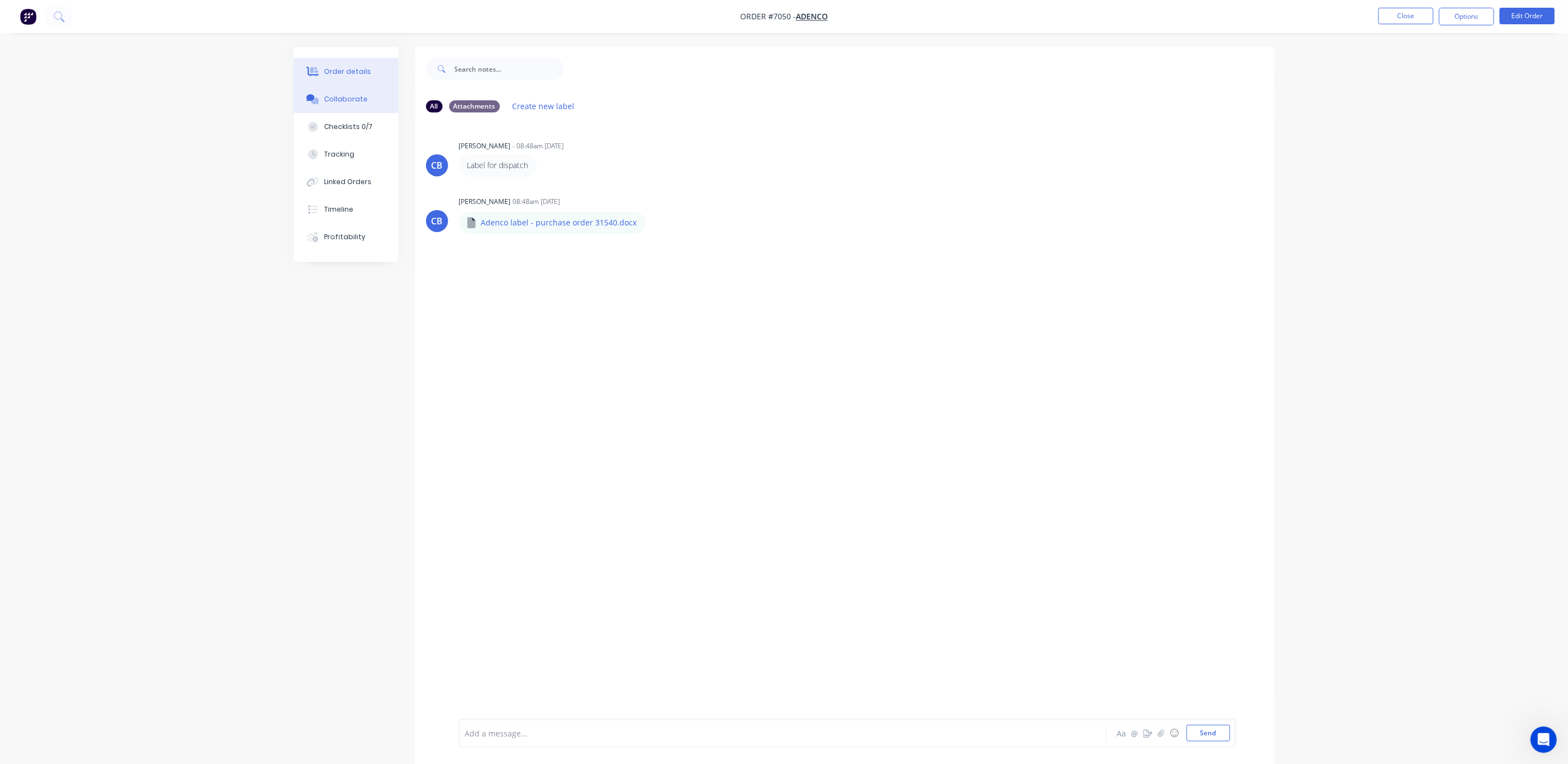
click at [339, 72] on div "Order details" at bounding box center [348, 72] width 47 height 10
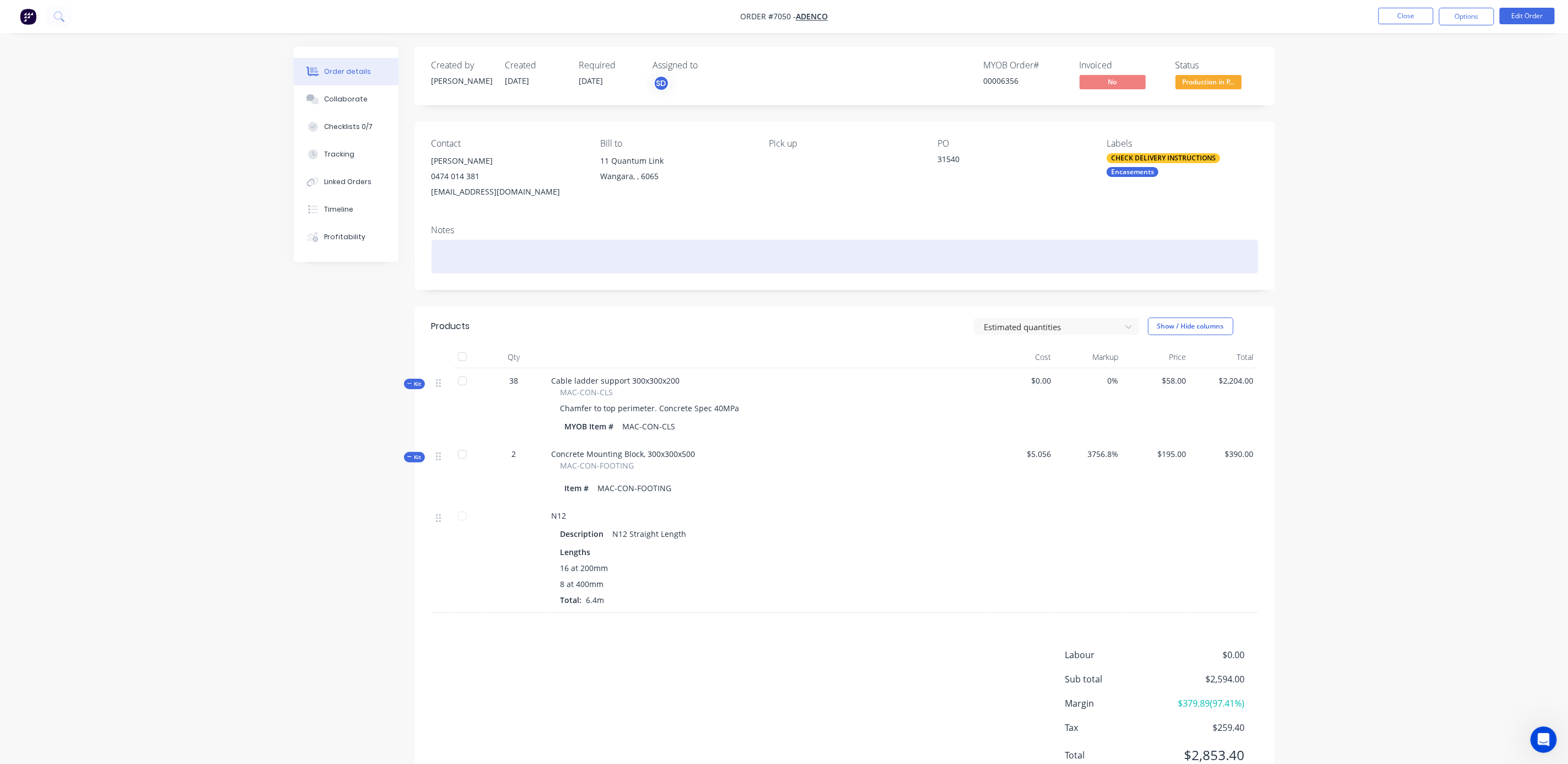
click at [445, 243] on div at bounding box center [845, 257] width 827 height 34
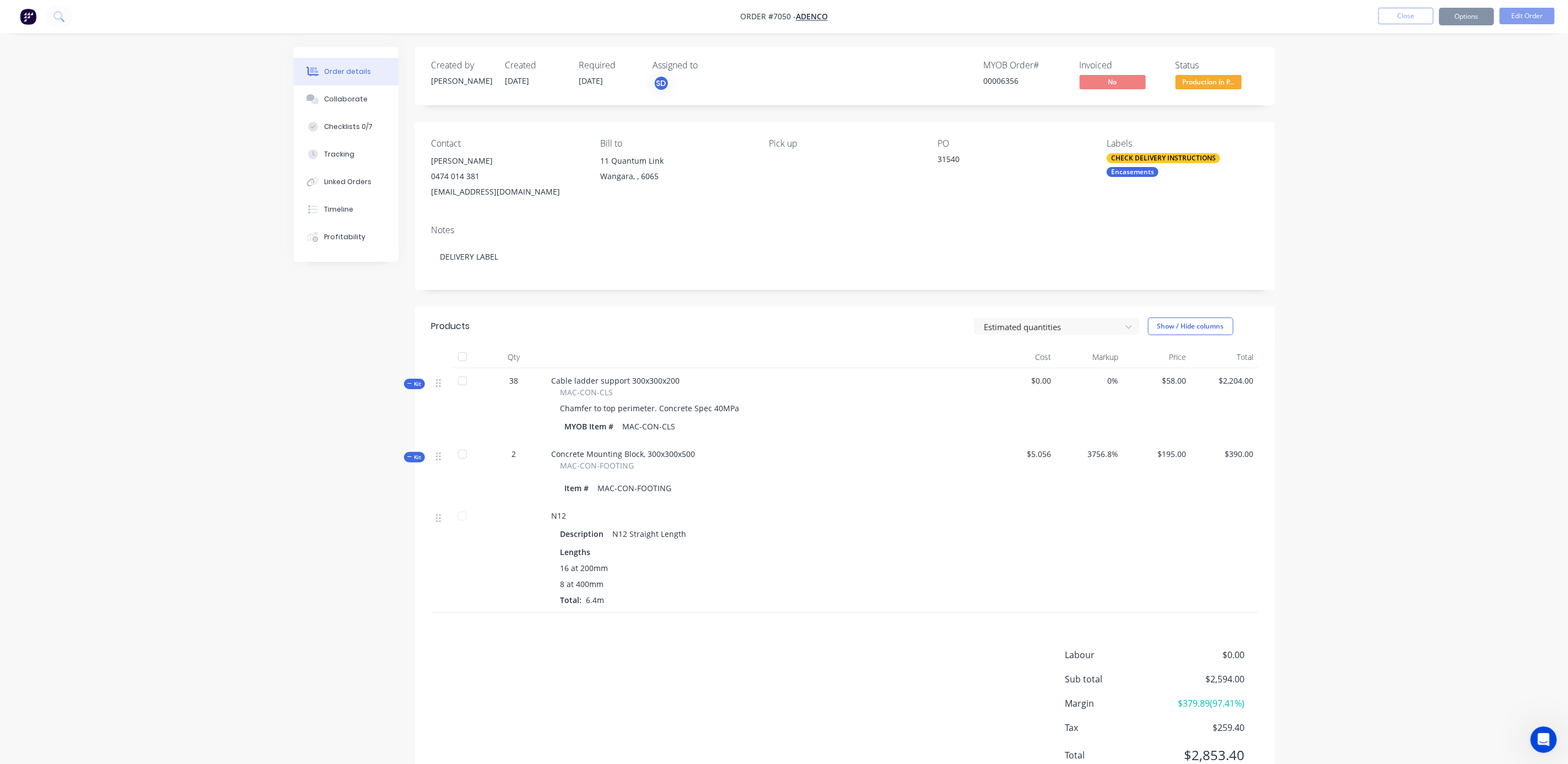
click at [590, 227] on div "Notes" at bounding box center [845, 230] width 827 height 10
click at [346, 100] on div "Collaborate" at bounding box center [346, 99] width 44 height 10
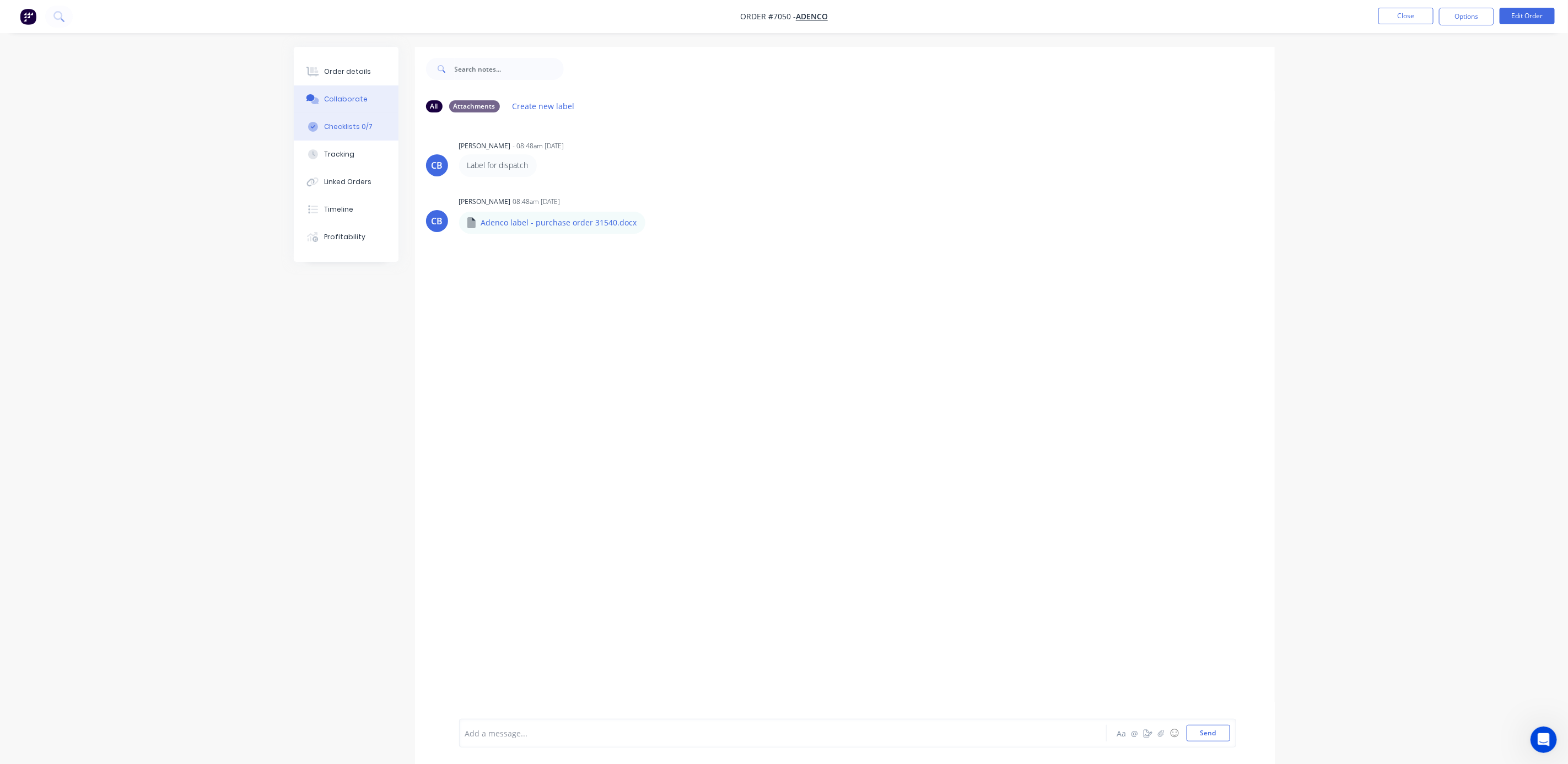
click at [344, 125] on div "Checklists 0/7" at bounding box center [348, 127] width 49 height 10
type textarea "x"
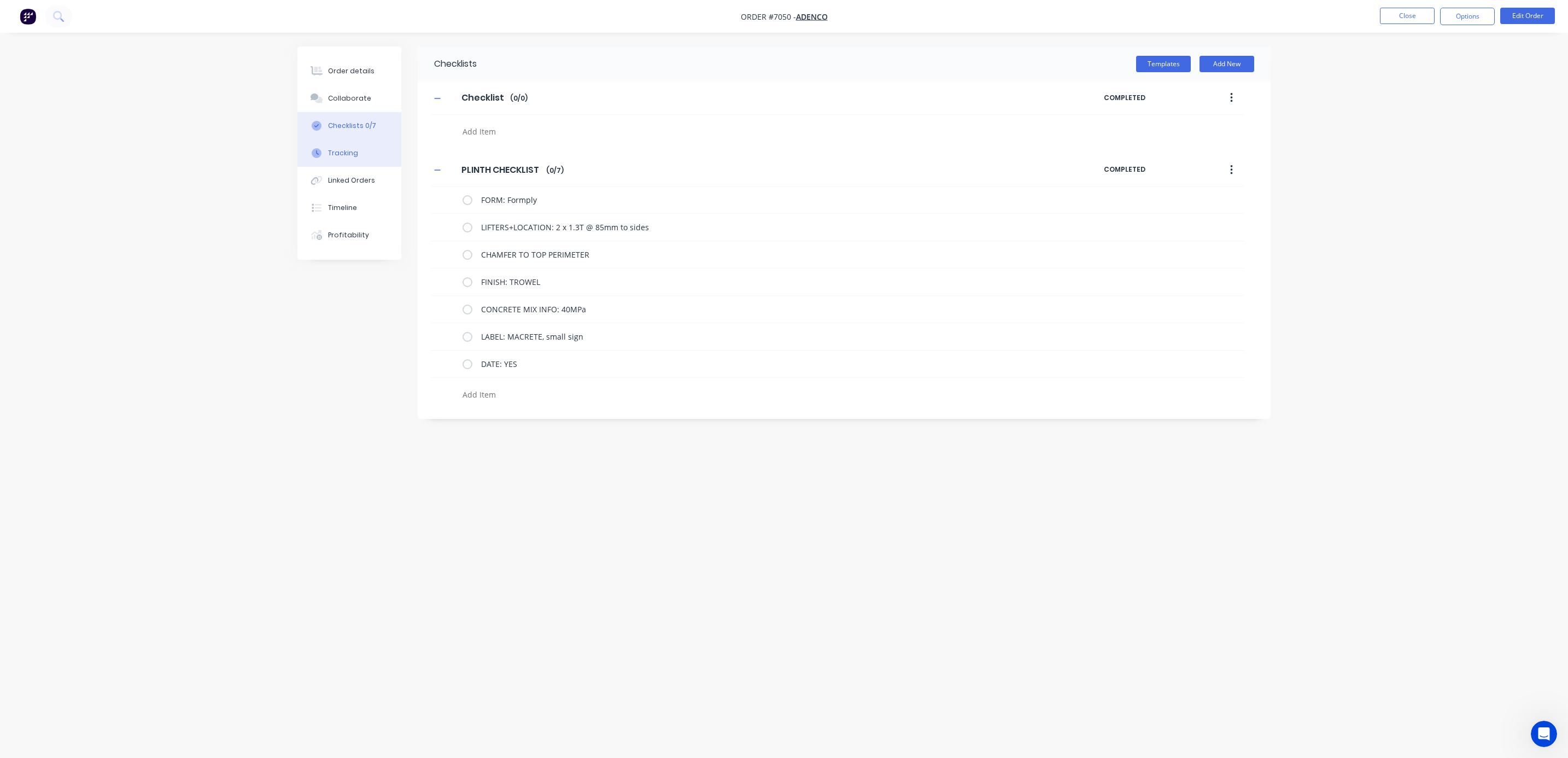
click at [343, 149] on div "Tracking" at bounding box center [343, 153] width 30 height 10
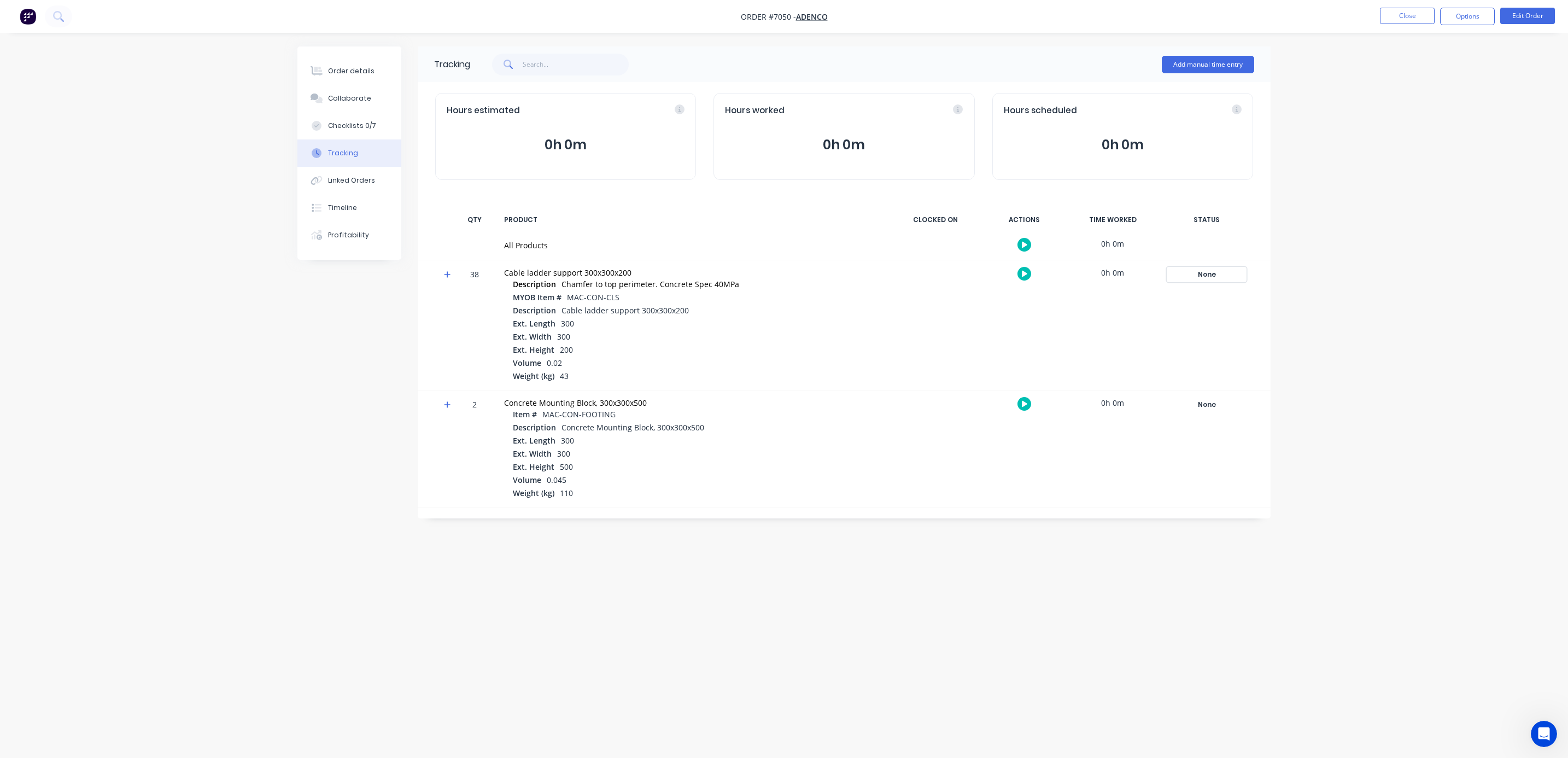
click at [1206, 276] on div "None" at bounding box center [1206, 274] width 78 height 14
click at [1429, 245] on div "Order details Collaborate Checklists 0/7 Tracking Linked Orders Timeline Profit…" at bounding box center [784, 379] width 1568 height 758
click at [341, 64] on button "Order details" at bounding box center [349, 71] width 104 height 28
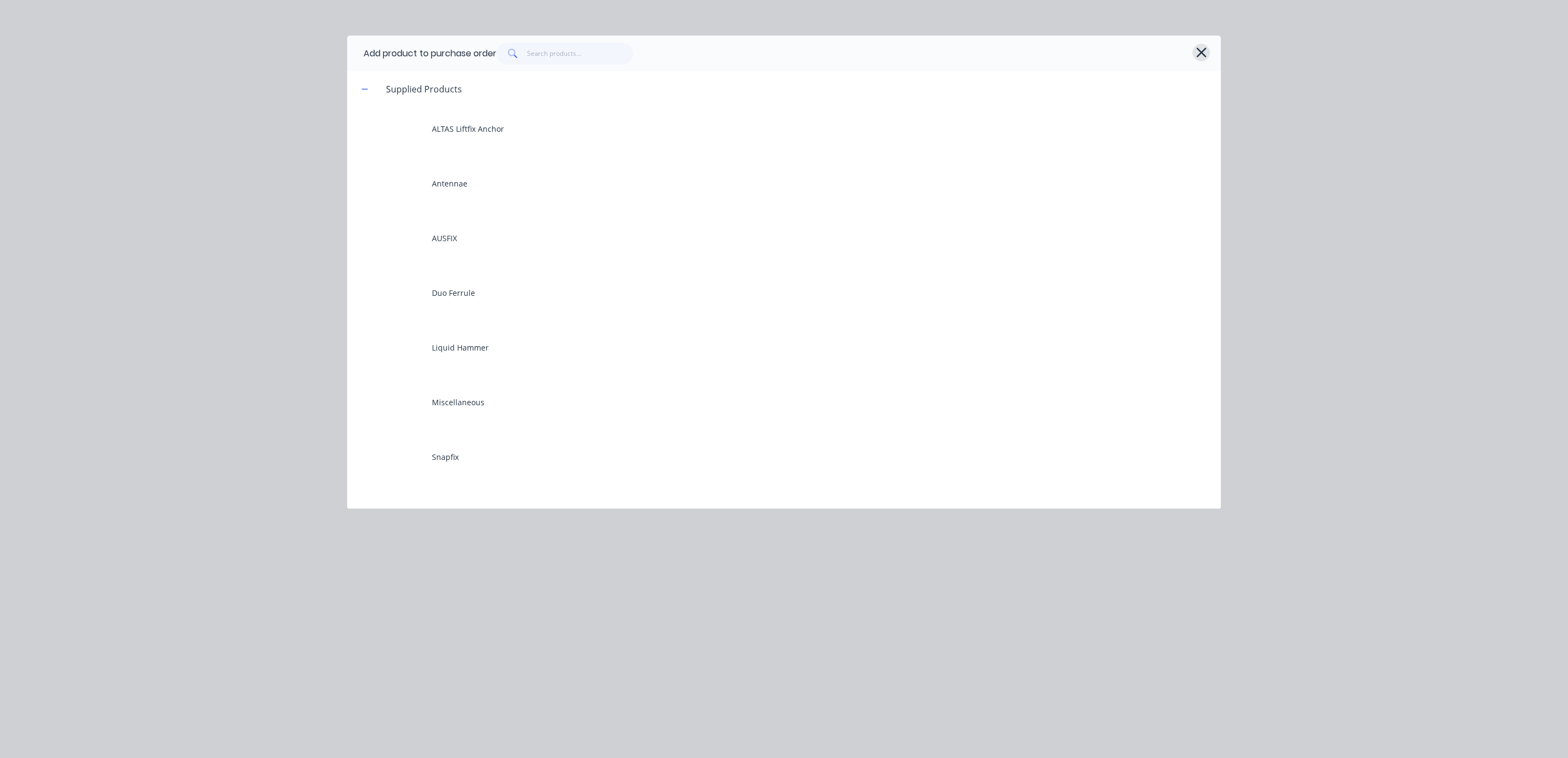
click at [1196, 59] on icon "button" at bounding box center [1201, 53] width 12 height 15
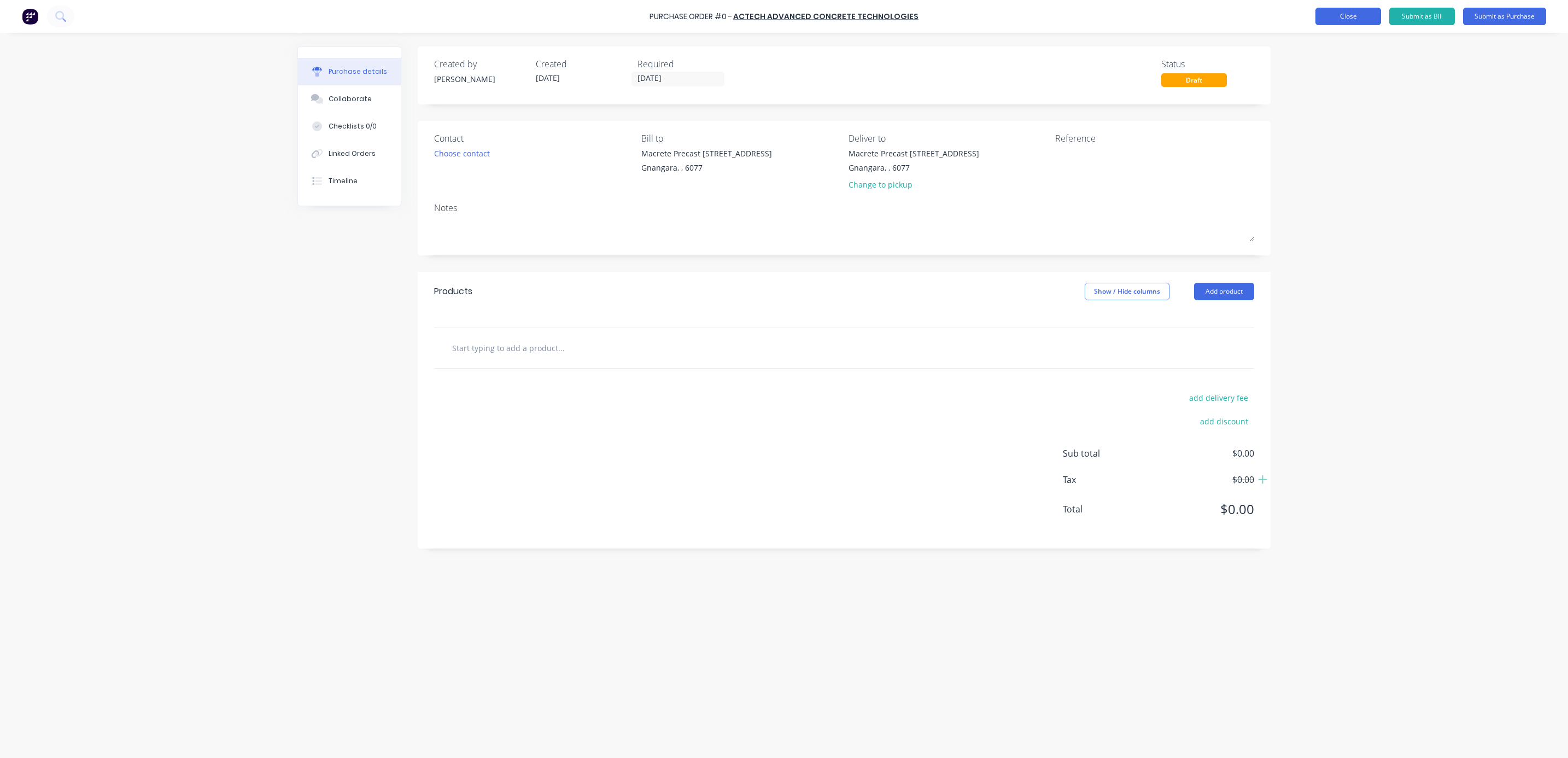
click at [1360, 15] on button "Close" at bounding box center [1348, 16] width 66 height 18
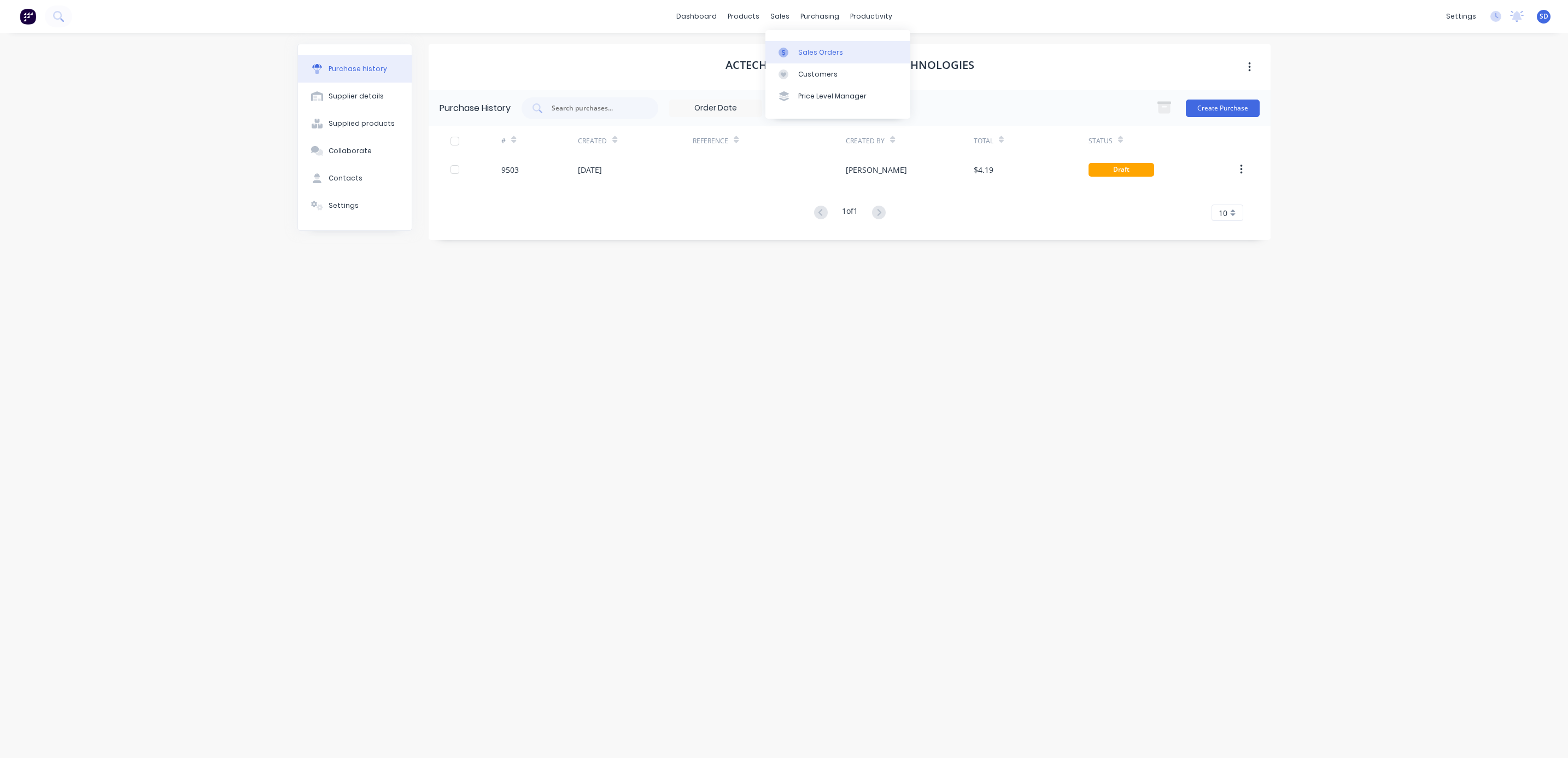
click at [806, 56] on div "Sales Orders" at bounding box center [821, 53] width 45 height 10
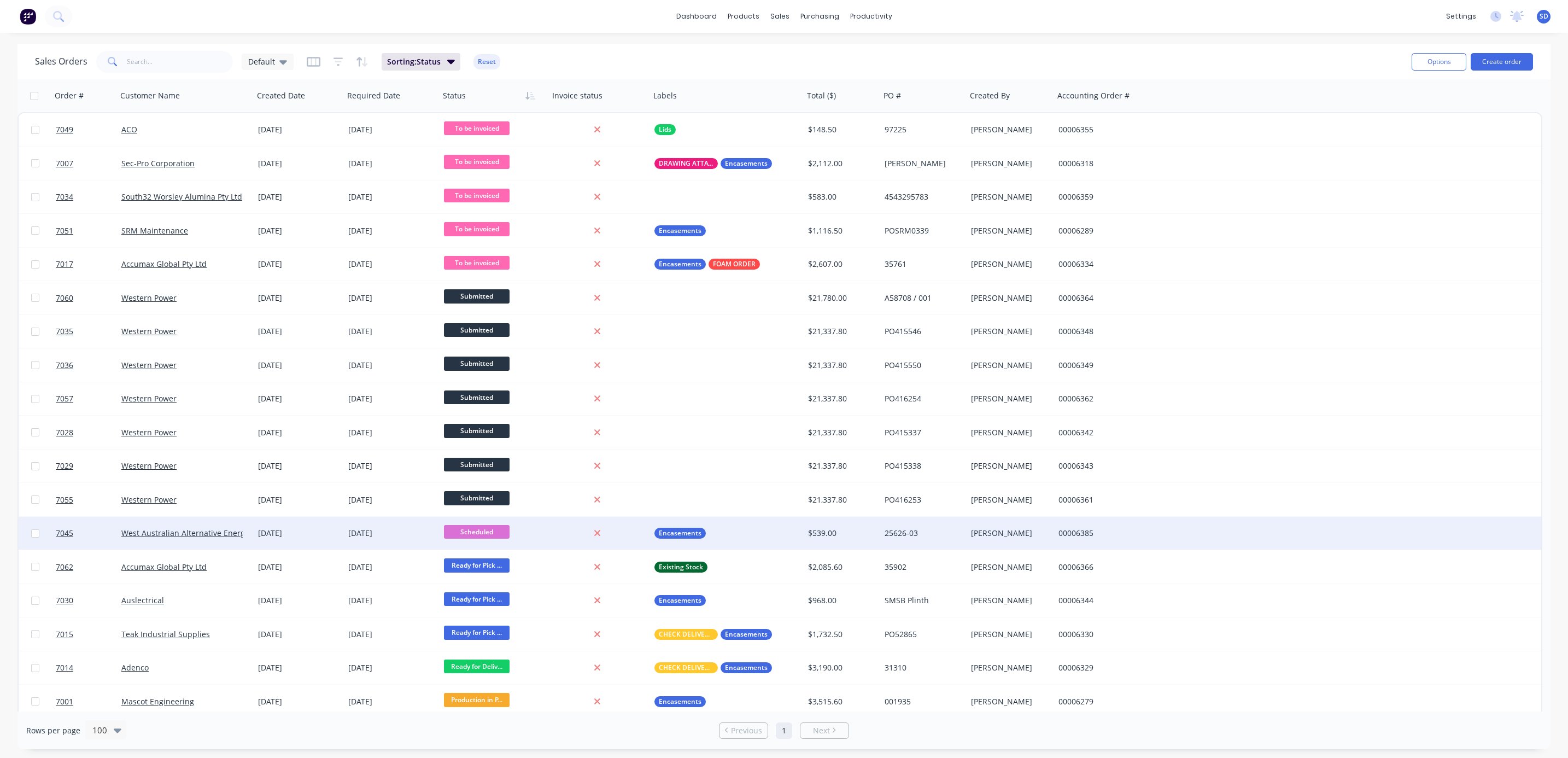
click at [246, 537] on div "West Australian Alternative Energy" at bounding box center [185, 533] width 128 height 11
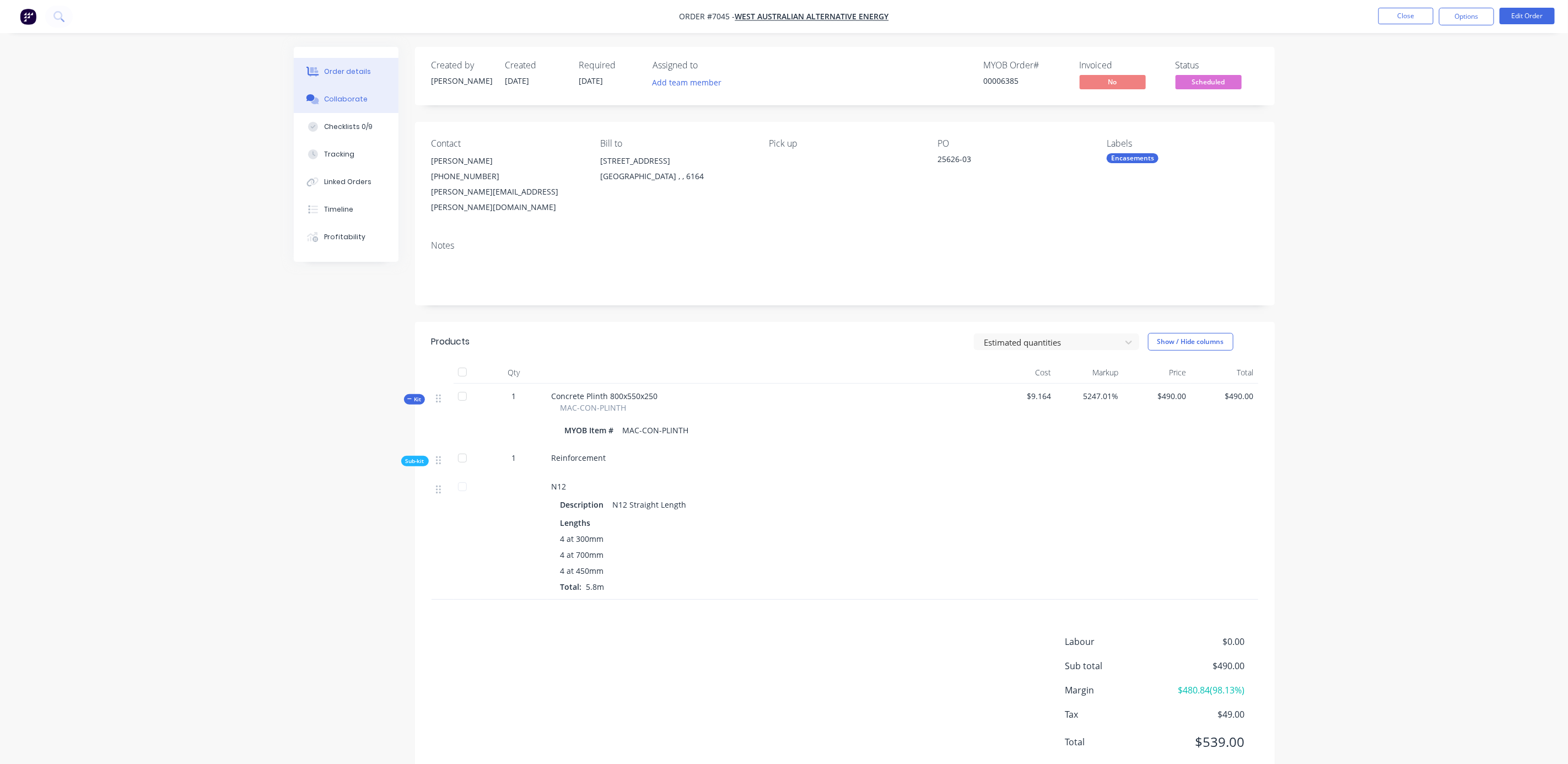
click at [349, 100] on div "Collaborate" at bounding box center [346, 99] width 44 height 10
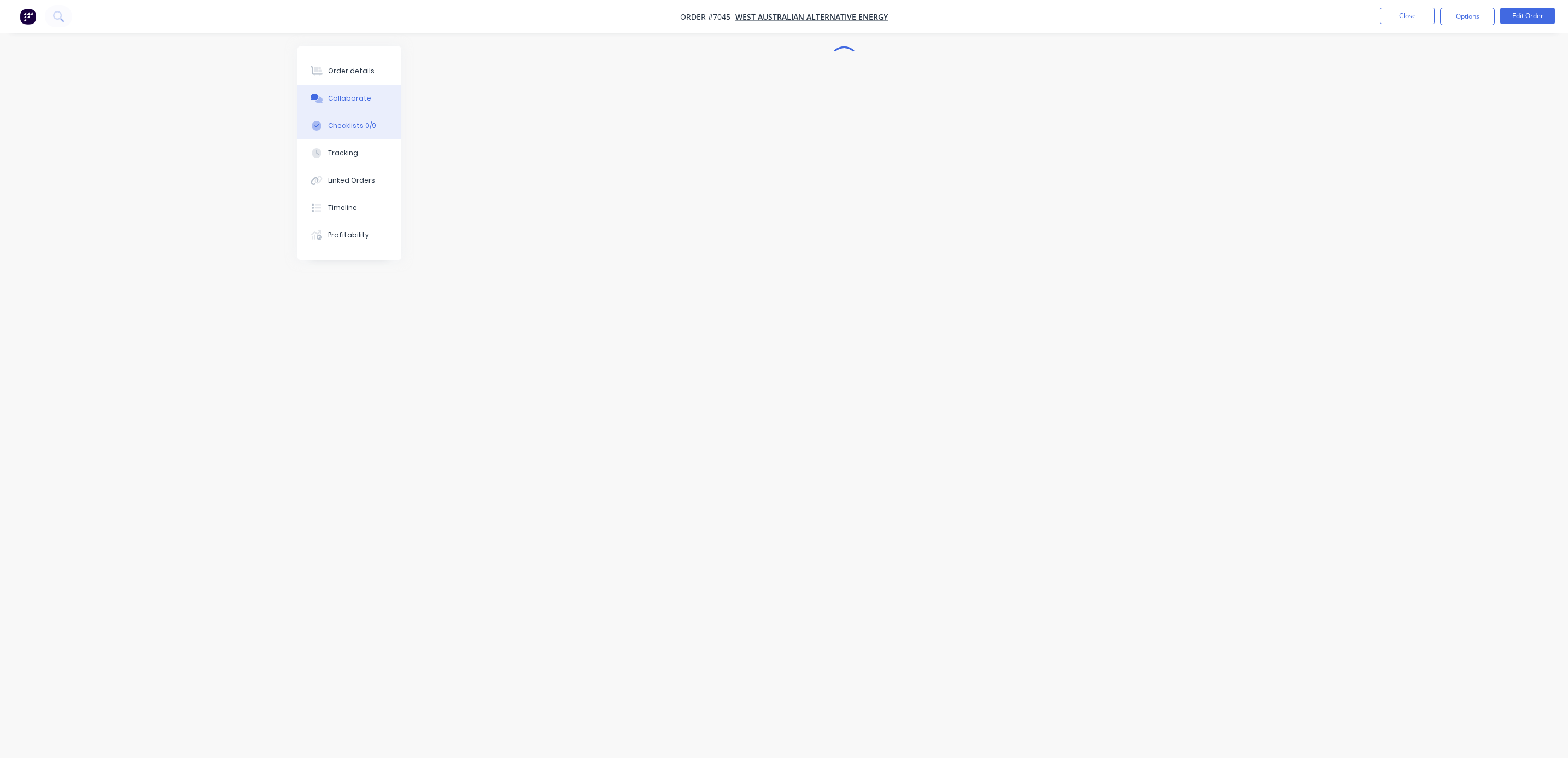
click at [345, 123] on div "Checklists 0/9" at bounding box center [352, 126] width 48 height 10
click at [1413, 22] on button "Close" at bounding box center [1407, 16] width 54 height 17
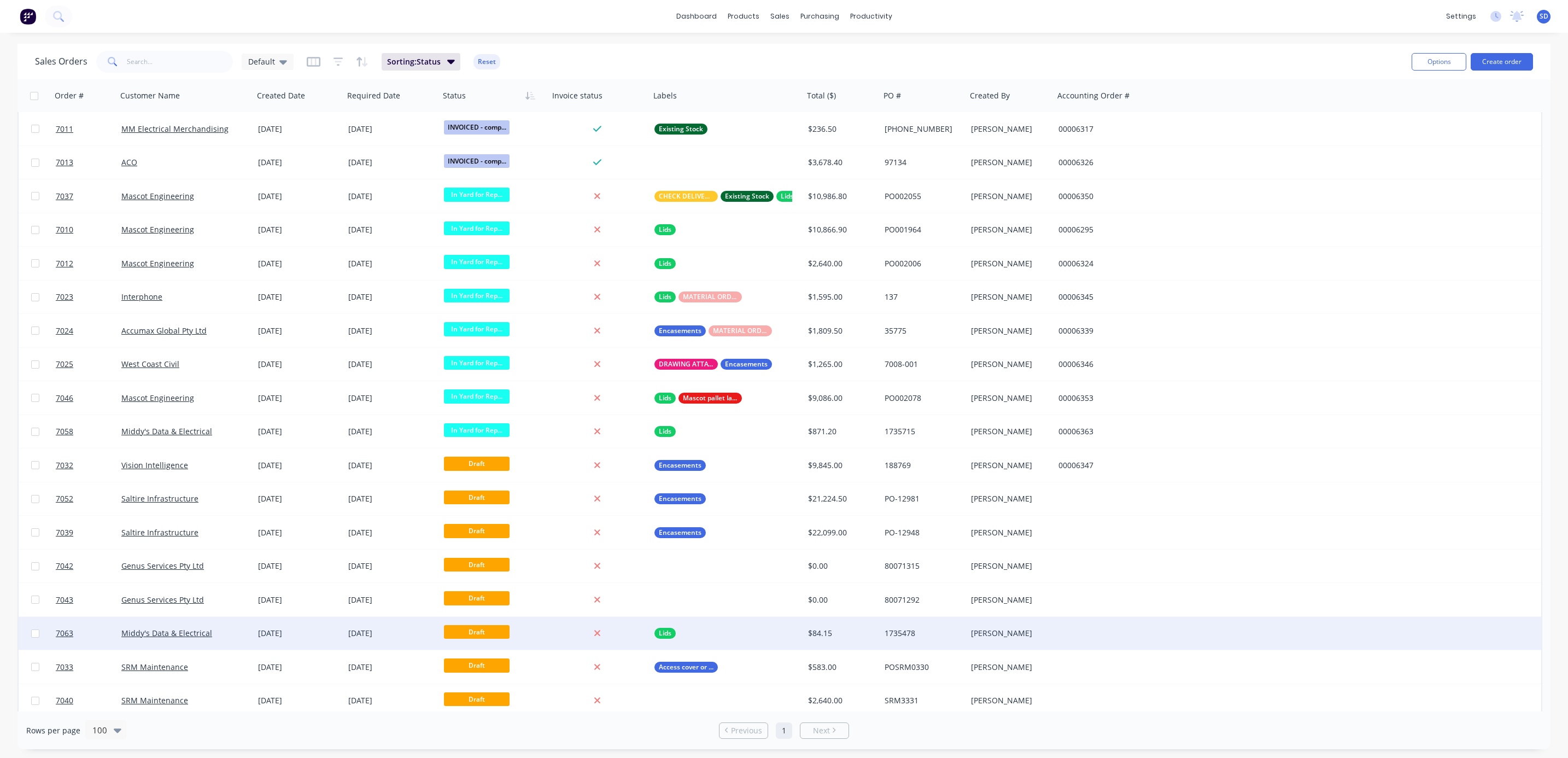
scroll to position [1350, 0]
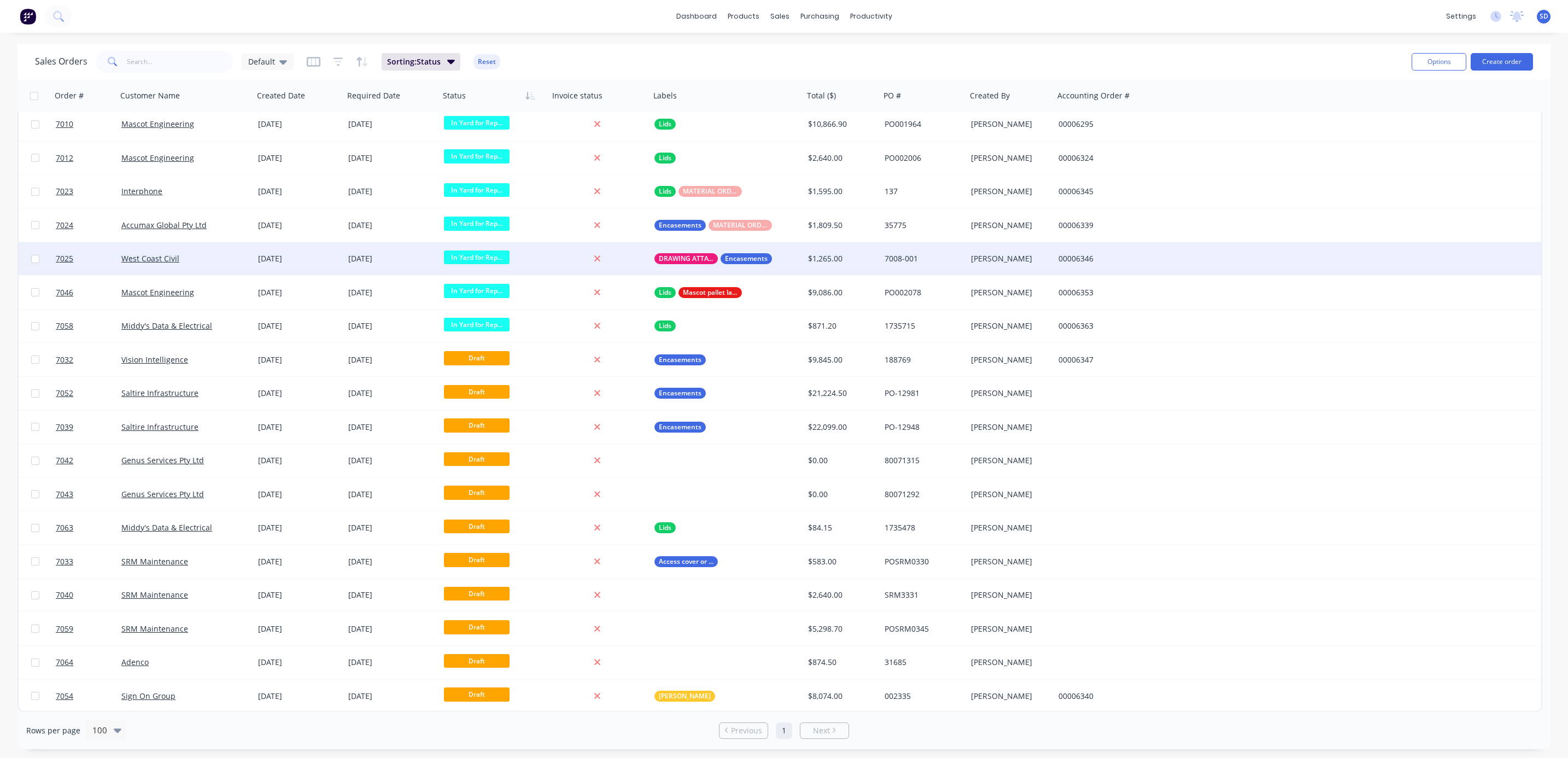
click at [215, 259] on div "West Coast Civil" at bounding box center [181, 258] width 121 height 11
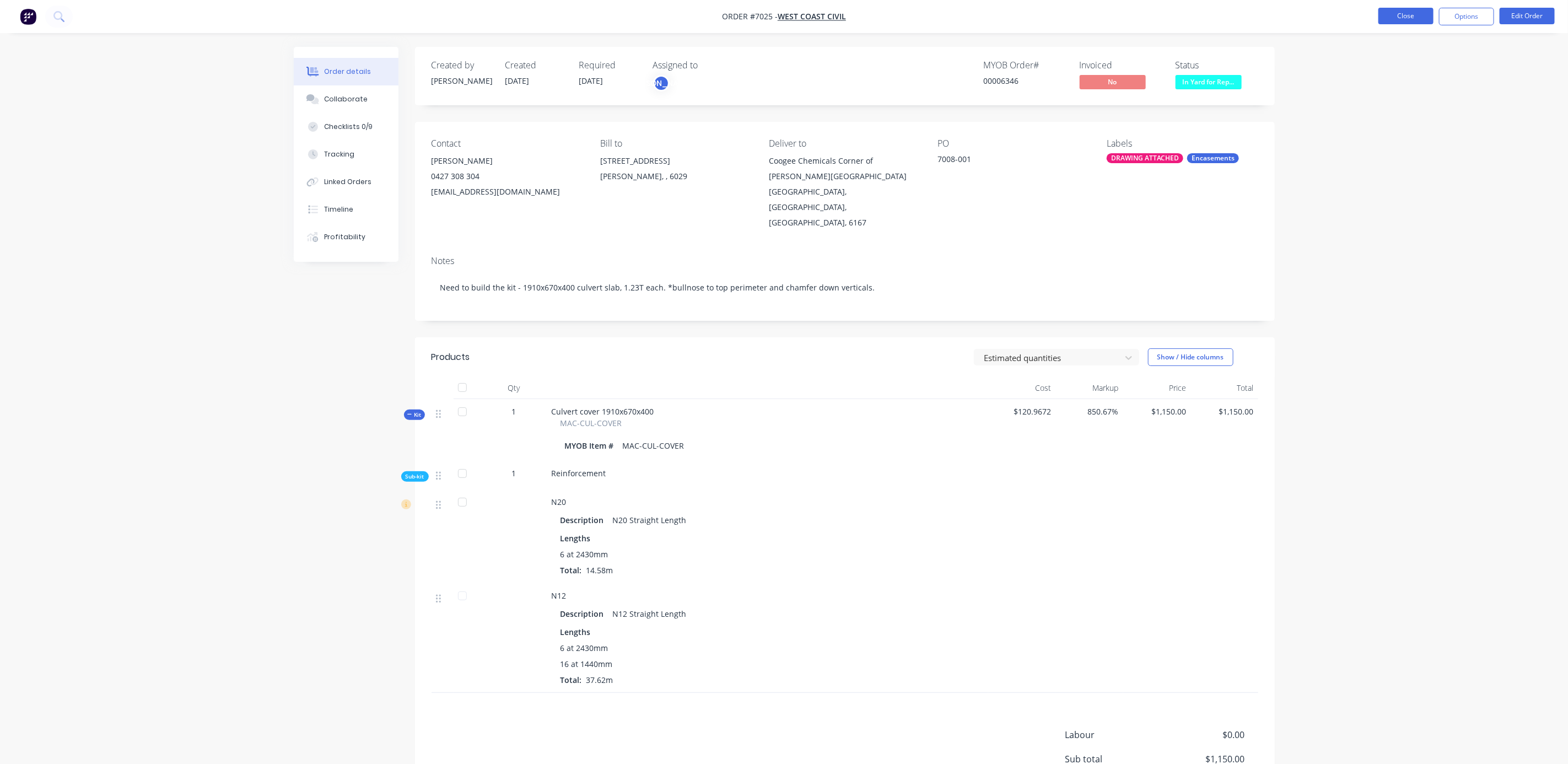
click at [1404, 10] on button "Close" at bounding box center [1406, 16] width 55 height 17
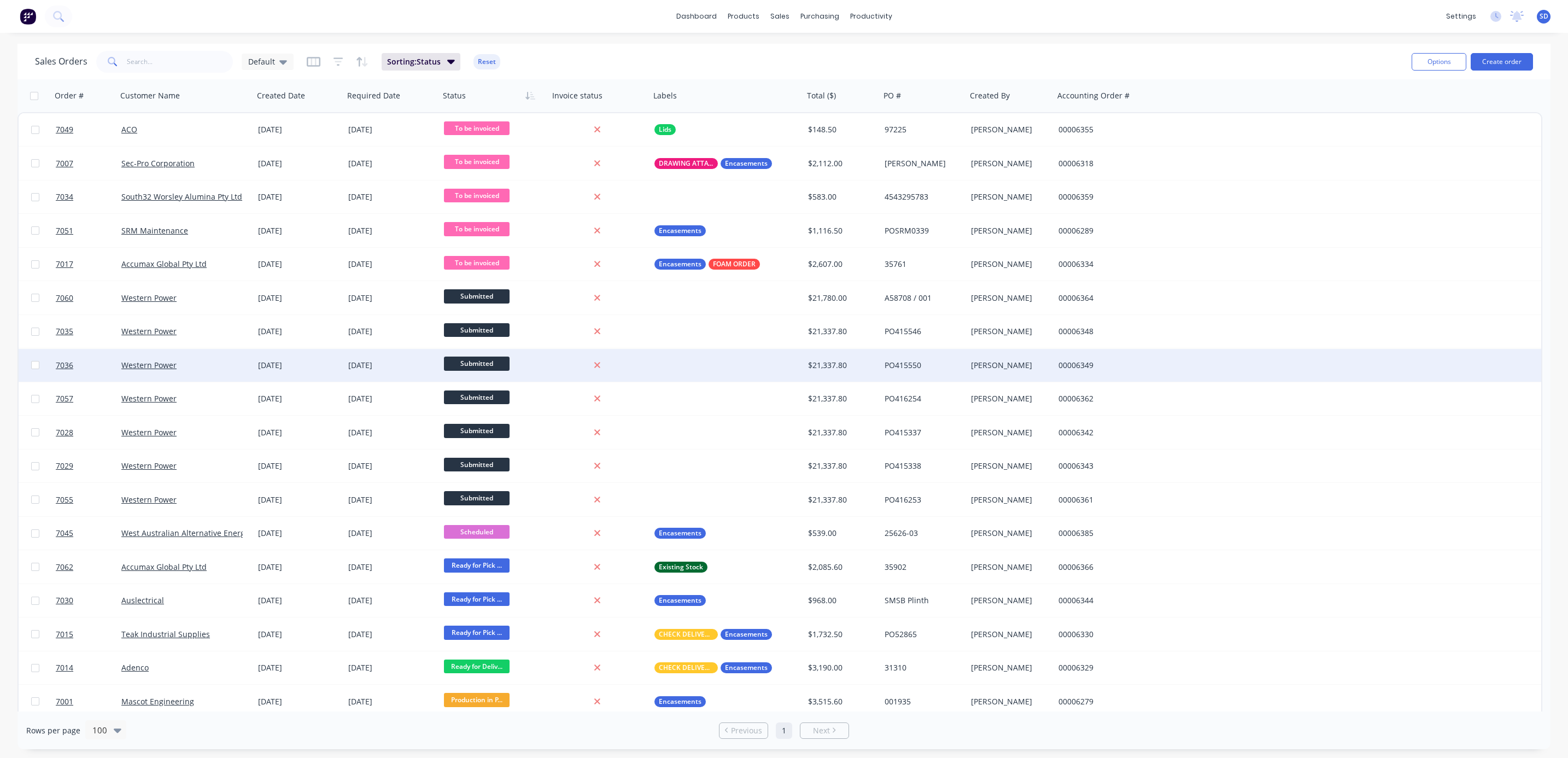
click at [231, 368] on div "Western Power" at bounding box center [181, 365] width 121 height 11
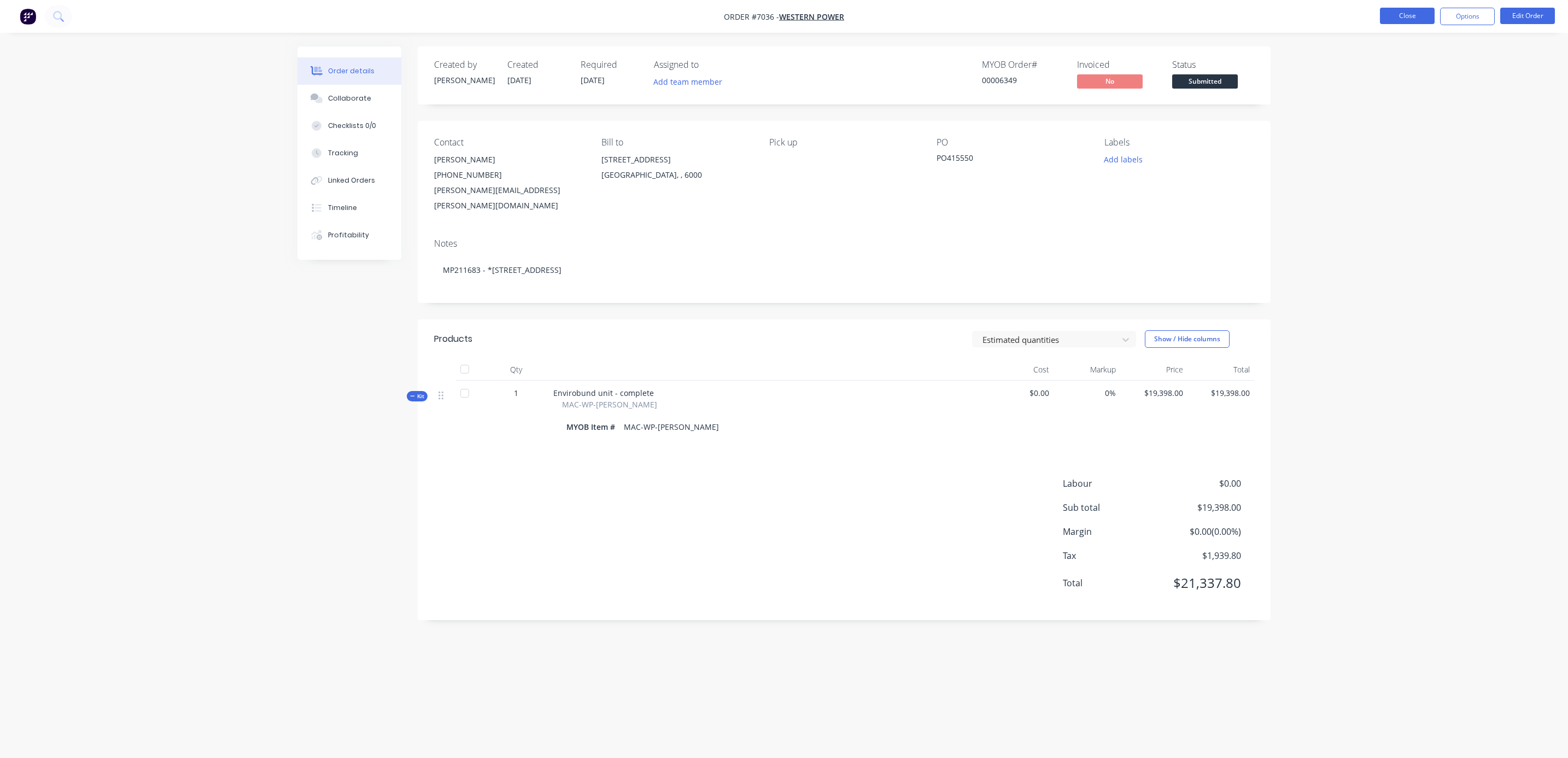
click at [1407, 17] on button "Close" at bounding box center [1407, 16] width 54 height 17
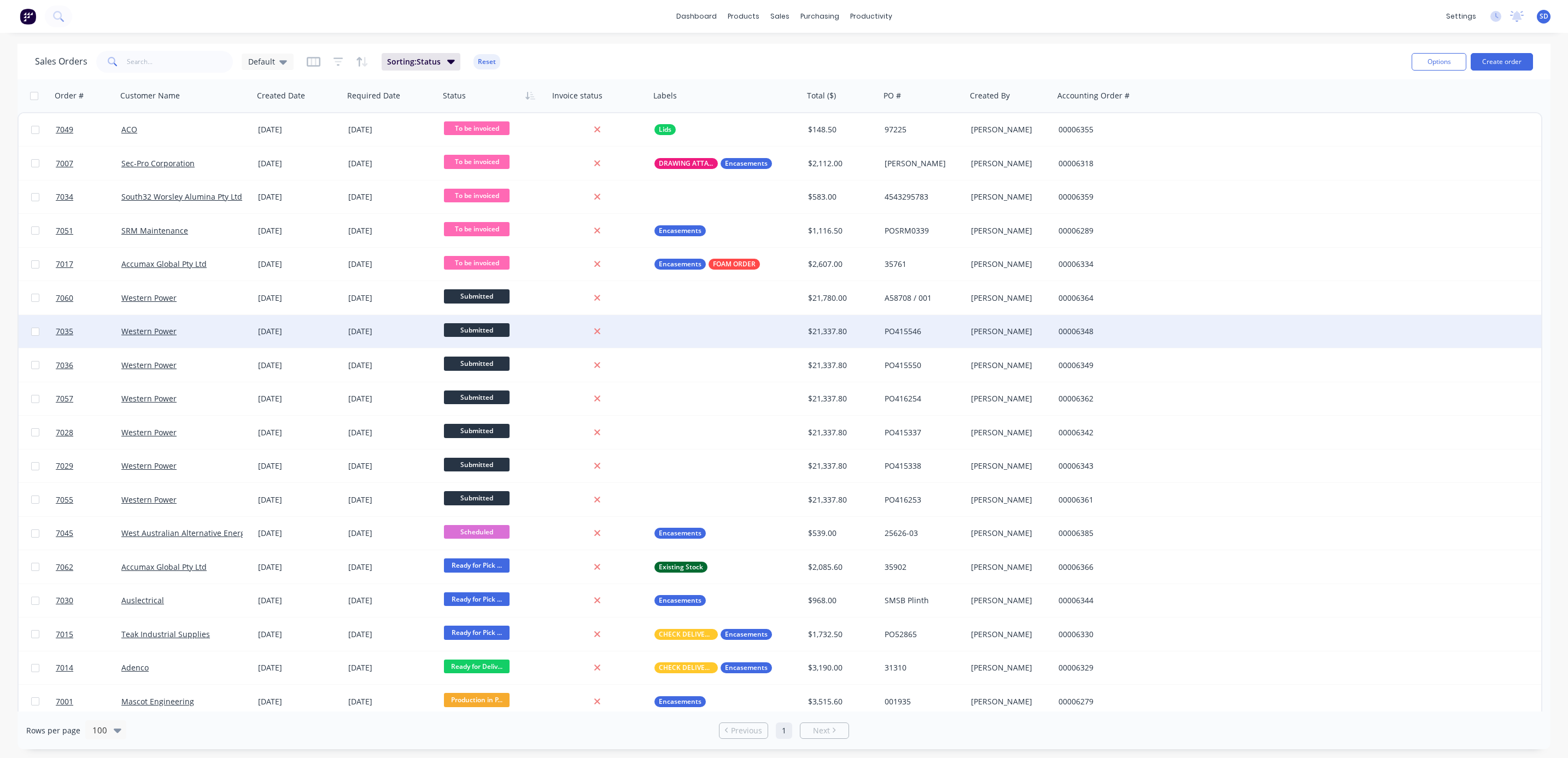
click at [207, 340] on div "Western Power" at bounding box center [185, 331] width 137 height 33
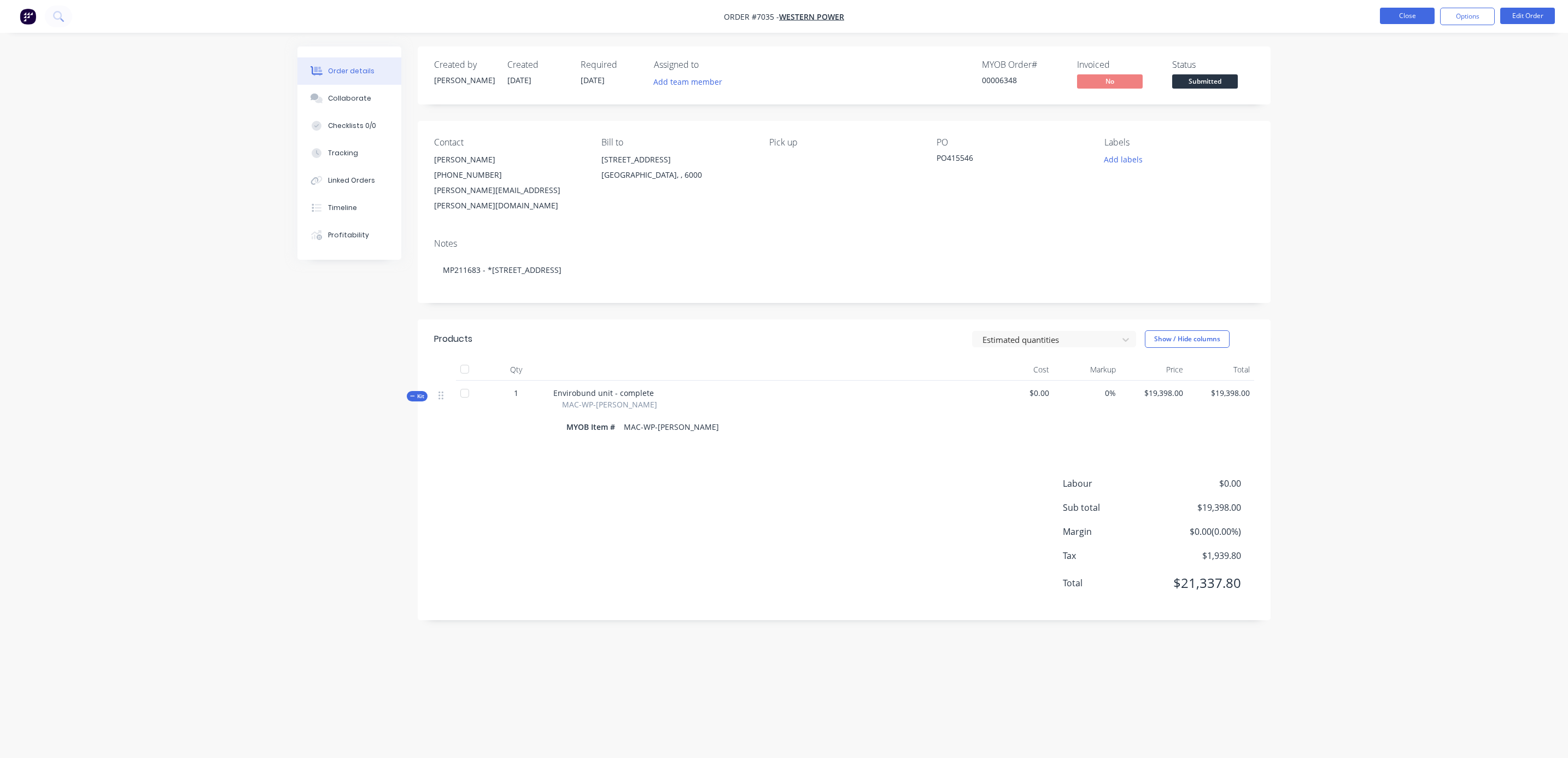
click at [1398, 8] on button "Close" at bounding box center [1407, 16] width 54 height 17
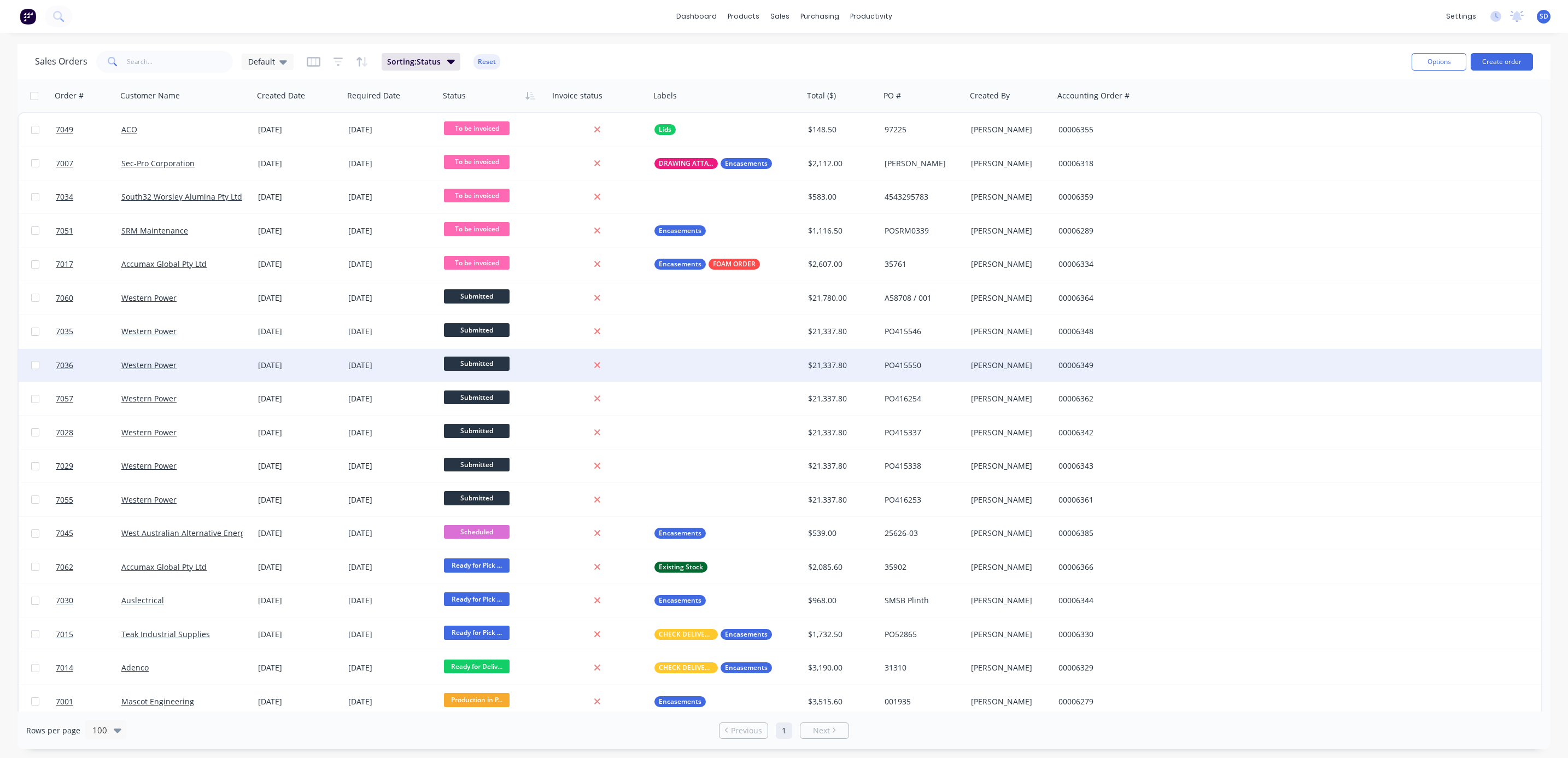
click at [393, 363] on div "[DATE]" at bounding box center [392, 365] width 87 height 11
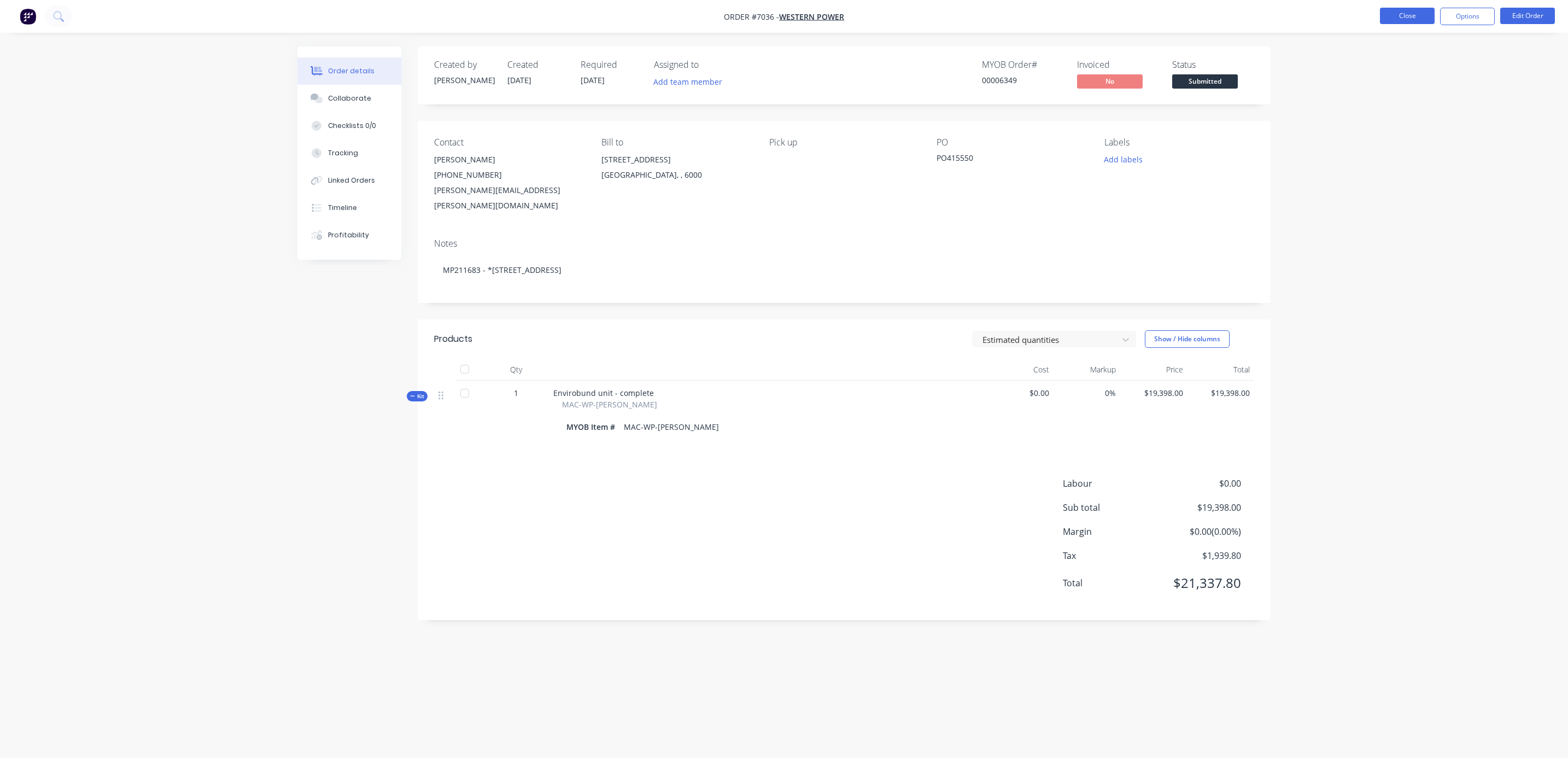
click at [1396, 18] on button "Close" at bounding box center [1407, 16] width 54 height 17
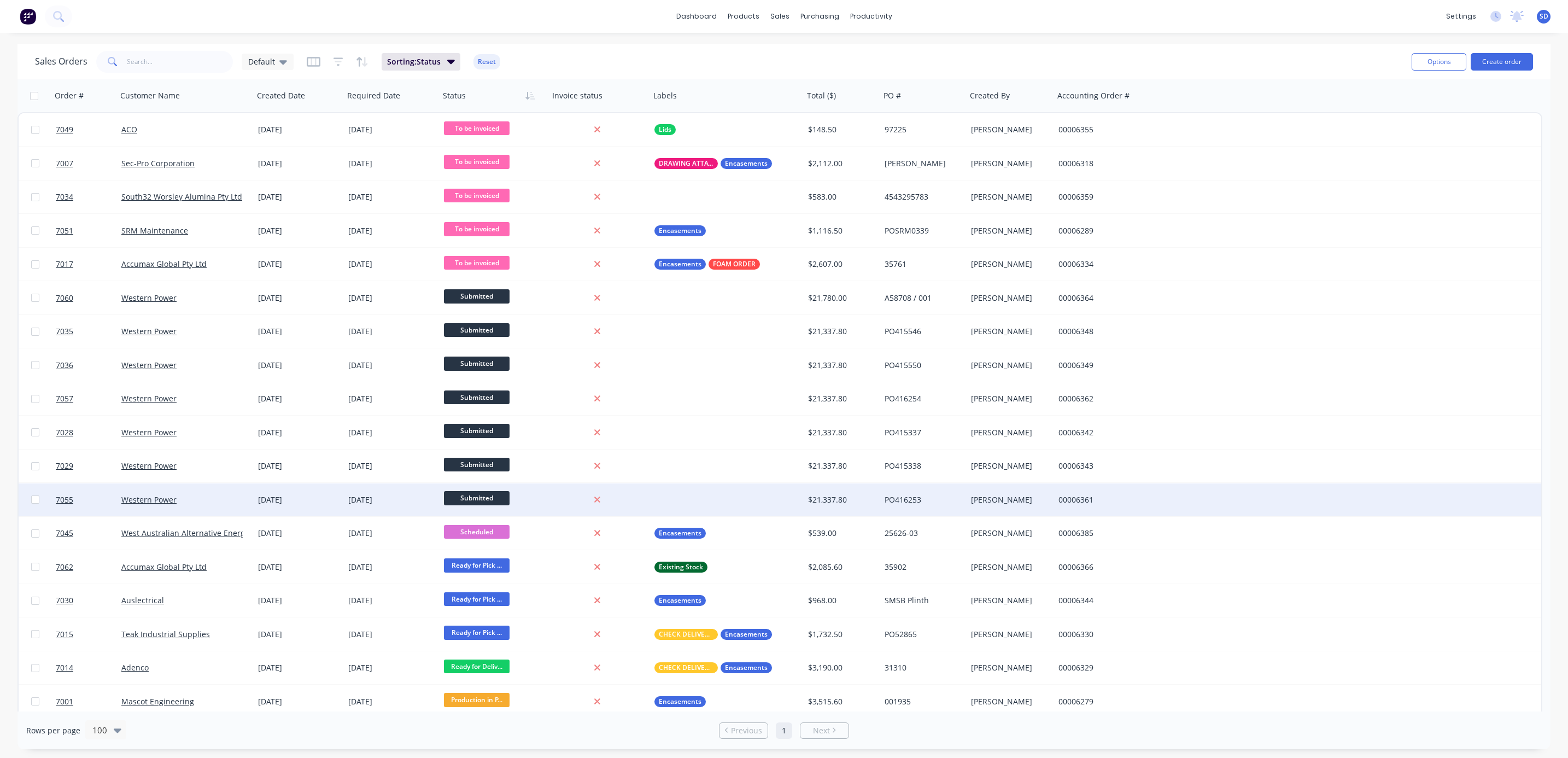
click at [181, 494] on div "Western Power" at bounding box center [181, 499] width 121 height 11
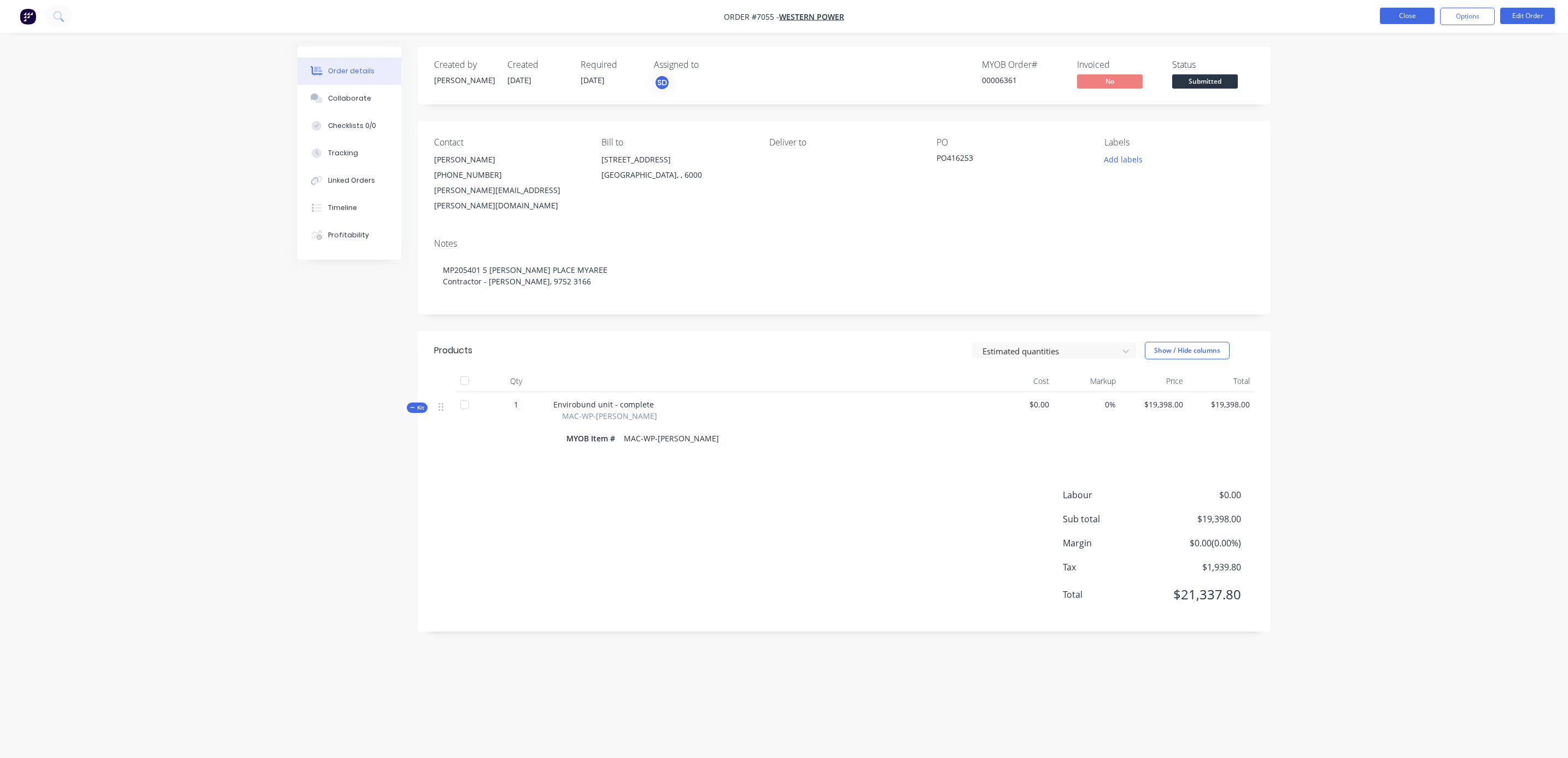
click at [1404, 17] on button "Close" at bounding box center [1407, 16] width 54 height 17
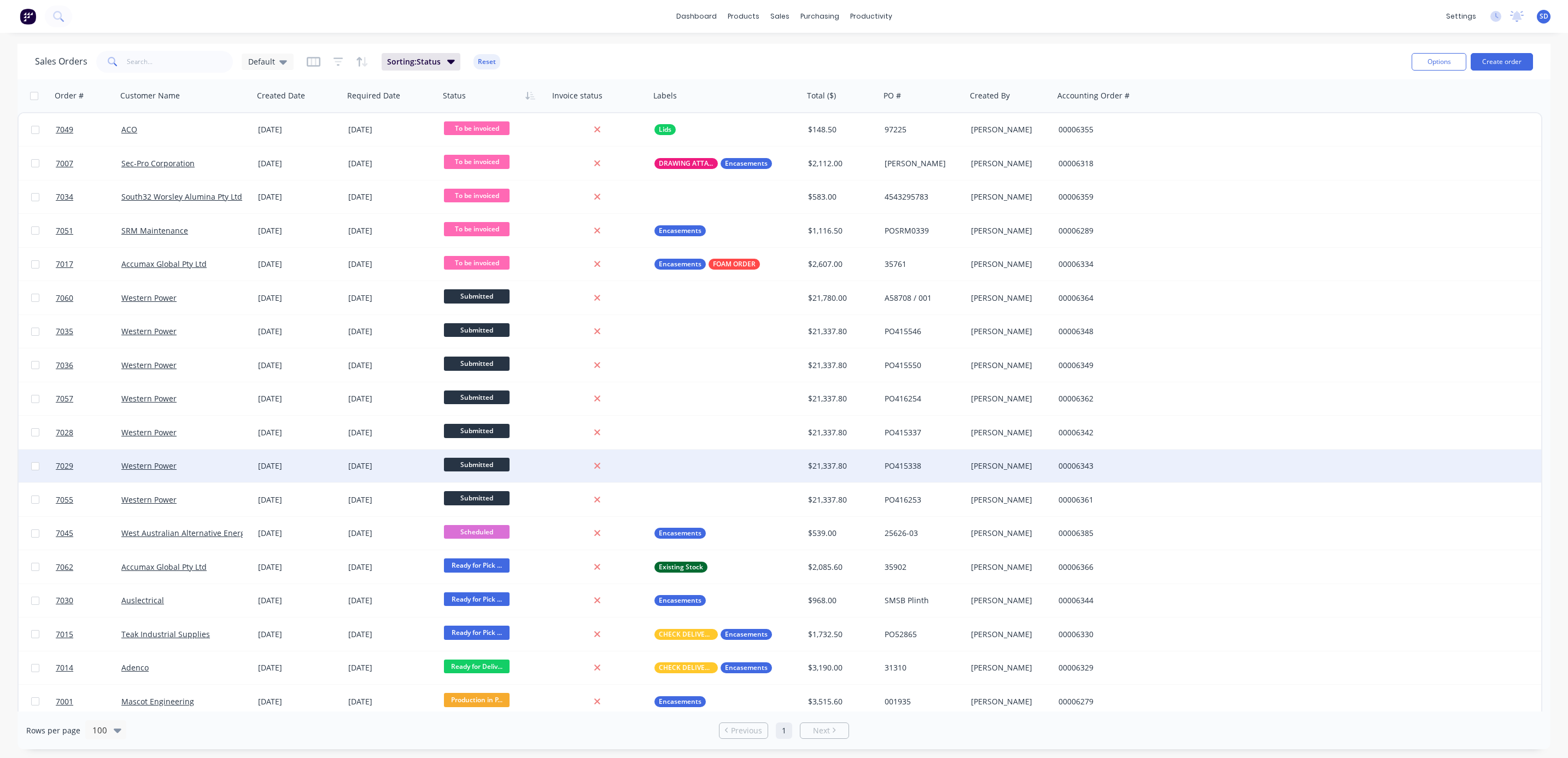
click at [220, 474] on div "Western Power" at bounding box center [185, 465] width 137 height 33
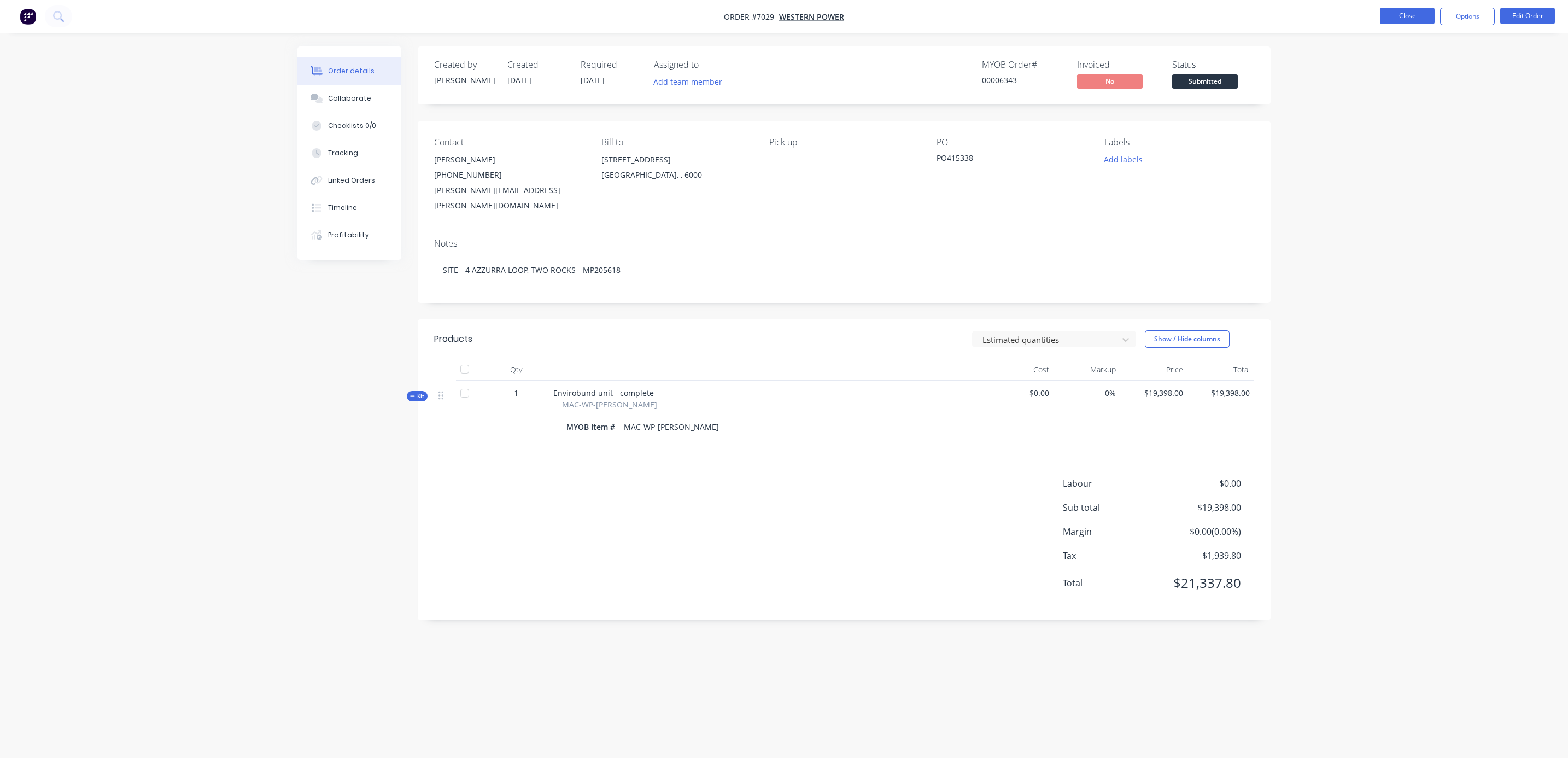
click at [1414, 20] on button "Close" at bounding box center [1407, 16] width 54 height 17
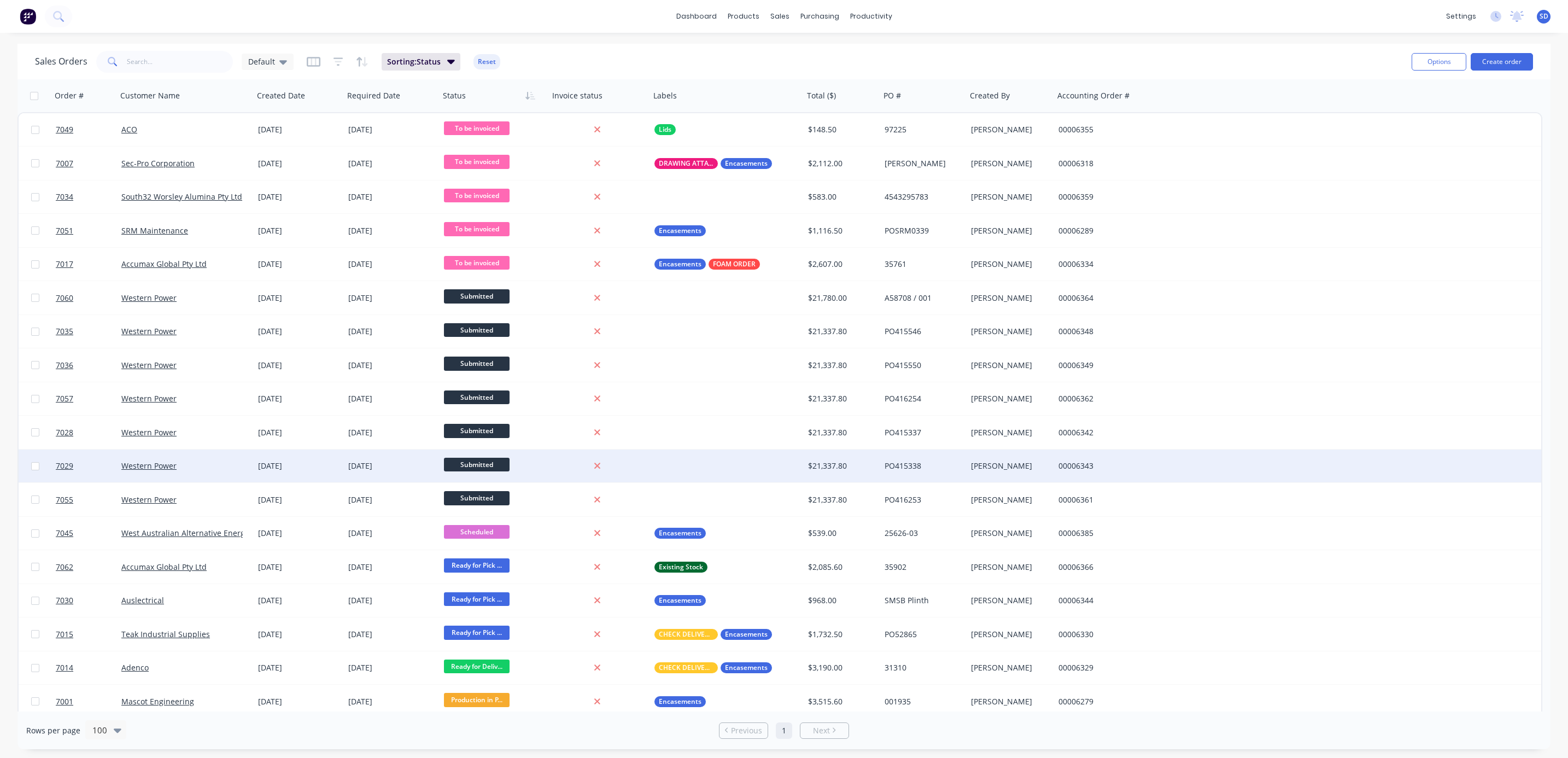
click at [185, 460] on div "Western Power" at bounding box center [181, 465] width 121 height 11
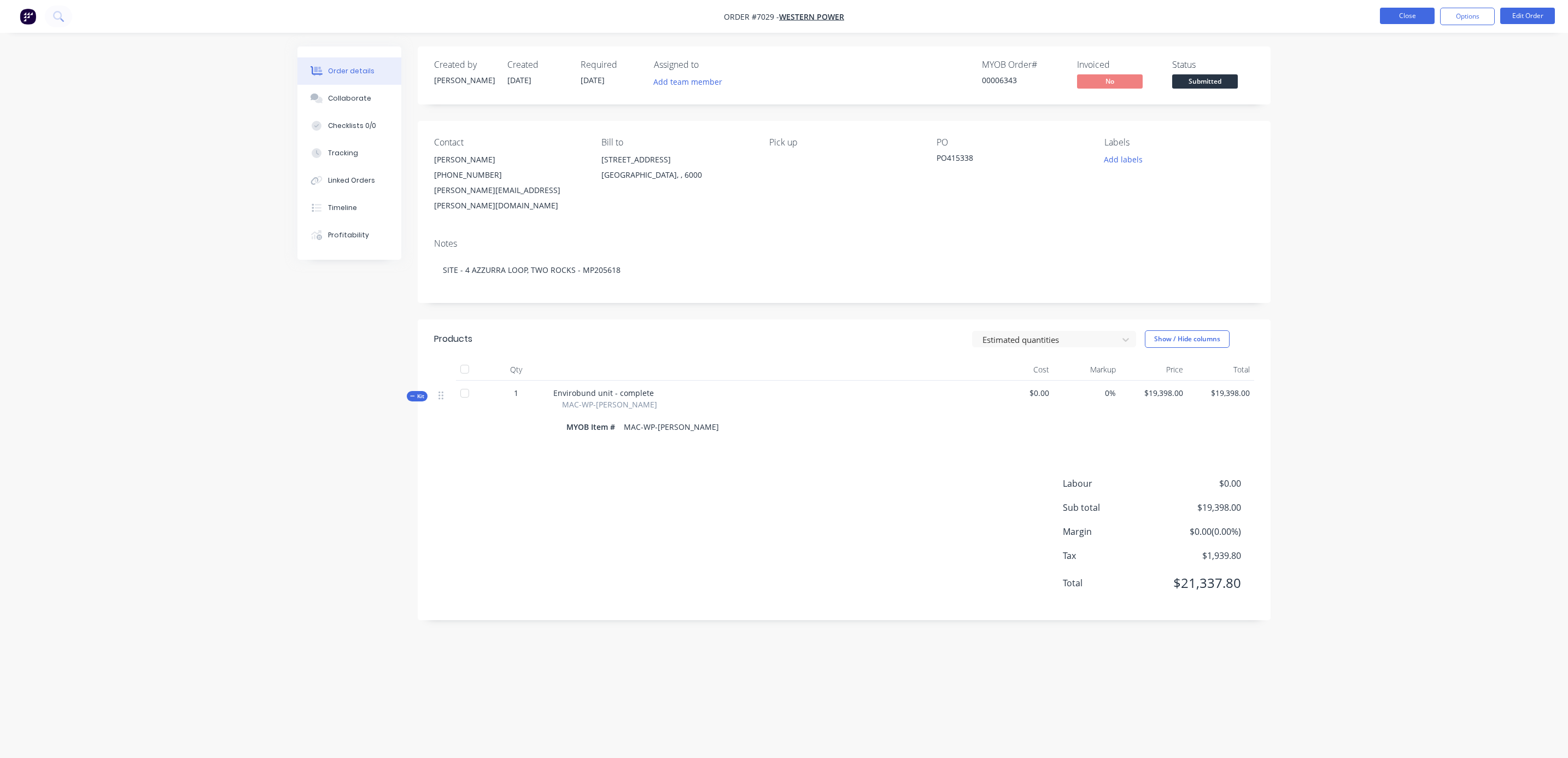
click at [1396, 17] on button "Close" at bounding box center [1407, 16] width 54 height 17
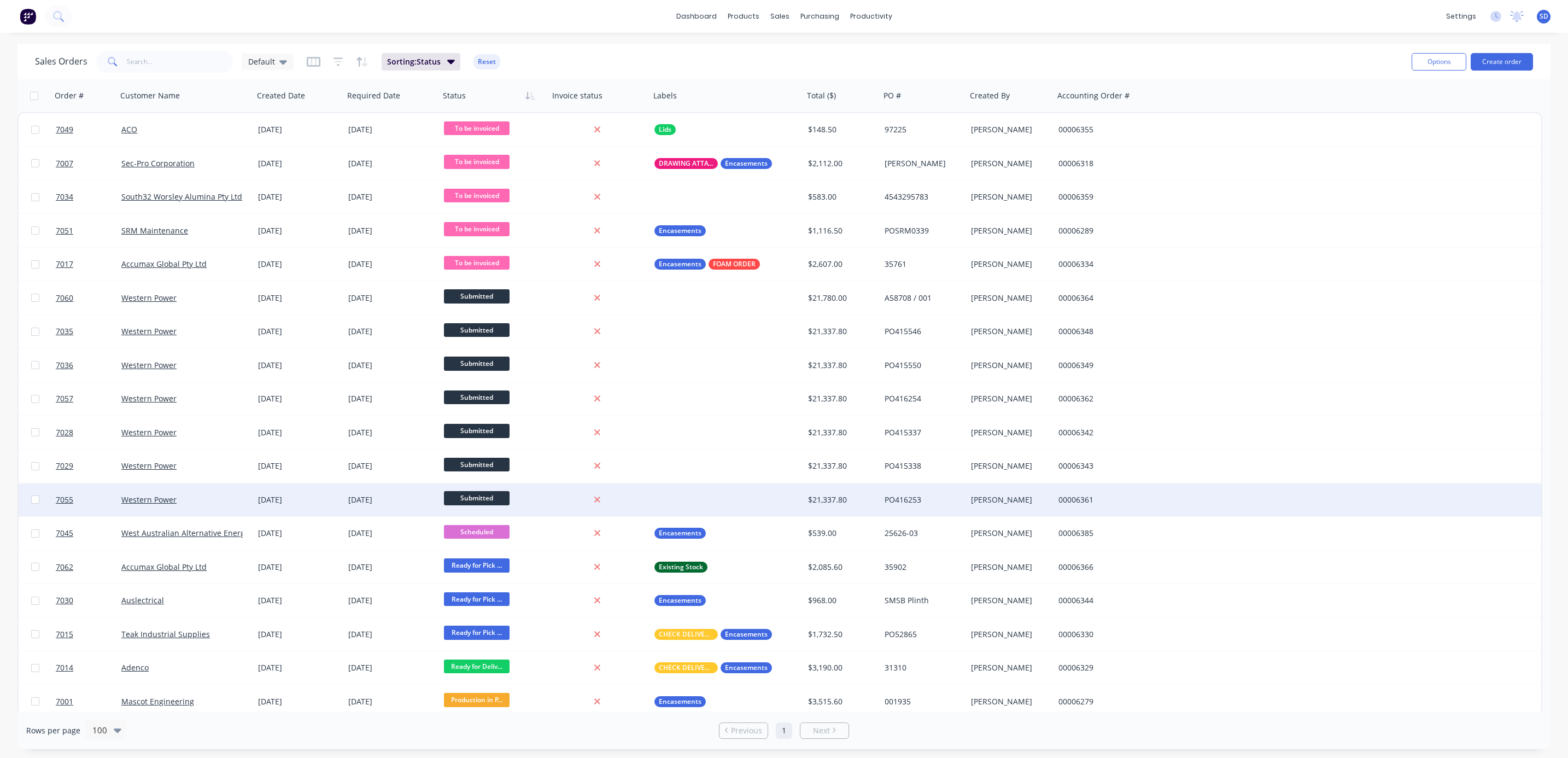
click at [217, 508] on div "Western Power" at bounding box center [185, 499] width 137 height 33
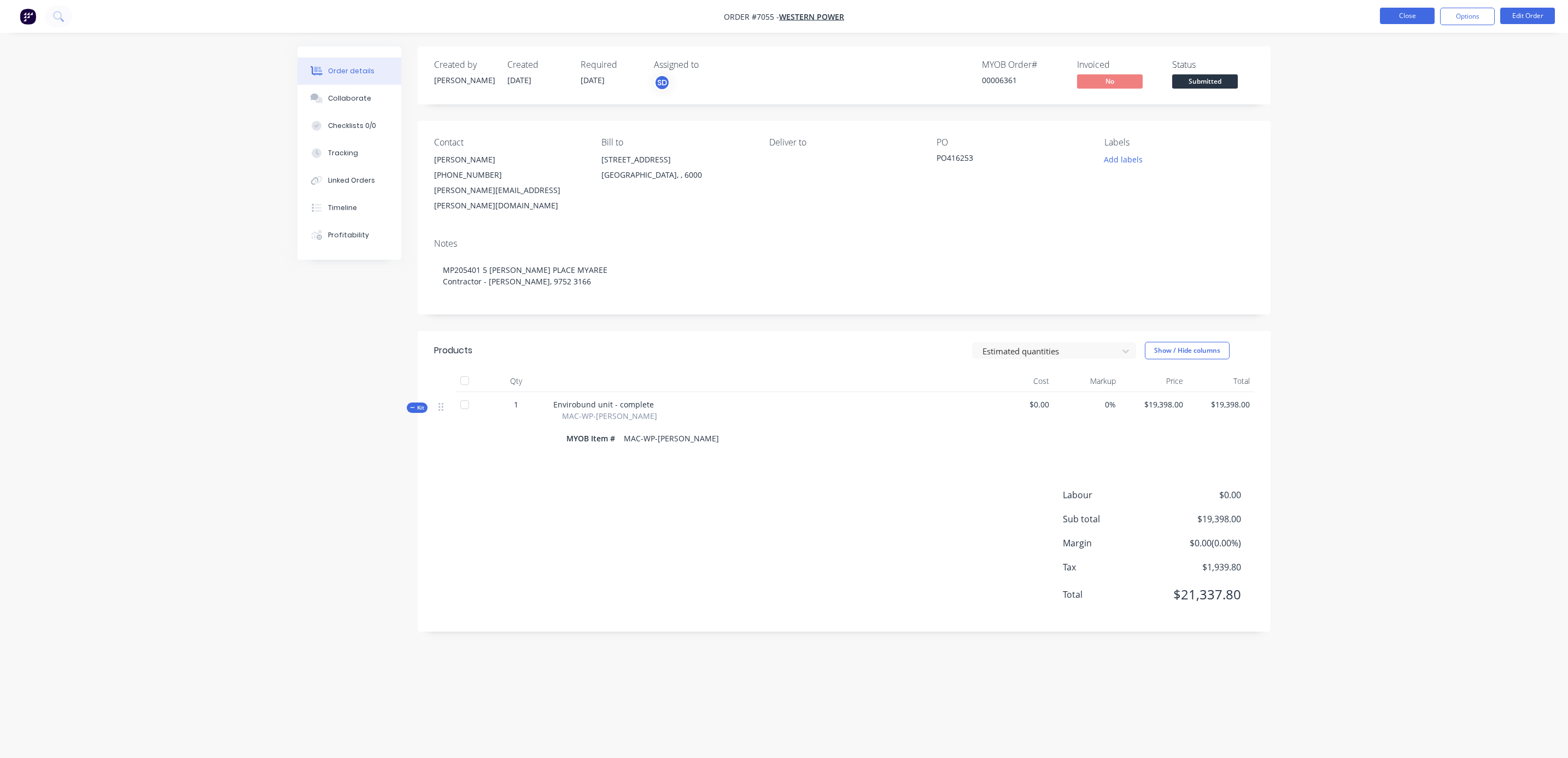
click at [1399, 17] on button "Close" at bounding box center [1407, 16] width 54 height 17
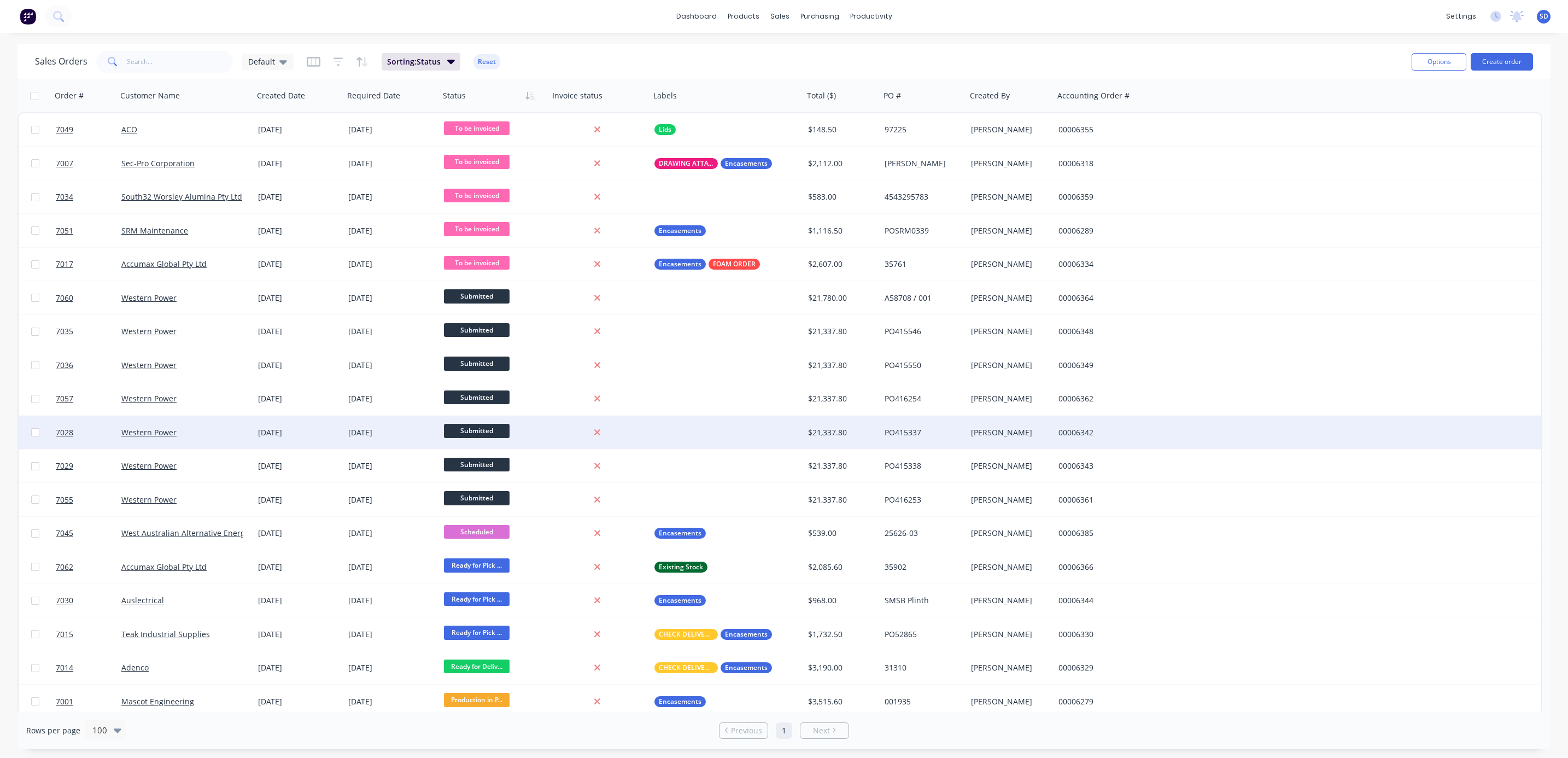
click at [197, 435] on div "Western Power" at bounding box center [181, 432] width 121 height 11
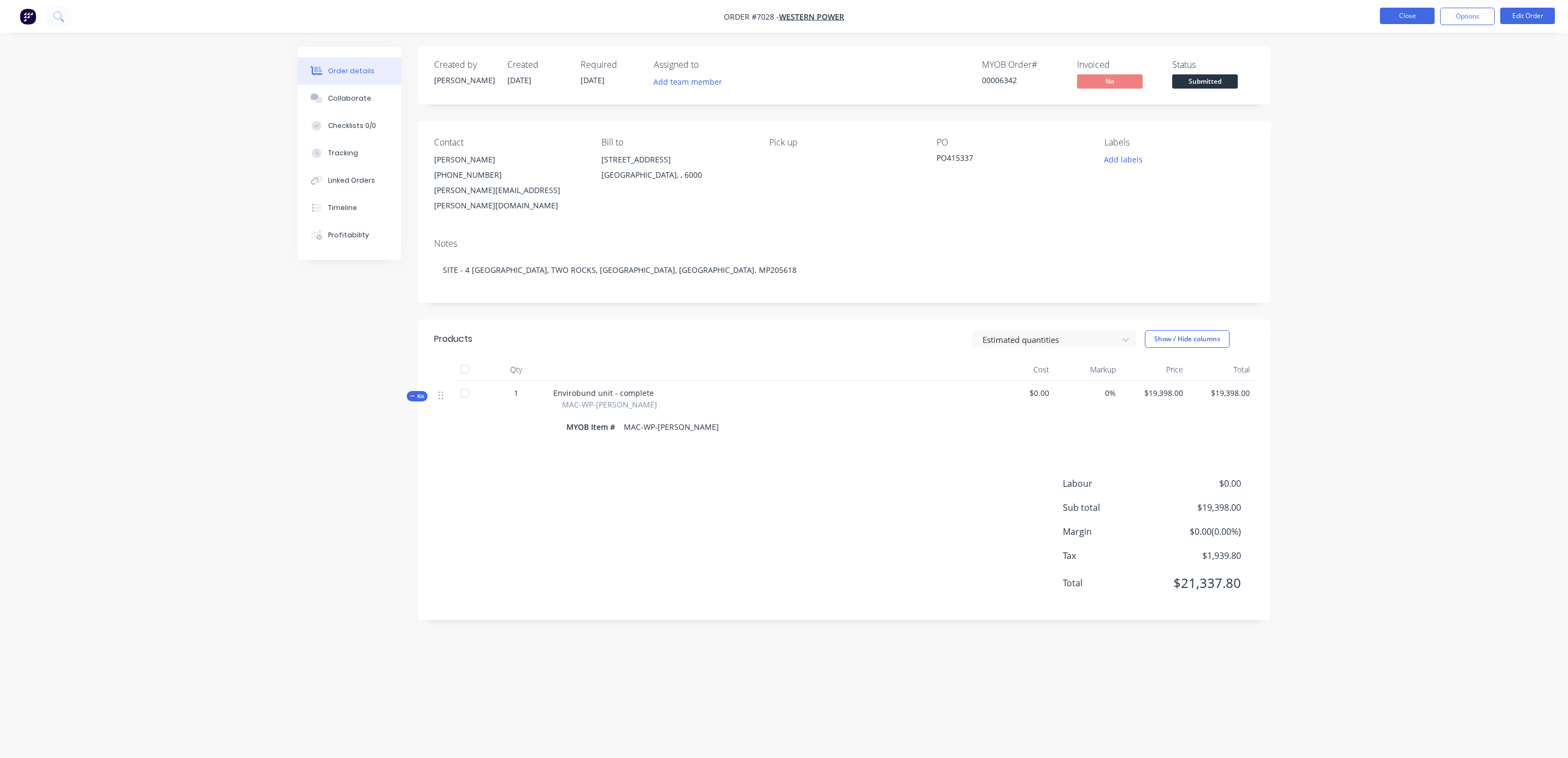
click at [1417, 13] on button "Close" at bounding box center [1407, 16] width 54 height 17
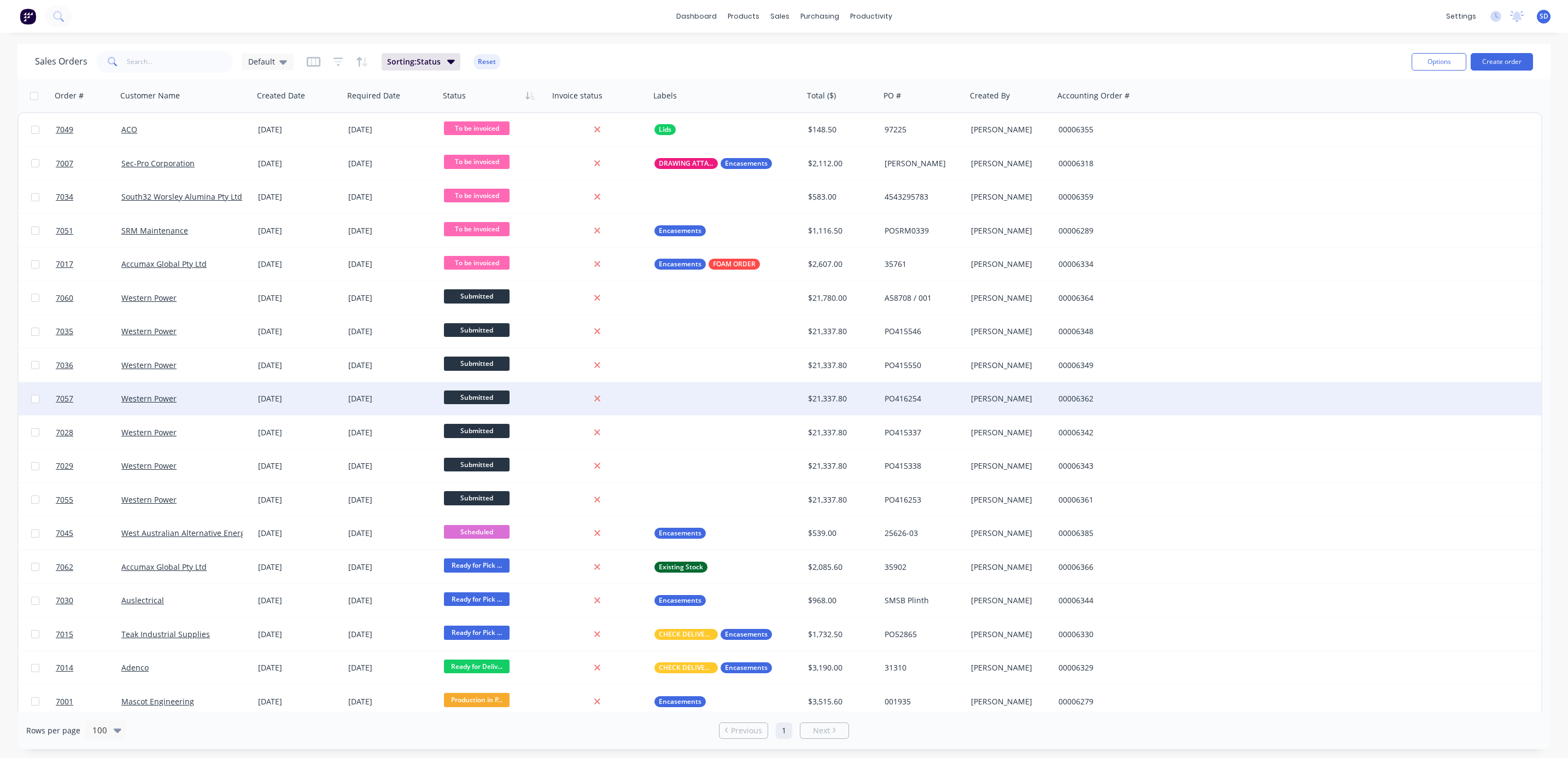
click at [202, 395] on div "Western Power" at bounding box center [181, 398] width 121 height 11
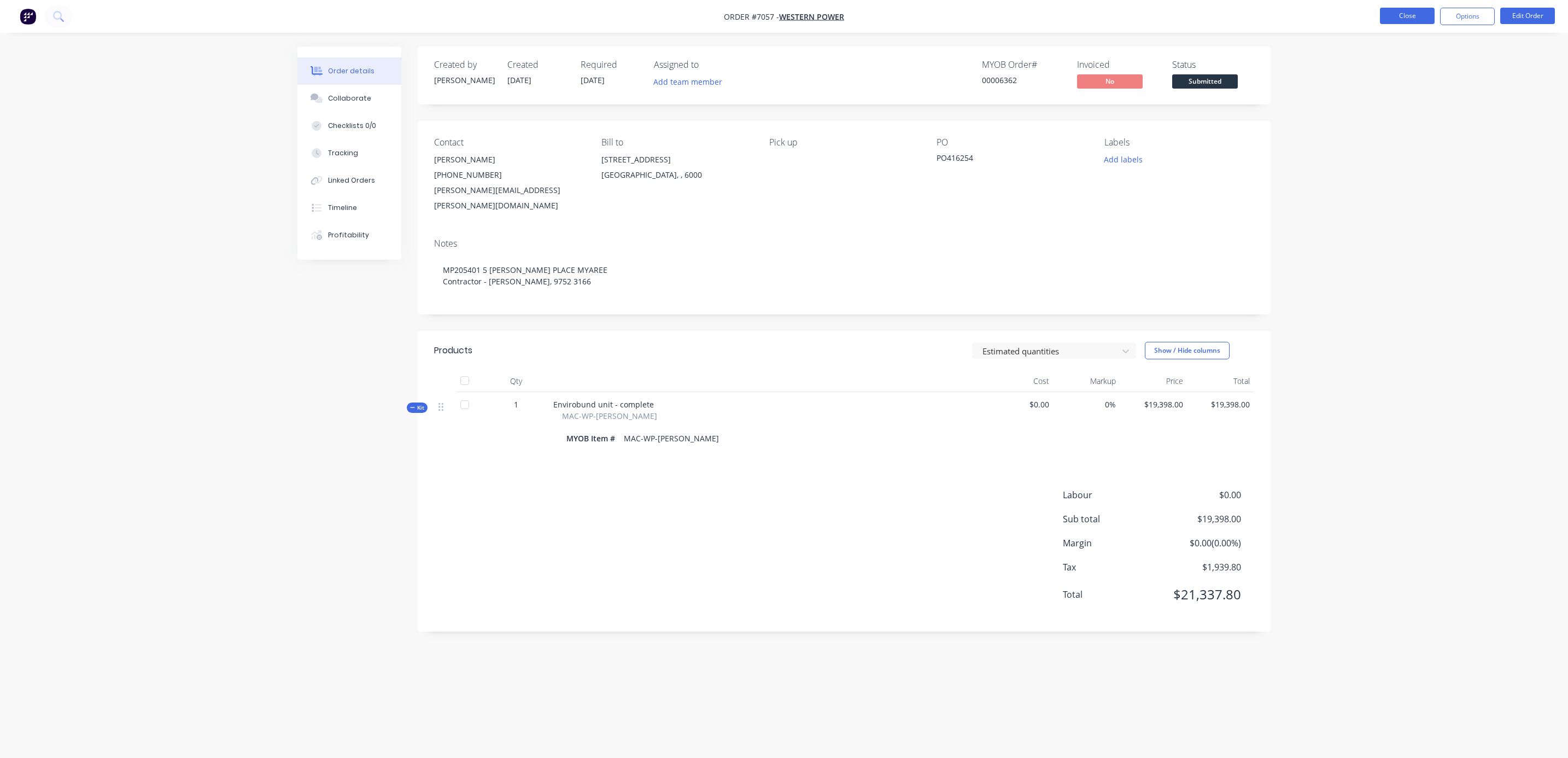
click at [1409, 15] on button "Close" at bounding box center [1407, 16] width 54 height 17
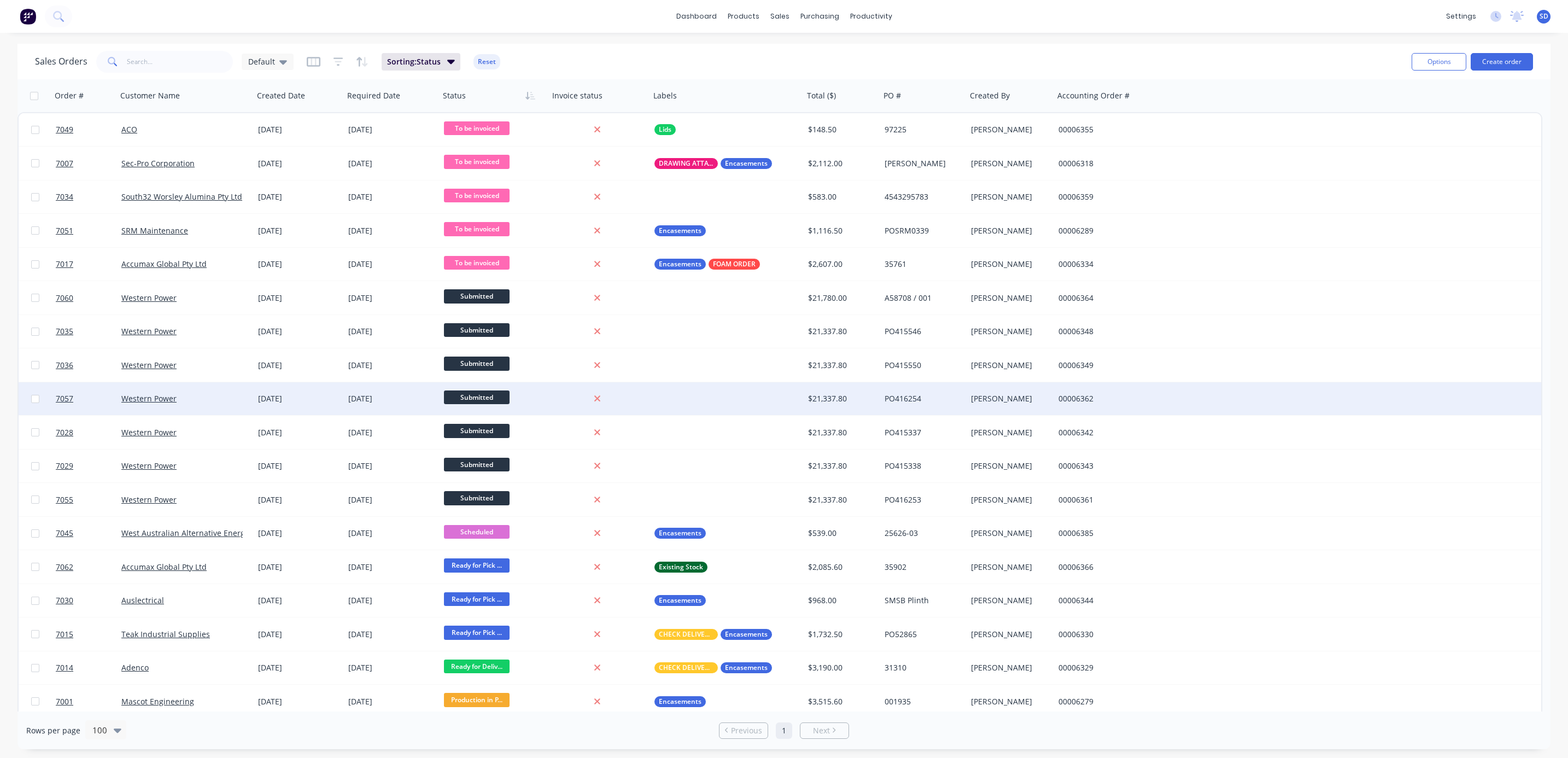
click at [195, 401] on div "Western Power" at bounding box center [181, 398] width 121 height 11
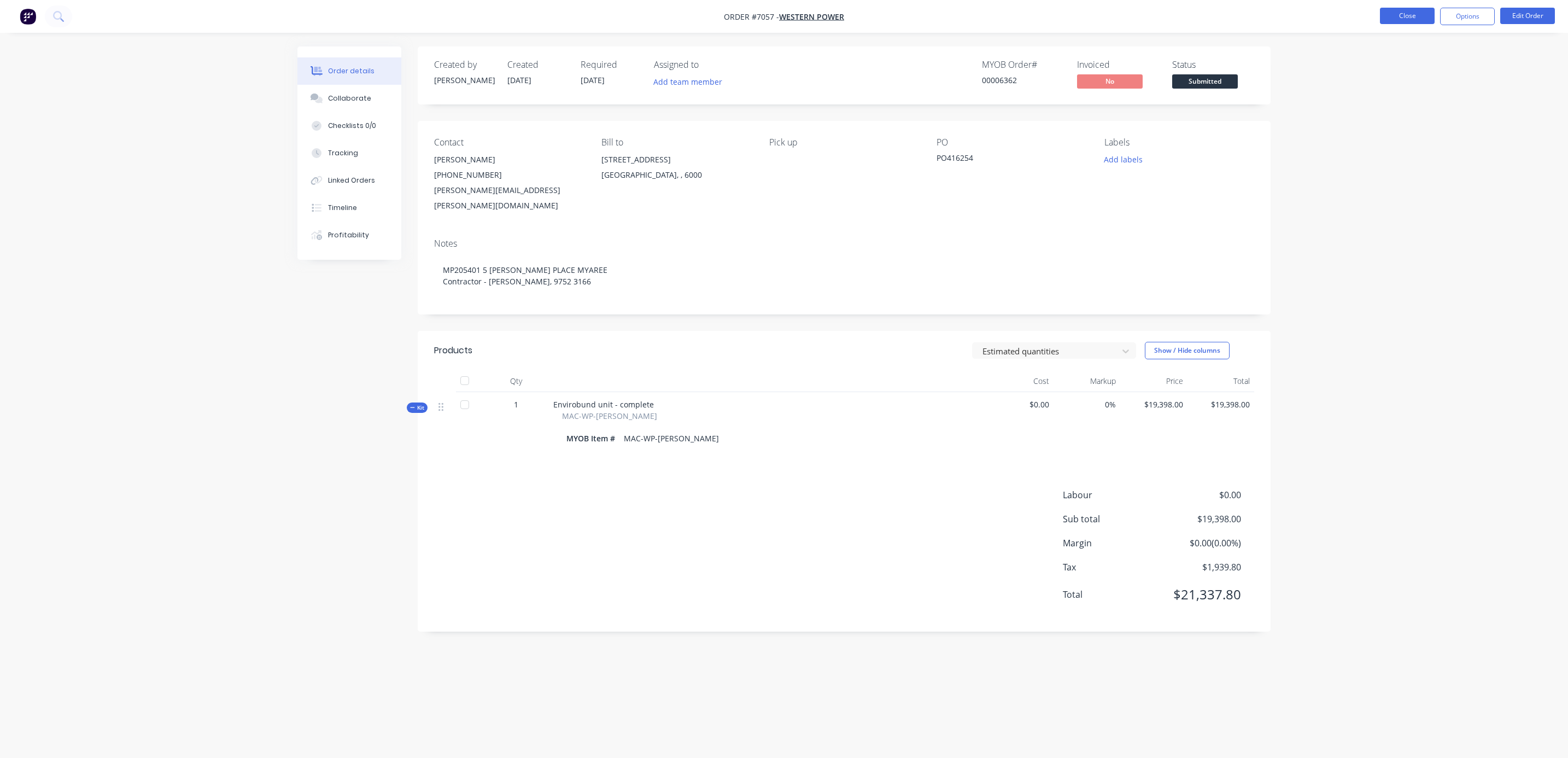
click at [1418, 12] on button "Close" at bounding box center [1407, 16] width 54 height 17
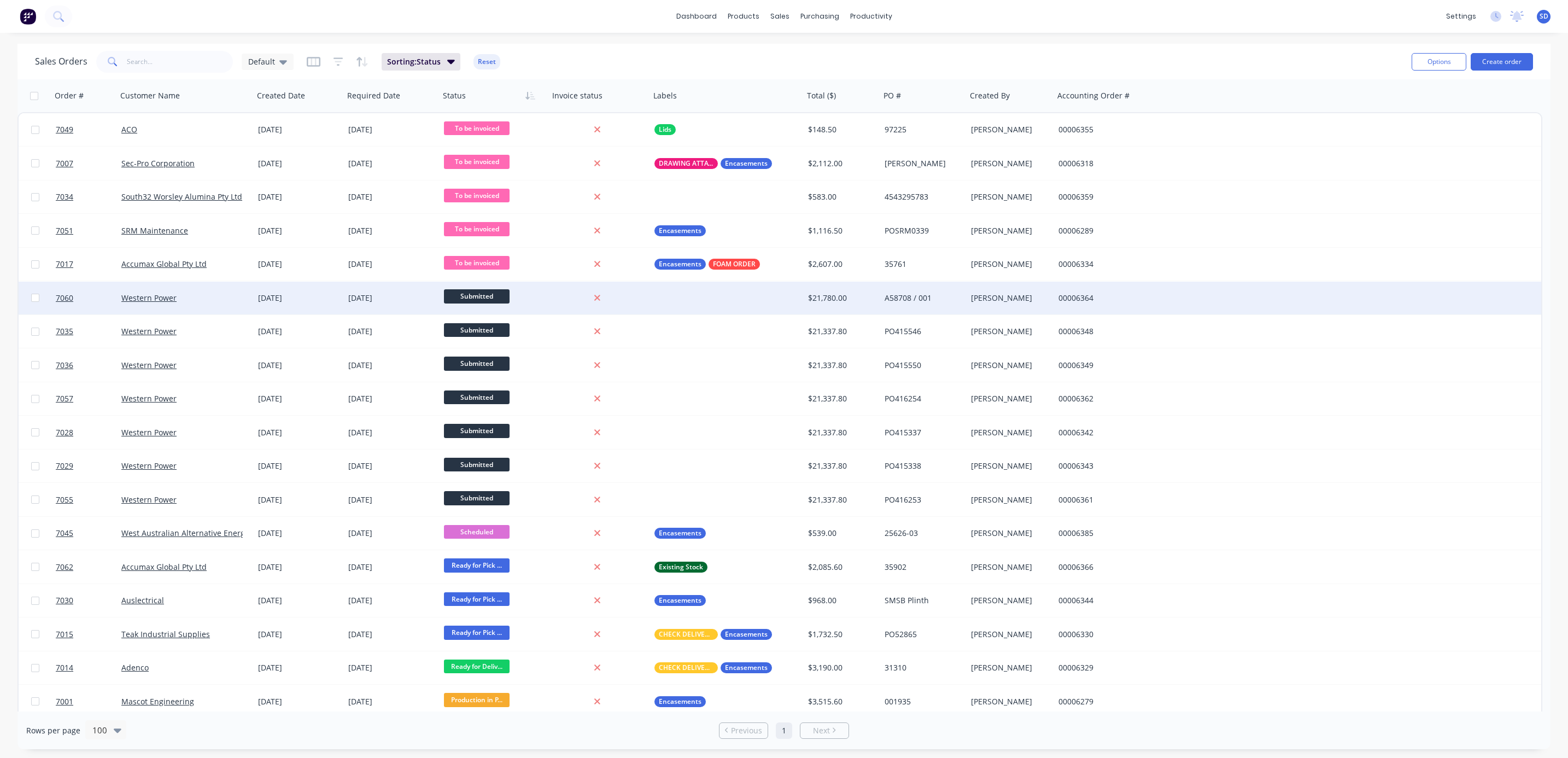
click at [207, 299] on div "Western Power" at bounding box center [181, 297] width 121 height 11
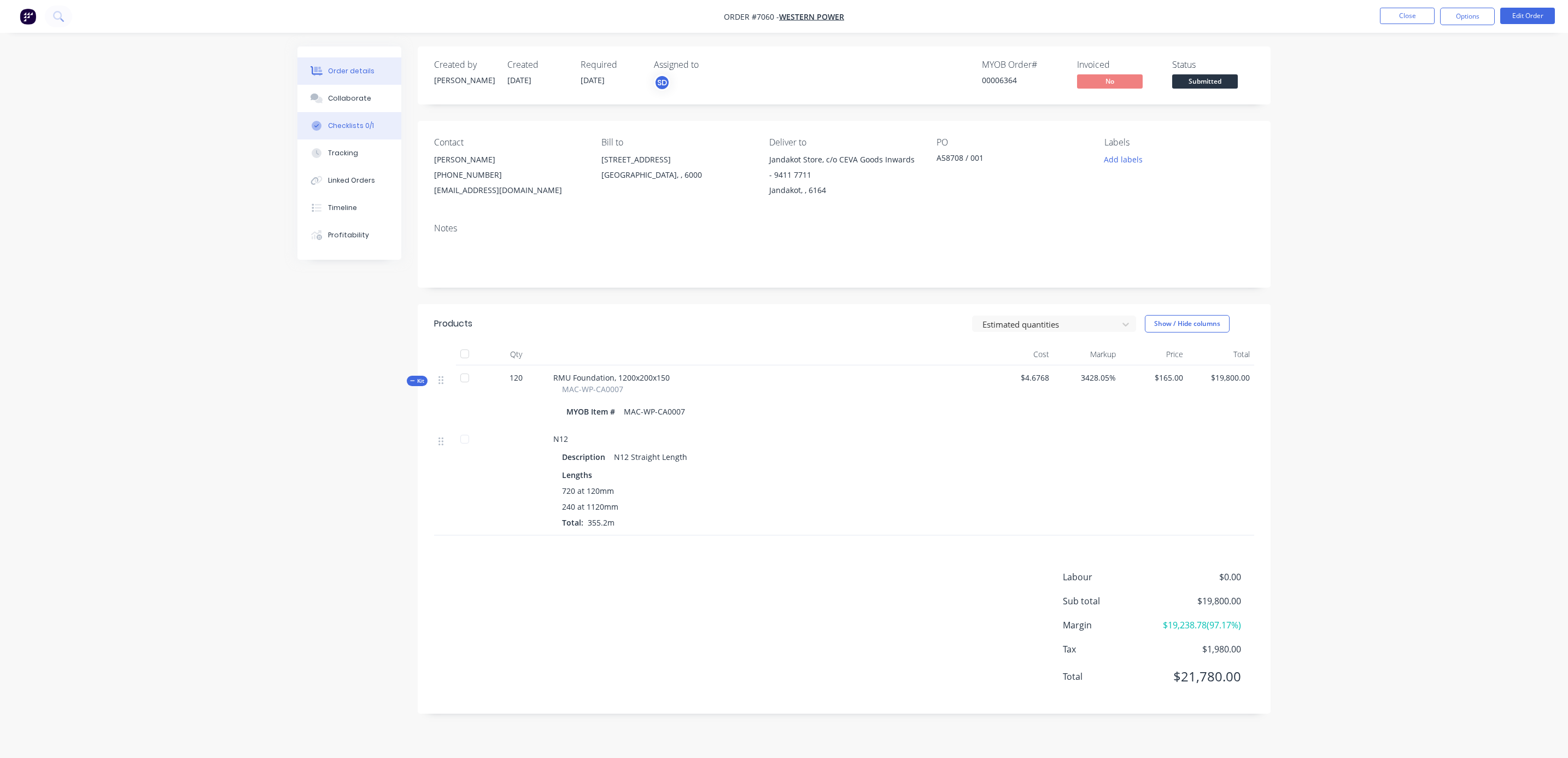
click at [363, 124] on div "Checklists 0/1" at bounding box center [351, 126] width 46 height 10
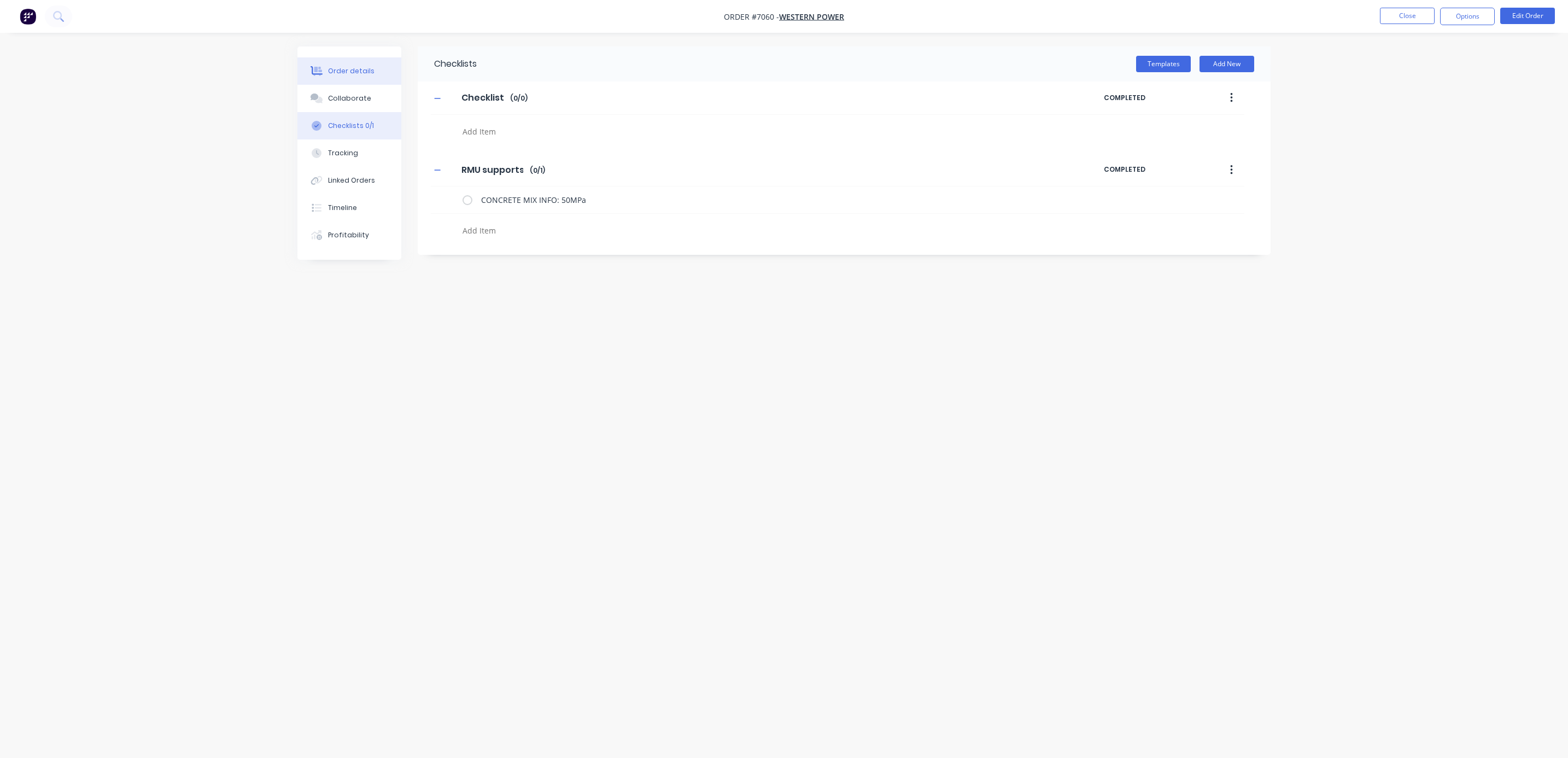
click at [347, 70] on div "Order details" at bounding box center [352, 71] width 47 height 10
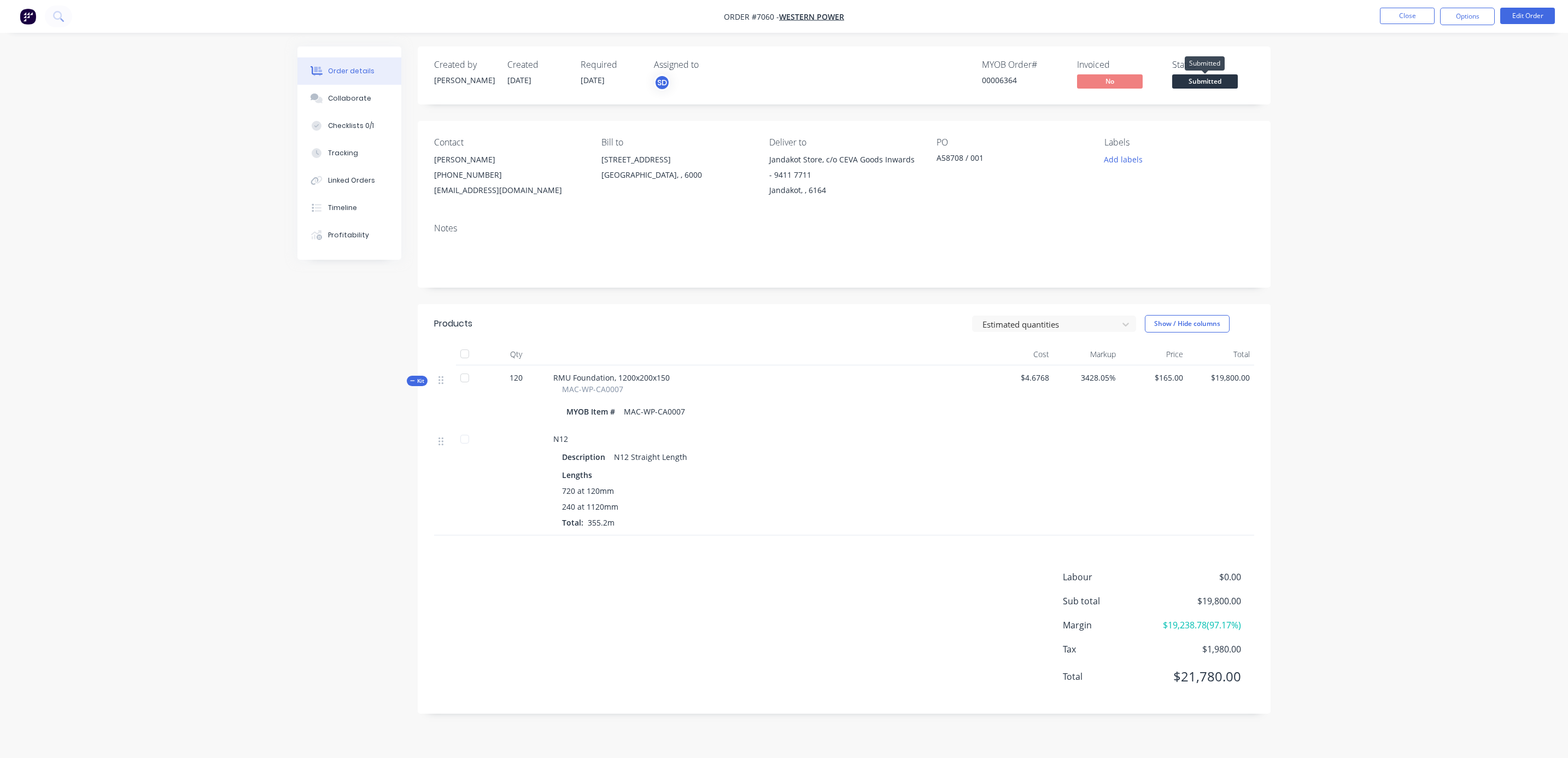
click at [1211, 82] on span "Submitted" at bounding box center [1205, 81] width 66 height 13
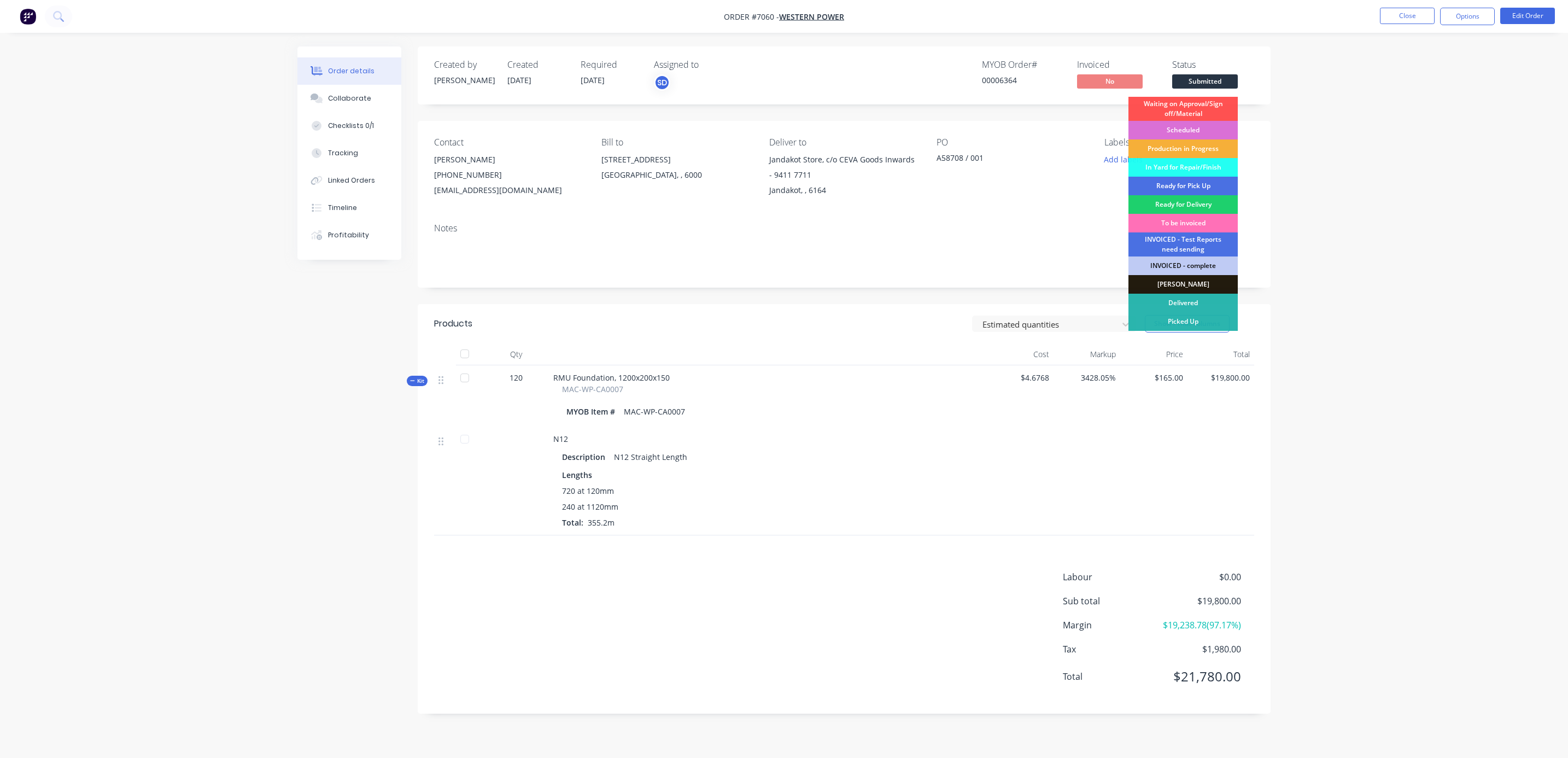
click at [1196, 127] on div "Scheduled" at bounding box center [1183, 130] width 109 height 18
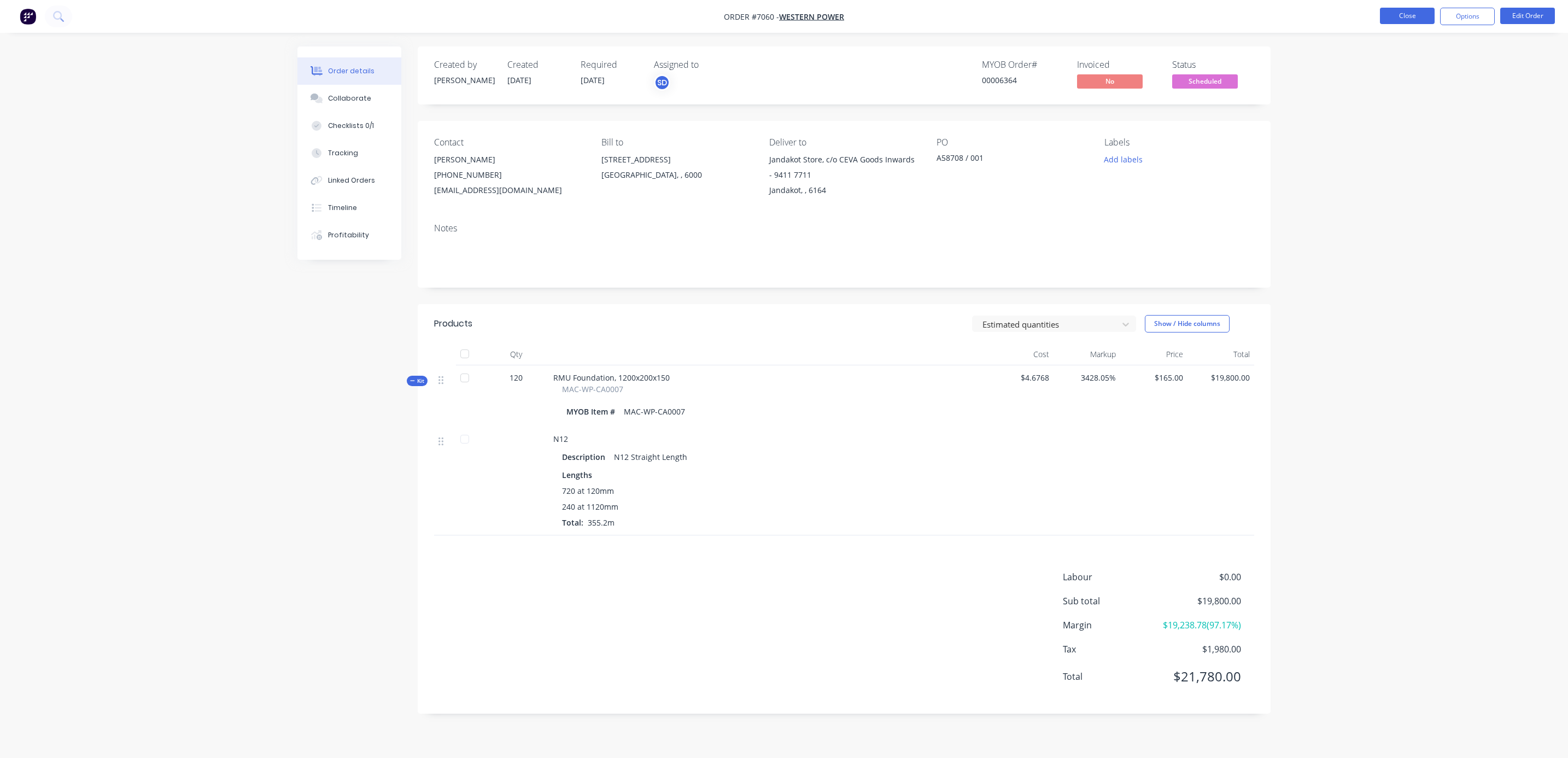
click at [1408, 18] on button "Close" at bounding box center [1407, 16] width 54 height 17
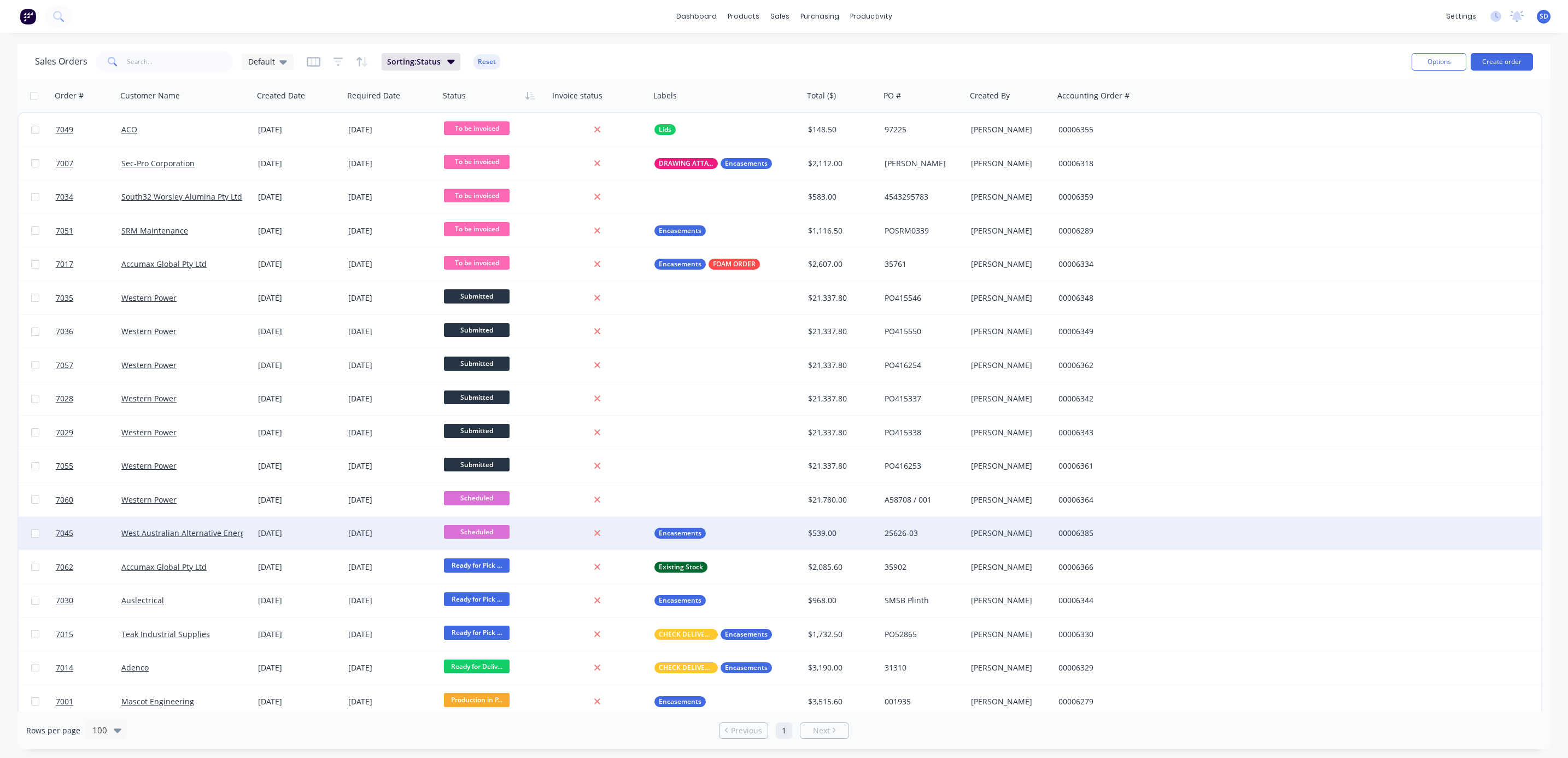
click at [231, 518] on div "West Australian Alternative Energy" at bounding box center [185, 533] width 137 height 33
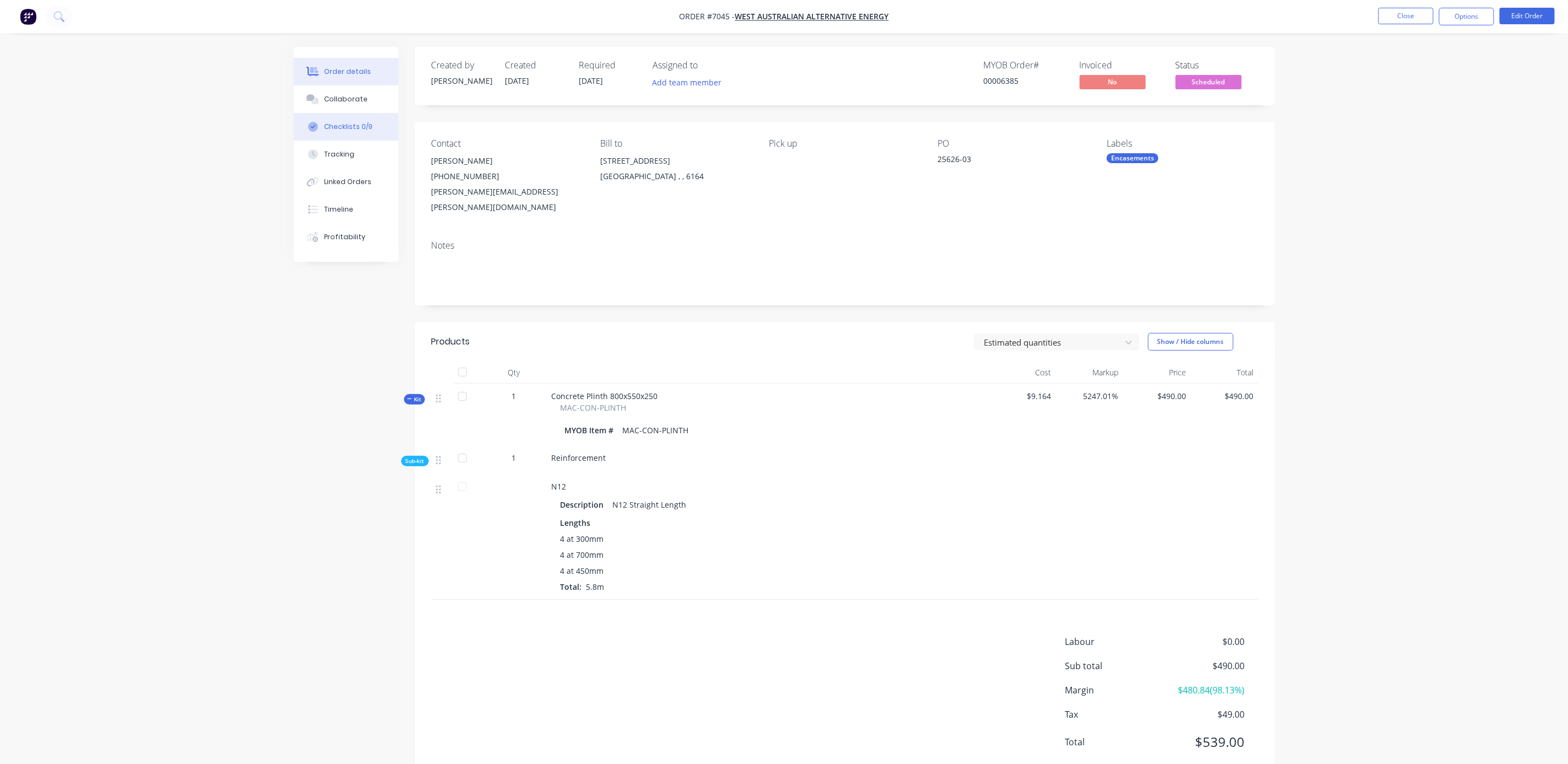
click at [348, 128] on div "Checklists 0/9" at bounding box center [348, 127] width 49 height 10
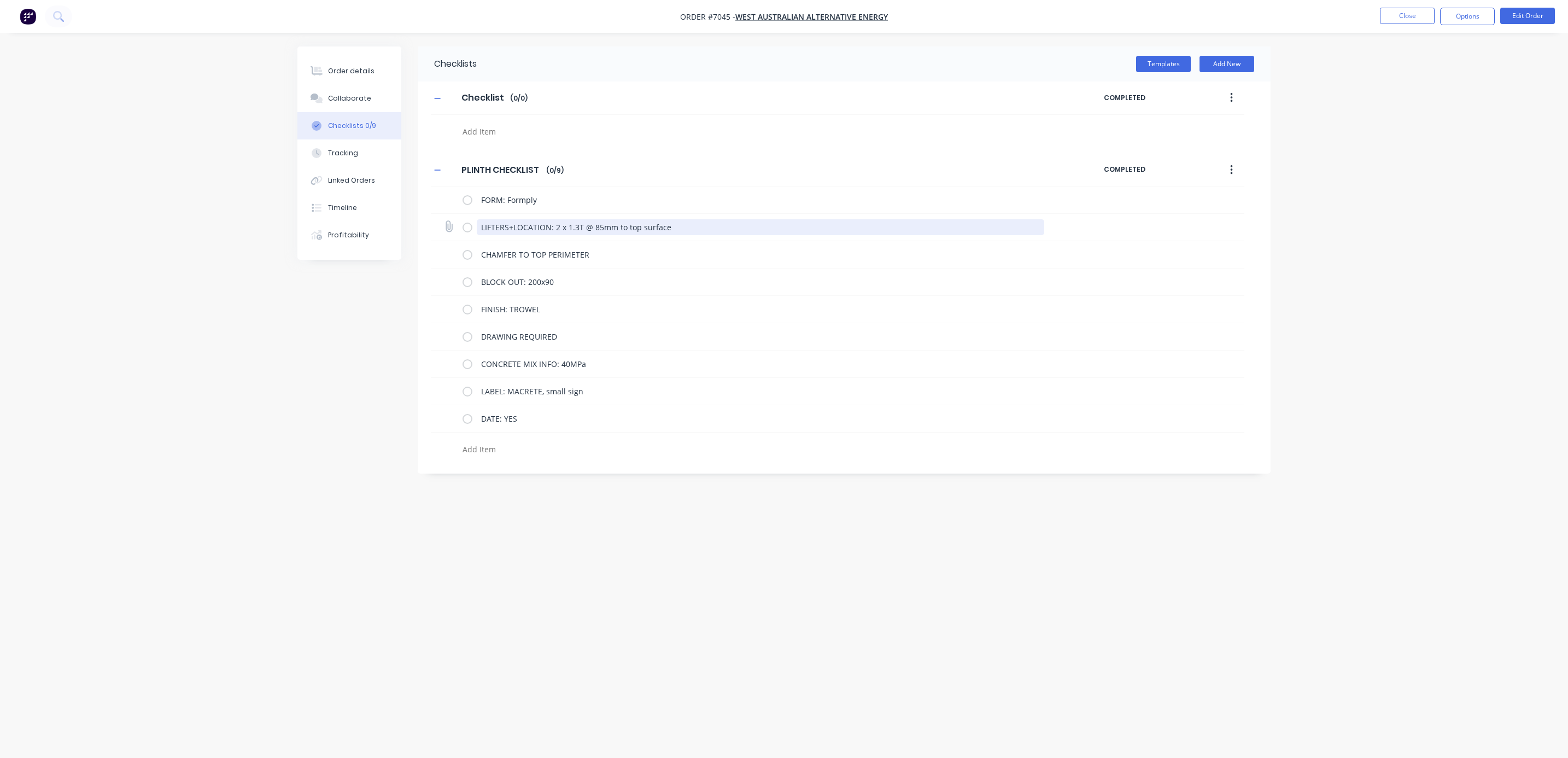
type textarea "x"
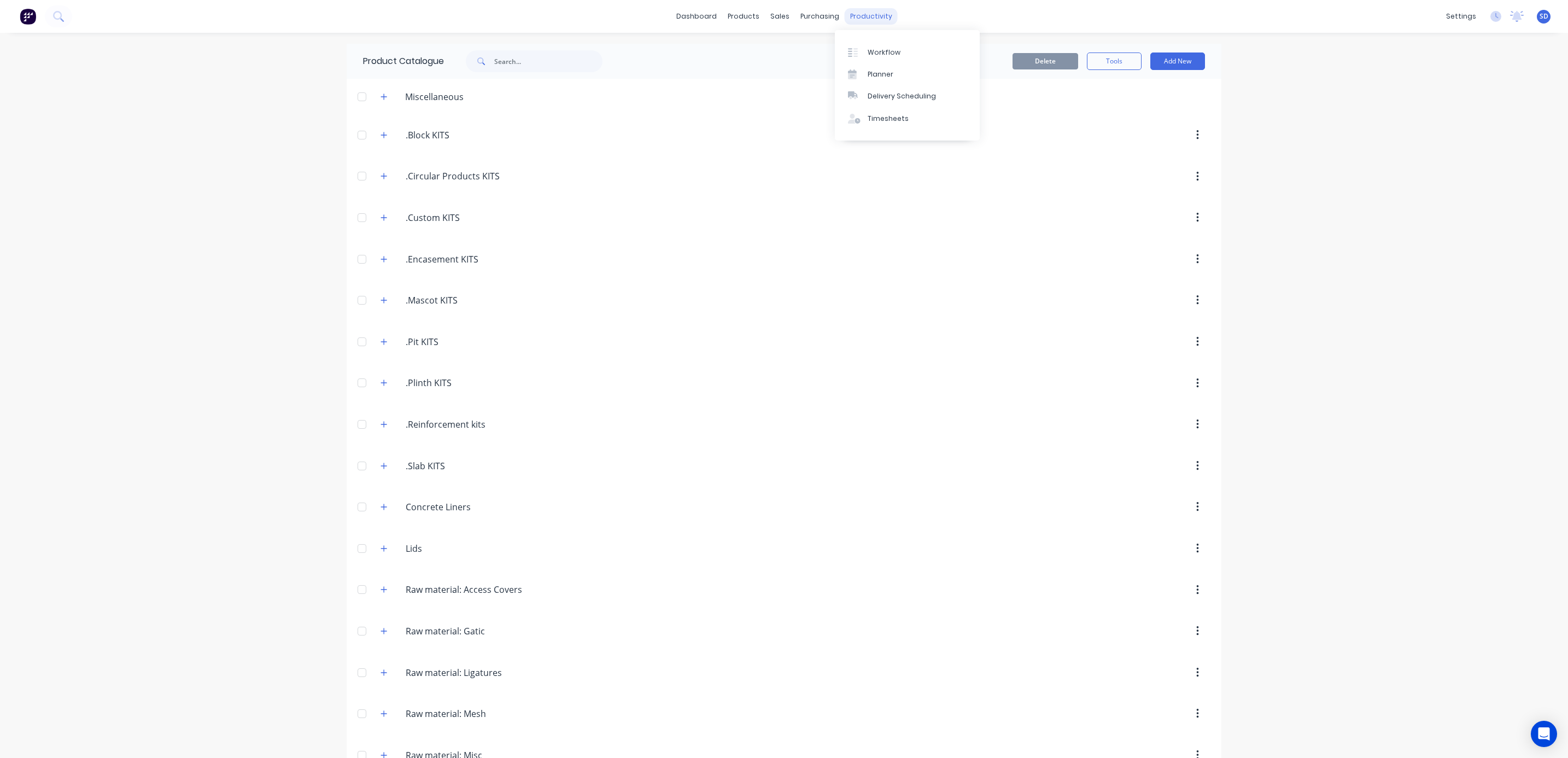
click at [875, 18] on div "productivity" at bounding box center [872, 17] width 53 height 17
click at [876, 56] on div "Workflow" at bounding box center [883, 53] width 33 height 10
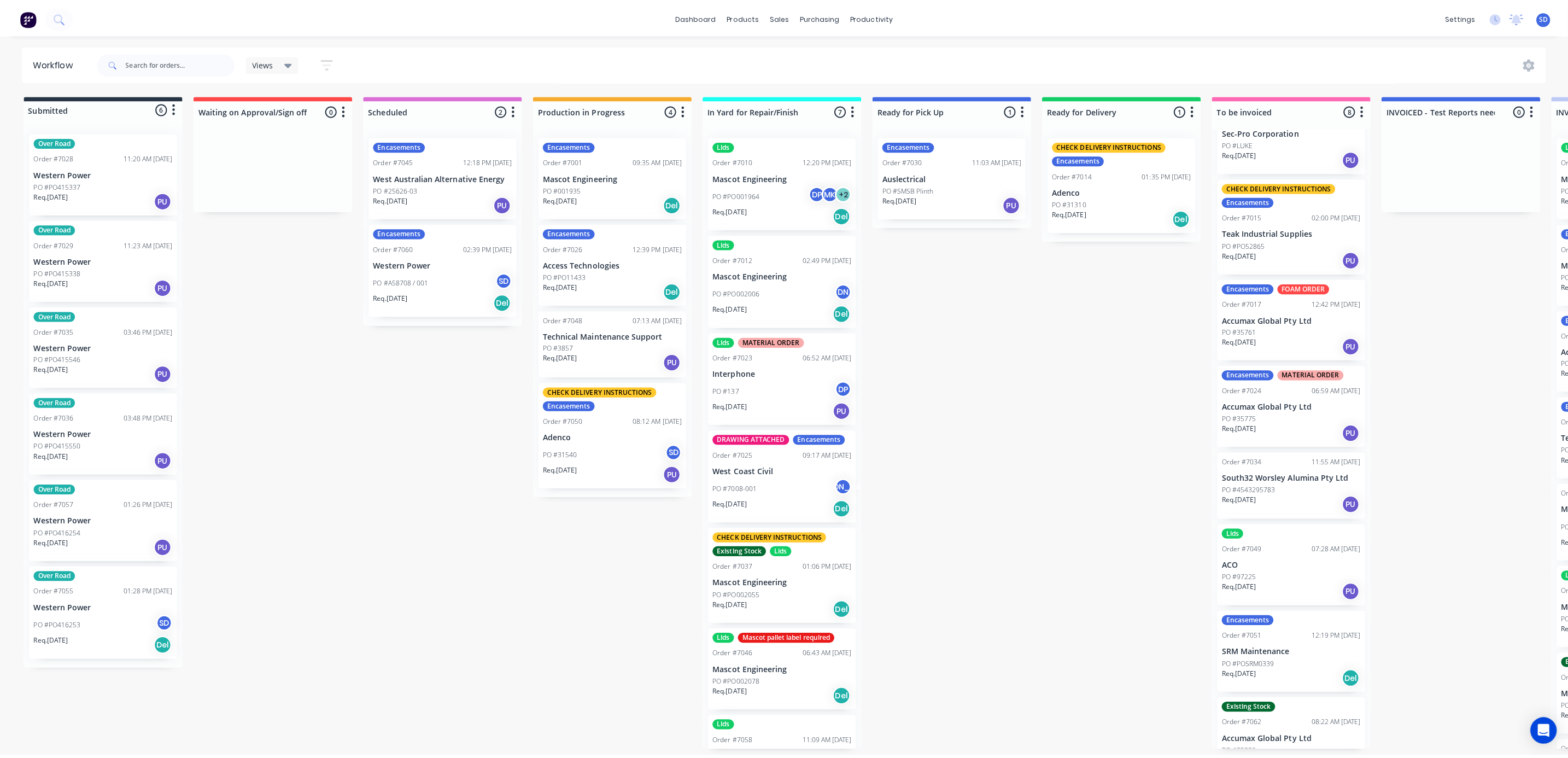
scroll to position [69, 0]
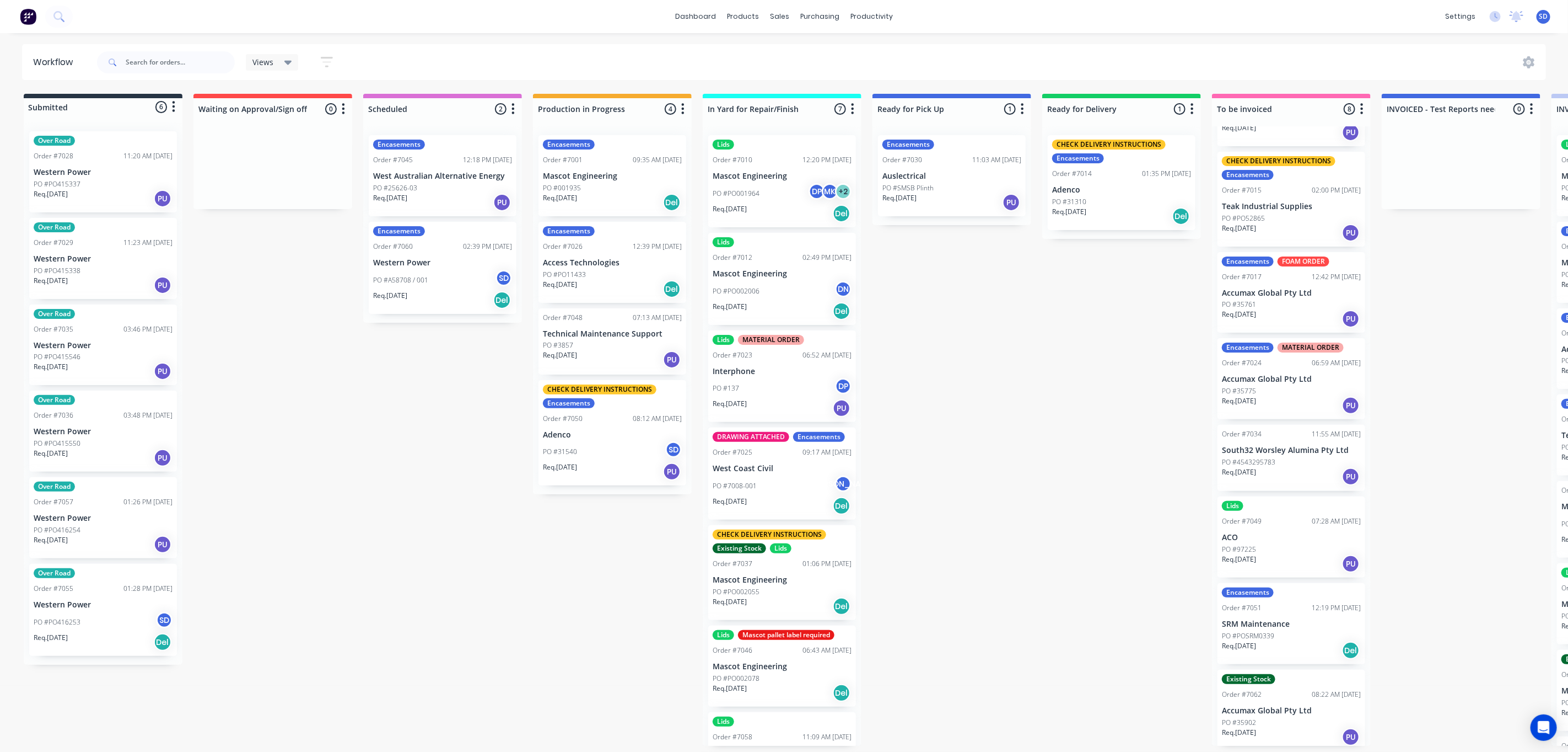
click at [1262, 465] on p "PO #4543295783" at bounding box center [1249, 462] width 54 height 10
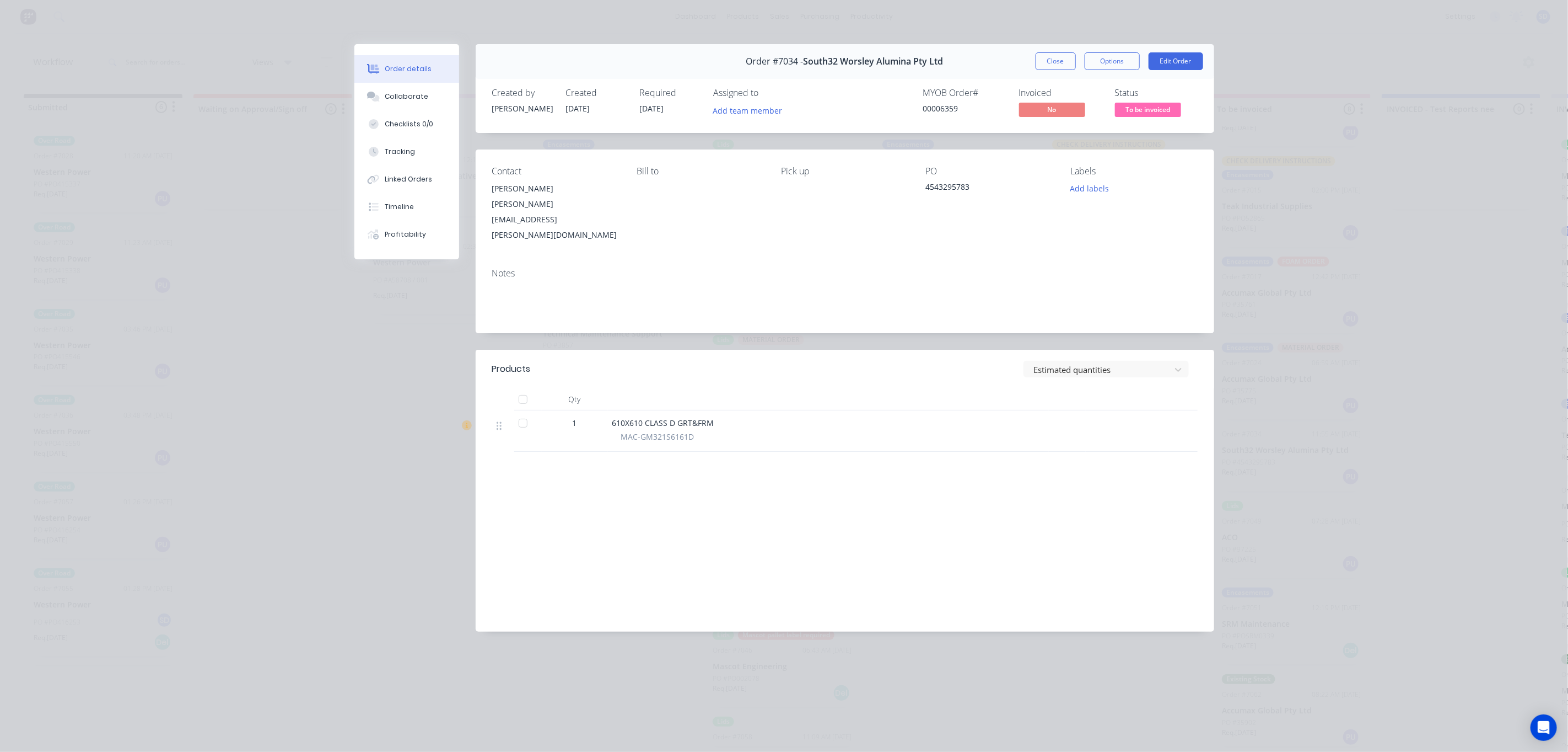
drag, startPoint x: 1044, startPoint y: 55, endPoint x: 1263, endPoint y: 65, distance: 219.2
click at [1044, 55] on button "Close" at bounding box center [1055, 61] width 40 height 18
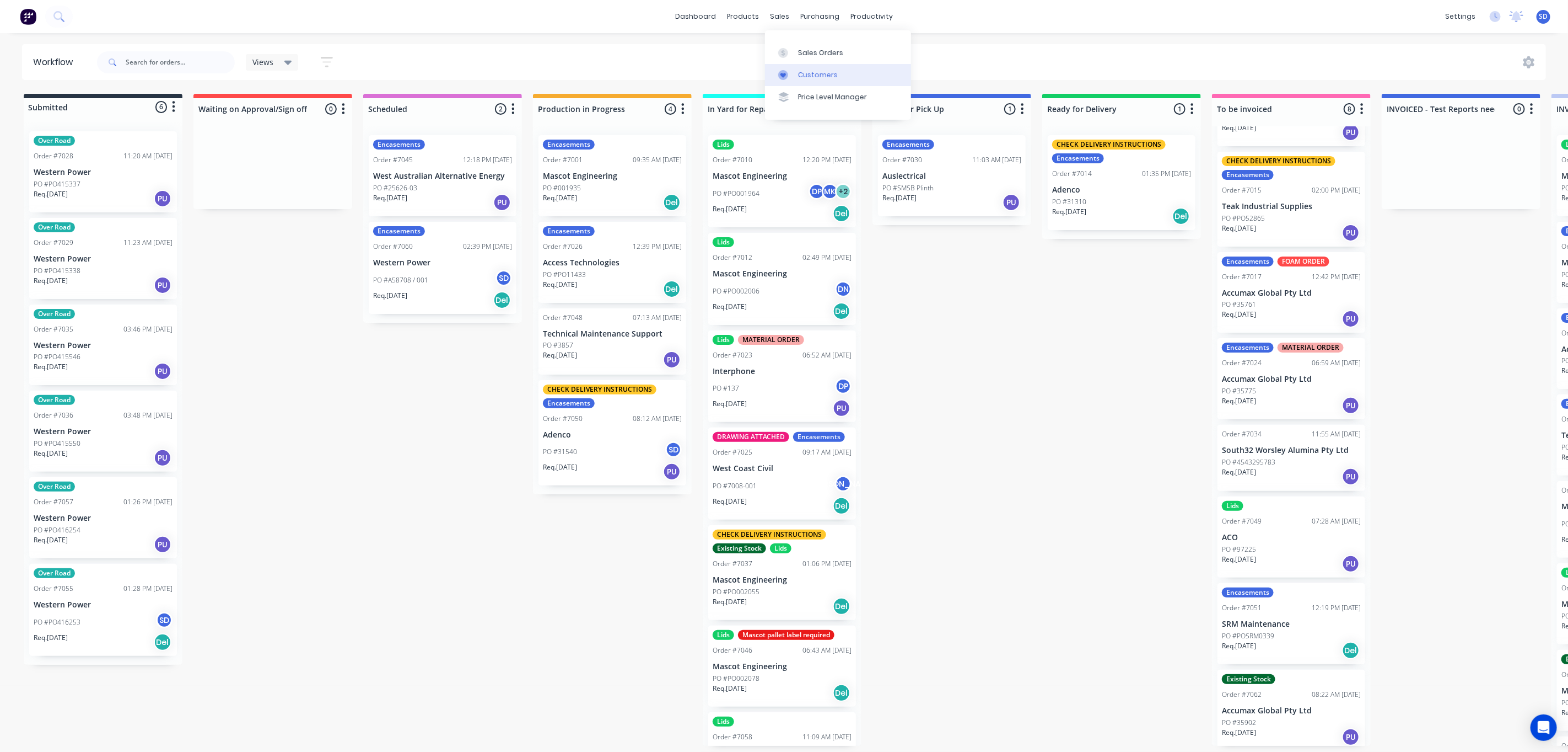
drag, startPoint x: 793, startPoint y: 55, endPoint x: 804, endPoint y: 82, distance: 29.2
click at [793, 55] on div at bounding box center [787, 53] width 17 height 10
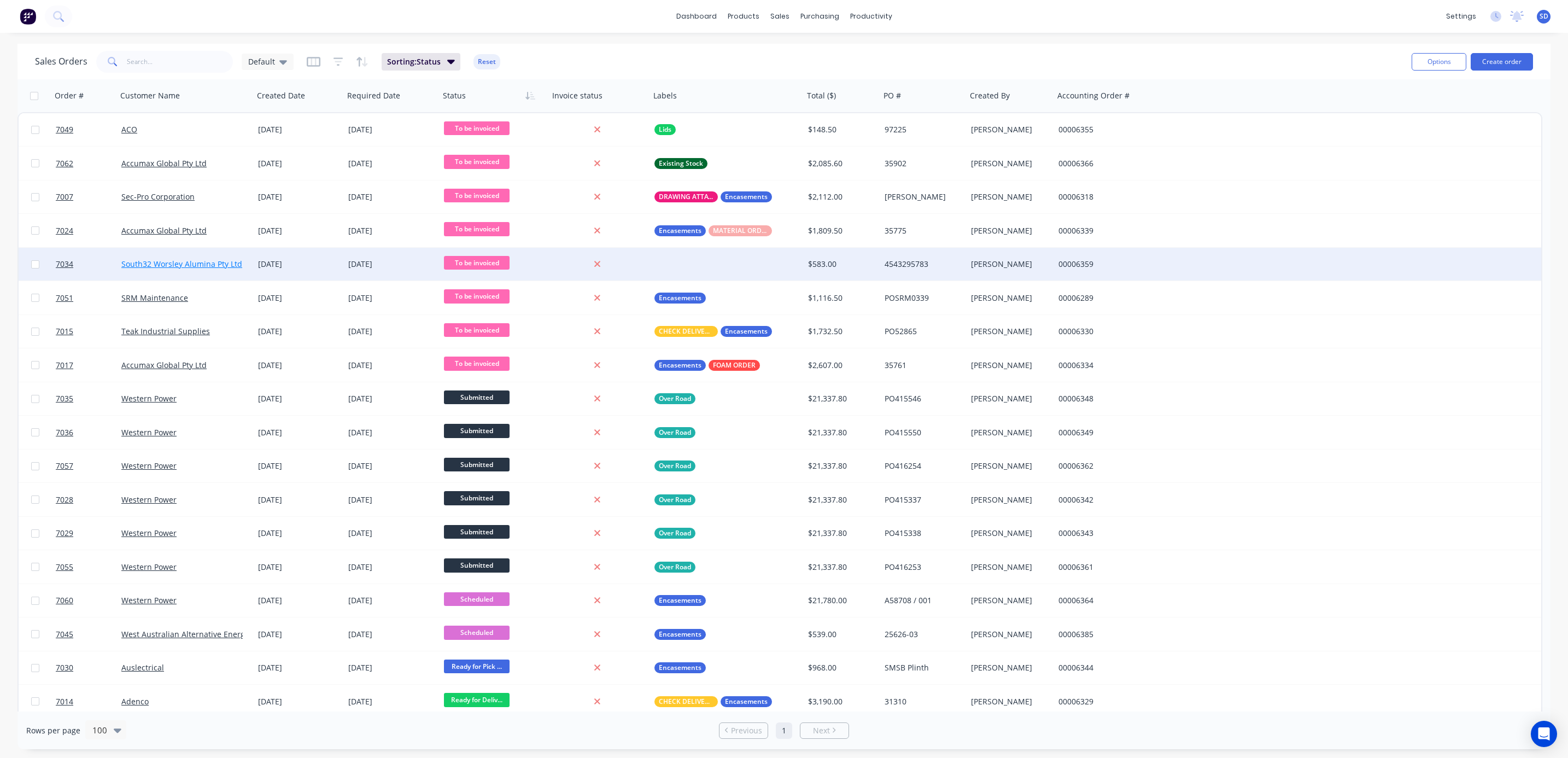
click at [153, 260] on link "South32 Worsley Alumina Pty Ltd" at bounding box center [181, 264] width 121 height 10
click at [251, 261] on div "South32 Worsley Alumina Pty Ltd" at bounding box center [185, 264] width 137 height 33
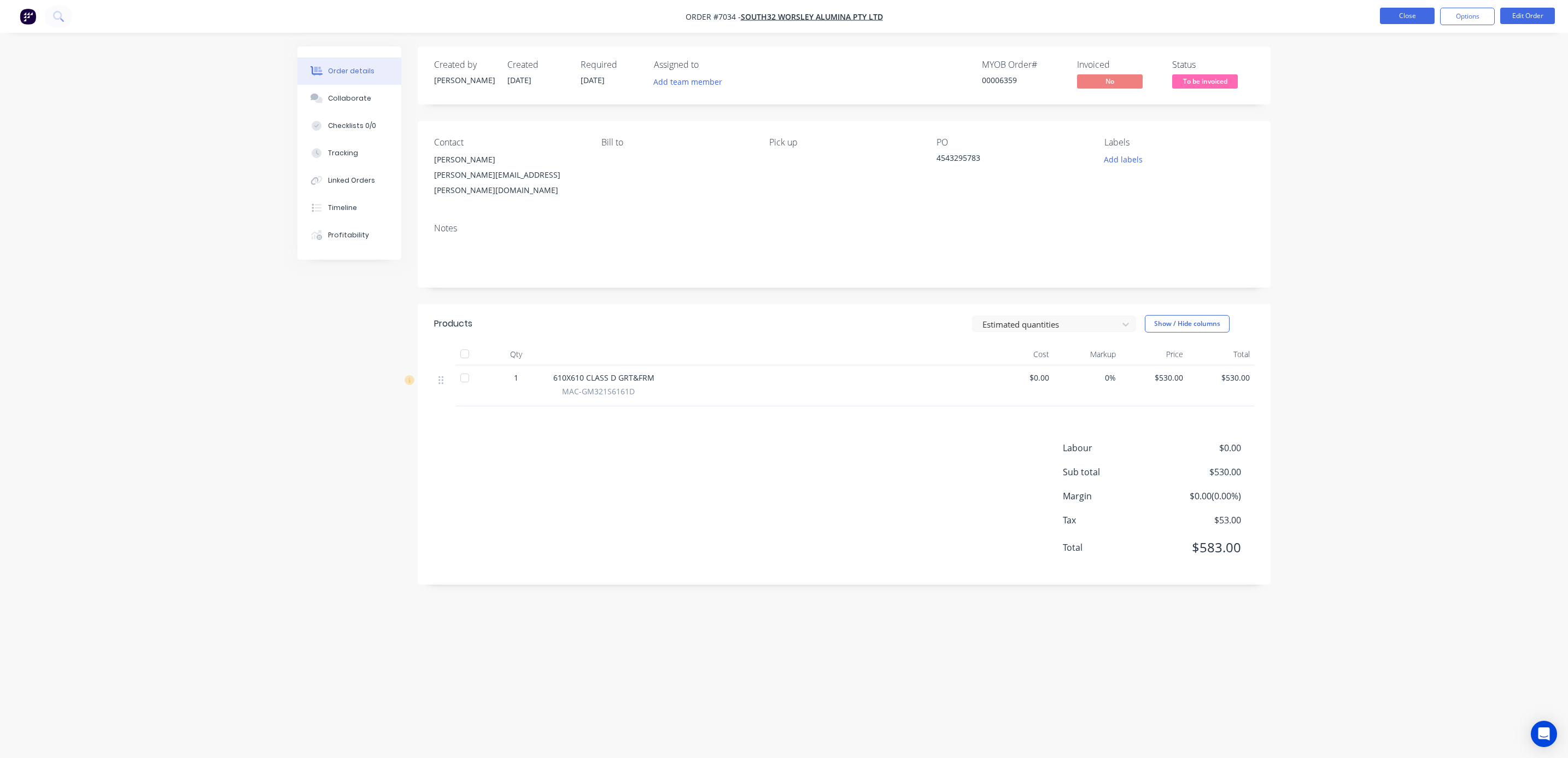
click at [1396, 17] on button "Close" at bounding box center [1407, 16] width 54 height 17
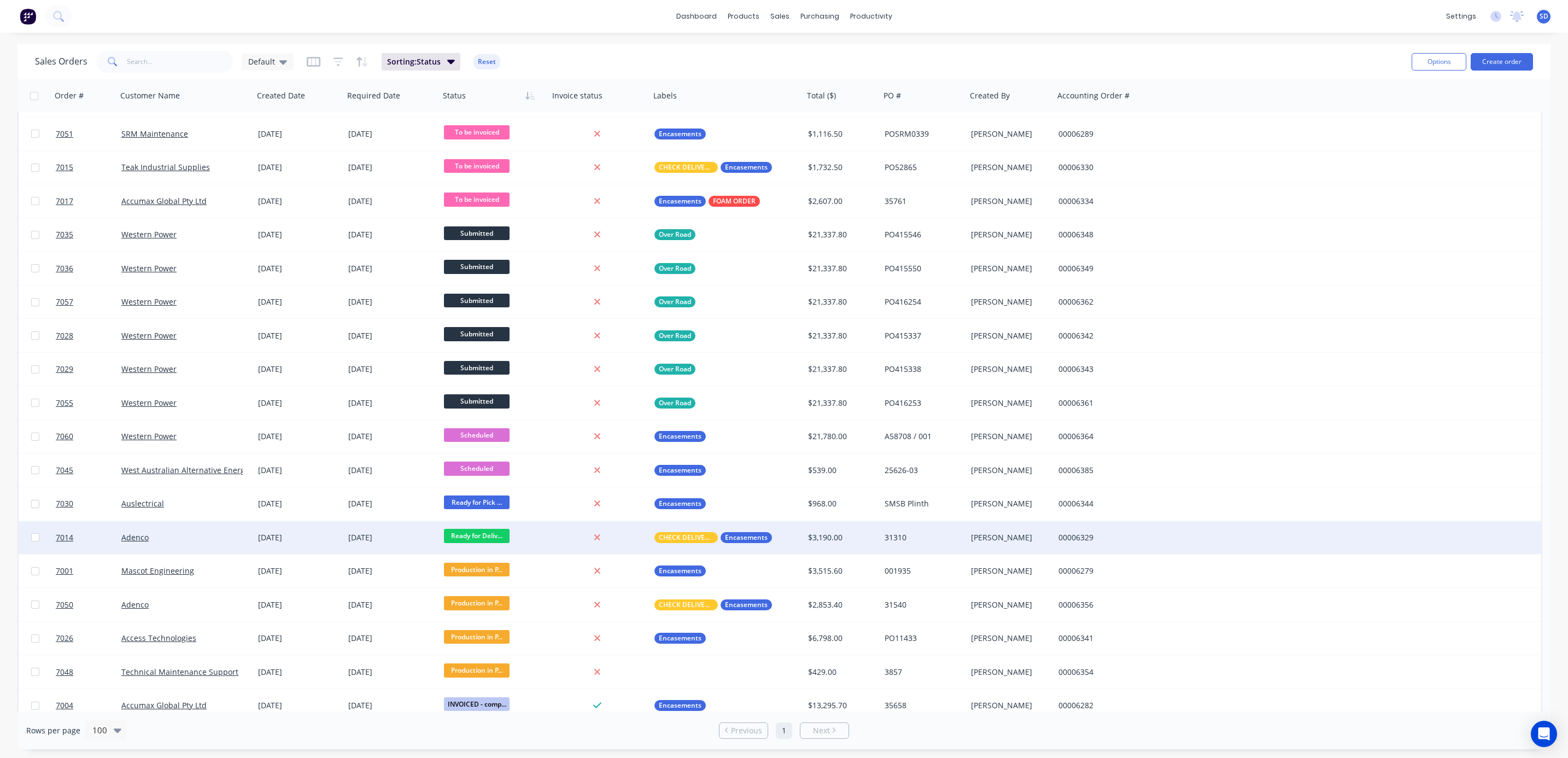
scroll to position [246, 0]
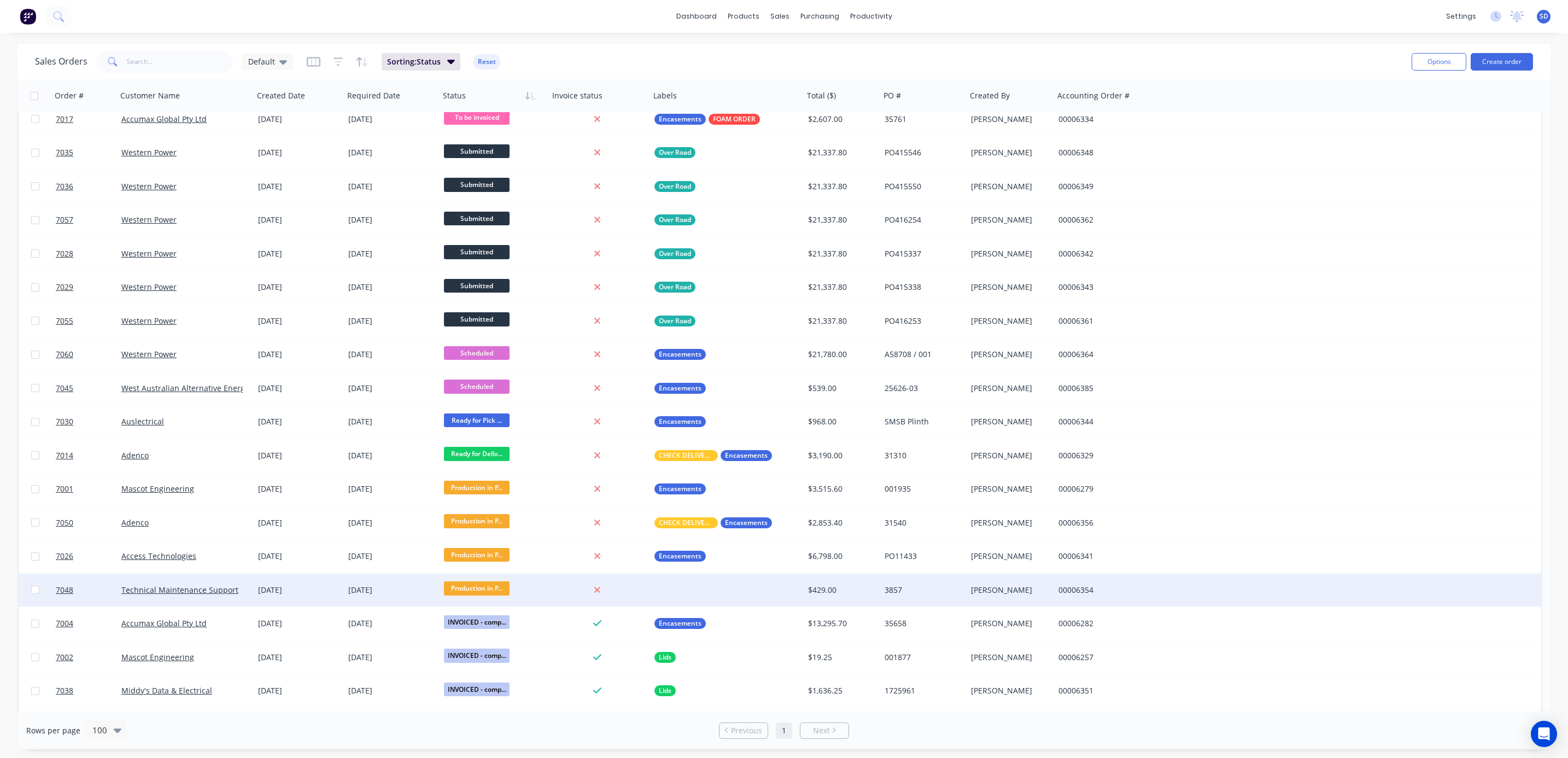
click at [473, 589] on span "Production in P..." at bounding box center [477, 588] width 66 height 13
click at [515, 503] on span "In Yard for Repair/Finish" at bounding box center [493, 502] width 89 height 10
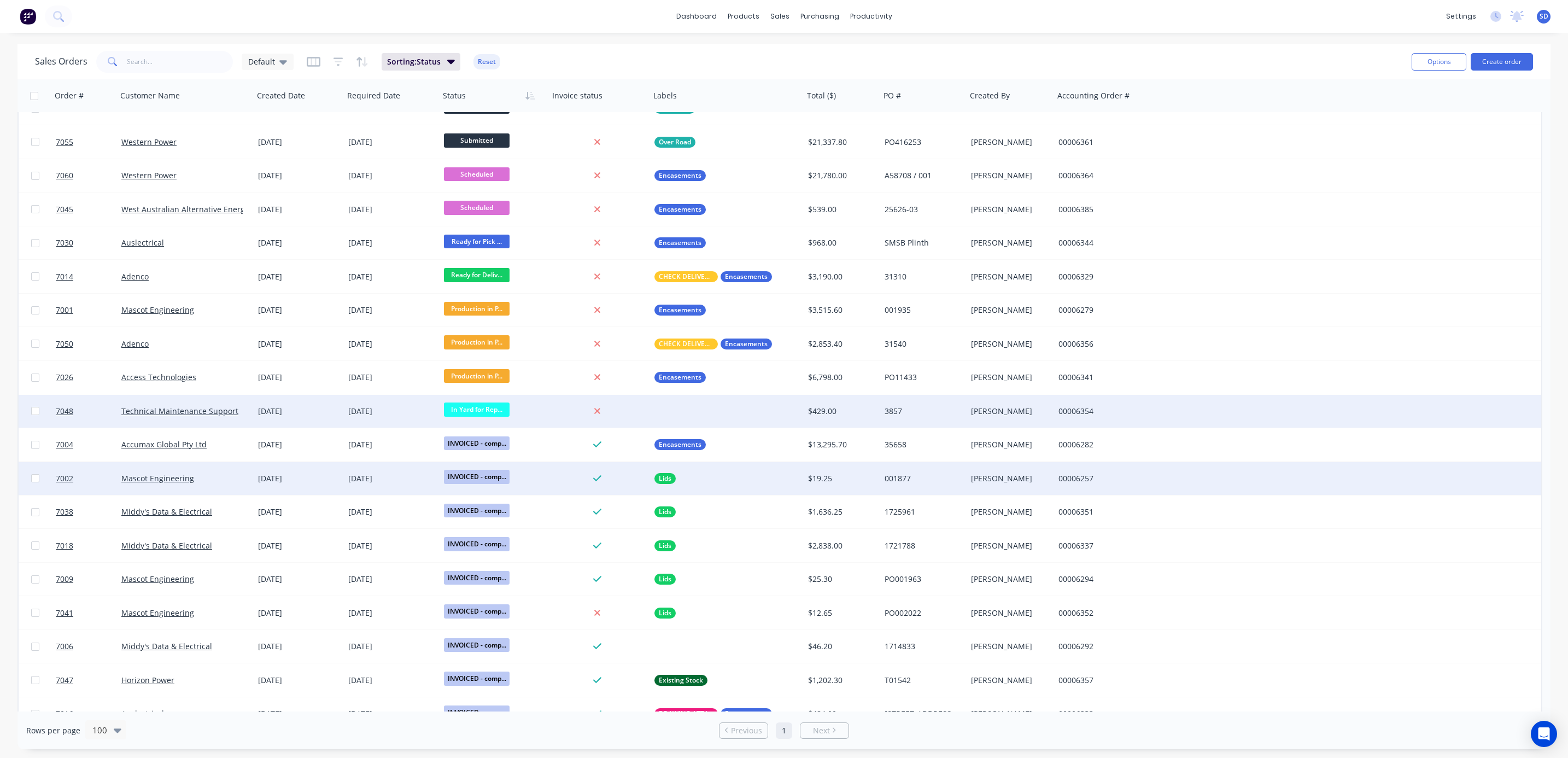
scroll to position [410, 0]
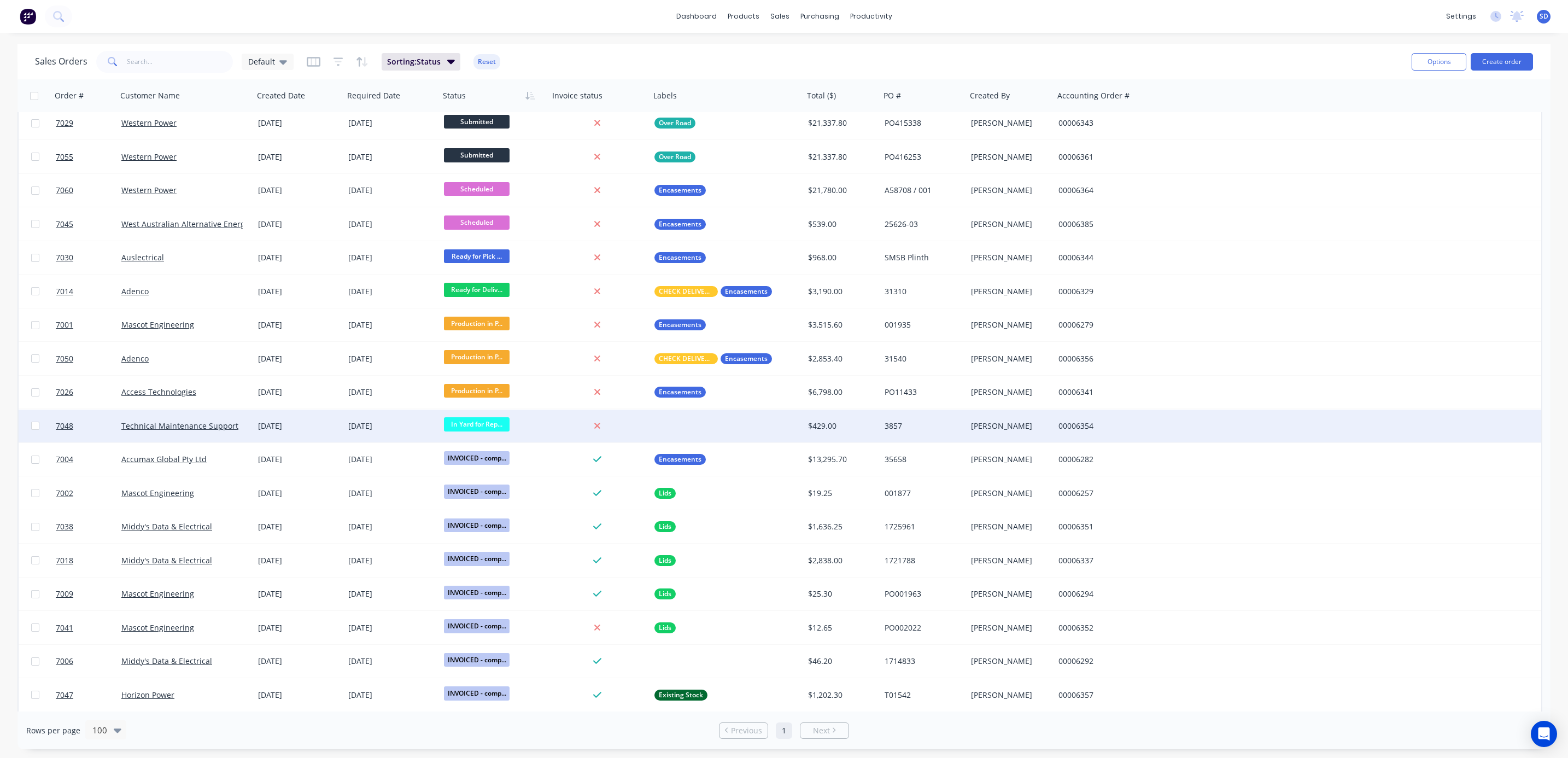
click at [212, 415] on div "Technical Maintenance Support" at bounding box center [185, 425] width 137 height 33
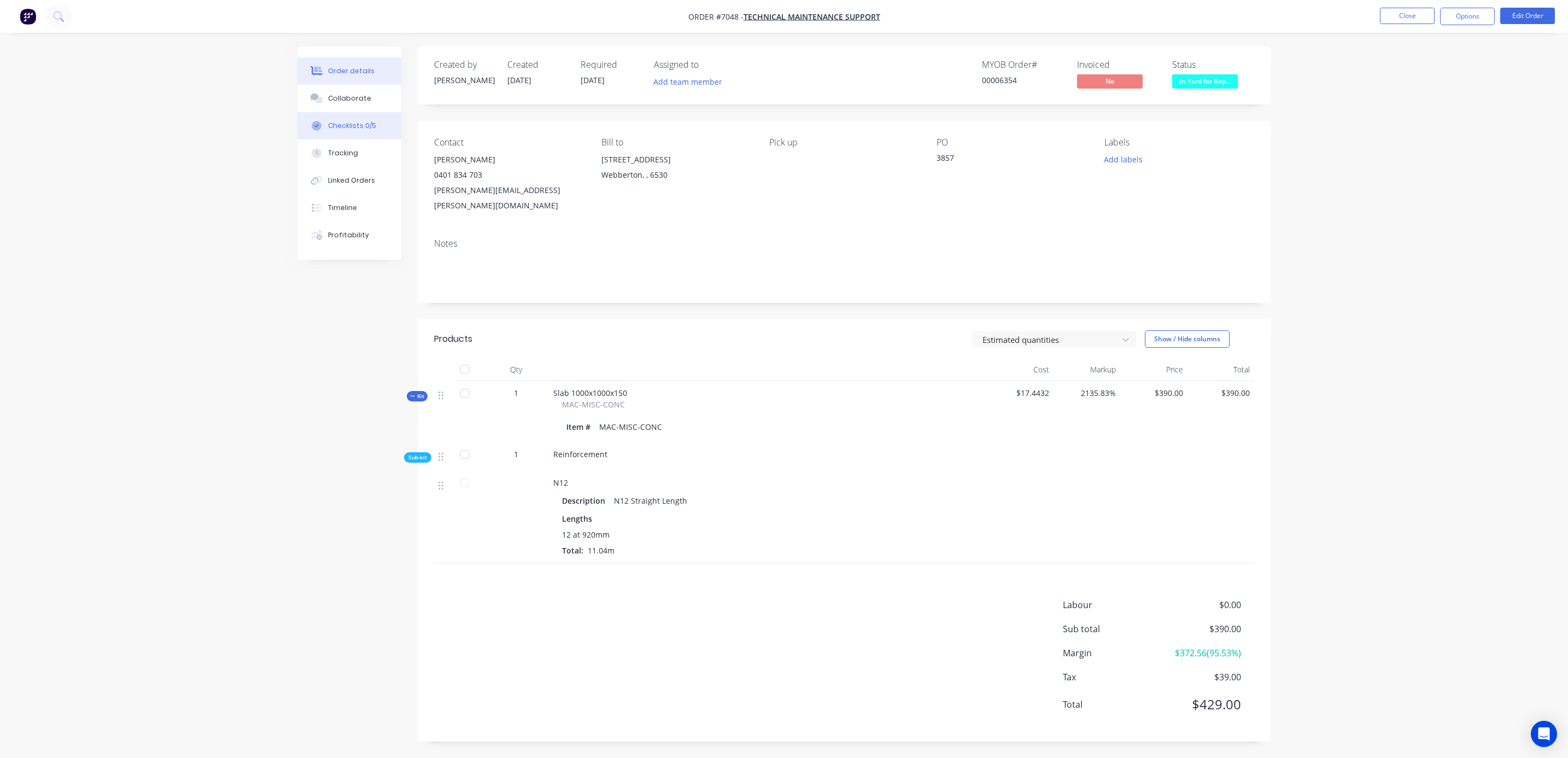
click at [333, 119] on button "Checklists 0/5" at bounding box center [349, 125] width 104 height 28
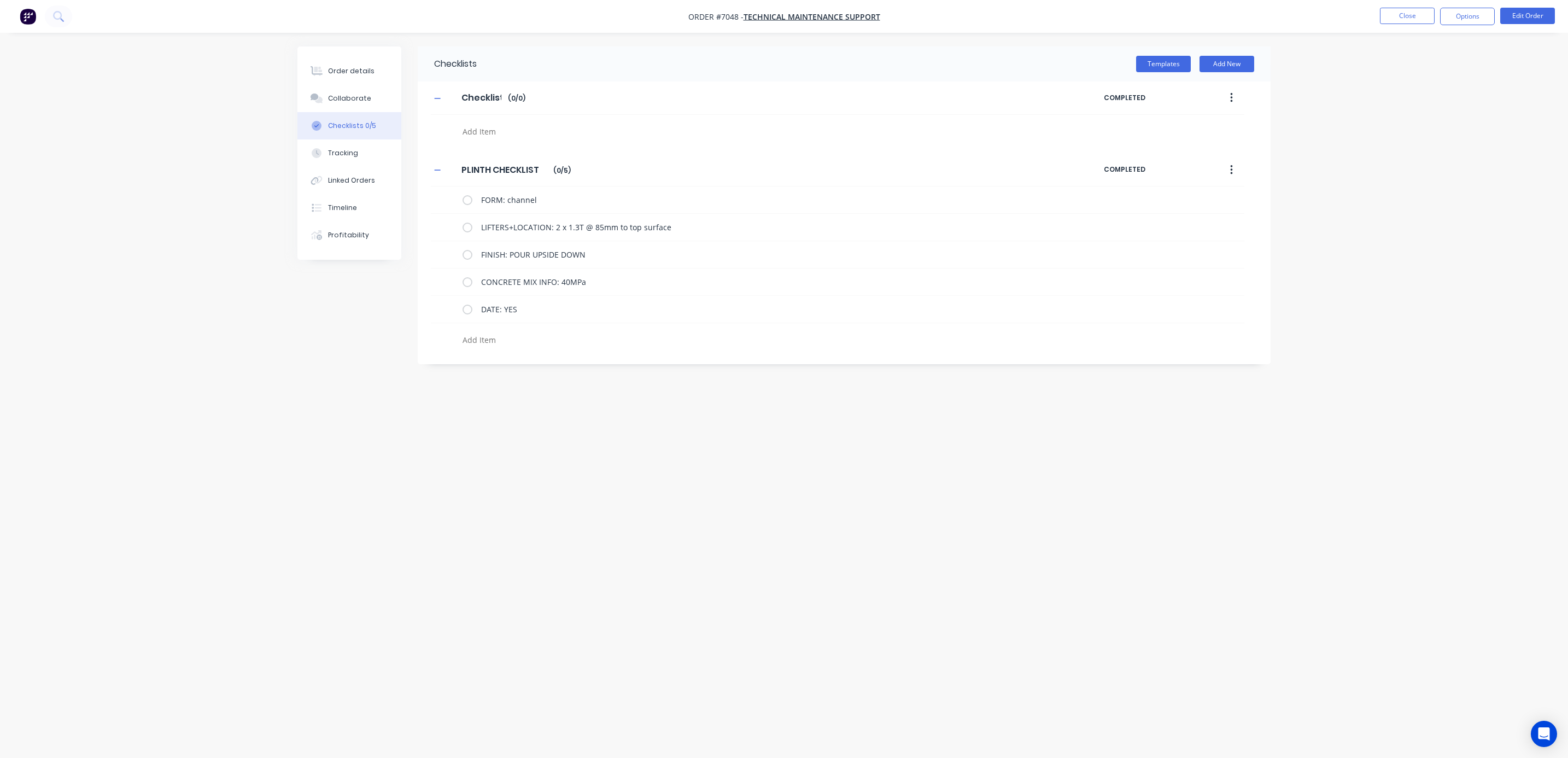
type textarea "x"
click at [354, 69] on div "Order details" at bounding box center [352, 71] width 47 height 10
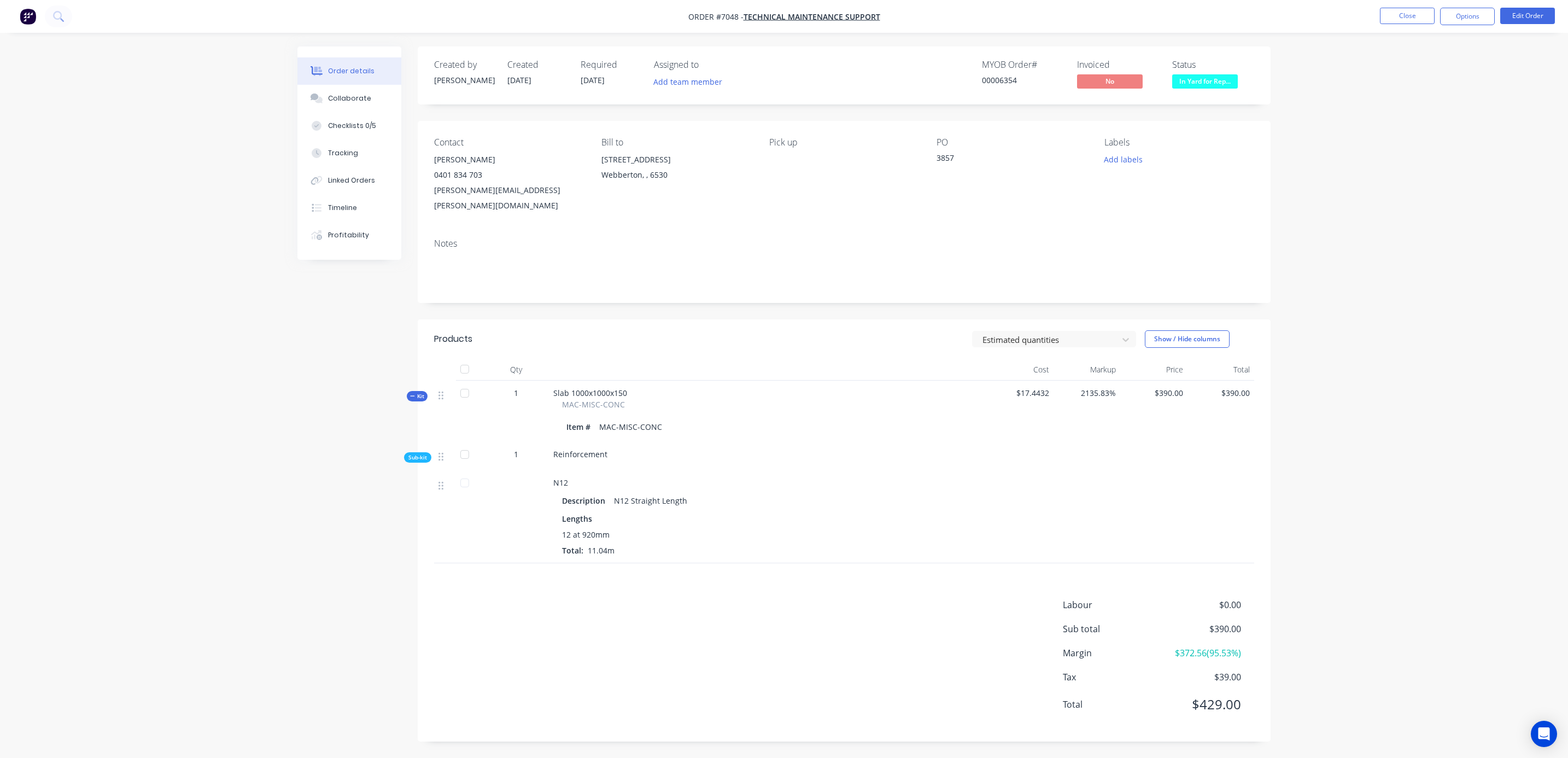
drag, startPoint x: 1415, startPoint y: 417, endPoint x: 1419, endPoint y: 218, distance: 199.0
click at [1416, 412] on div "Order details Collaborate Checklists 0/5 Tracking Linked Orders Timeline Profit…" at bounding box center [784, 379] width 1568 height 758
click at [1407, 17] on button "Close" at bounding box center [1407, 16] width 54 height 17
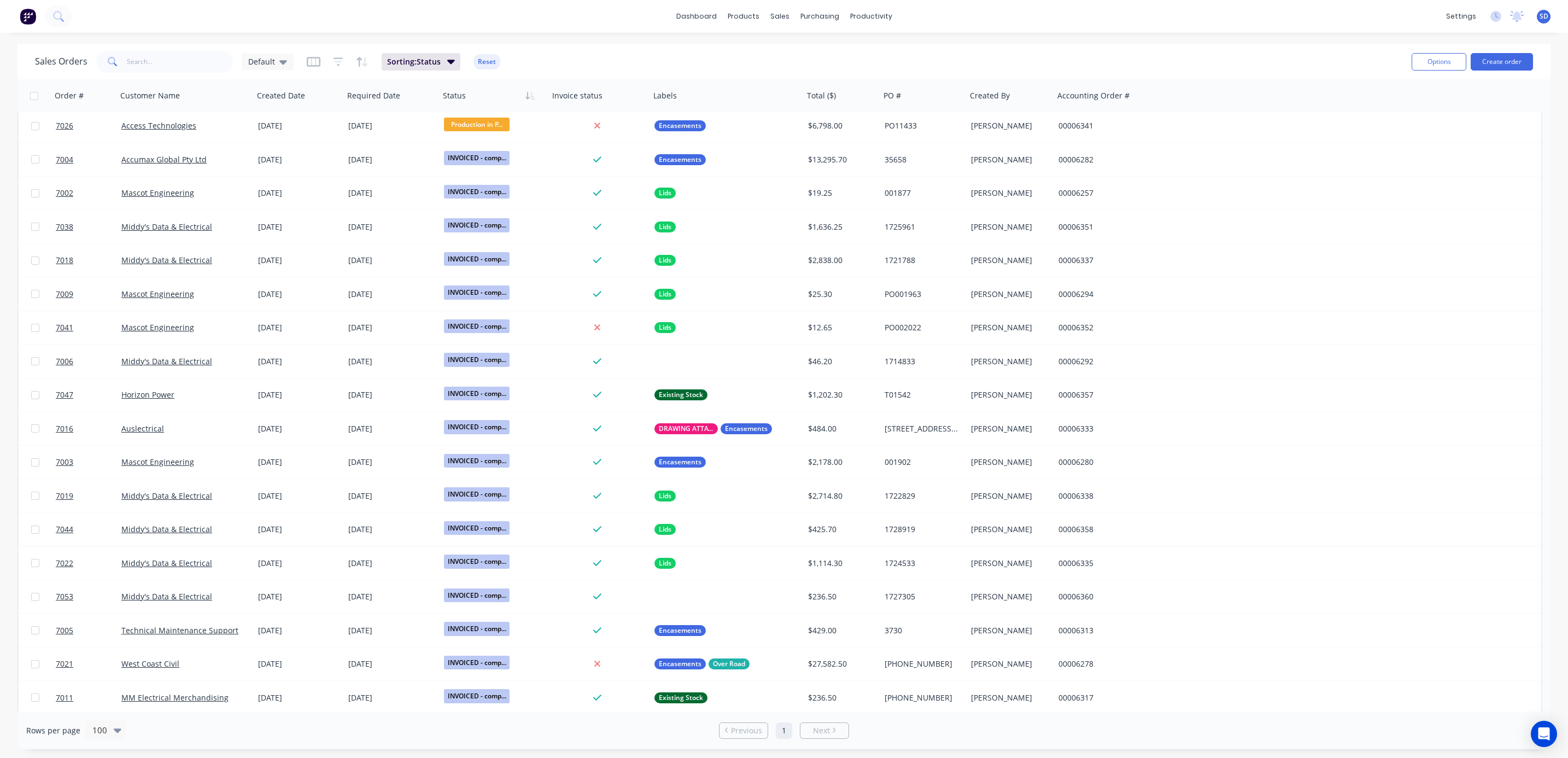
scroll to position [656, 0]
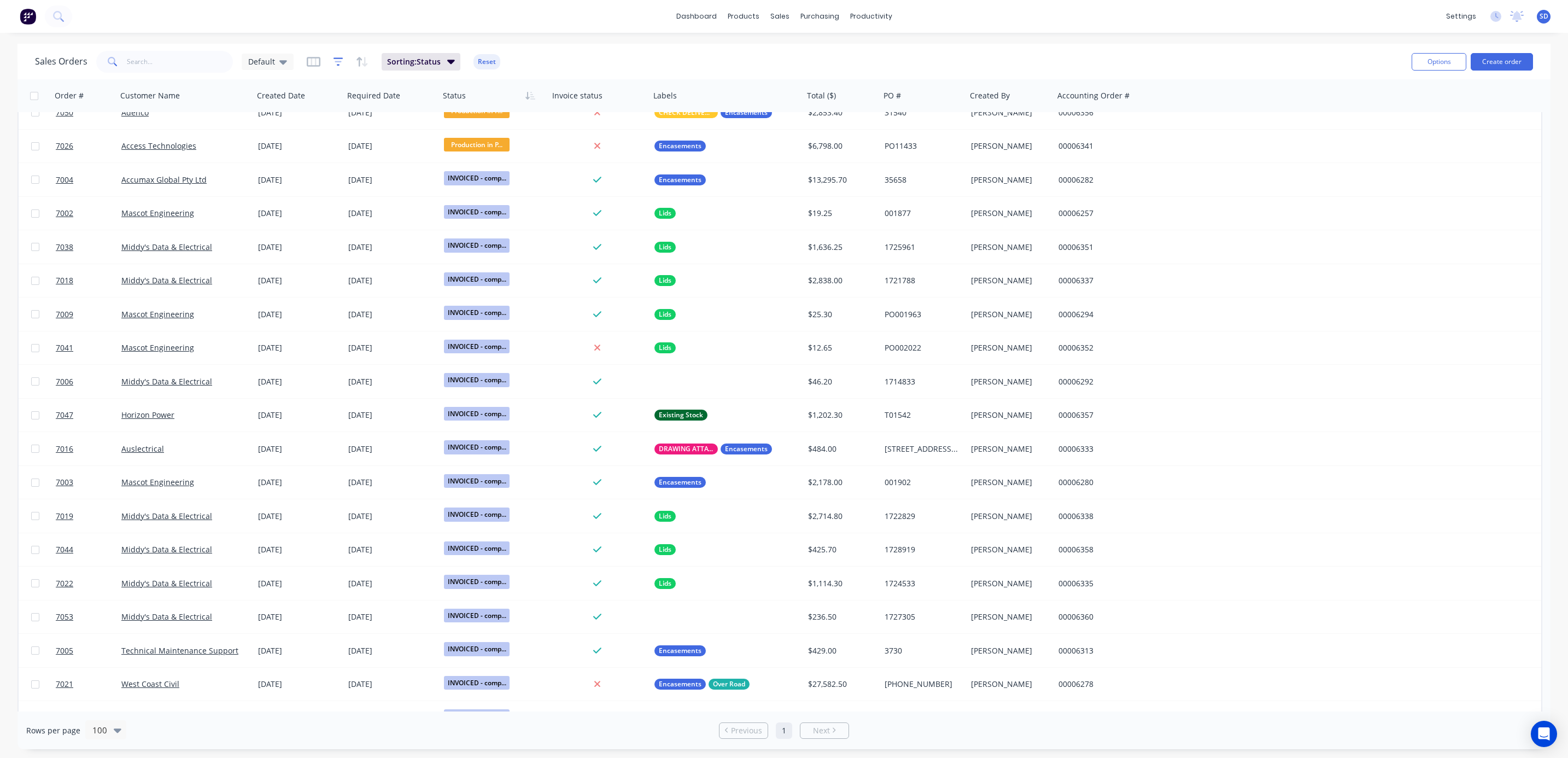
click at [333, 56] on icon "button" at bounding box center [338, 61] width 10 height 11
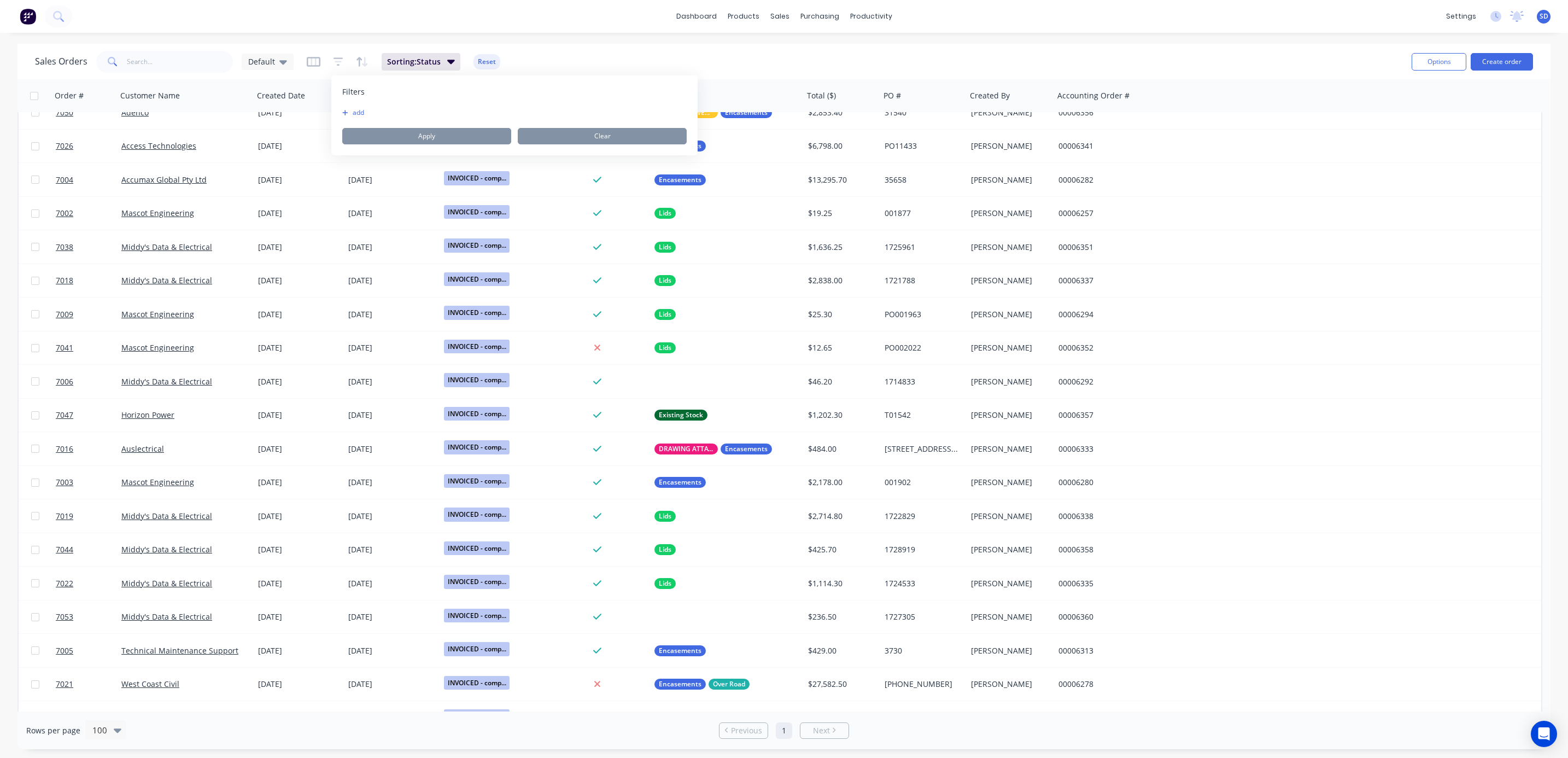
click at [345, 109] on button "add" at bounding box center [356, 113] width 28 height 8
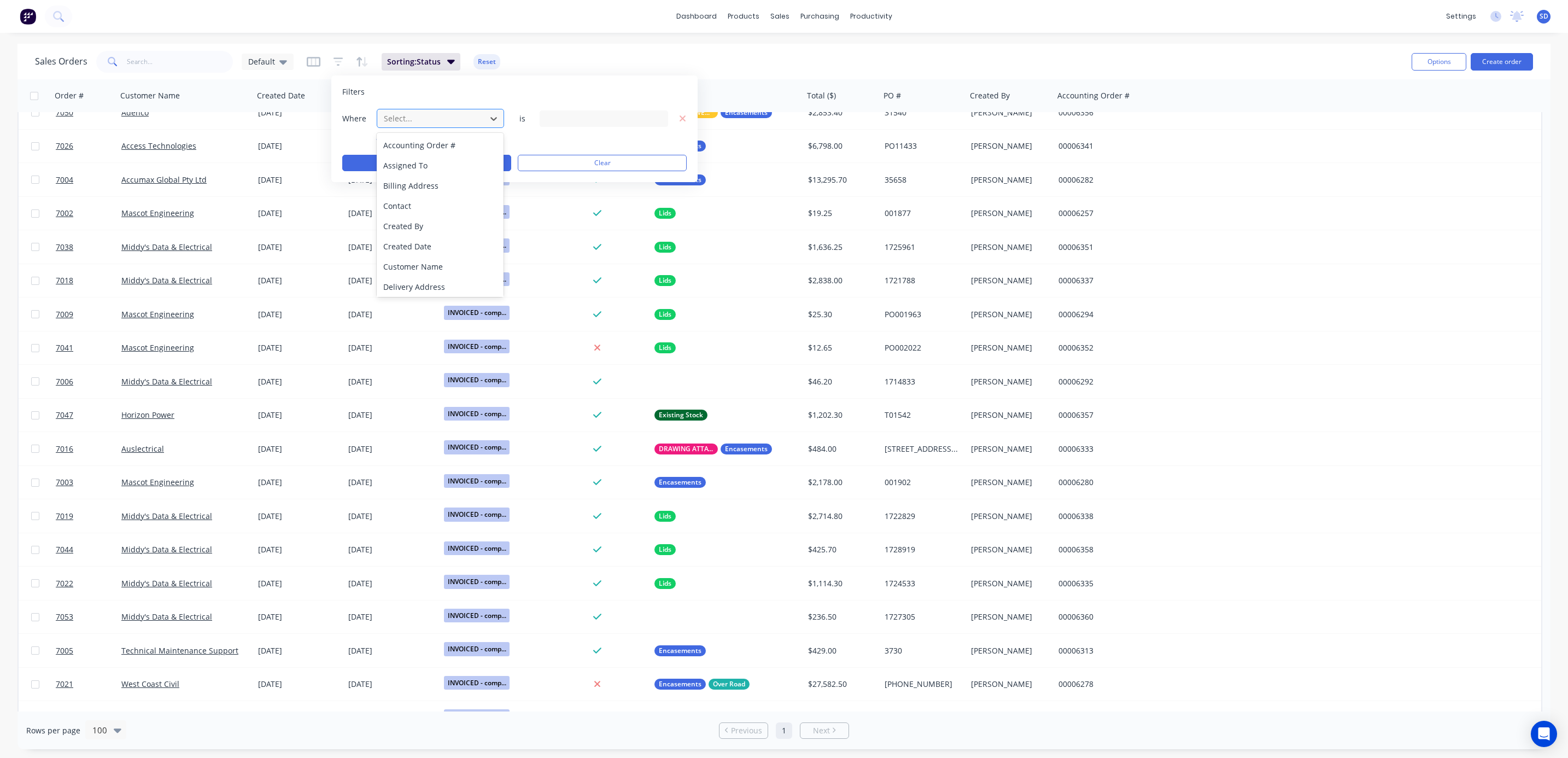
click at [415, 116] on div at bounding box center [431, 119] width 98 height 13
click at [417, 278] on div "Status" at bounding box center [440, 285] width 127 height 20
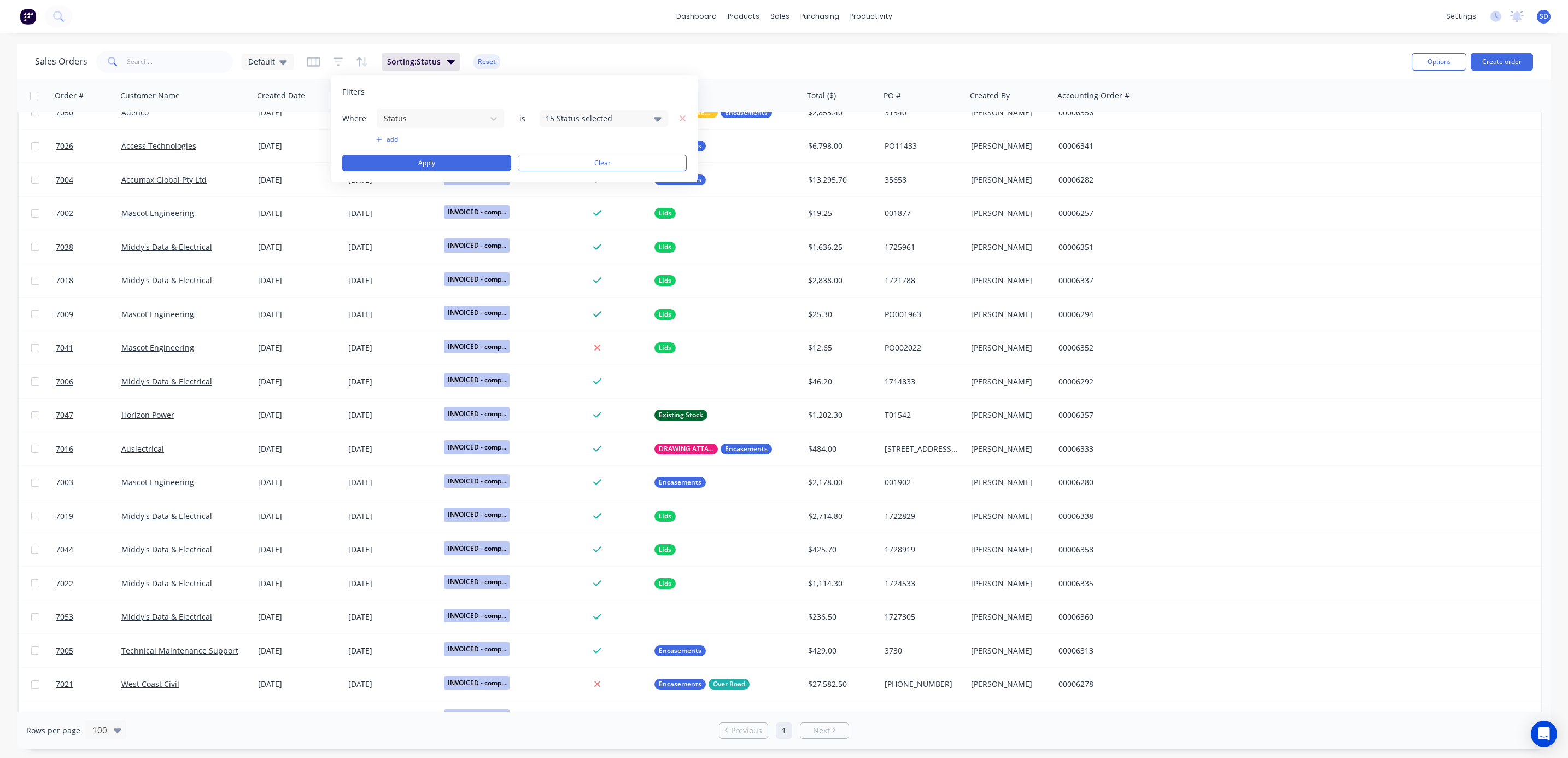
click at [654, 117] on icon at bounding box center [657, 119] width 8 height 12
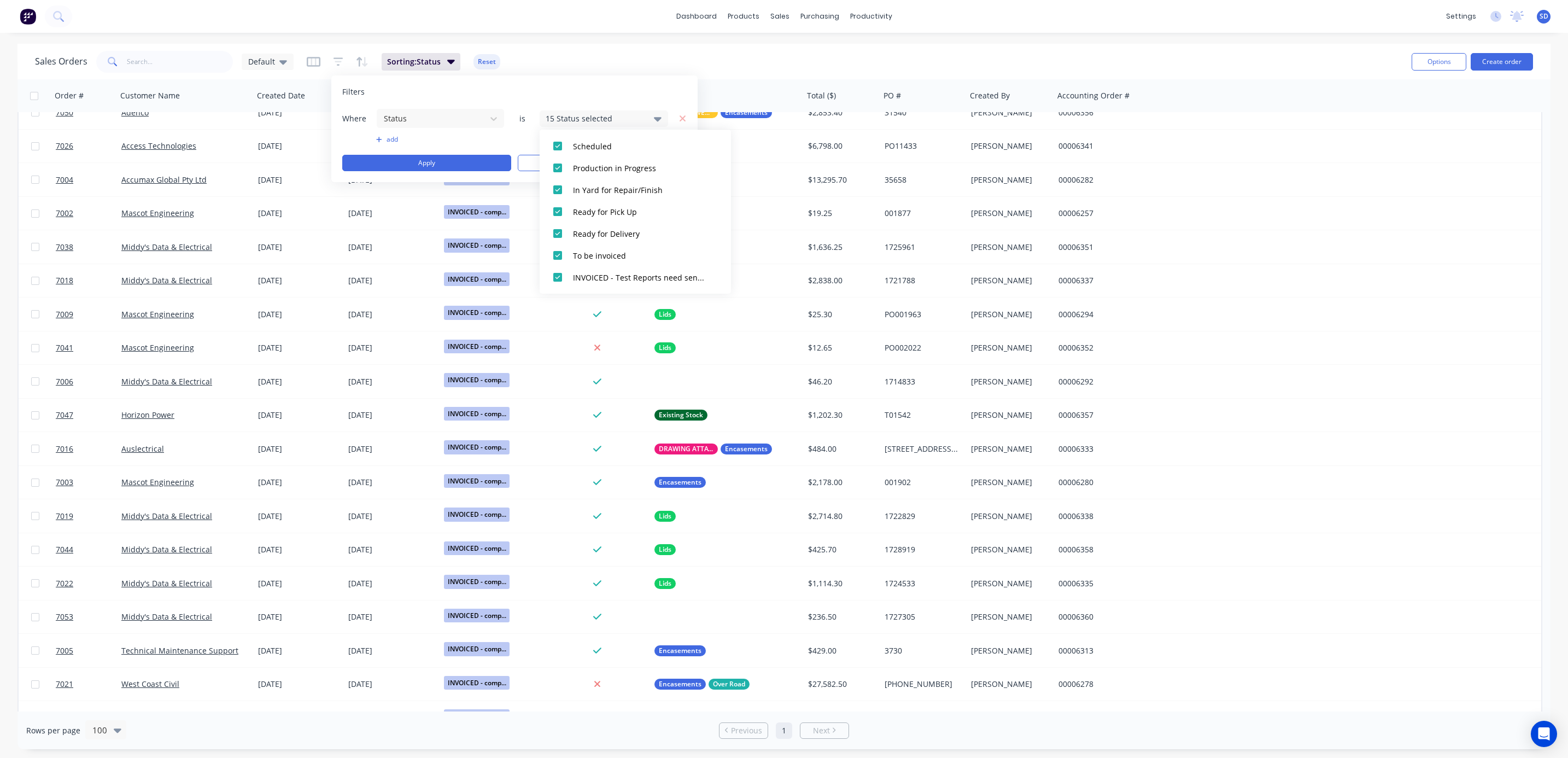
scroll to position [246, 0]
click at [557, 216] on div at bounding box center [558, 217] width 22 height 22
click at [609, 79] on div "Filters Where Status is 14 Status selected add Apply Clear" at bounding box center [514, 129] width 367 height 107
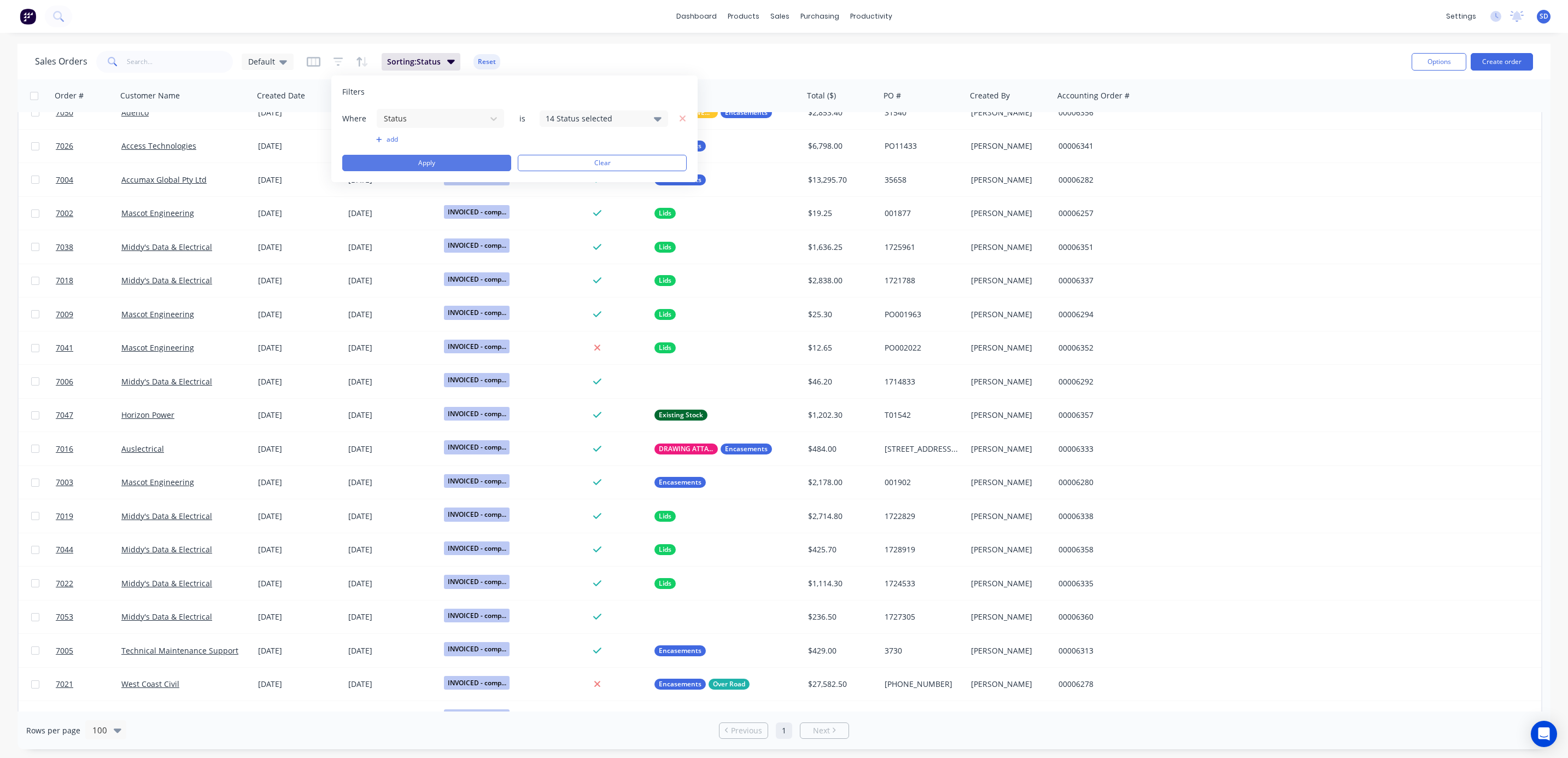
click at [471, 162] on button "Apply" at bounding box center [427, 163] width 169 height 17
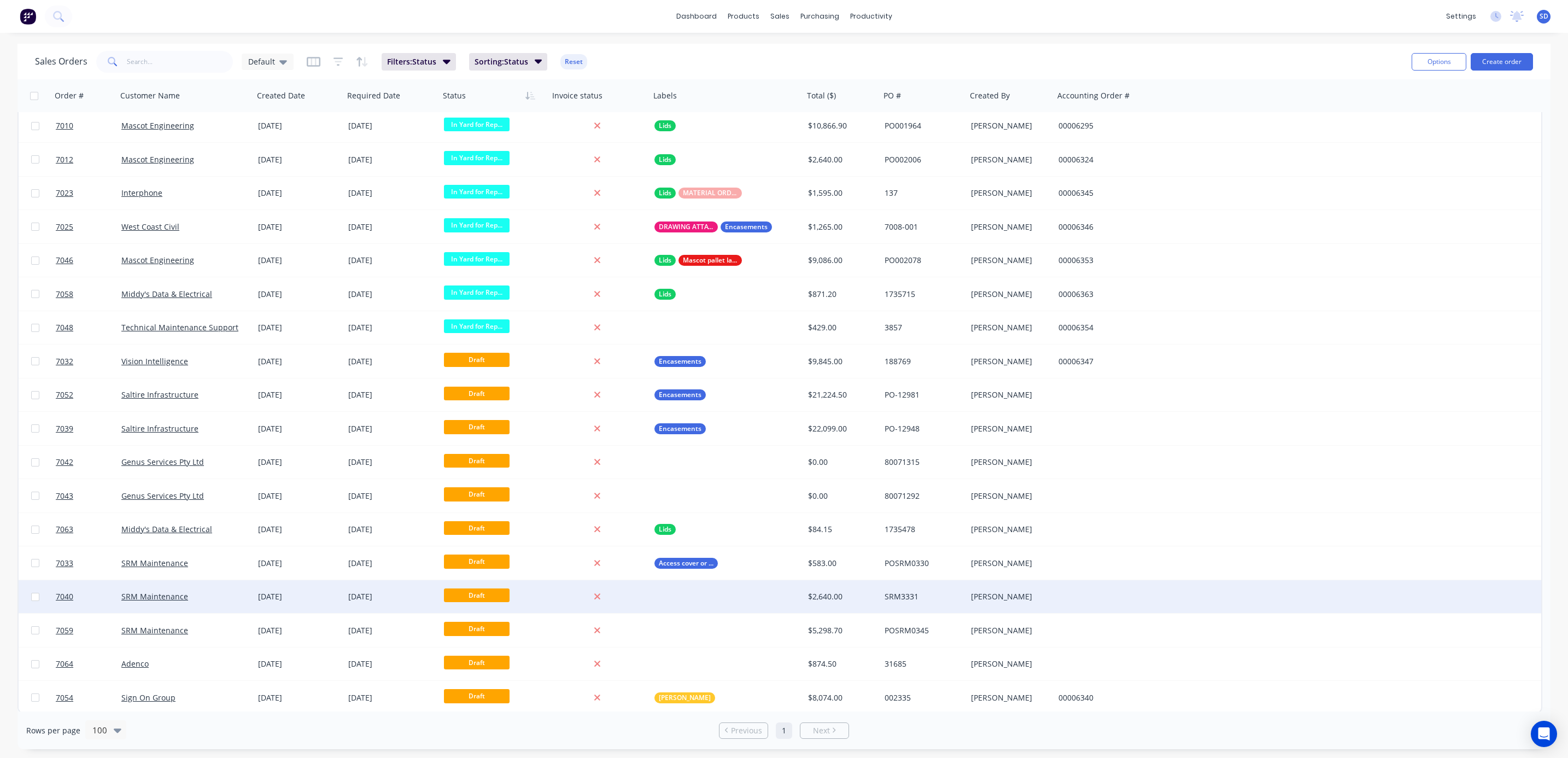
scroll to position [745, 0]
